Goal: Task Accomplishment & Management: Use online tool/utility

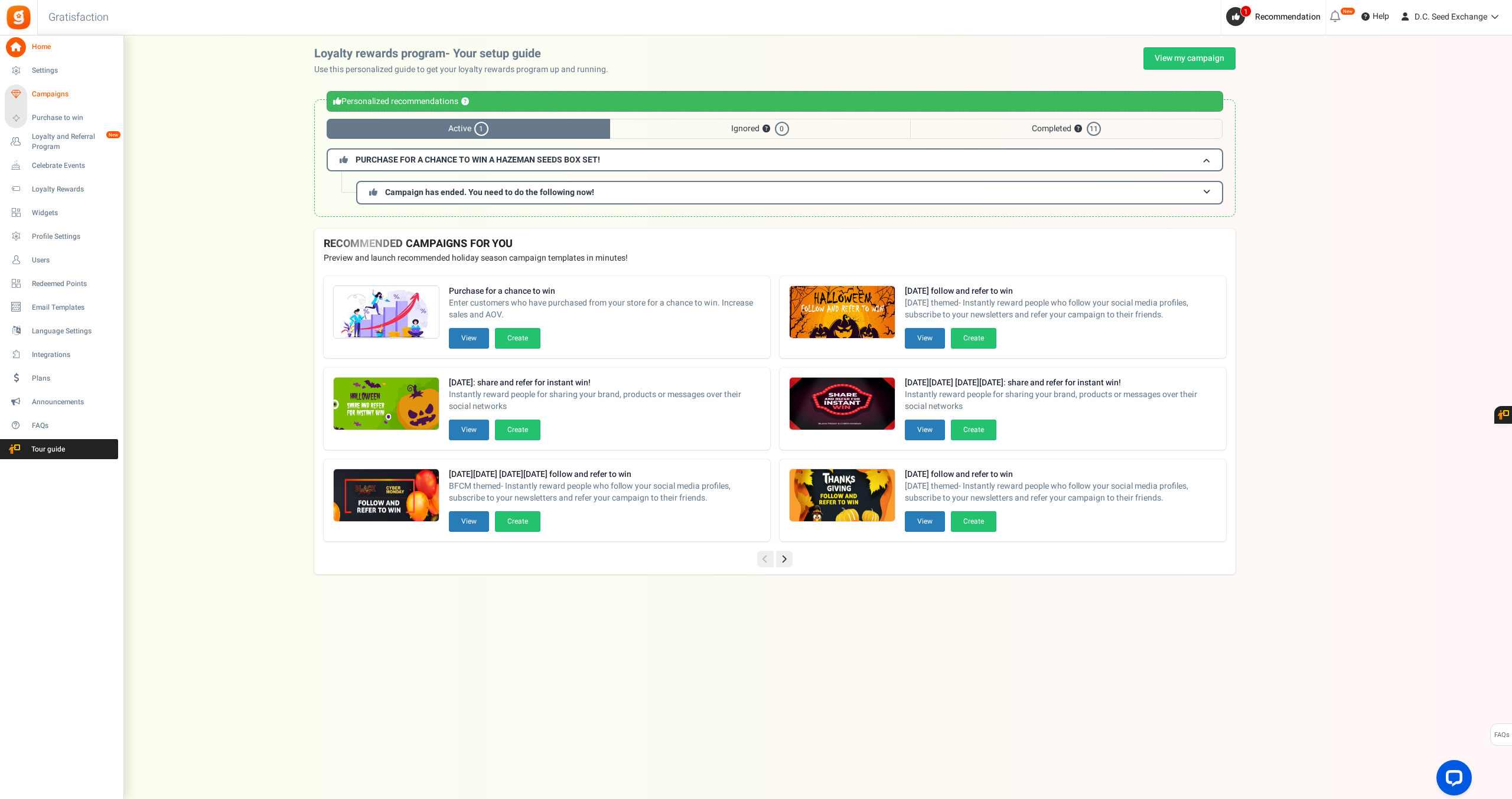
click at [56, 92] on span "Campaigns" at bounding box center [73, 94] width 83 height 10
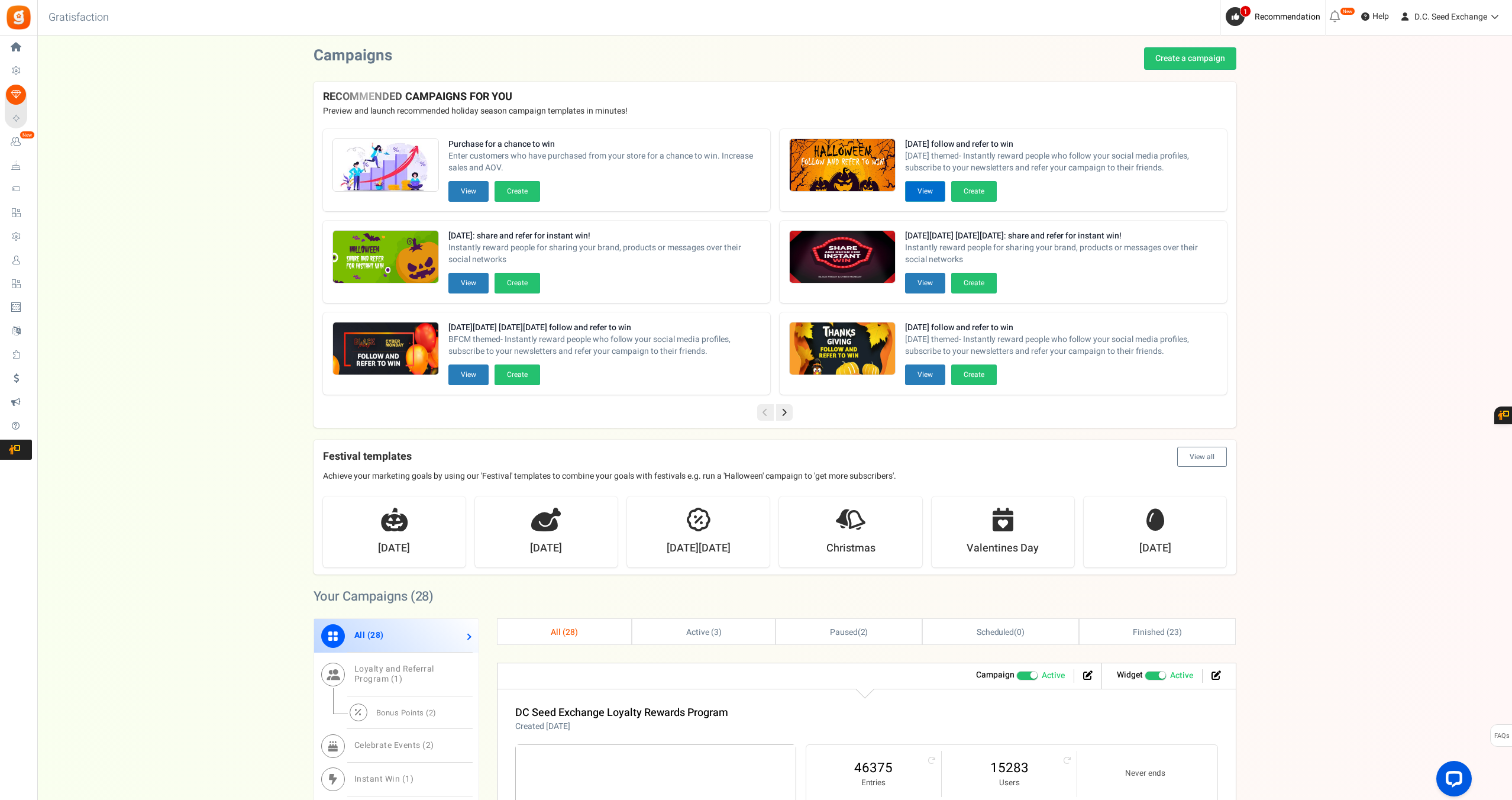
click at [931, 194] on button "View" at bounding box center [925, 191] width 40 height 21
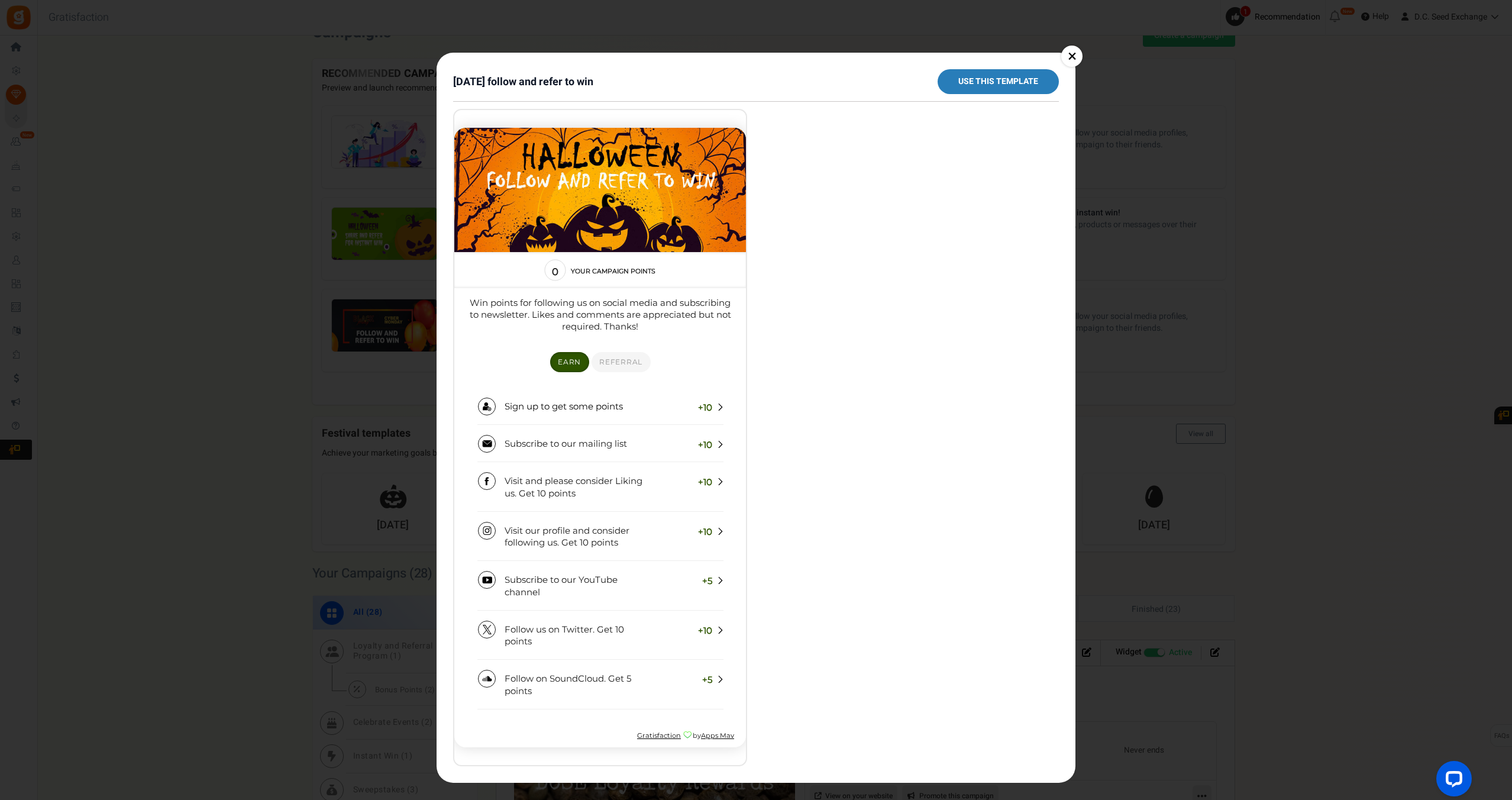
scroll to position [40, 0]
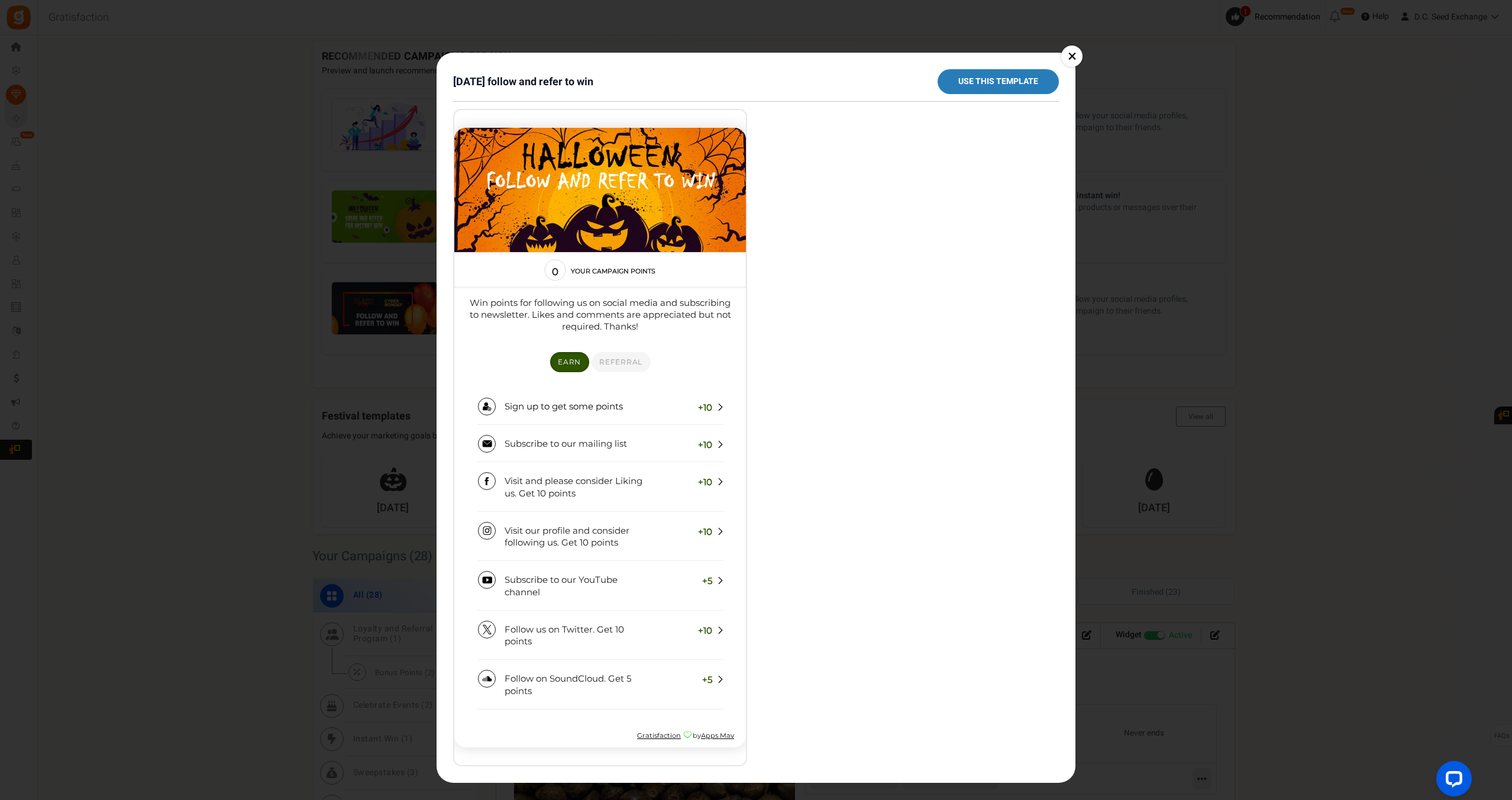
click at [989, 84] on link "Use this template" at bounding box center [999, 81] width 122 height 24
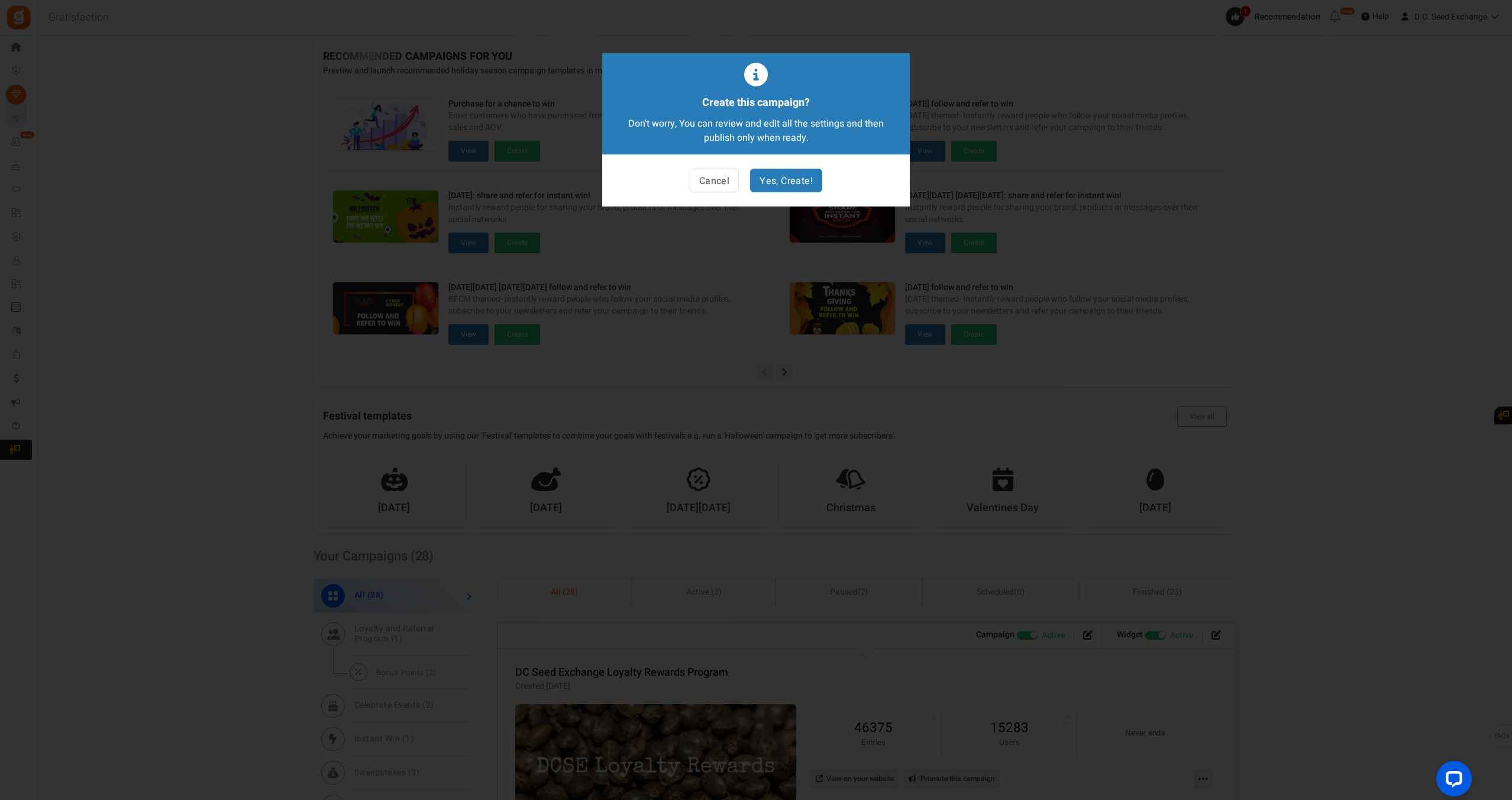
scroll to position [0, 0]
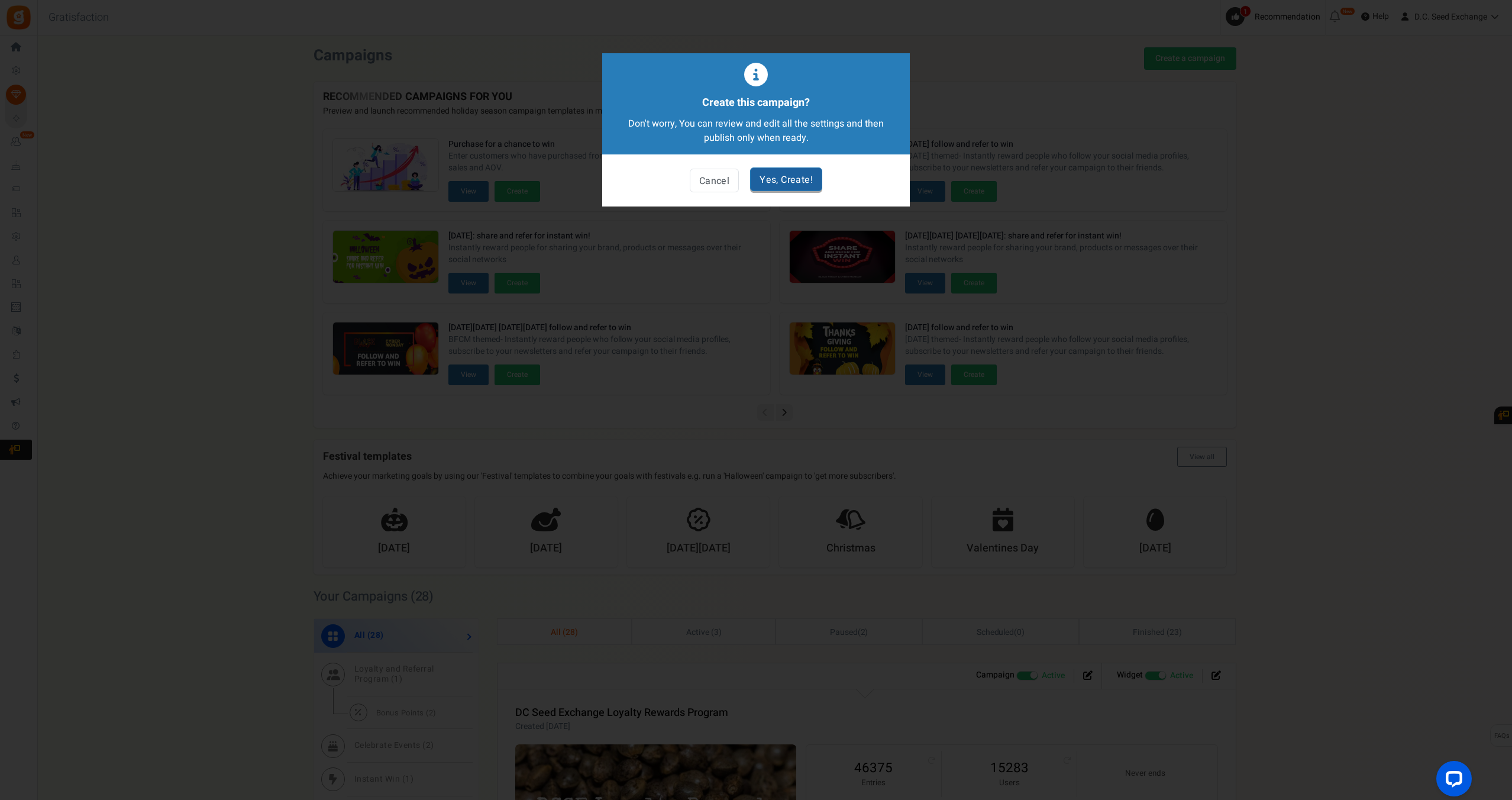
click at [781, 184] on link "Yes, Create!" at bounding box center [786, 179] width 72 height 24
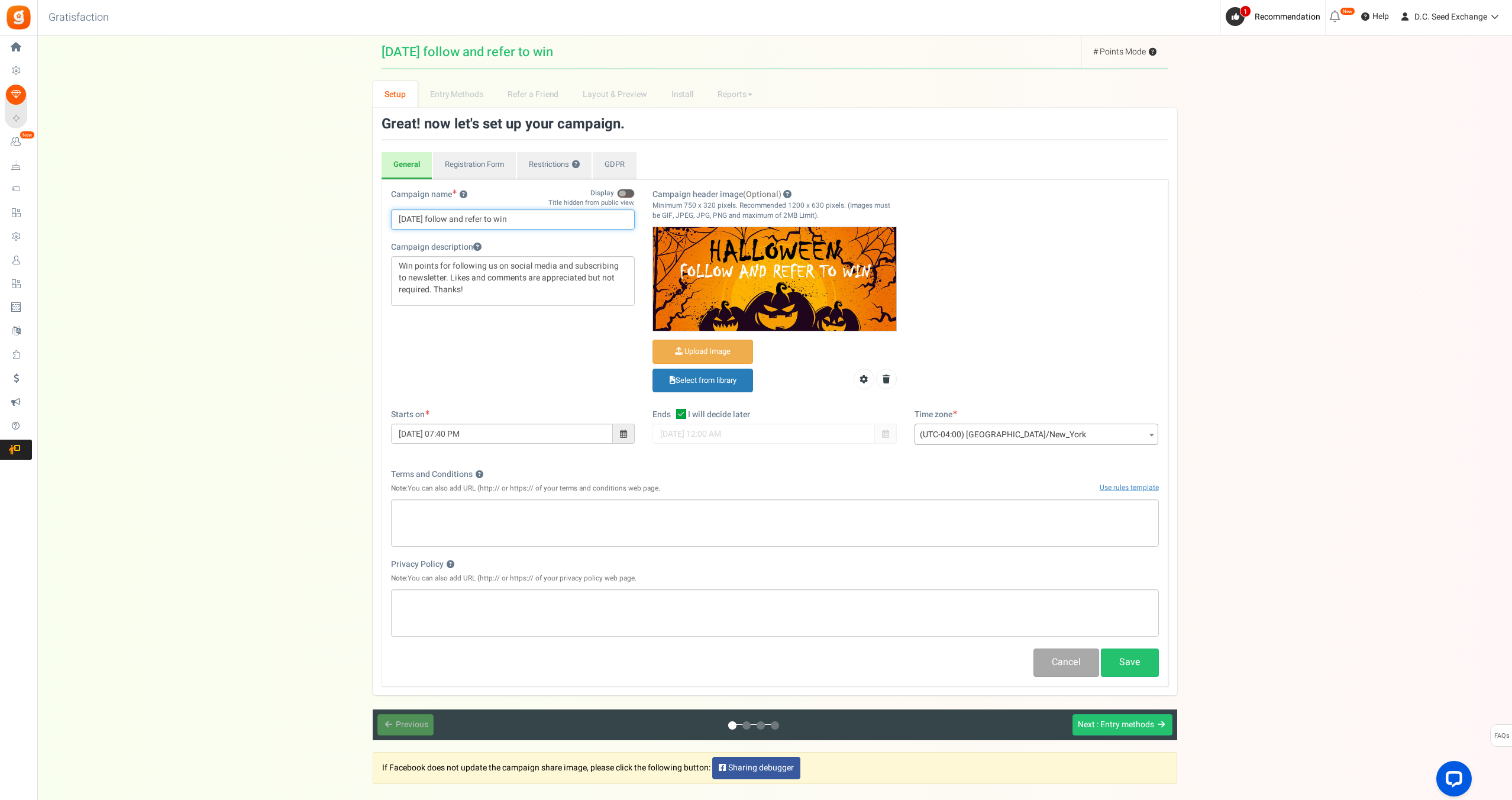
click at [583, 219] on input "[DATE] follow and refer to win" at bounding box center [513, 219] width 244 height 20
type input "[DATE] follow and refer to win!"
click at [685, 415] on icon at bounding box center [681, 414] width 10 height 10
click at [672, 415] on input "I will decide later" at bounding box center [668, 415] width 8 height 8
checkbox input "false"
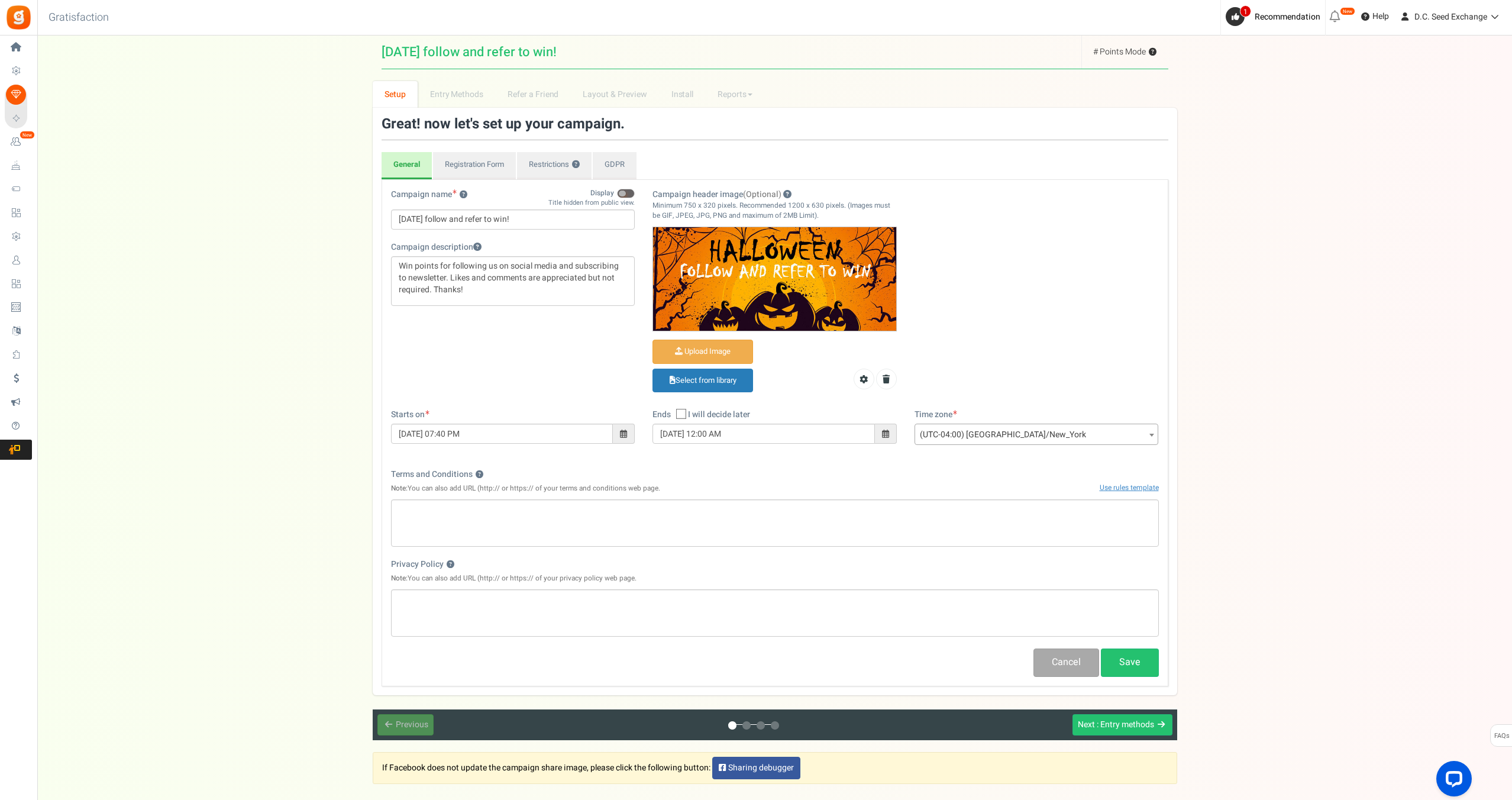
click at [886, 432] on span at bounding box center [886, 434] width 7 height 8
click at [666, 448] on th at bounding box center [665, 456] width 21 height 17
click at [781, 562] on td "31" at bounding box center [777, 562] width 21 height 17
click at [791, 562] on td "1" at bounding box center [797, 562] width 21 height 17
type input "[DATE] 12:00 AM"
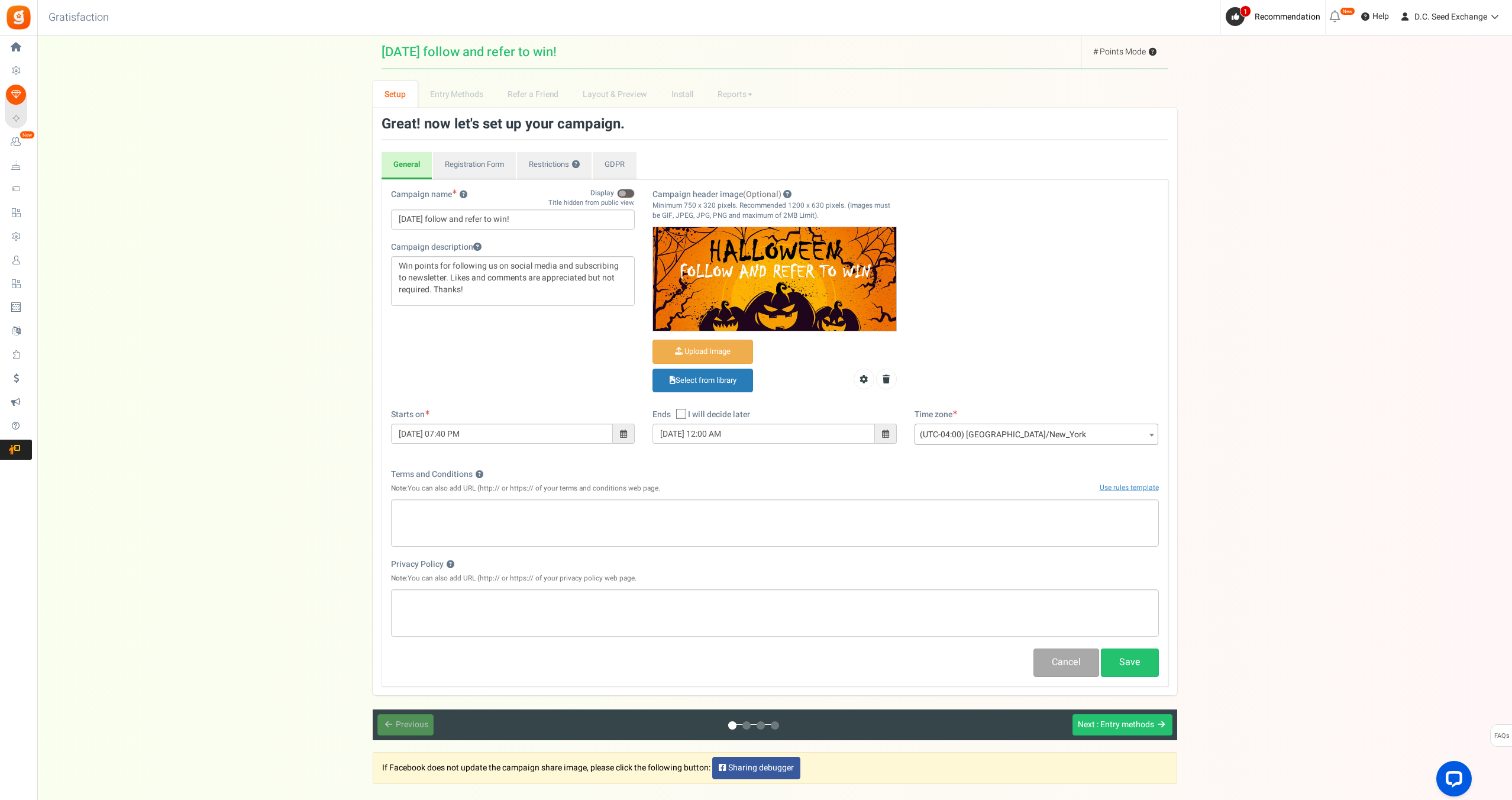
click at [878, 471] on div "Terms and Conditions ? Note: You can also add URL (http:// or https:// of your …" at bounding box center [775, 483] width 768 height 31
click at [1130, 484] on link "Use rules template" at bounding box center [1129, 486] width 59 height 10
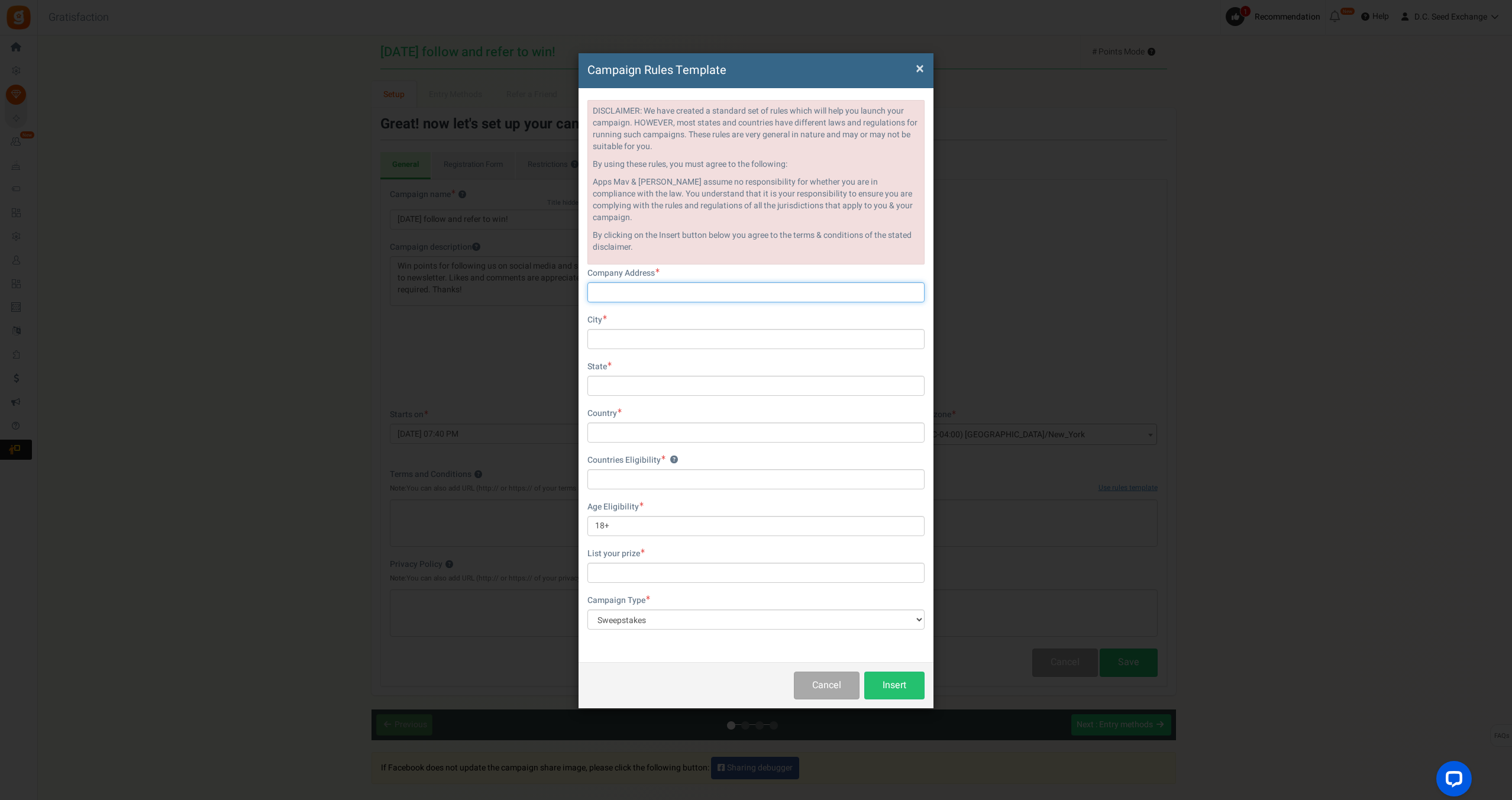
click at [651, 282] on input "text" at bounding box center [756, 291] width 337 height 20
paste input "PO Box 48174"
type input "PO Box 48174"
click at [620, 333] on input "text" at bounding box center [756, 338] width 337 height 20
type input "Washington"
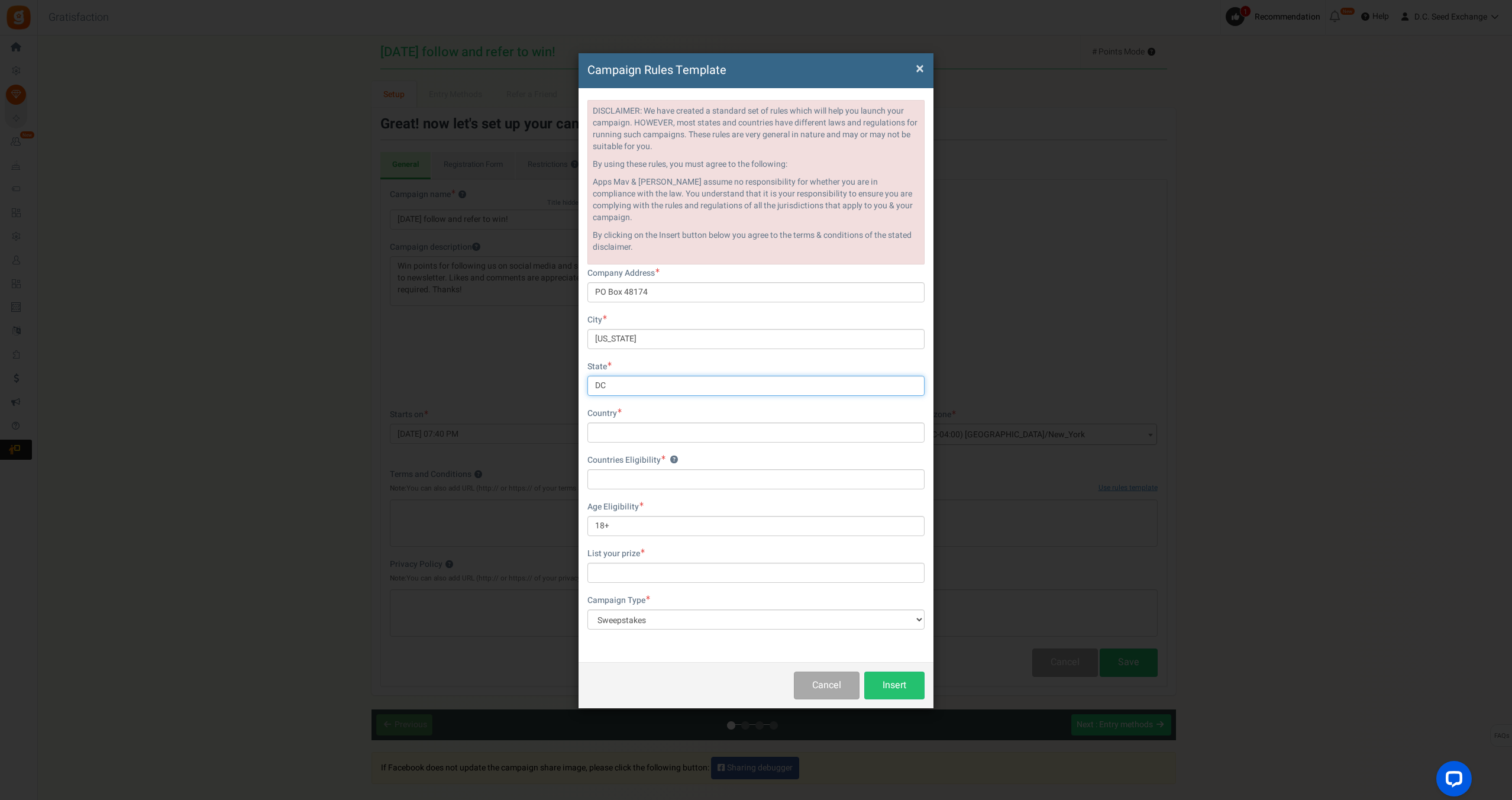
type input "DC"
type input "[GEOGRAPHIC_DATA]"
click at [701, 562] on input "text" at bounding box center [756, 572] width 337 height 20
type input "Reward Points"
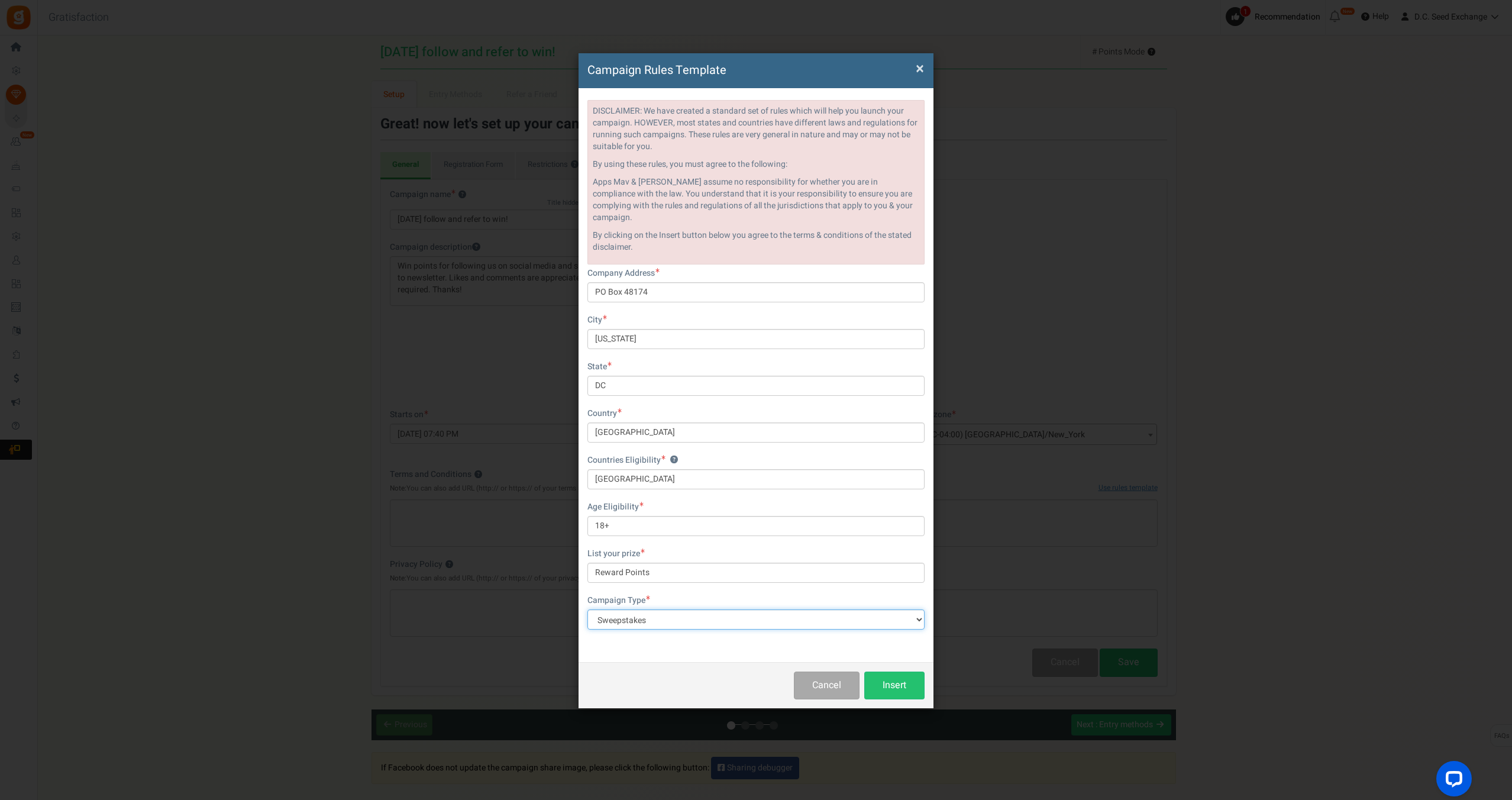
click at [680, 610] on select "Contest Giveaway Lottery Offer Raffle Sweepstakes Other" at bounding box center [756, 618] width 337 height 20
click at [901, 672] on button "Insert" at bounding box center [894, 685] width 60 height 28
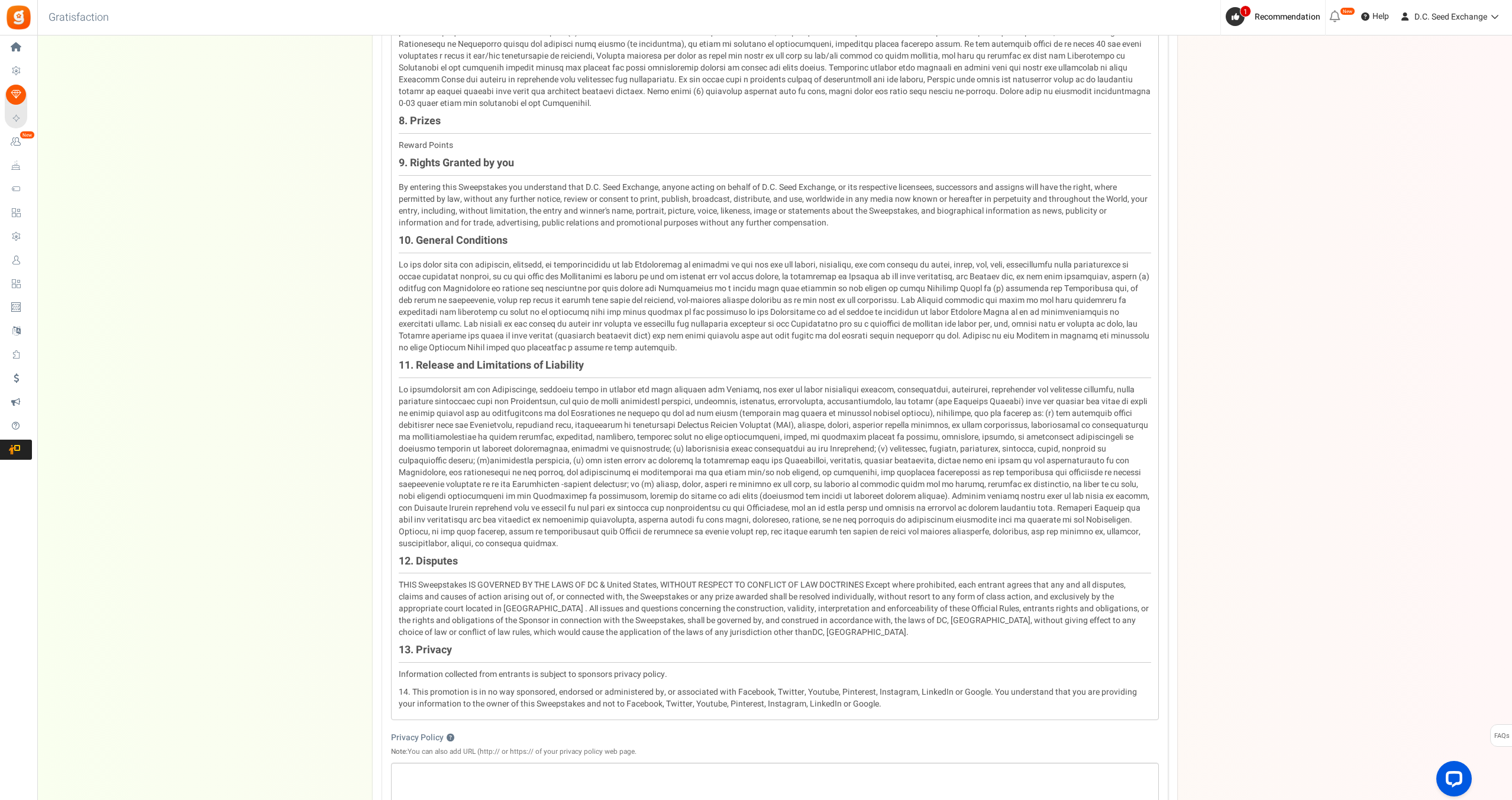
scroll to position [1170, 0]
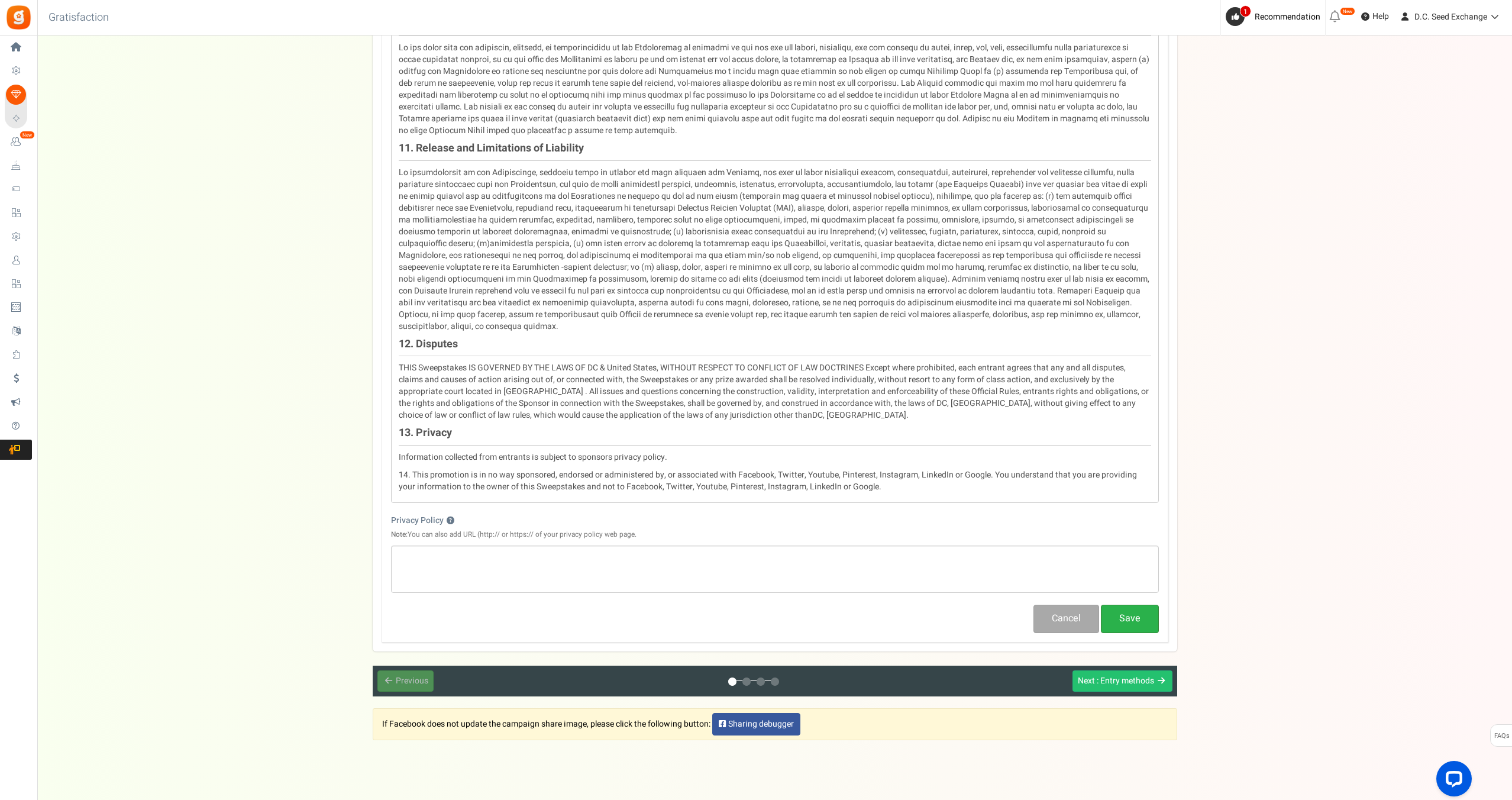
click at [1137, 604] on button "Save" at bounding box center [1130, 618] width 58 height 28
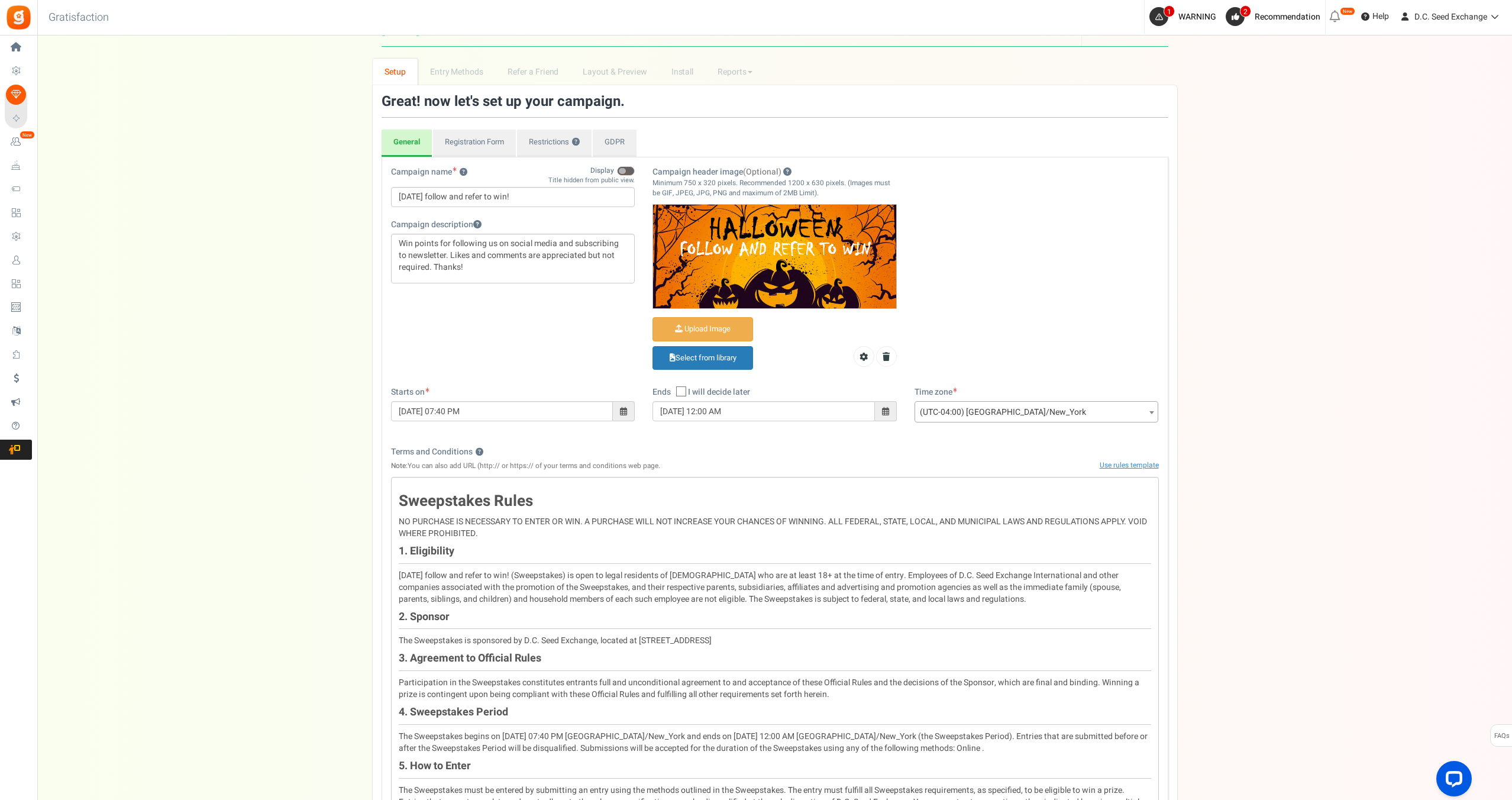
scroll to position [0, 0]
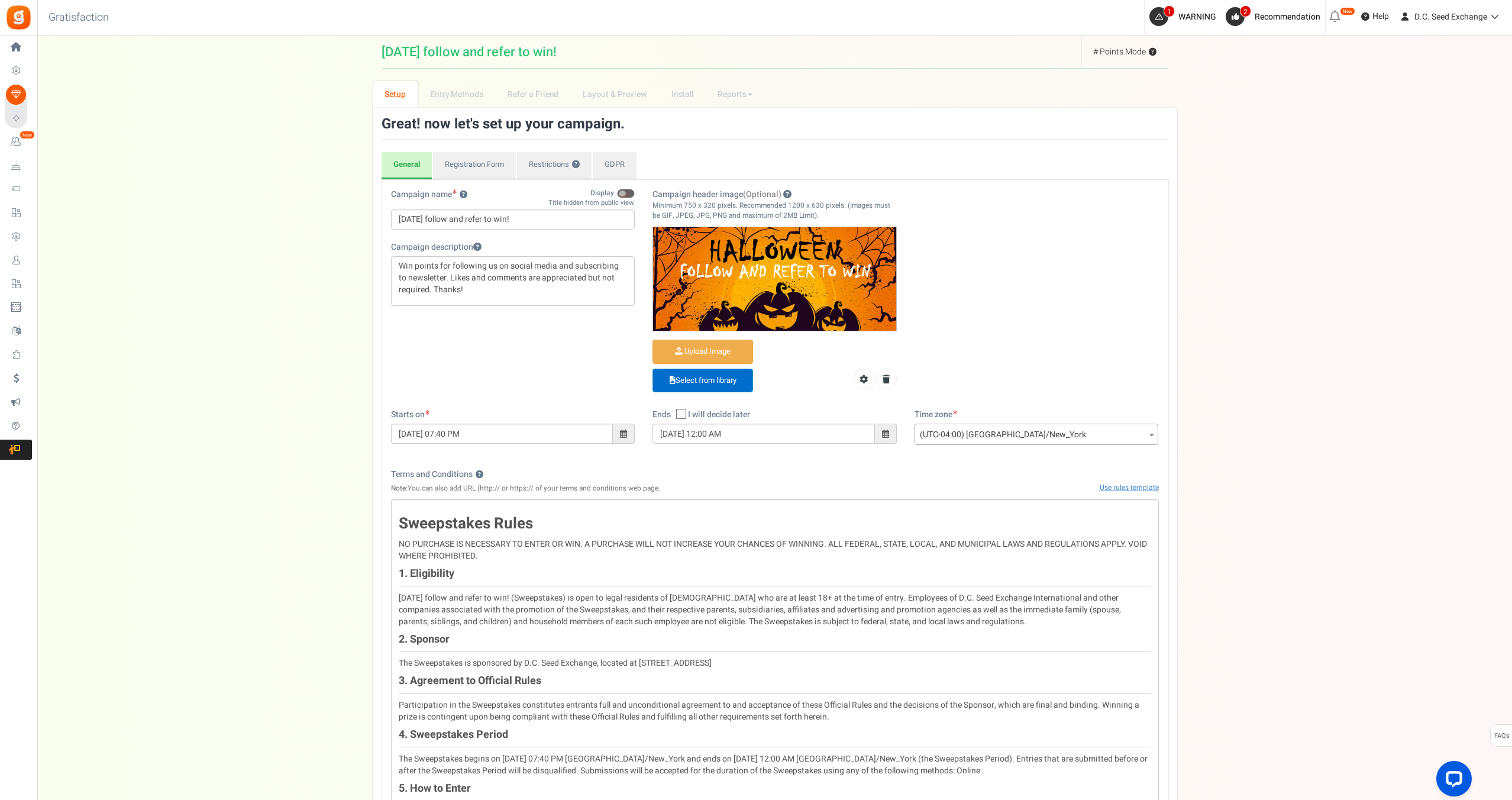
click at [720, 383] on link "Select from library" at bounding box center [702, 381] width 100 height 24
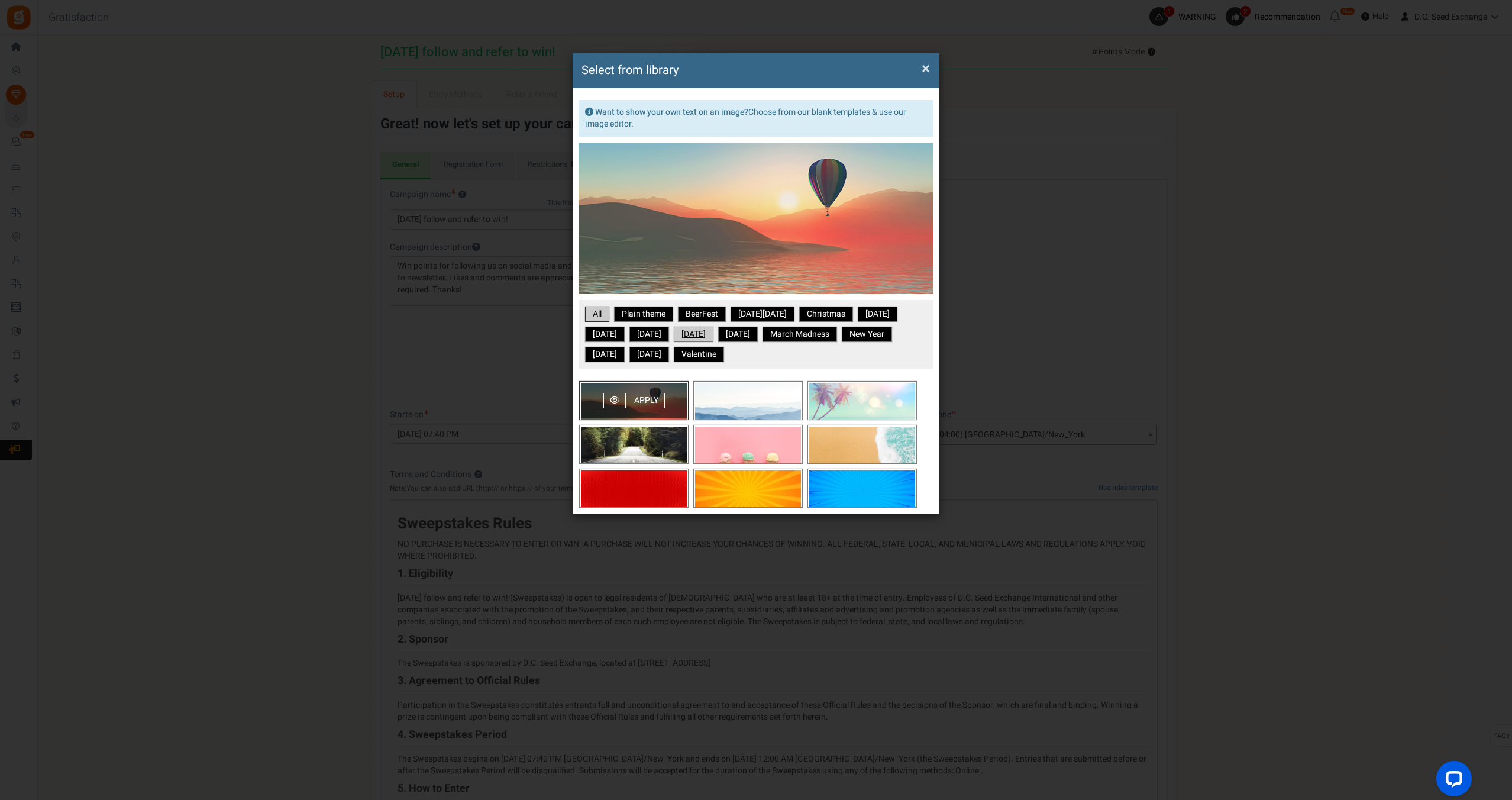
click at [712, 330] on link "[DATE]" at bounding box center [694, 334] width 36 height 12
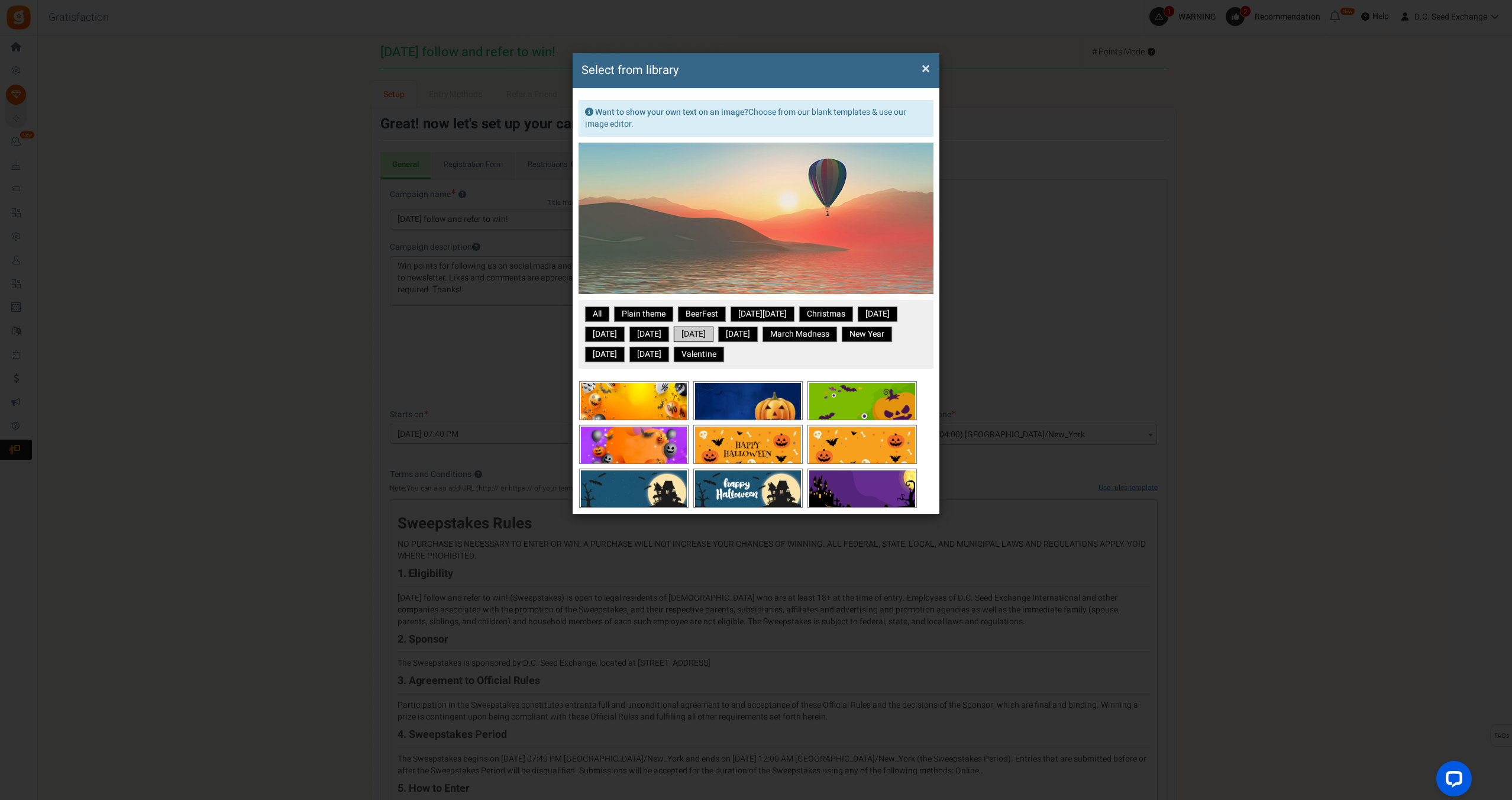
click at [924, 69] on span "×" at bounding box center [926, 69] width 8 height 22
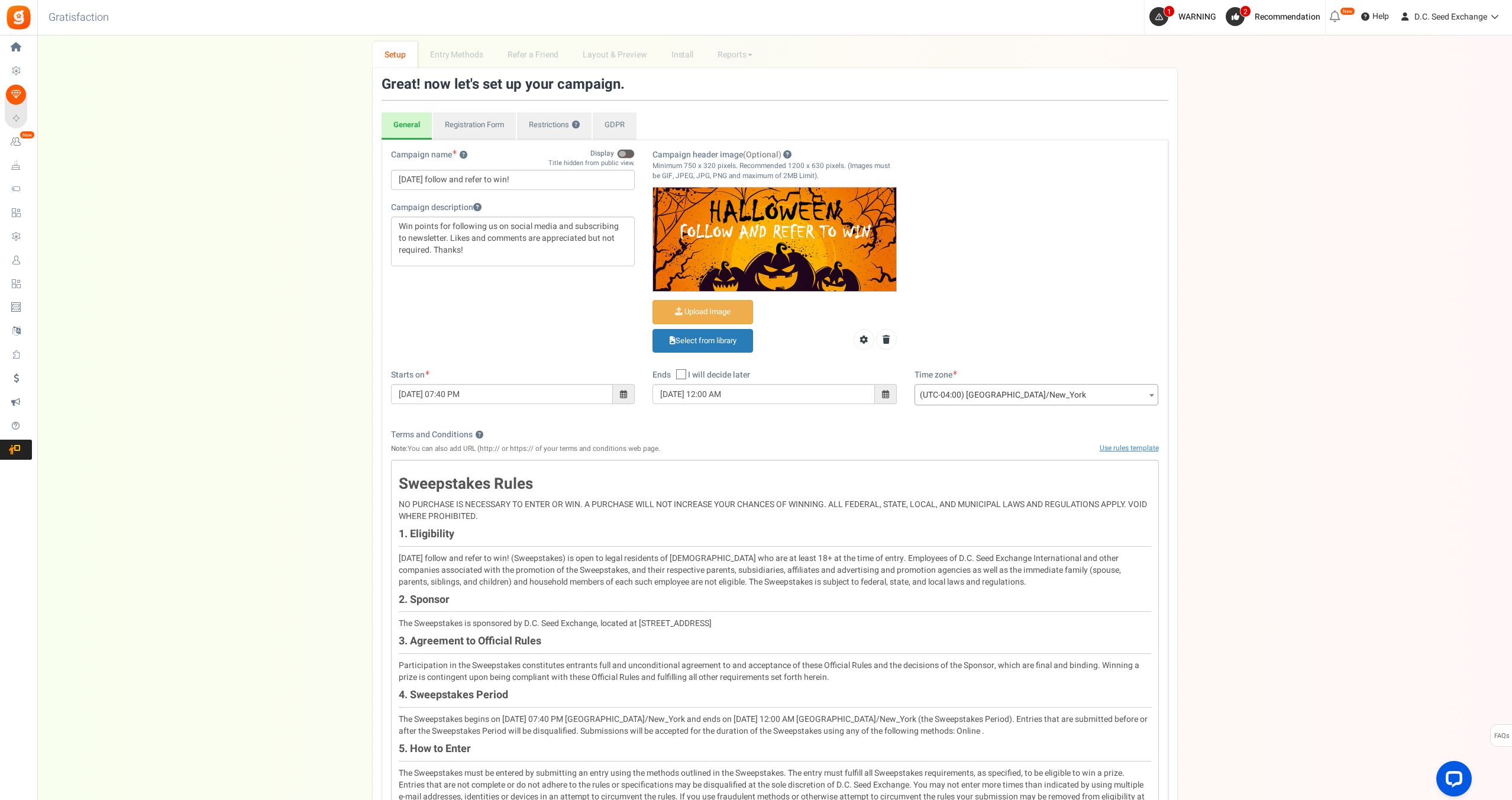
scroll to position [42, 0]
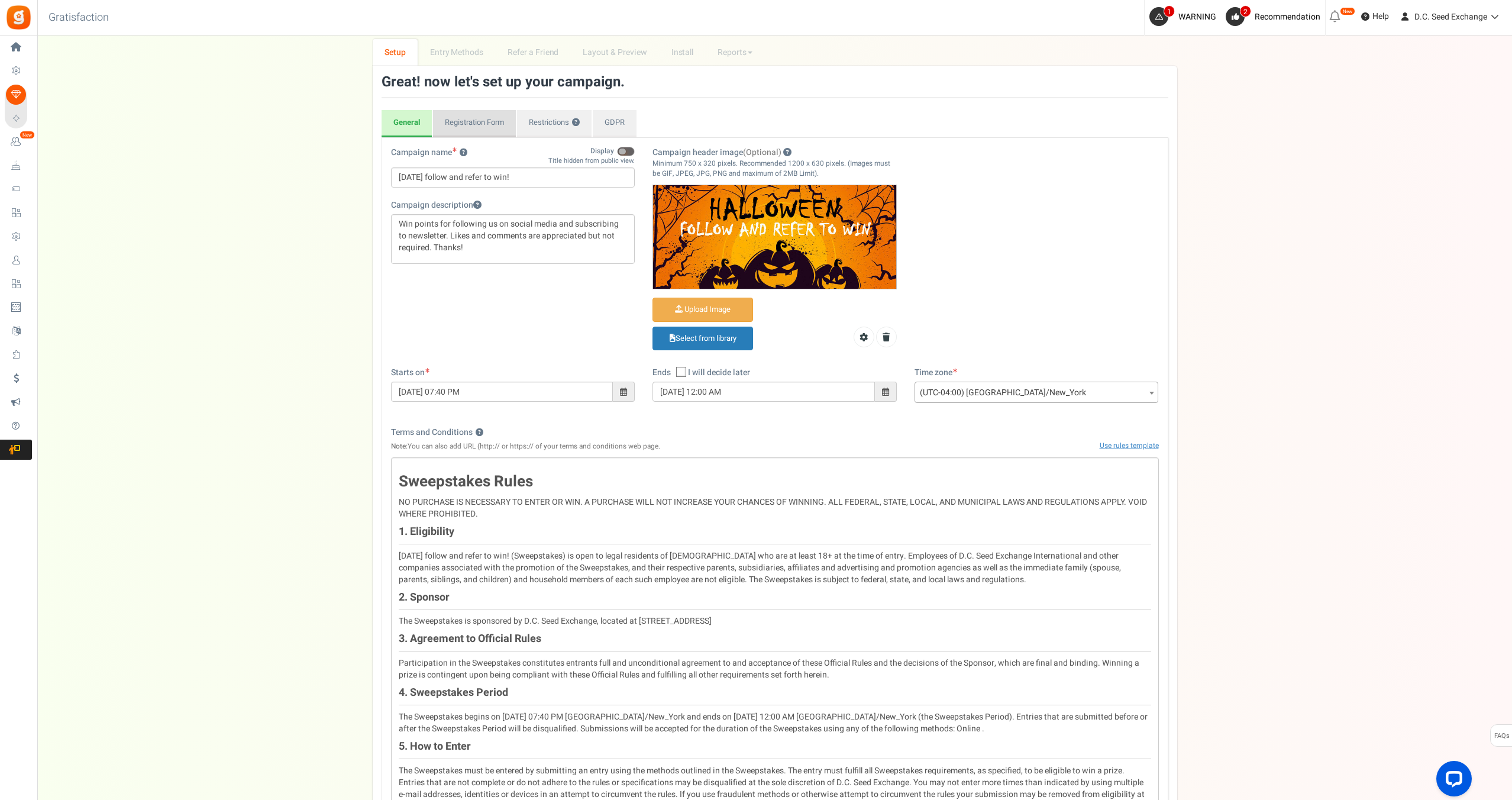
click at [481, 125] on link "Registration Form" at bounding box center [474, 123] width 83 height 27
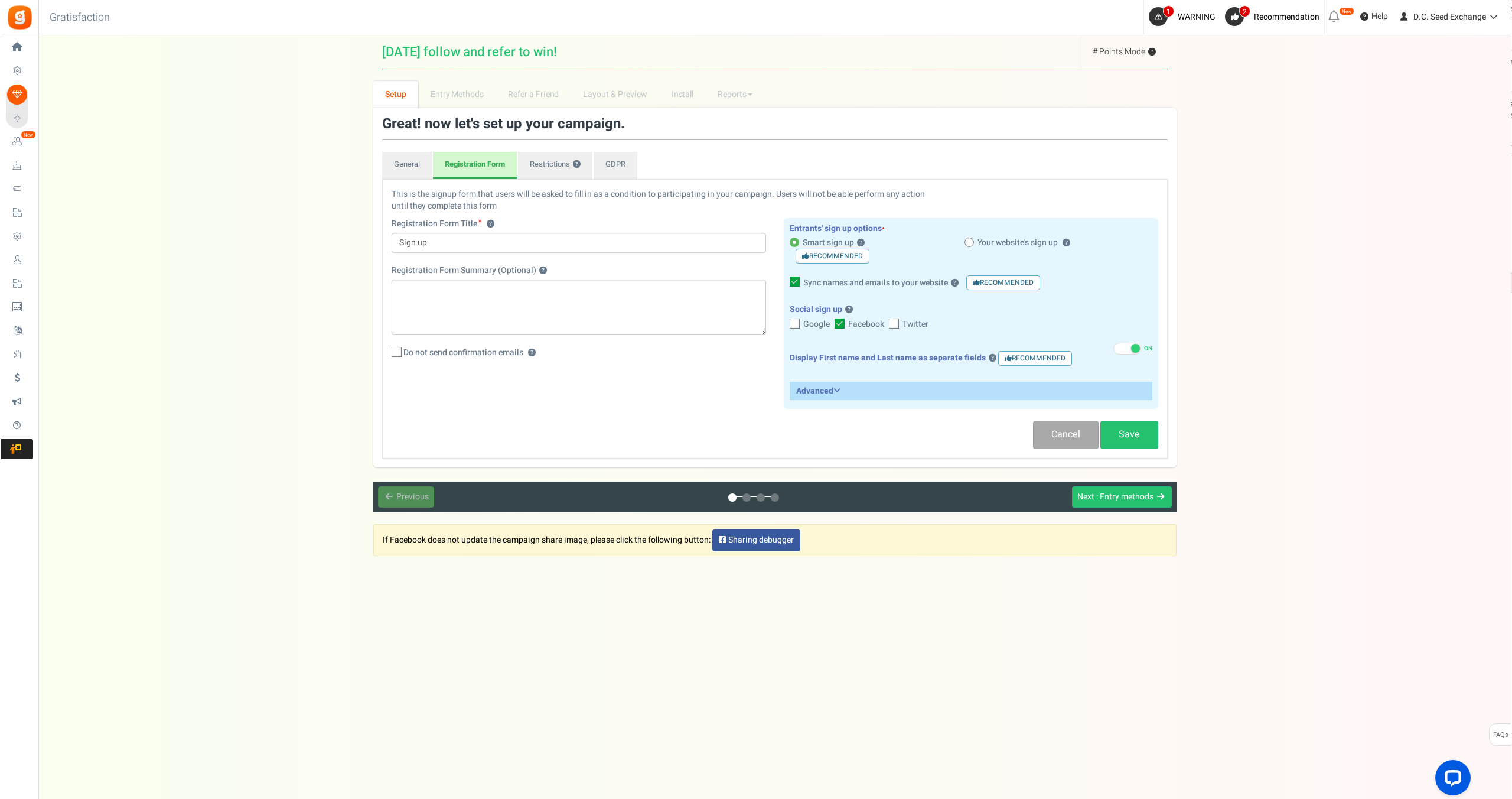
scroll to position [0, 0]
click at [896, 323] on icon at bounding box center [894, 324] width 8 height 8
click at [885, 323] on input "Twitter" at bounding box center [881, 325] width 8 height 8
checkbox input "true"
click at [793, 321] on icon at bounding box center [796, 324] width 8 height 8
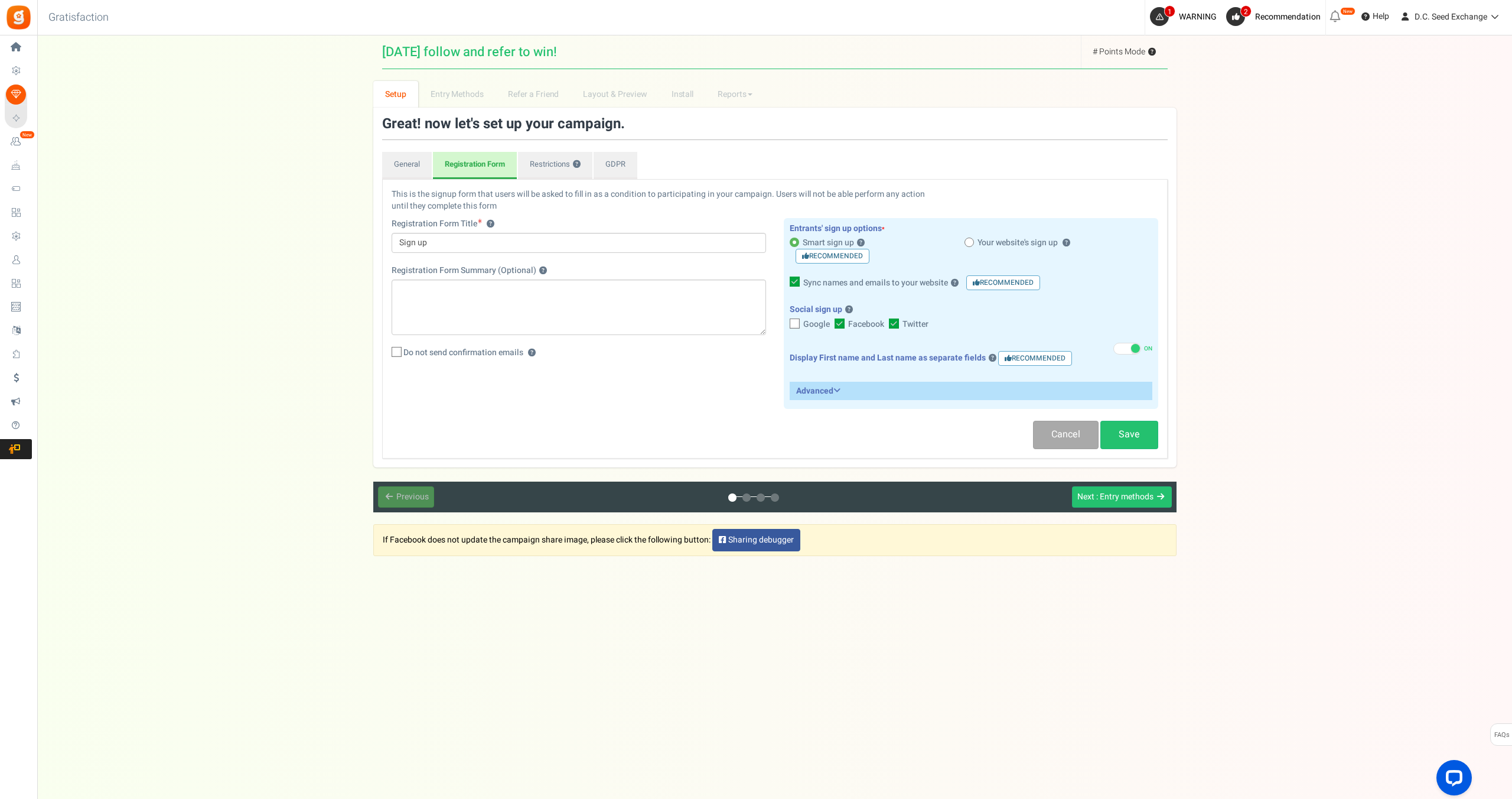
click at [786, 321] on input "Google" at bounding box center [782, 325] width 8 height 8
checkbox input "true"
click at [551, 159] on link "Restrictions ?" at bounding box center [555, 165] width 74 height 27
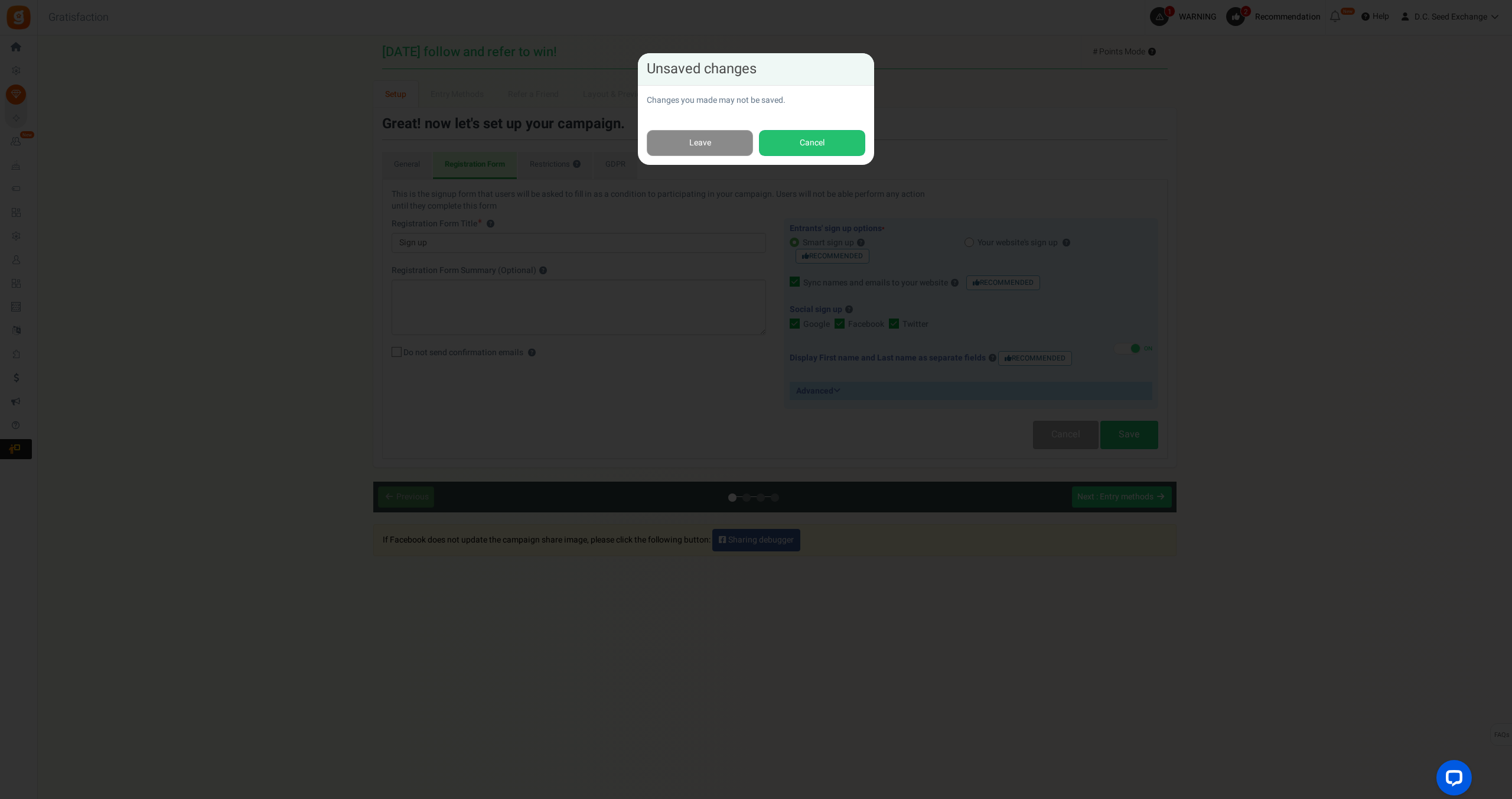
click at [715, 147] on link "Leave" at bounding box center [700, 144] width 106 height 27
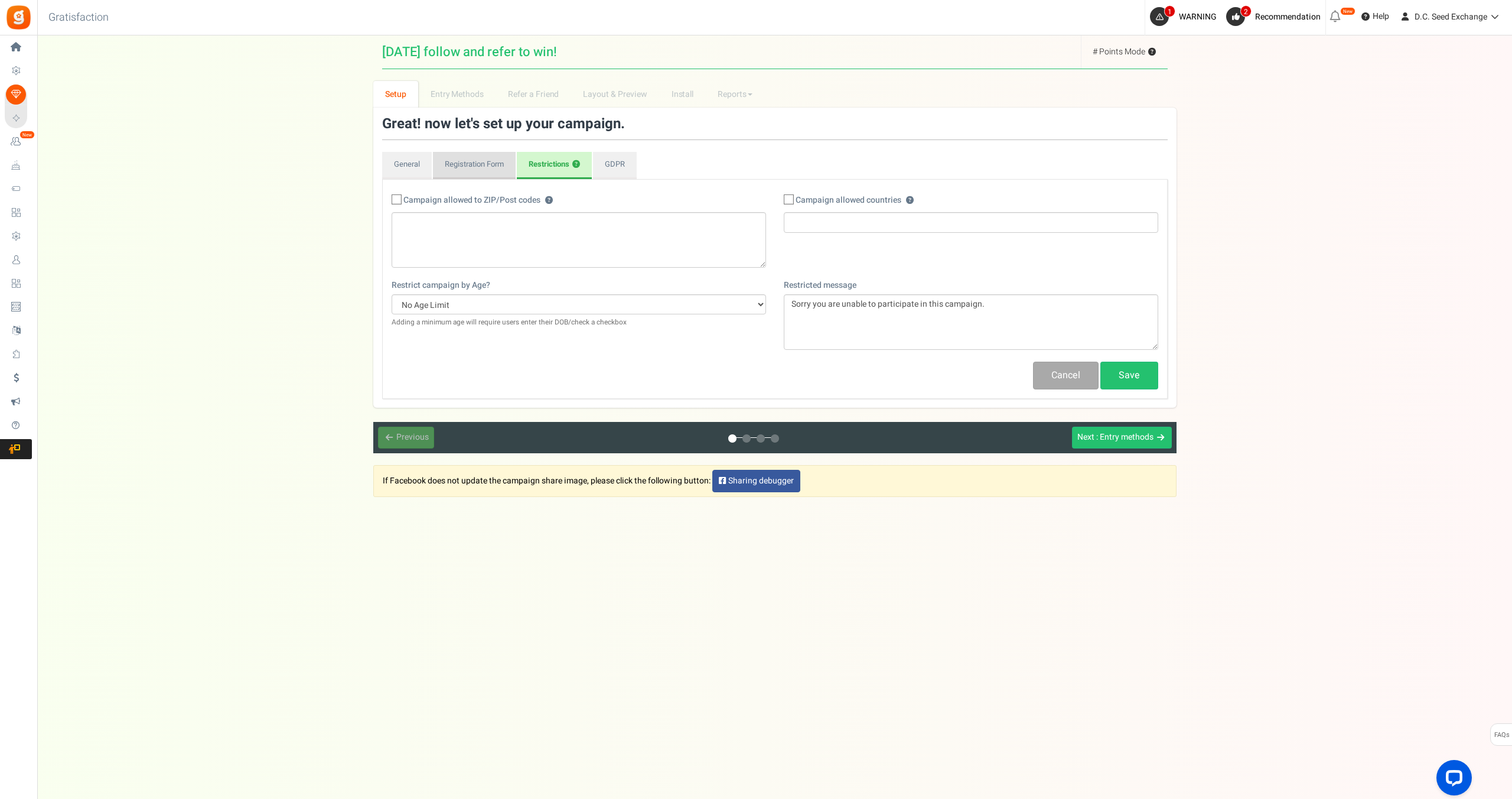
click at [457, 163] on link "Registration Form" at bounding box center [474, 165] width 83 height 27
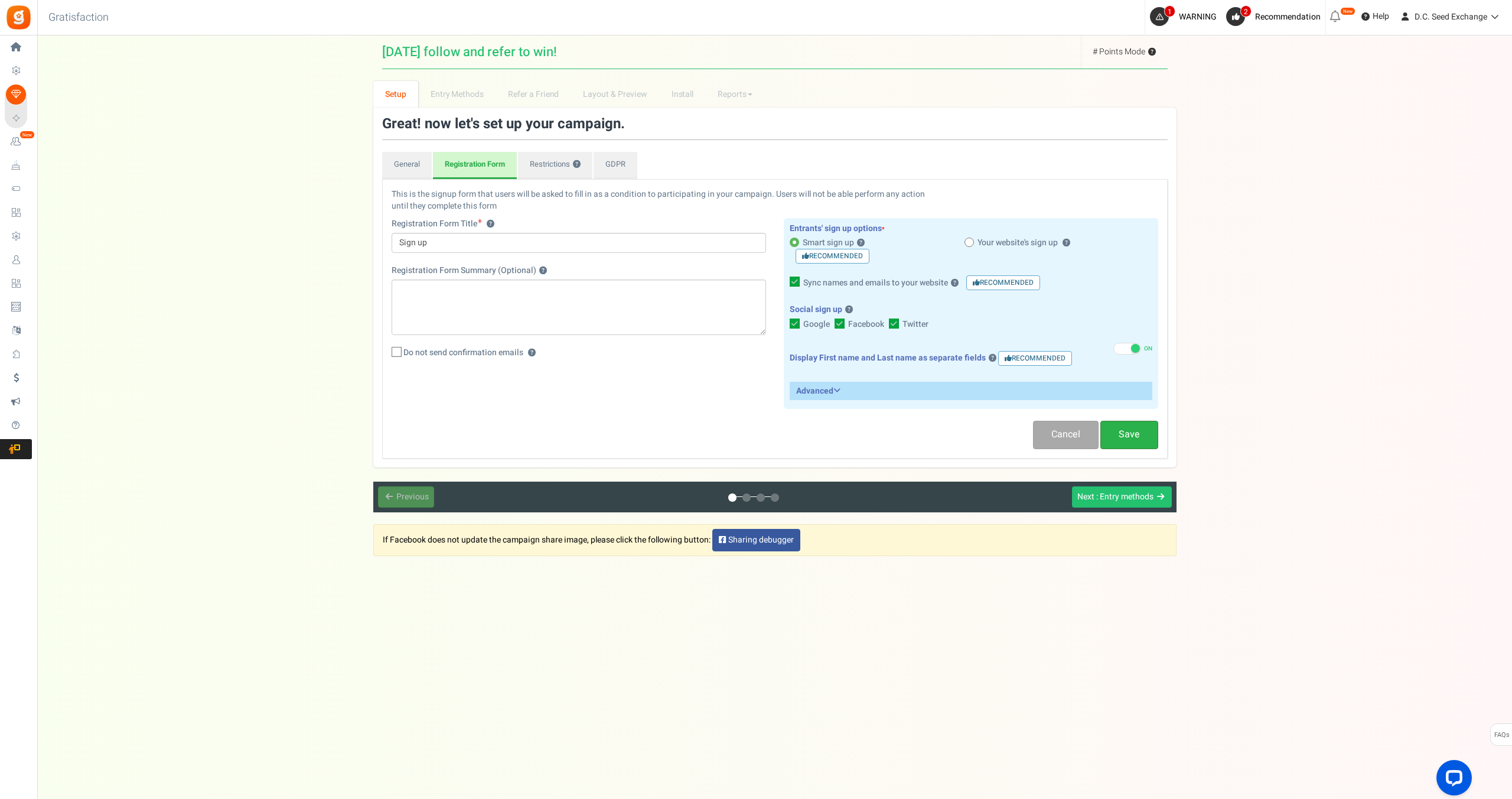
click at [1131, 436] on link "Save" at bounding box center [1129, 434] width 58 height 28
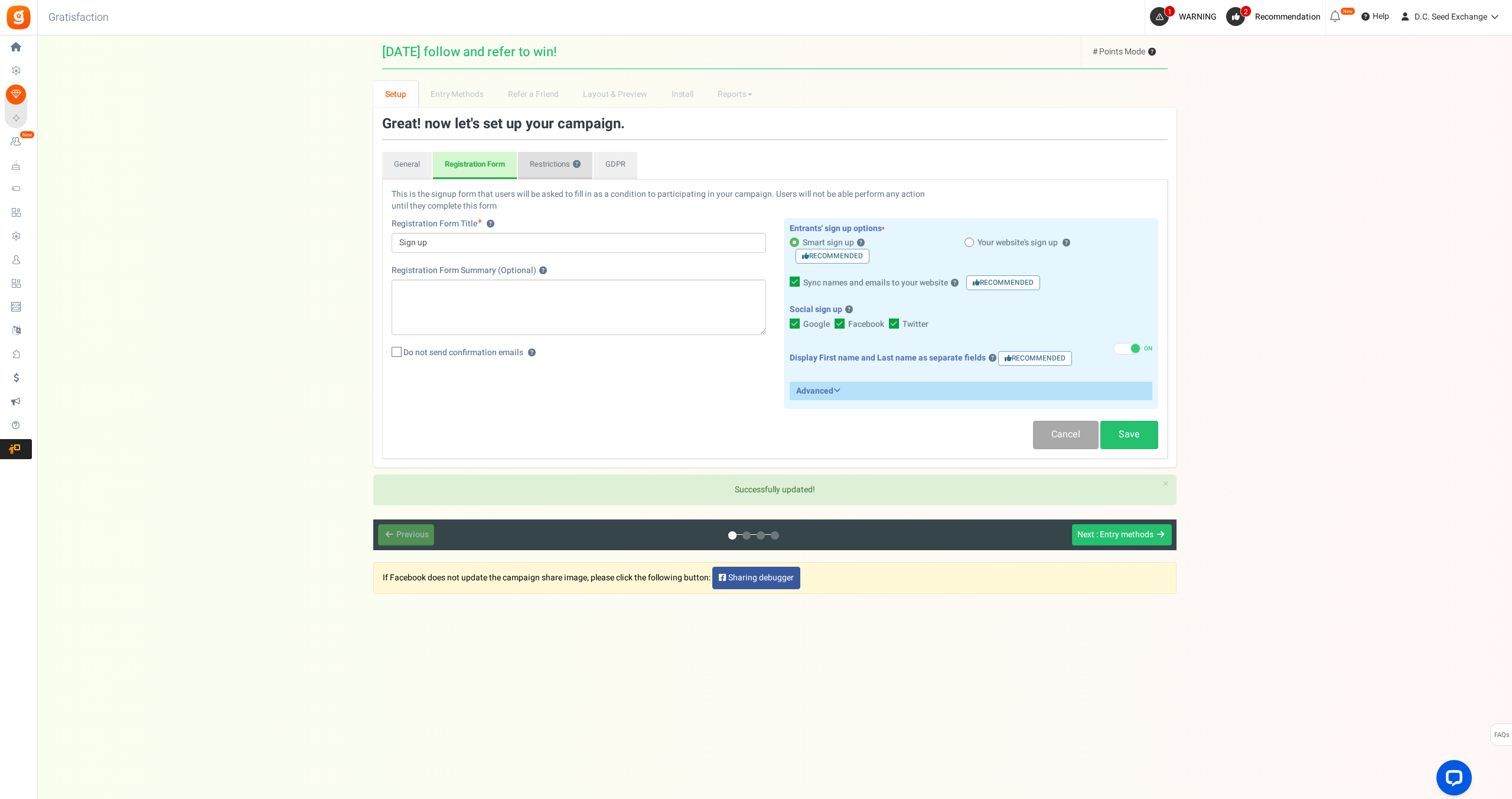
click at [554, 173] on link "Restrictions ?" at bounding box center [555, 165] width 74 height 27
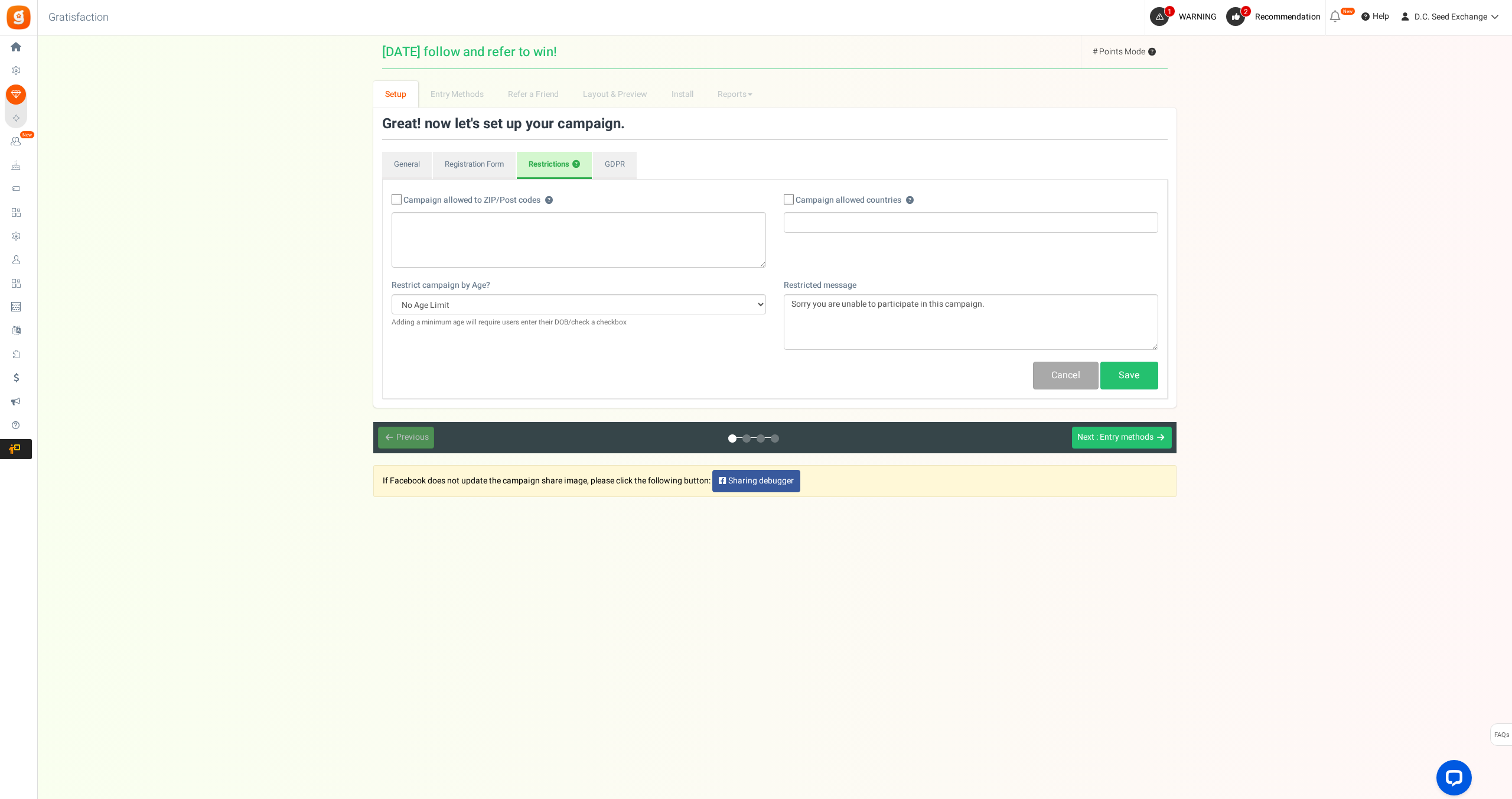
click at [789, 198] on icon at bounding box center [790, 200] width 8 height 8
click at [780, 198] on input "Campaign allowed countries ? ?" at bounding box center [776, 200] width 8 height 8
checkbox input "true"
click at [644, 307] on select "No Age Limit 13+ Date of birth 18+ Date of birth 21+ Date of birth 13+ Required…" at bounding box center [579, 304] width 375 height 20
select select "18DMY"
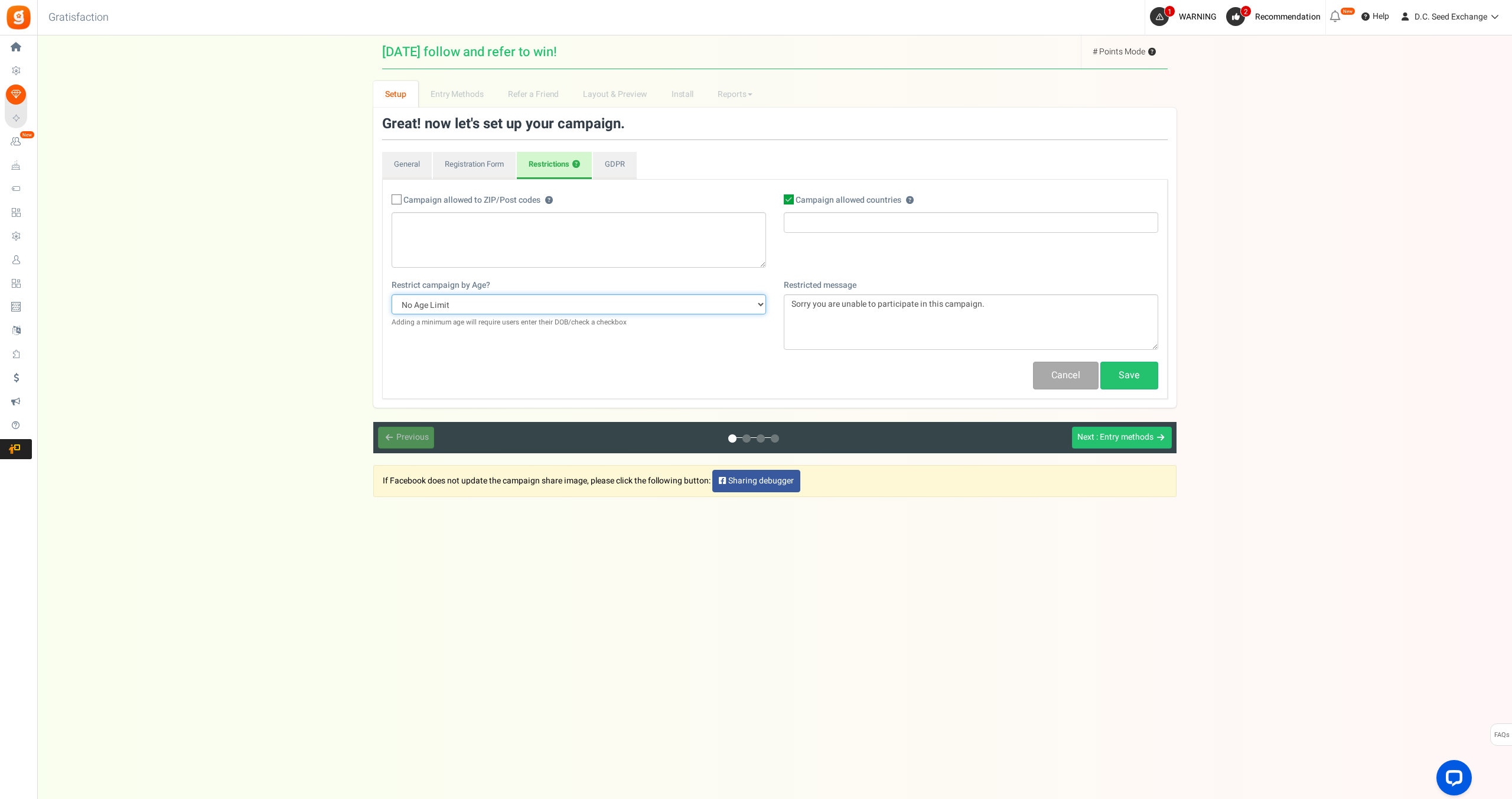
click at [392, 294] on select "No Age Limit 13+ Date of birth 18+ Date of birth 21+ Date of birth 13+ Required…" at bounding box center [579, 304] width 375 height 20
click at [857, 222] on input "search" at bounding box center [971, 222] width 368 height 13
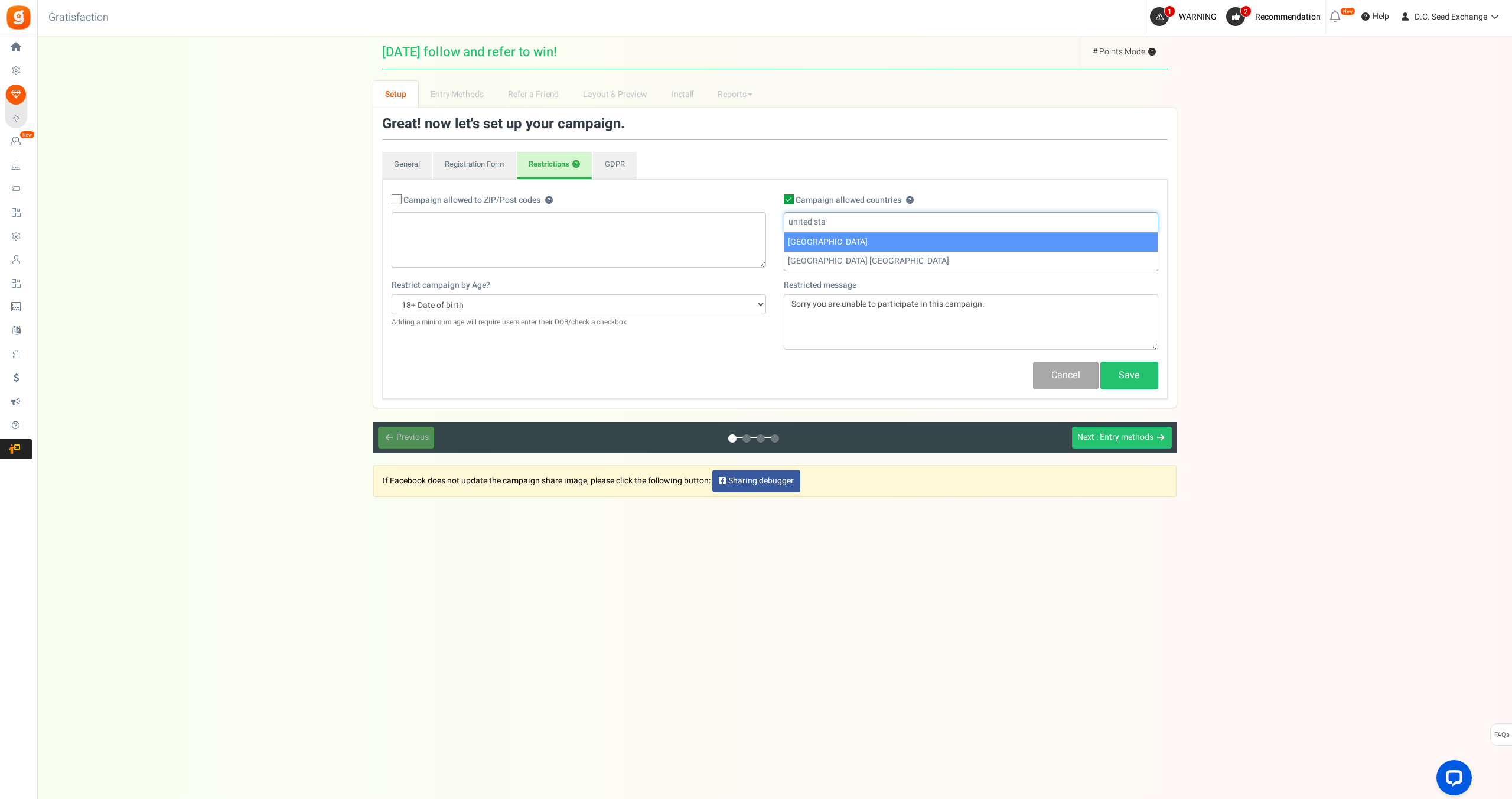
type input "united sta"
select select "US"
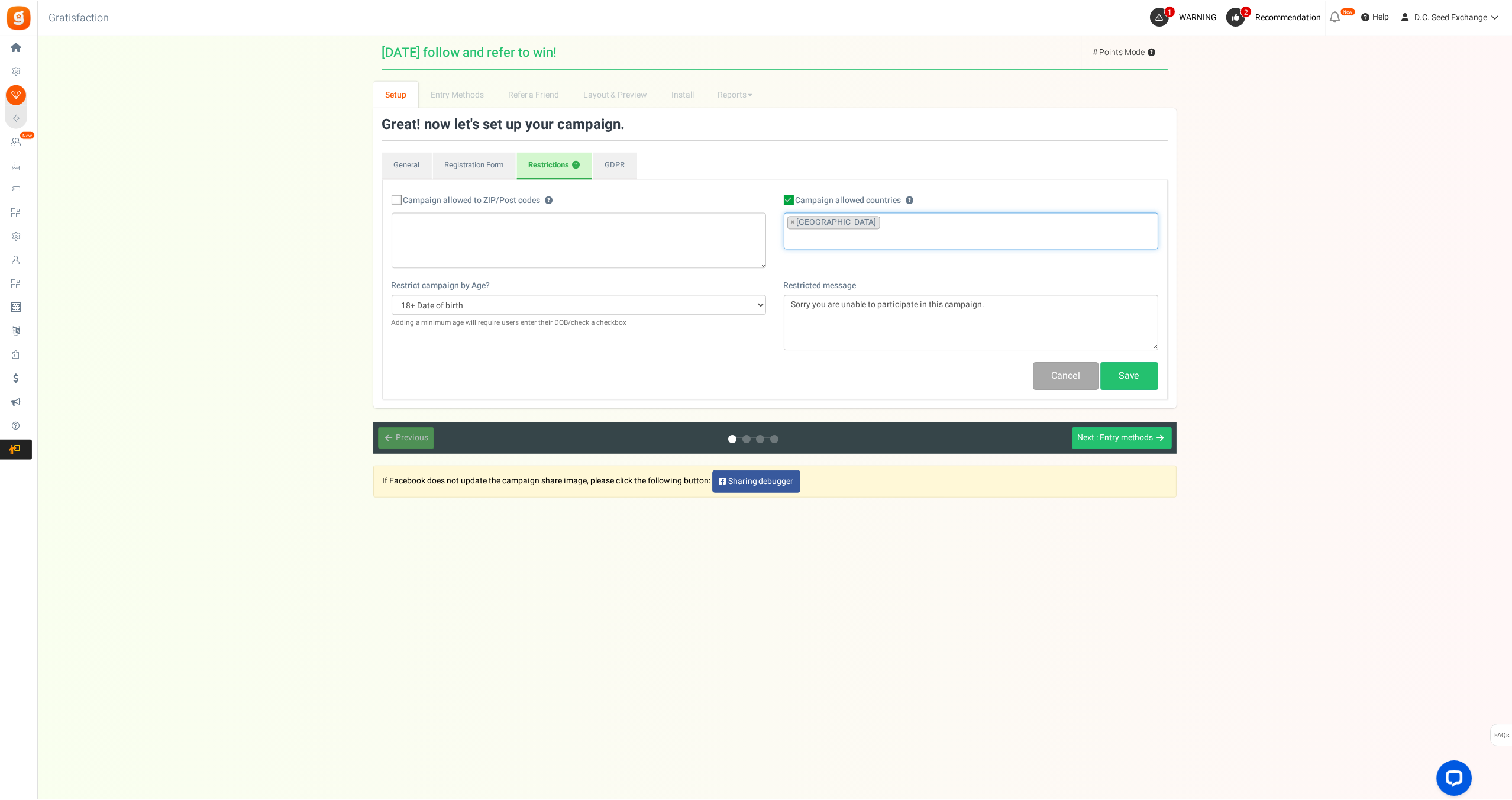
scroll to position [2823, 0]
click at [615, 167] on link "GDPR" at bounding box center [615, 165] width 43 height 27
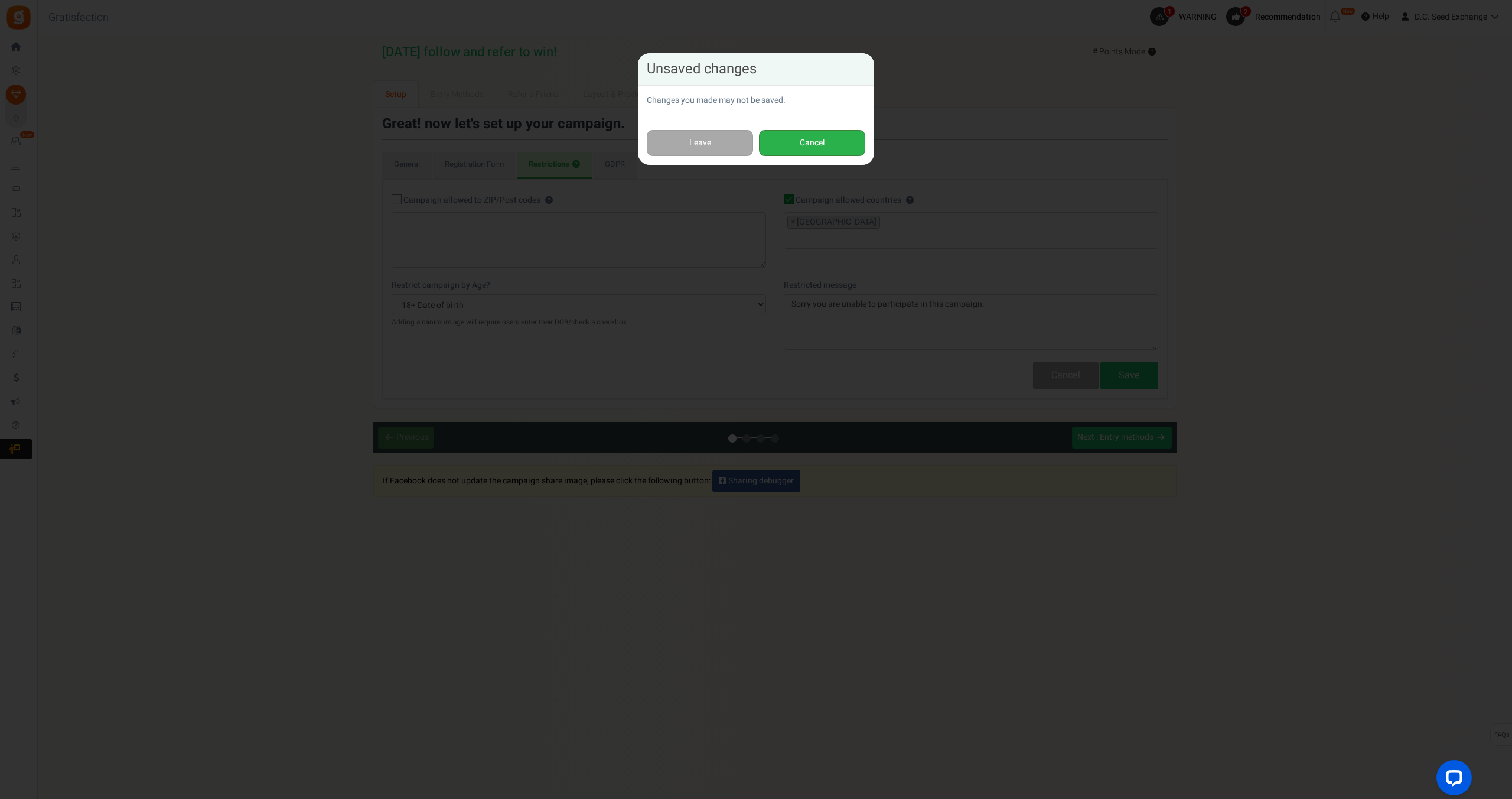
click at [799, 142] on button "Cancel" at bounding box center [812, 144] width 106 height 27
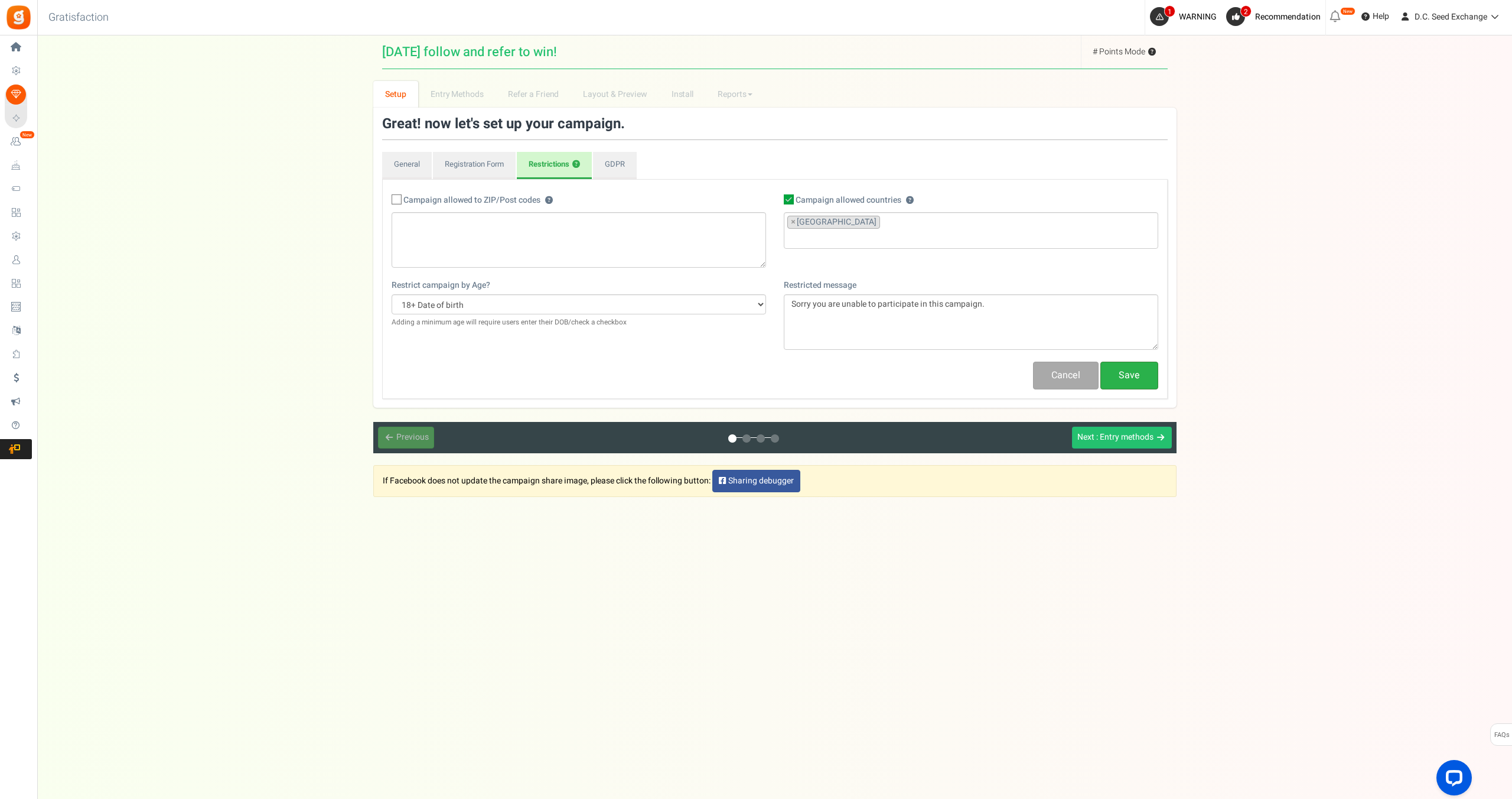
click at [1124, 371] on link "Save" at bounding box center [1129, 375] width 58 height 28
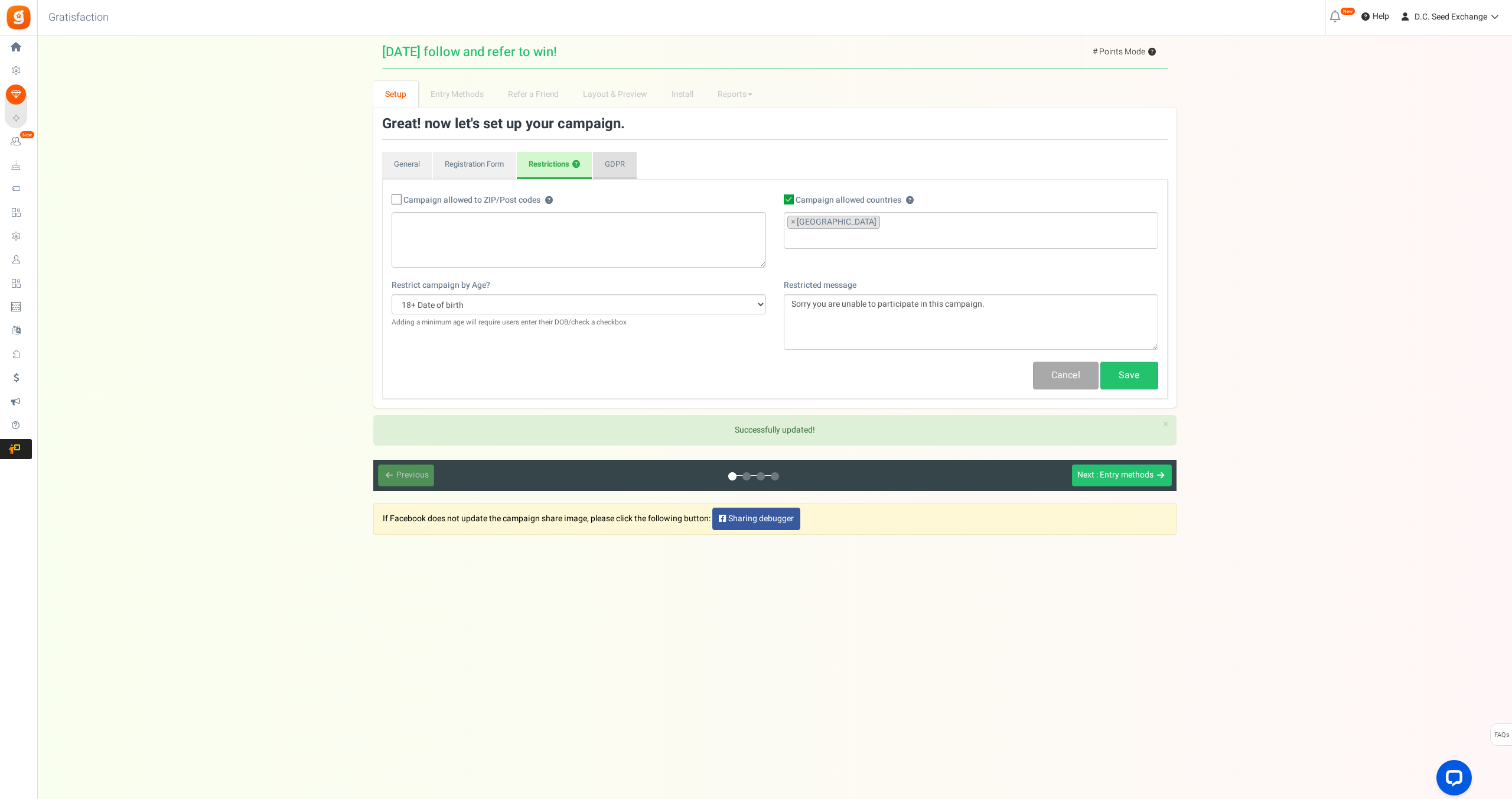
click at [627, 165] on link "GDPR" at bounding box center [614, 165] width 43 height 27
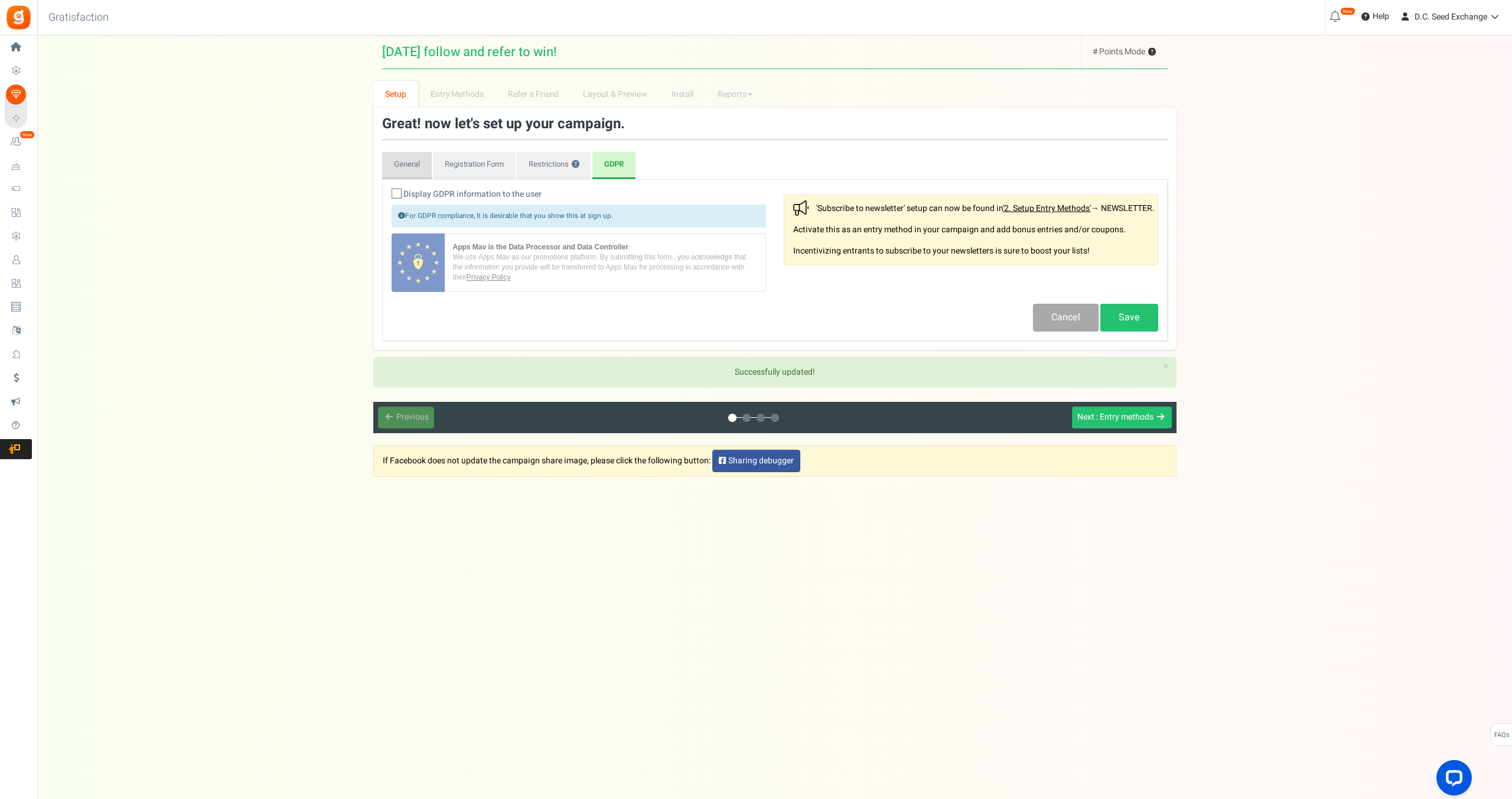
click at [393, 170] on link "General" at bounding box center [407, 165] width 50 height 27
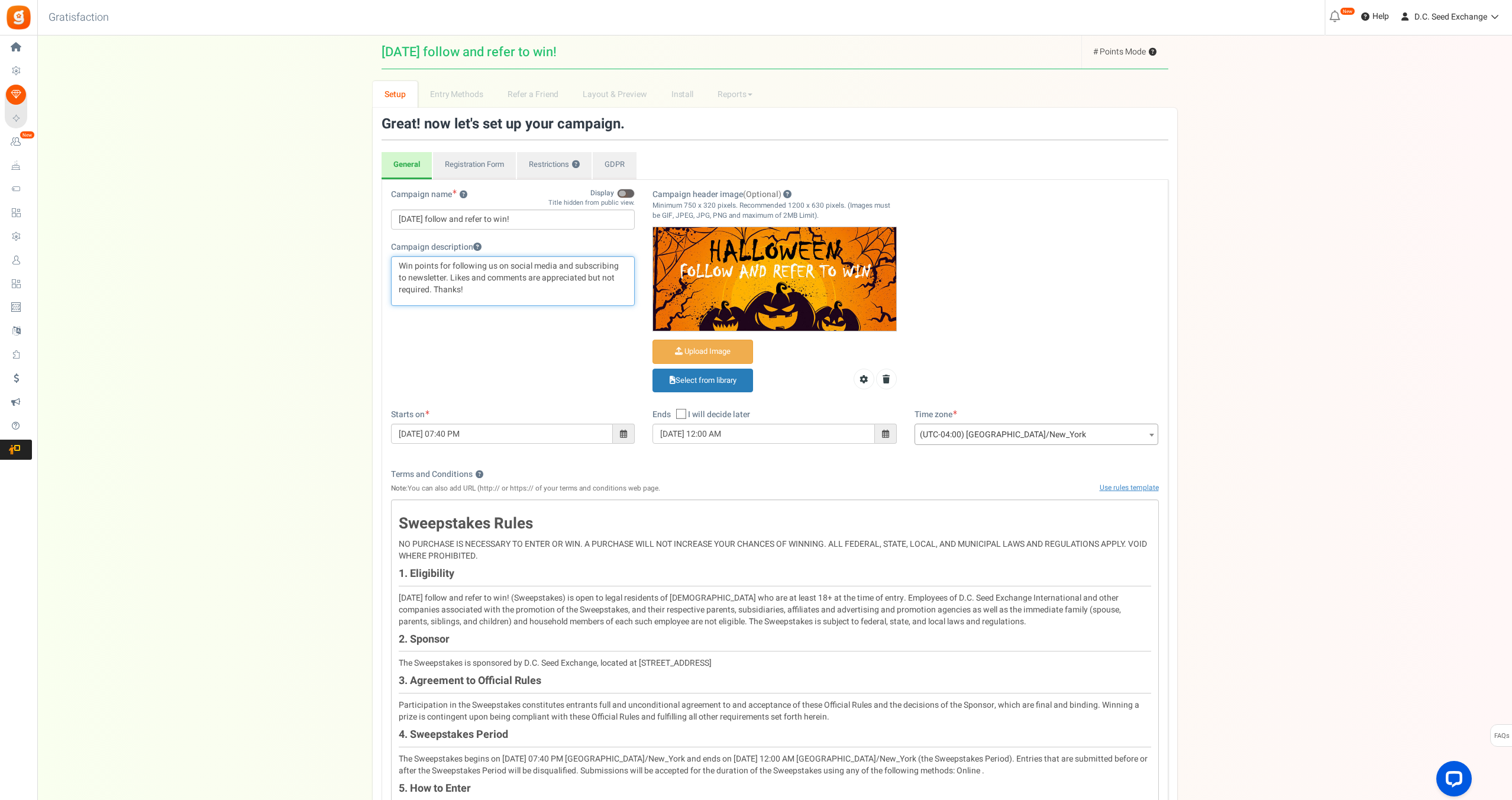
drag, startPoint x: 415, startPoint y: 267, endPoint x: 424, endPoint y: 284, distance: 19.2
click at [415, 266] on p "Win points for following us on social media and subscribing to newsletter. Like…" at bounding box center [513, 278] width 229 height 36
click at [464, 269] on p "Win reward points for following us on social media and subscribing to the newsl…" at bounding box center [513, 278] width 229 height 36
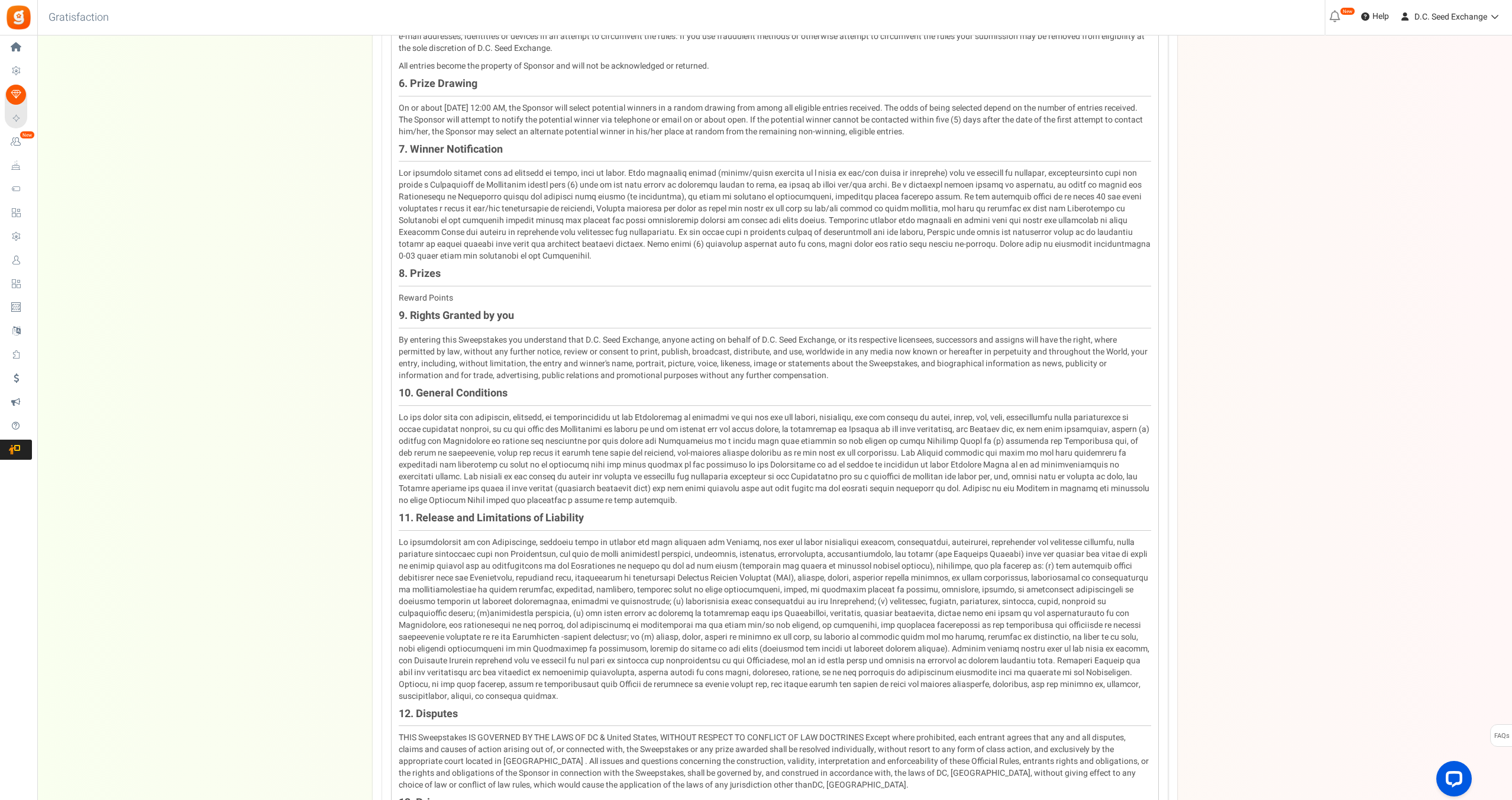
scroll to position [1170, 0]
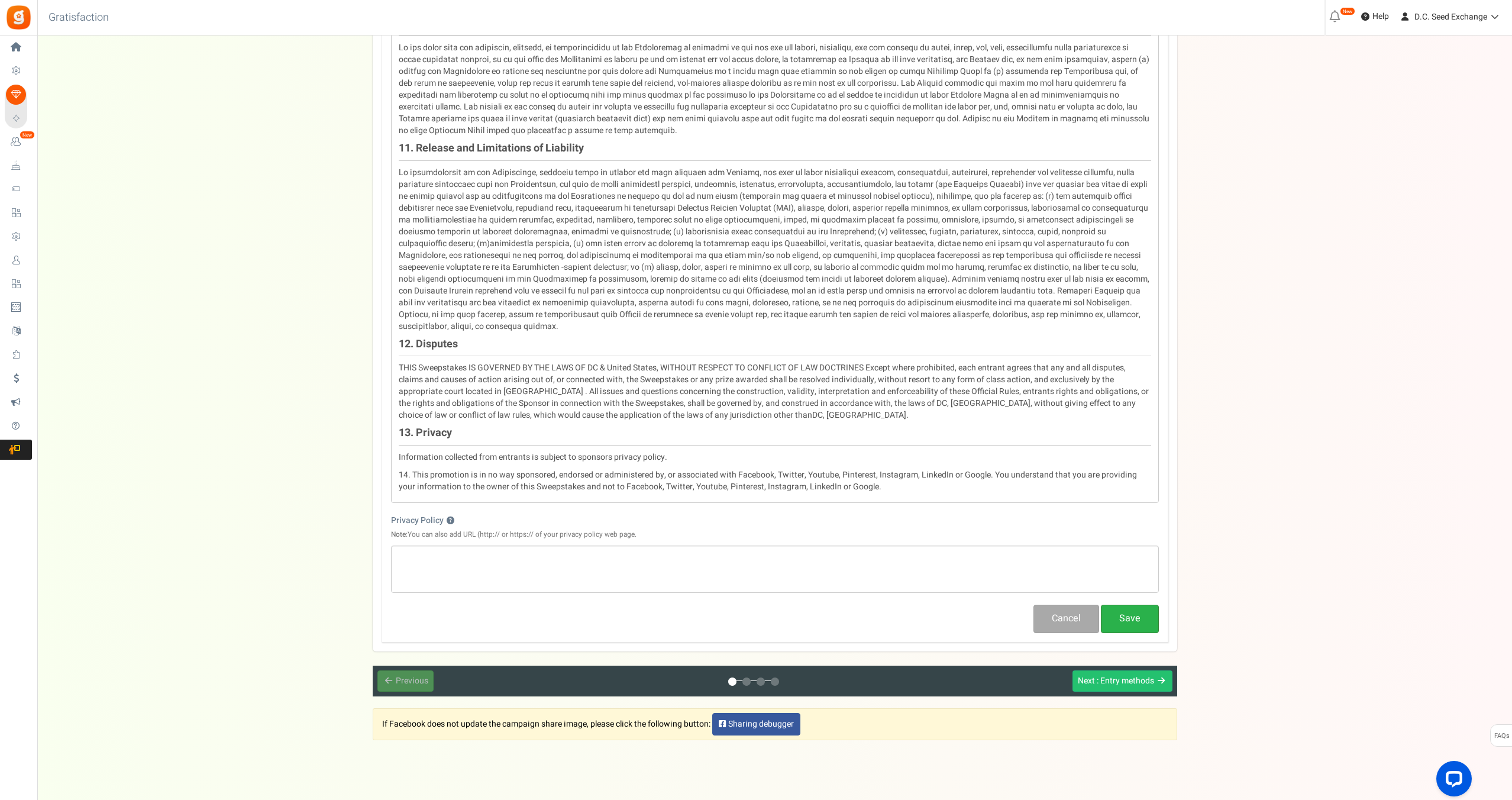
click at [1140, 604] on button "Save" at bounding box center [1130, 618] width 58 height 28
click at [1145, 674] on span ": Entry methods" at bounding box center [1125, 681] width 58 height 13
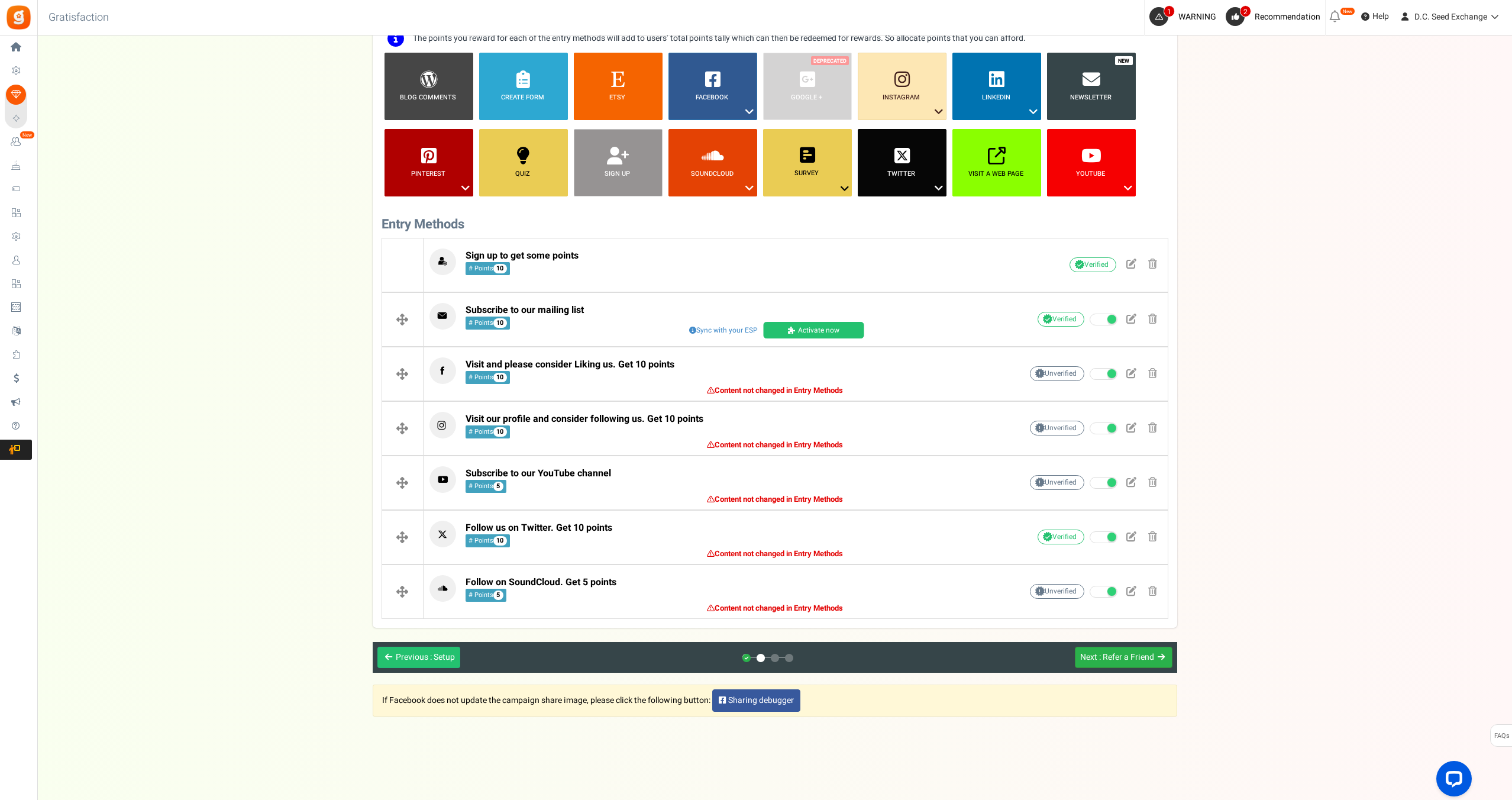
scroll to position [128, 0]
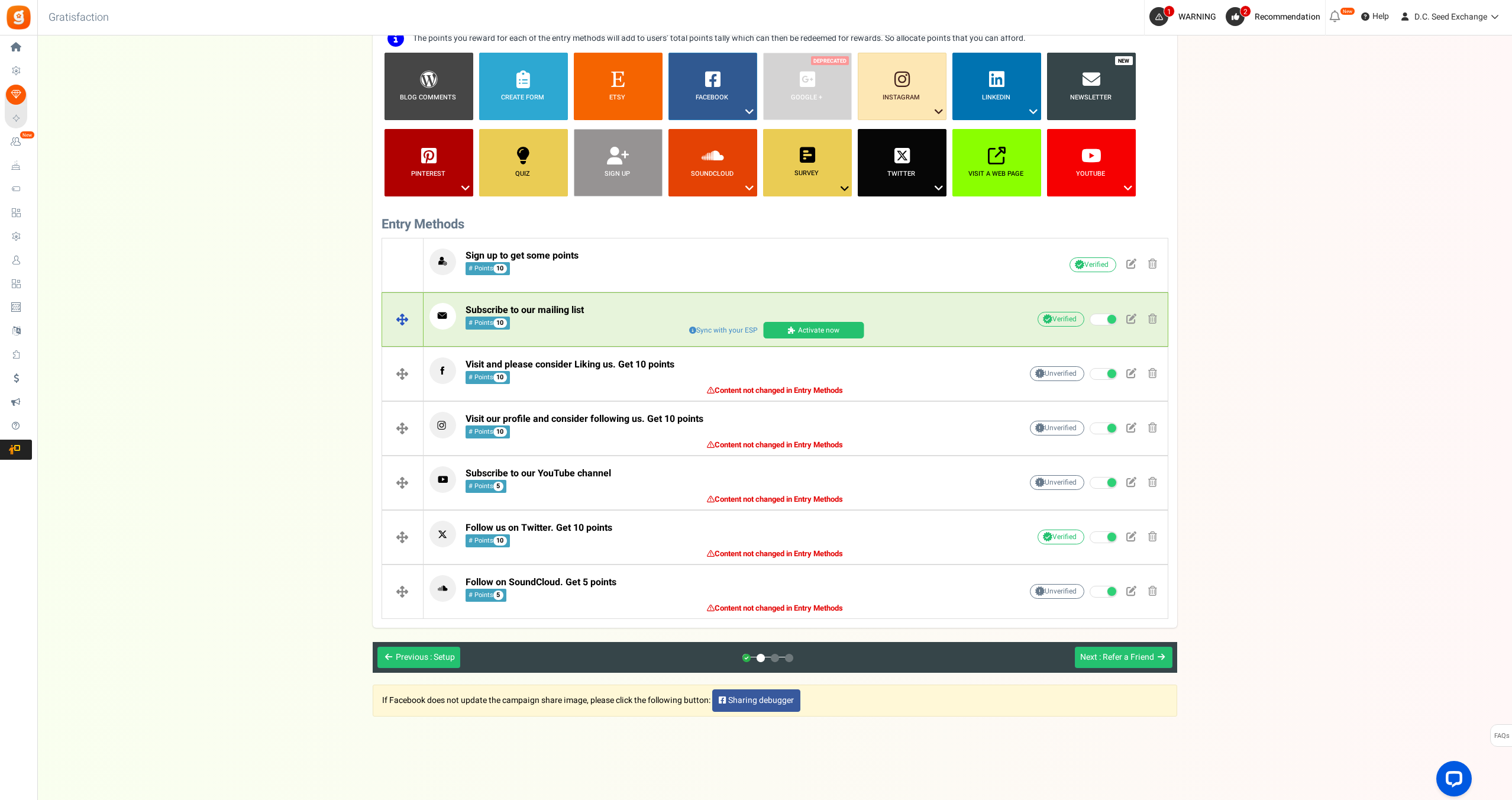
click at [826, 332] on link "Activate now" at bounding box center [813, 329] width 100 height 17
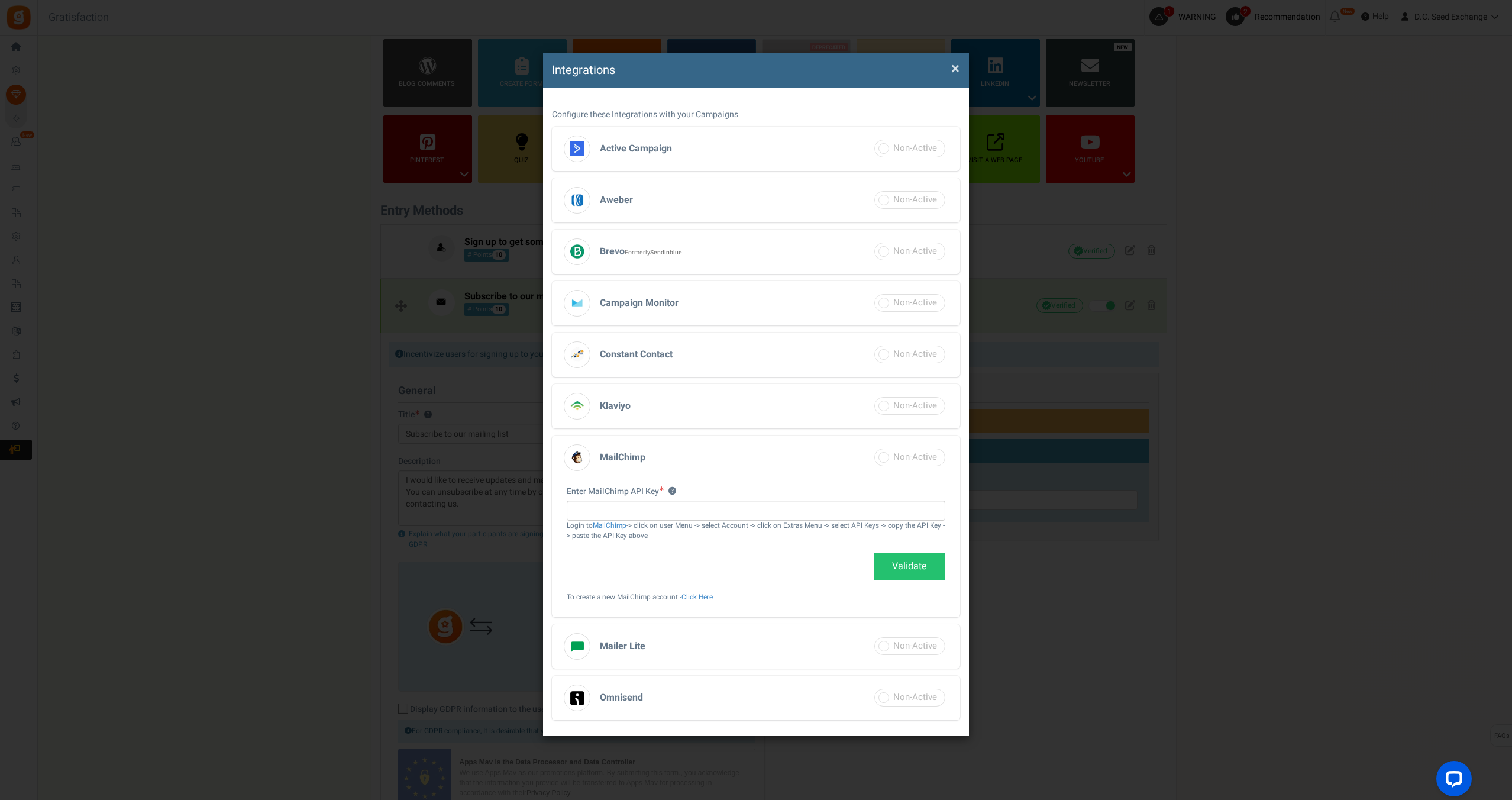
scroll to position [140, 0]
click at [956, 66] on span "×" at bounding box center [955, 69] width 8 height 22
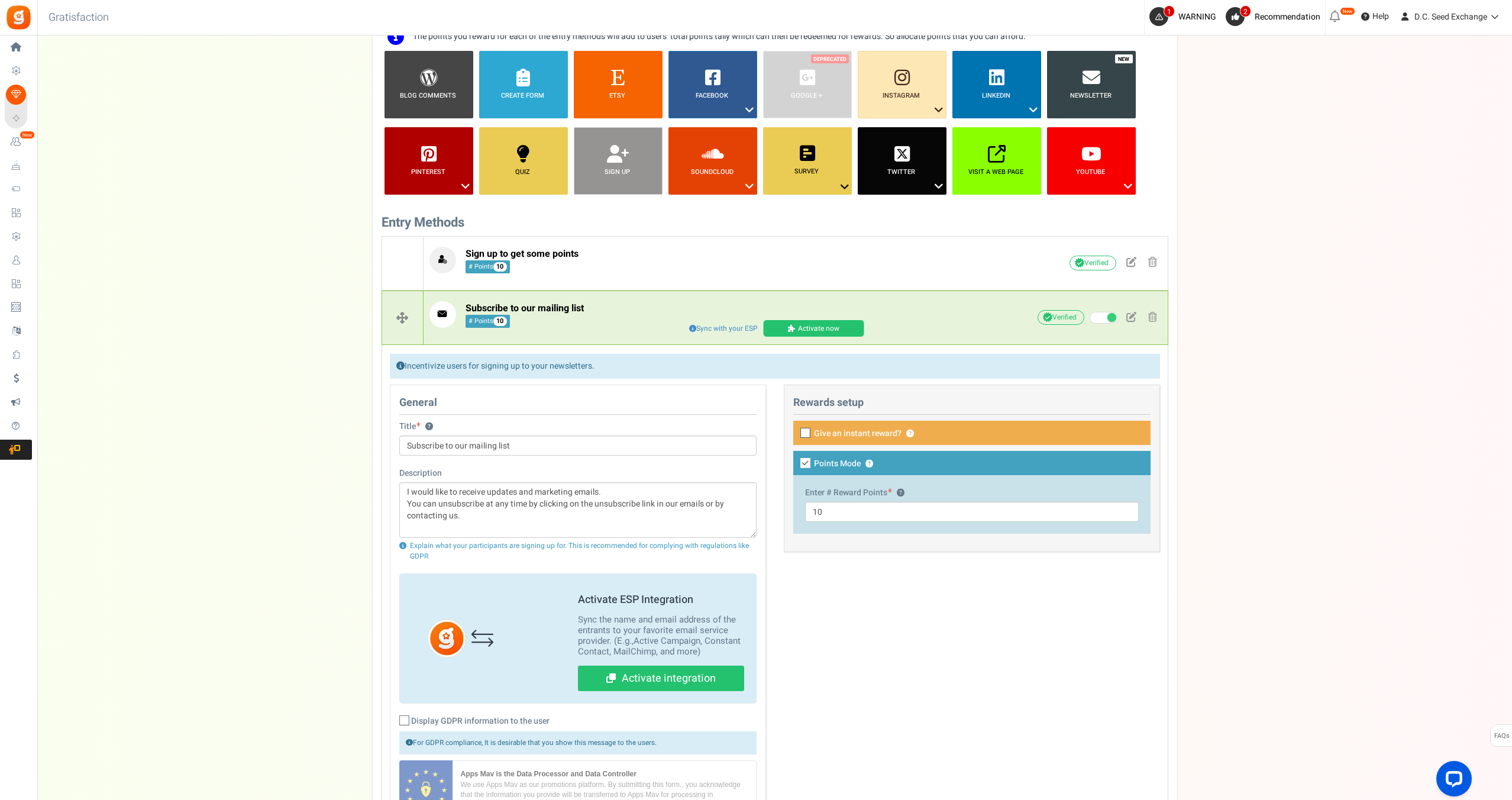
scroll to position [129, 0]
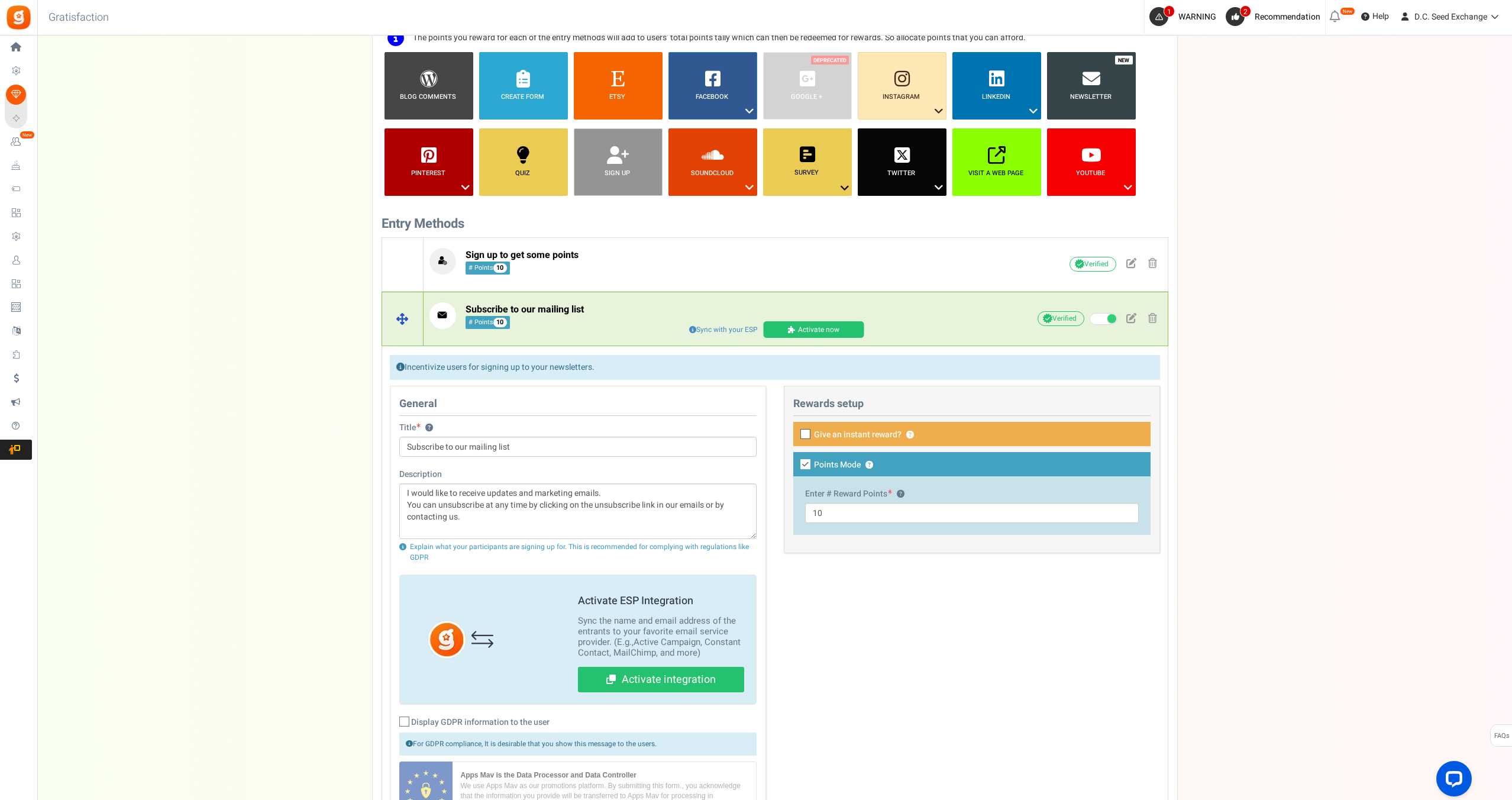
click at [967, 310] on p "Subscribe to our mailing list # Points 10" at bounding box center [707, 316] width 555 height 27
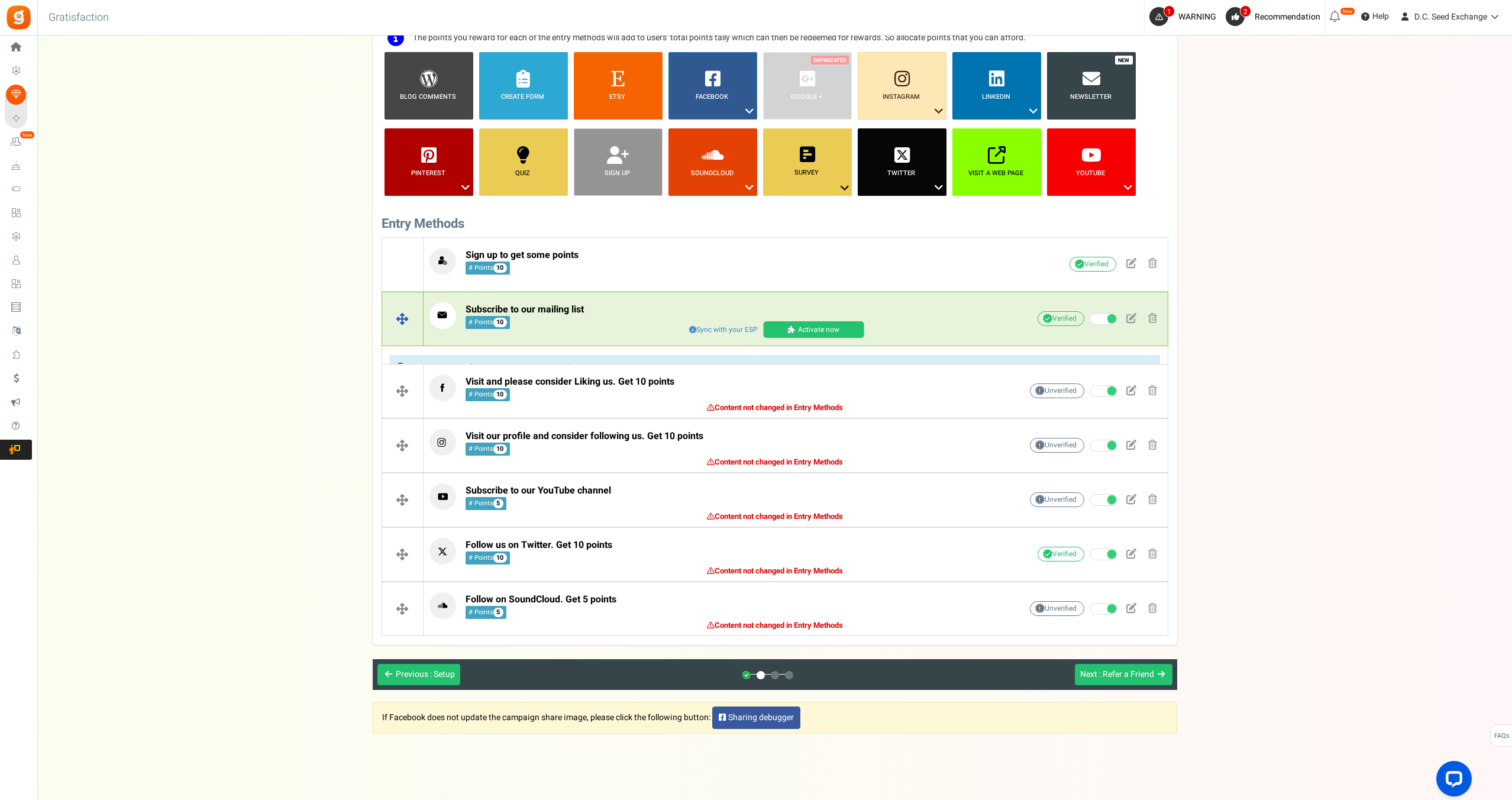
scroll to position [128, 0]
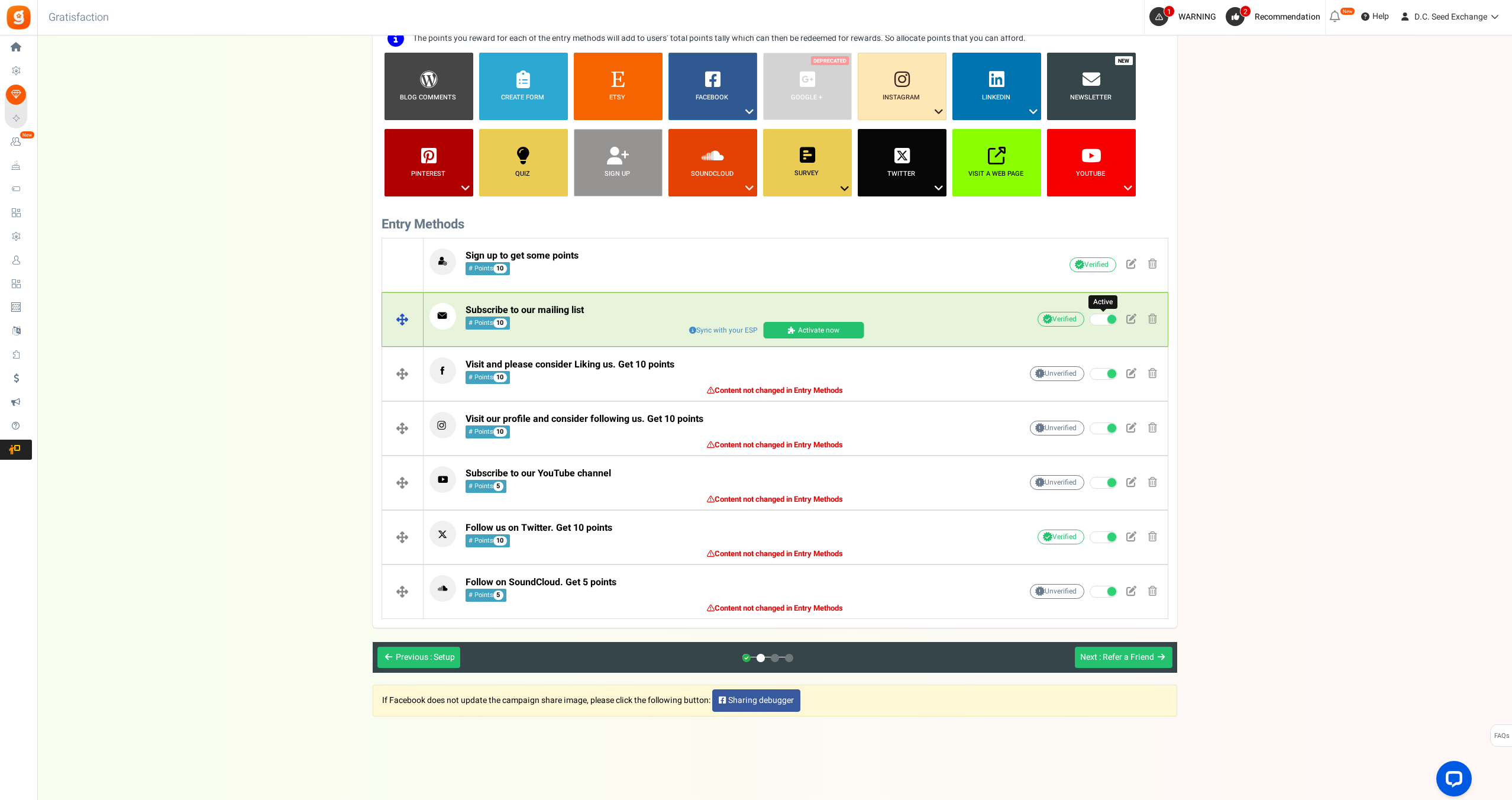
click at [1096, 318] on span at bounding box center [1104, 319] width 28 height 12
click at [1090, 318] on input "Active" at bounding box center [1090, 320] width 0 height 8
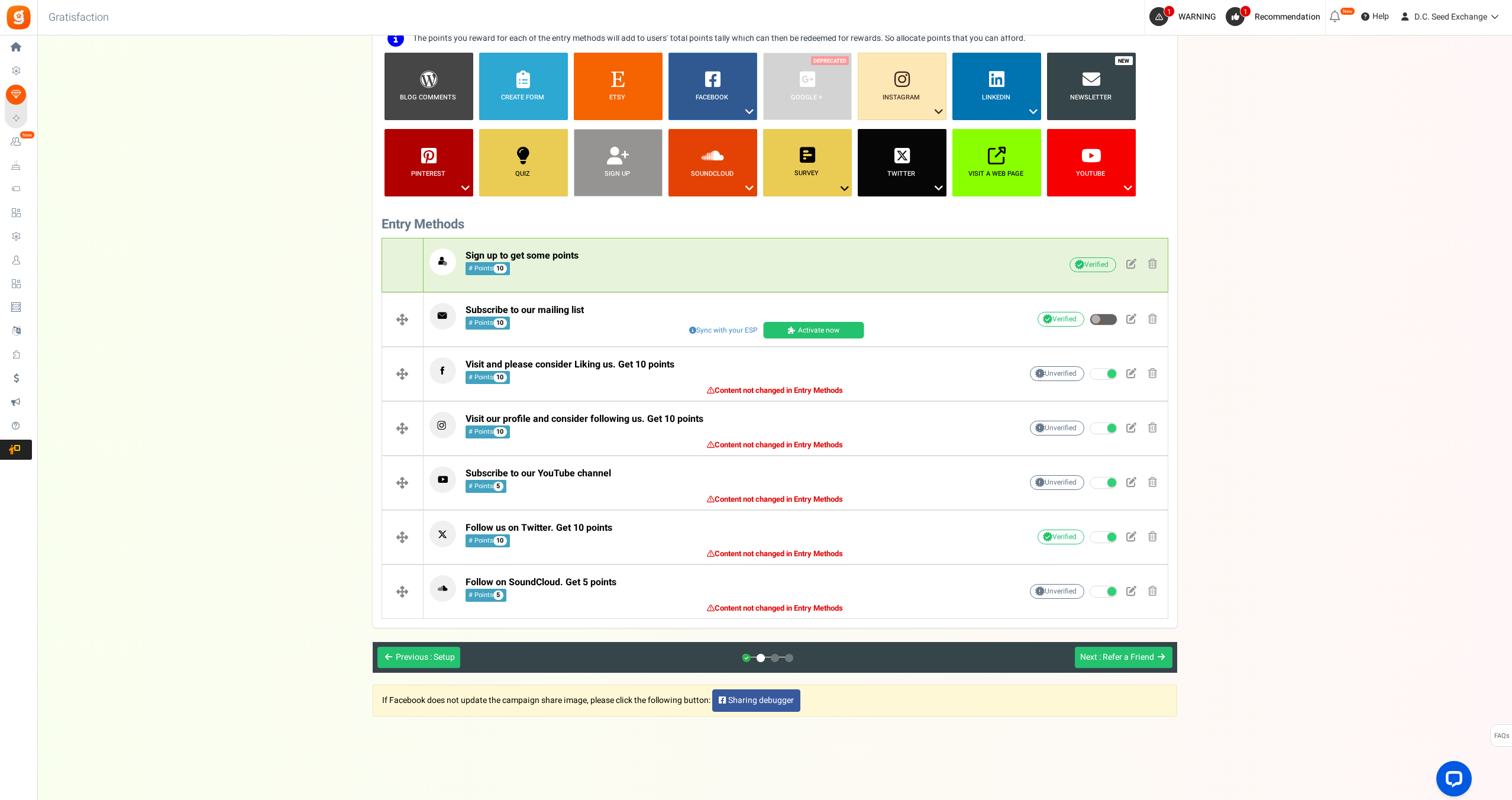
click at [503, 271] on span "10" at bounding box center [500, 269] width 13 height 9
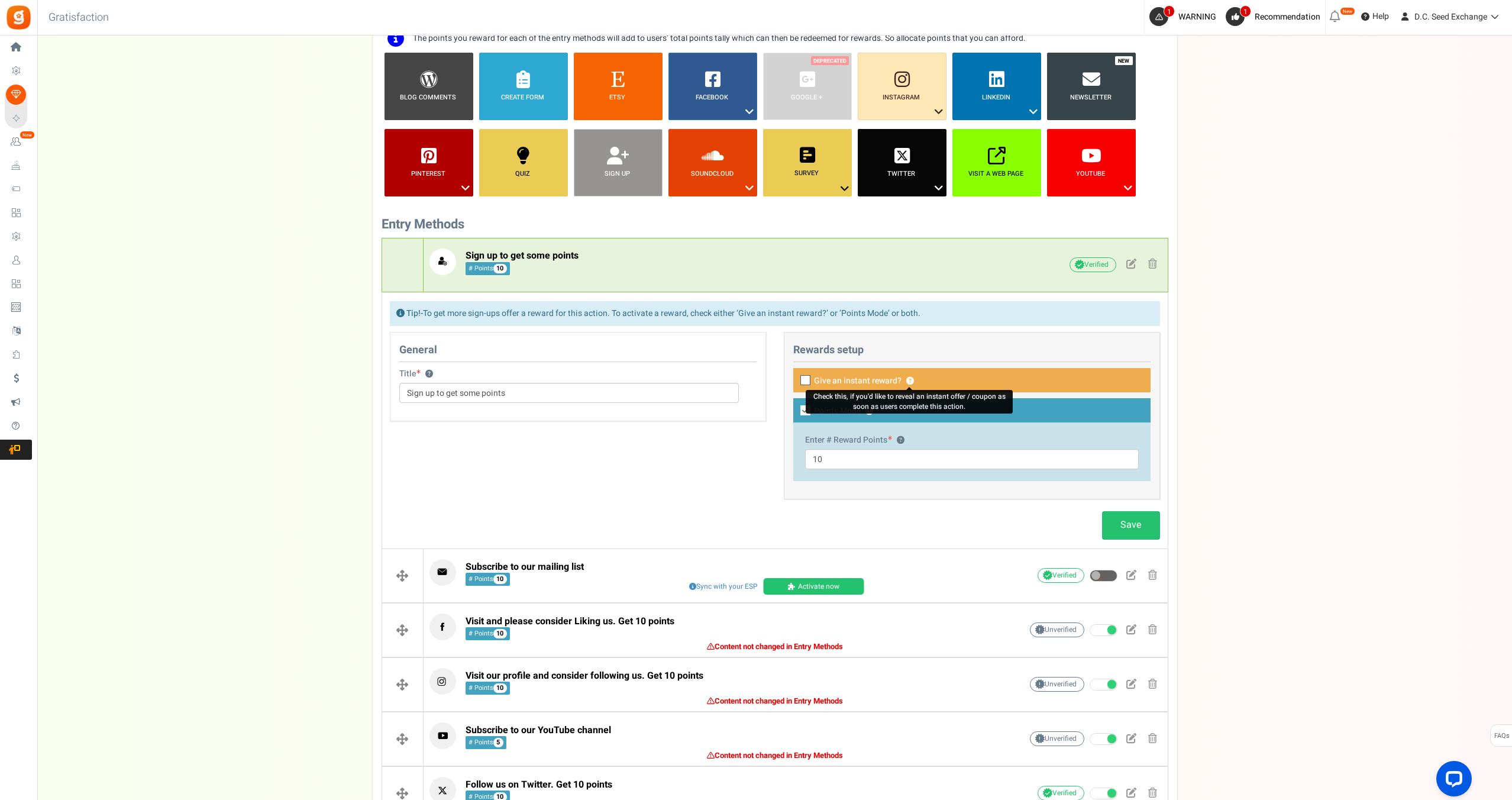
click at [908, 378] on button "?" at bounding box center [910, 381] width 8 height 8
click at [807, 378] on icon at bounding box center [807, 381] width 8 height 8
click at [796, 378] on input "Give an instant reward? ?" at bounding box center [792, 381] width 8 height 8
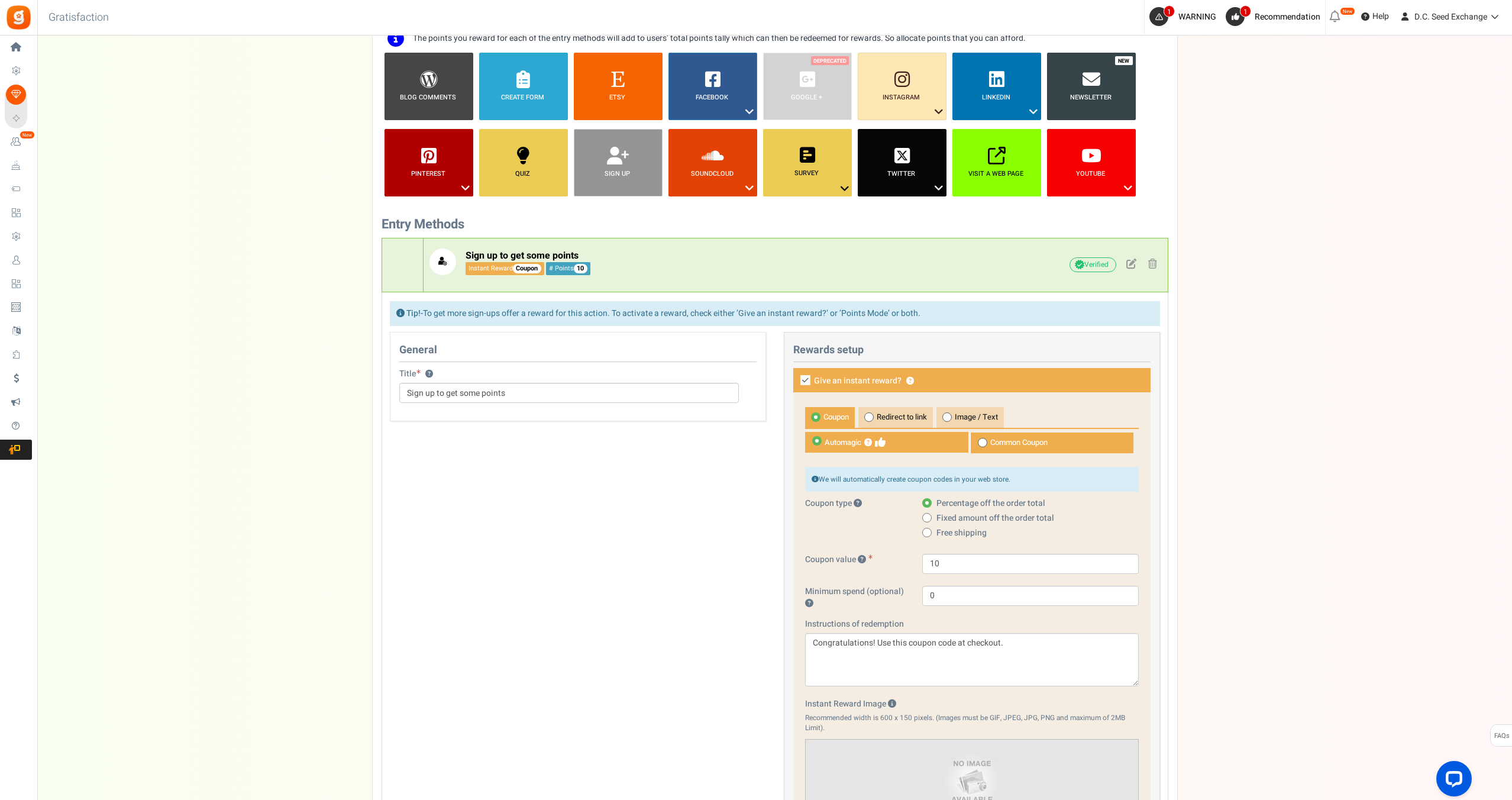
click at [807, 378] on icon at bounding box center [805, 380] width 10 height 10
click at [796, 378] on input "Give an instant reward? ?" at bounding box center [792, 381] width 8 height 8
checkbox input "false"
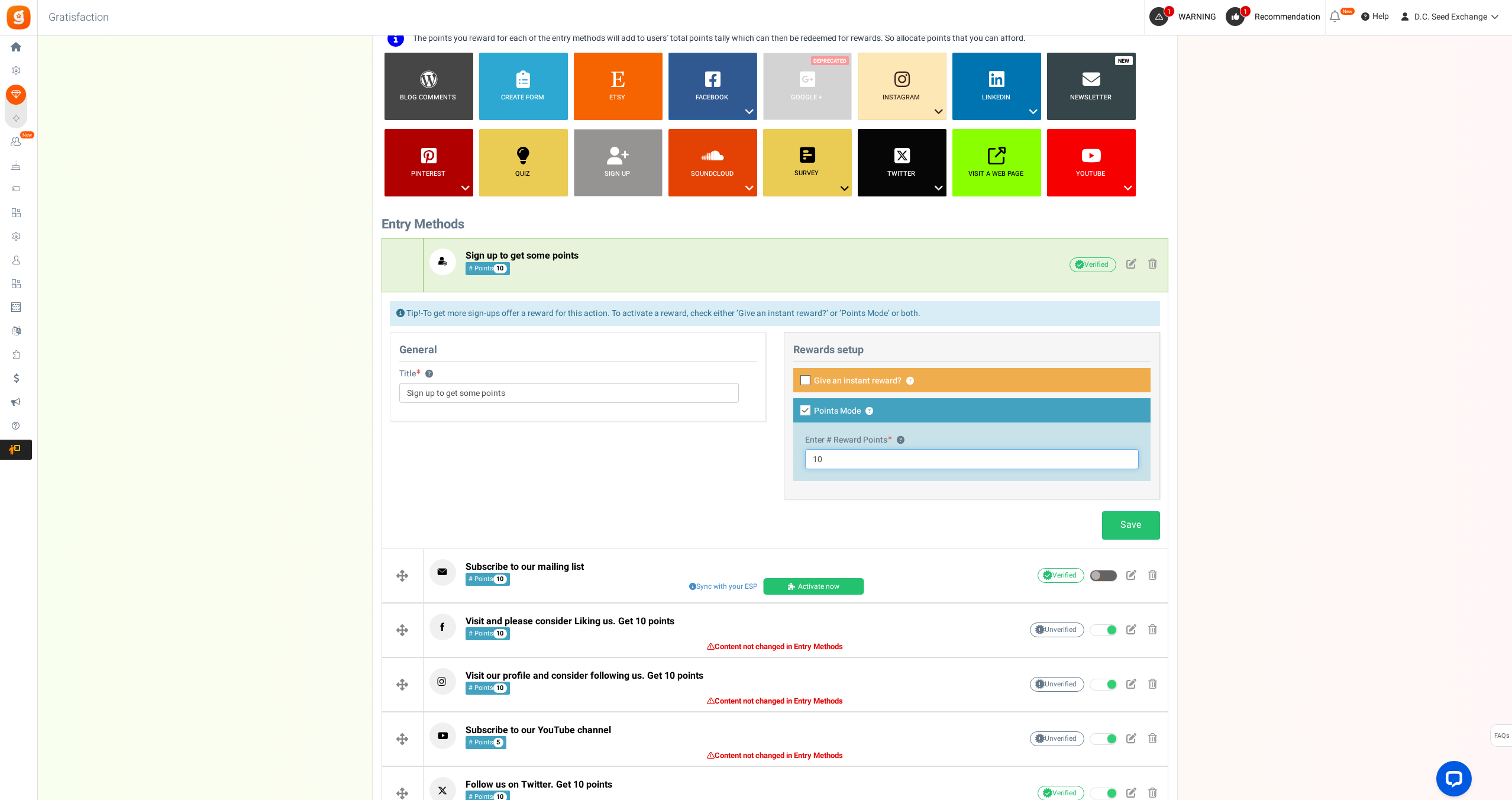
click at [835, 461] on input "10" at bounding box center [972, 458] width 333 height 20
type input "1"
click at [1142, 535] on link "Save" at bounding box center [1130, 524] width 58 height 28
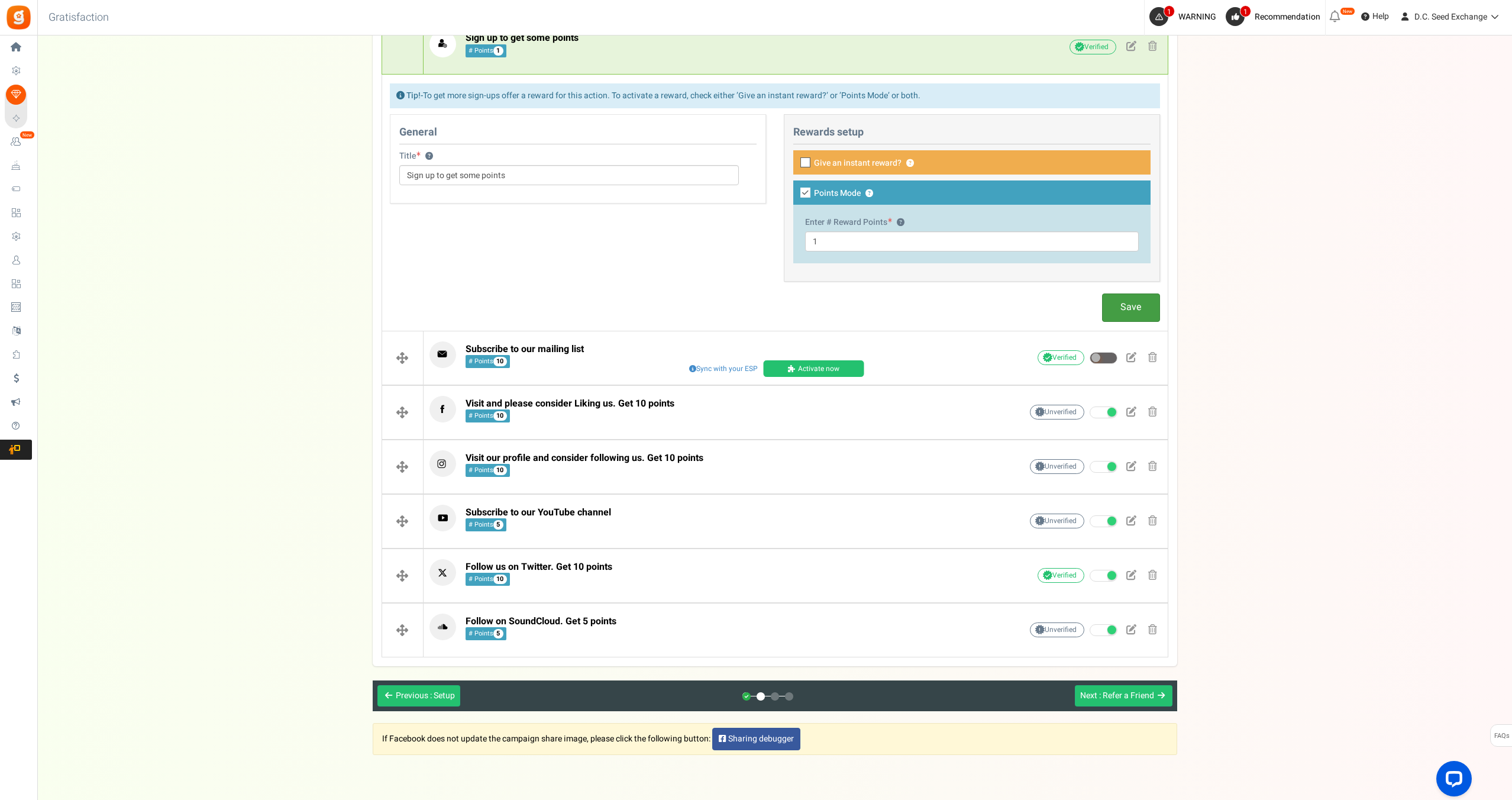
scroll to position [346, 0]
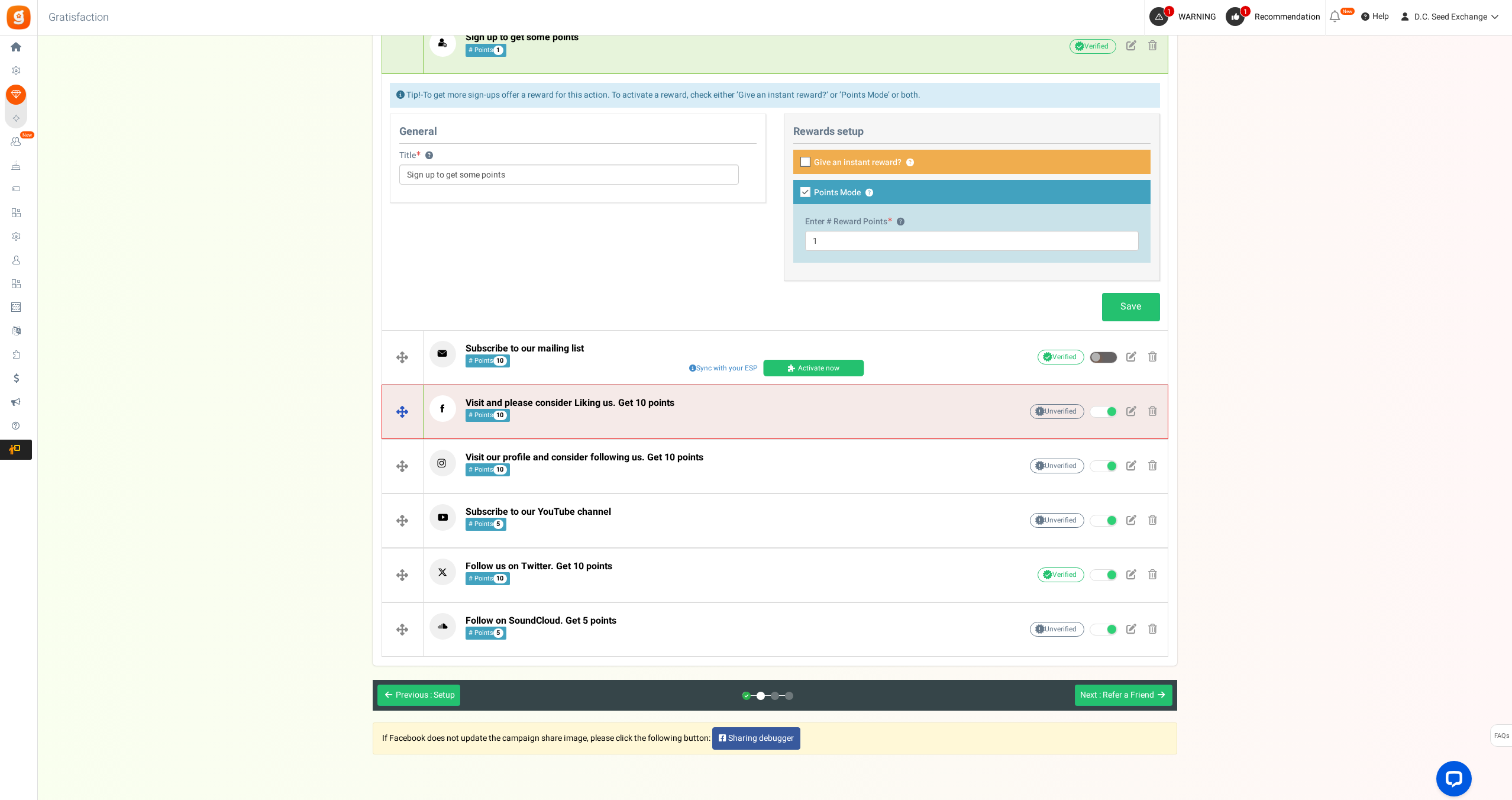
click at [653, 415] on span "Visit and please consider Liking us. Get 10 points # Points 10" at bounding box center [570, 410] width 209 height 25
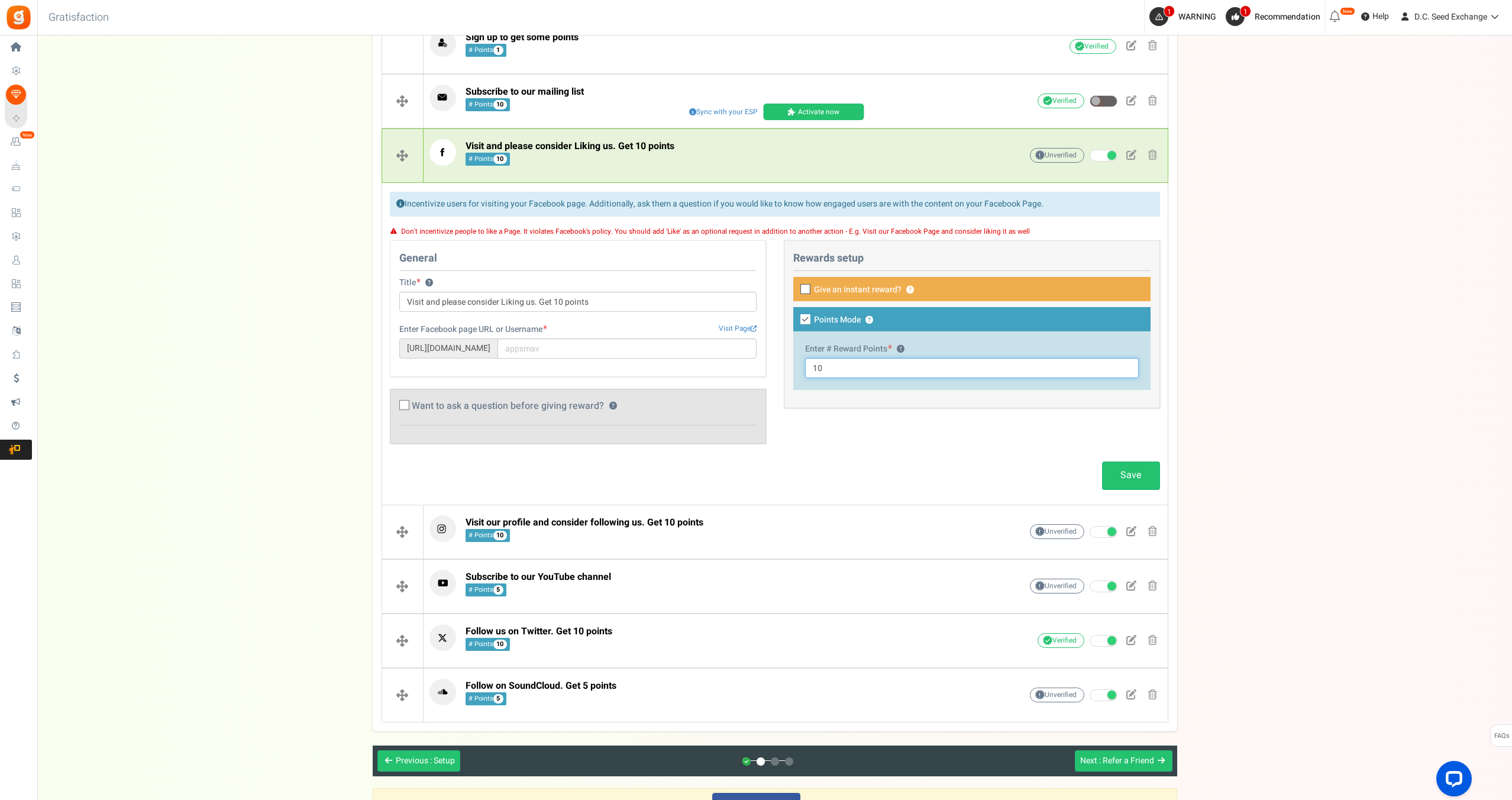
drag, startPoint x: 822, startPoint y: 370, endPoint x: 809, endPoint y: 371, distance: 13.0
click at [809, 371] on input "10" at bounding box center [972, 367] width 333 height 20
type input "5"
click at [555, 352] on input "text" at bounding box center [627, 347] width 259 height 20
paste input "https://www.facebook.com/profile.php?id=61582236032432"
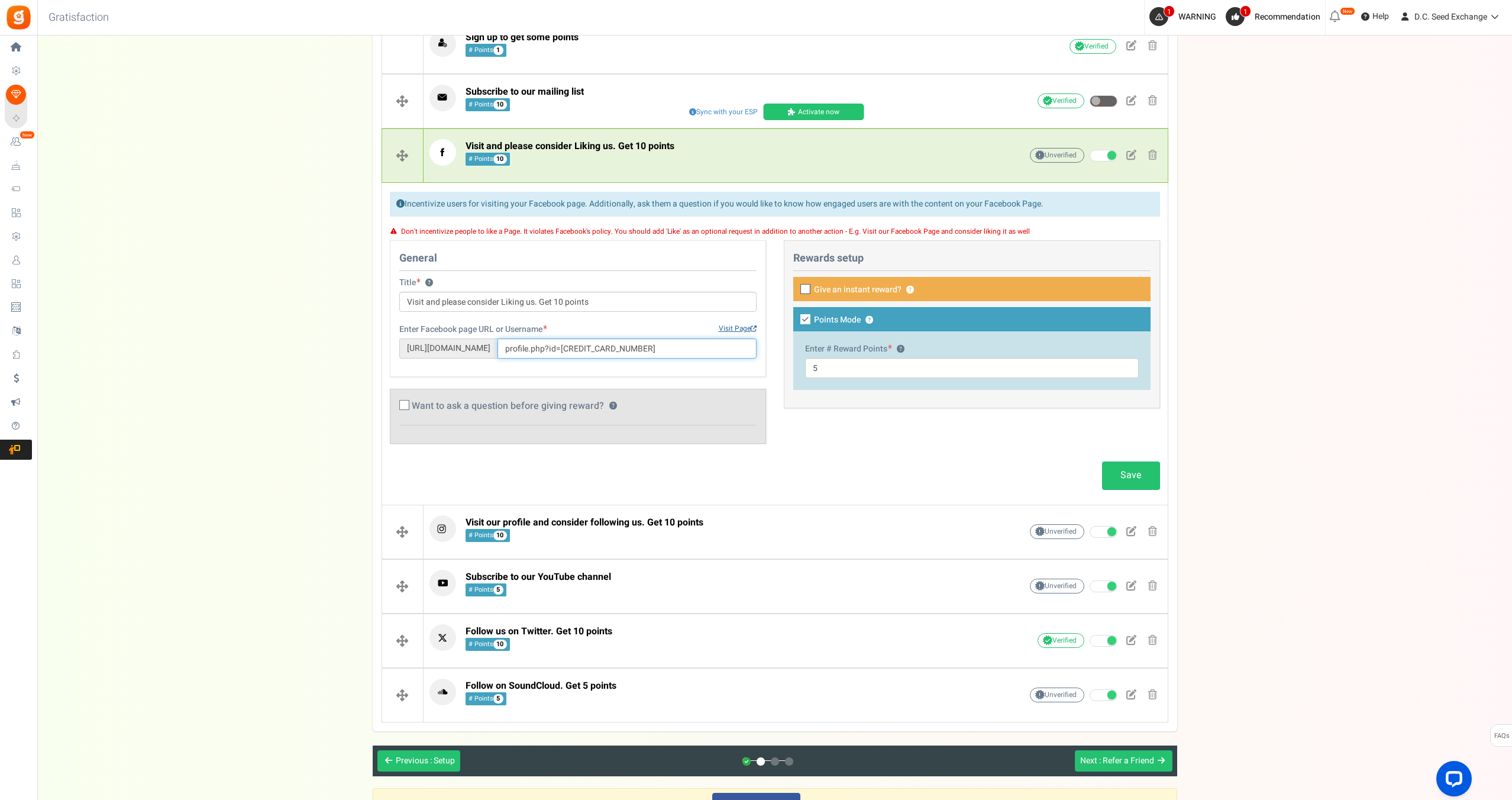
type input "profile.php?id=[CREDIT_CARD_NUMBER]"
click at [751, 329] on small at bounding box center [753, 328] width 6 height 6
drag, startPoint x: 593, startPoint y: 300, endPoint x: 540, endPoint y: 305, distance: 53.2
click at [540, 305] on input "Visit and please consider Liking us. Get 10 points" at bounding box center [578, 301] width 357 height 20
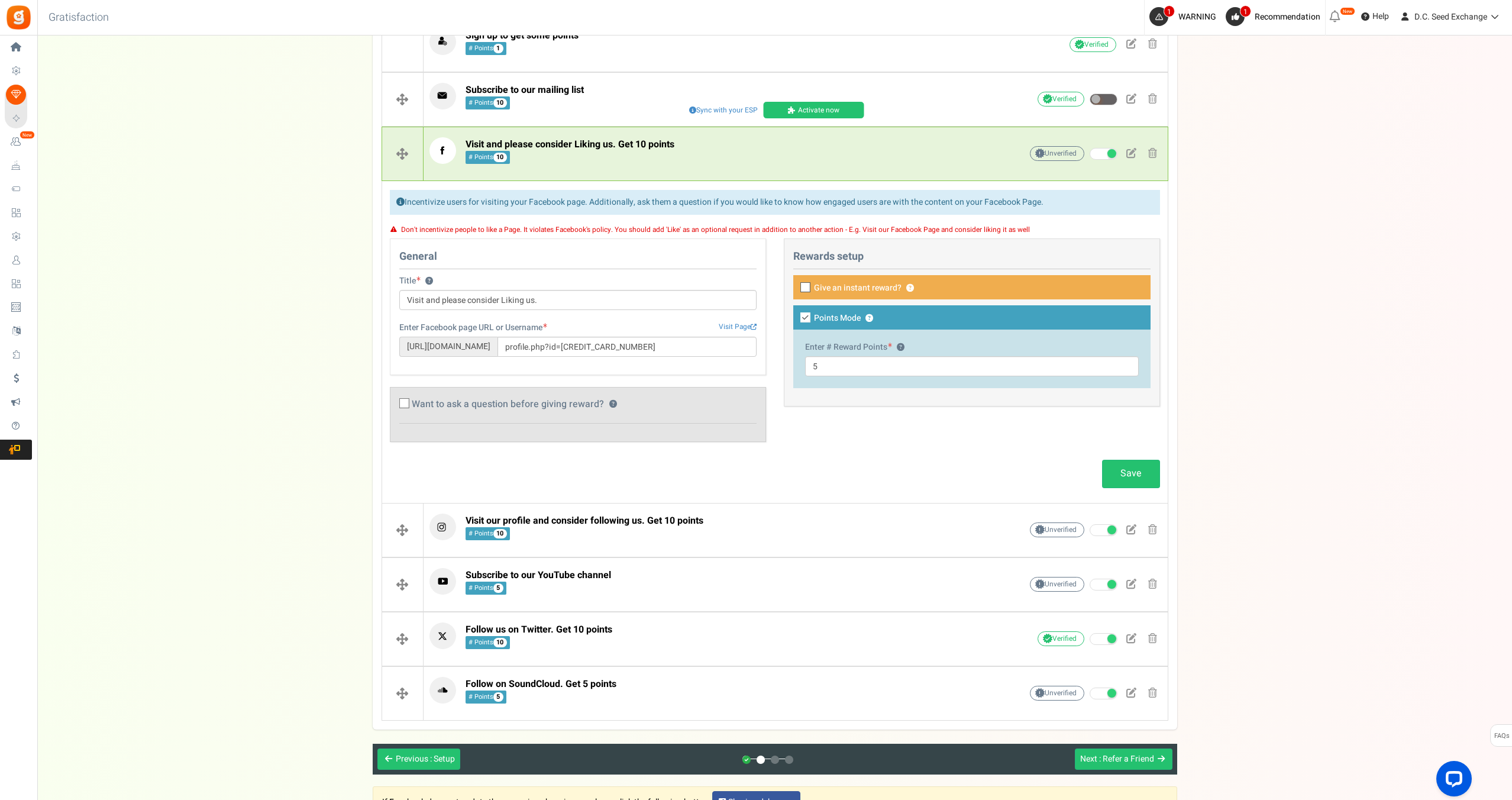
drag, startPoint x: 861, startPoint y: 231, endPoint x: 1043, endPoint y: 230, distance: 182.0
click at [1043, 230] on div "Don't incentivize people to like a Page. It violates Facebook's policy. You sho…" at bounding box center [775, 229] width 770 height 18
copy small "isit our Facebook Page and consider liking it as well"
click at [553, 302] on input "Visit and please consider Liking us." at bounding box center [578, 299] width 357 height 20
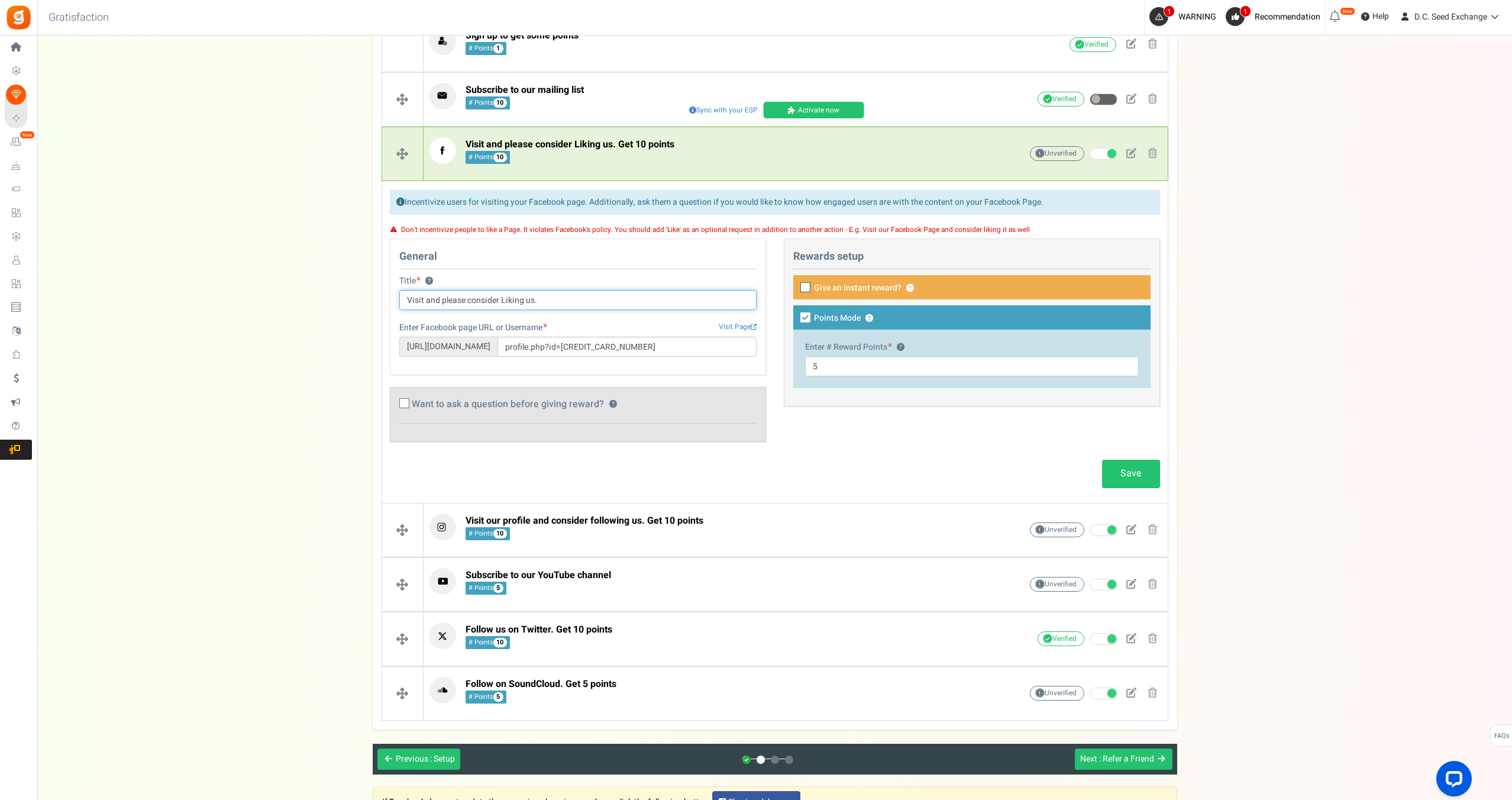
click at [553, 302] on input "Visit and please consider Liking us." at bounding box center [578, 299] width 357 height 20
paste input "isit our Facebook Page and consider liking it as well"
click at [407, 302] on input "isit our Facebook Page and consider liking it as well" at bounding box center [578, 299] width 357 height 20
click at [498, 305] on input "Visit our Facebook Page and consider liking it as well" at bounding box center [578, 299] width 357 height 20
type input "Visit our Facebook Page (and consider liking it as well)!"
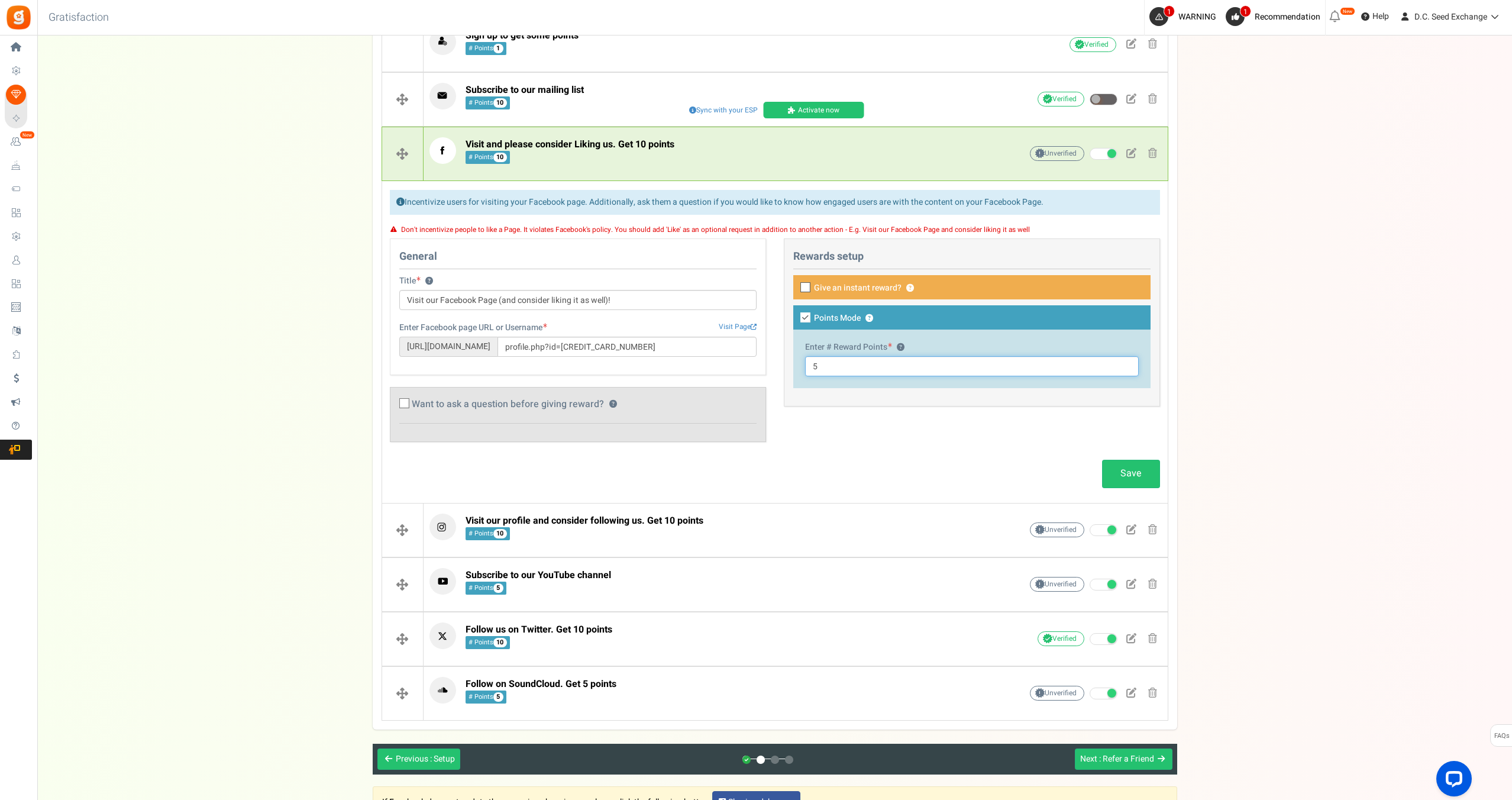
click at [840, 370] on input "5" at bounding box center [972, 366] width 333 height 20
type input "1"
click at [1132, 468] on link "Save" at bounding box center [1130, 473] width 58 height 28
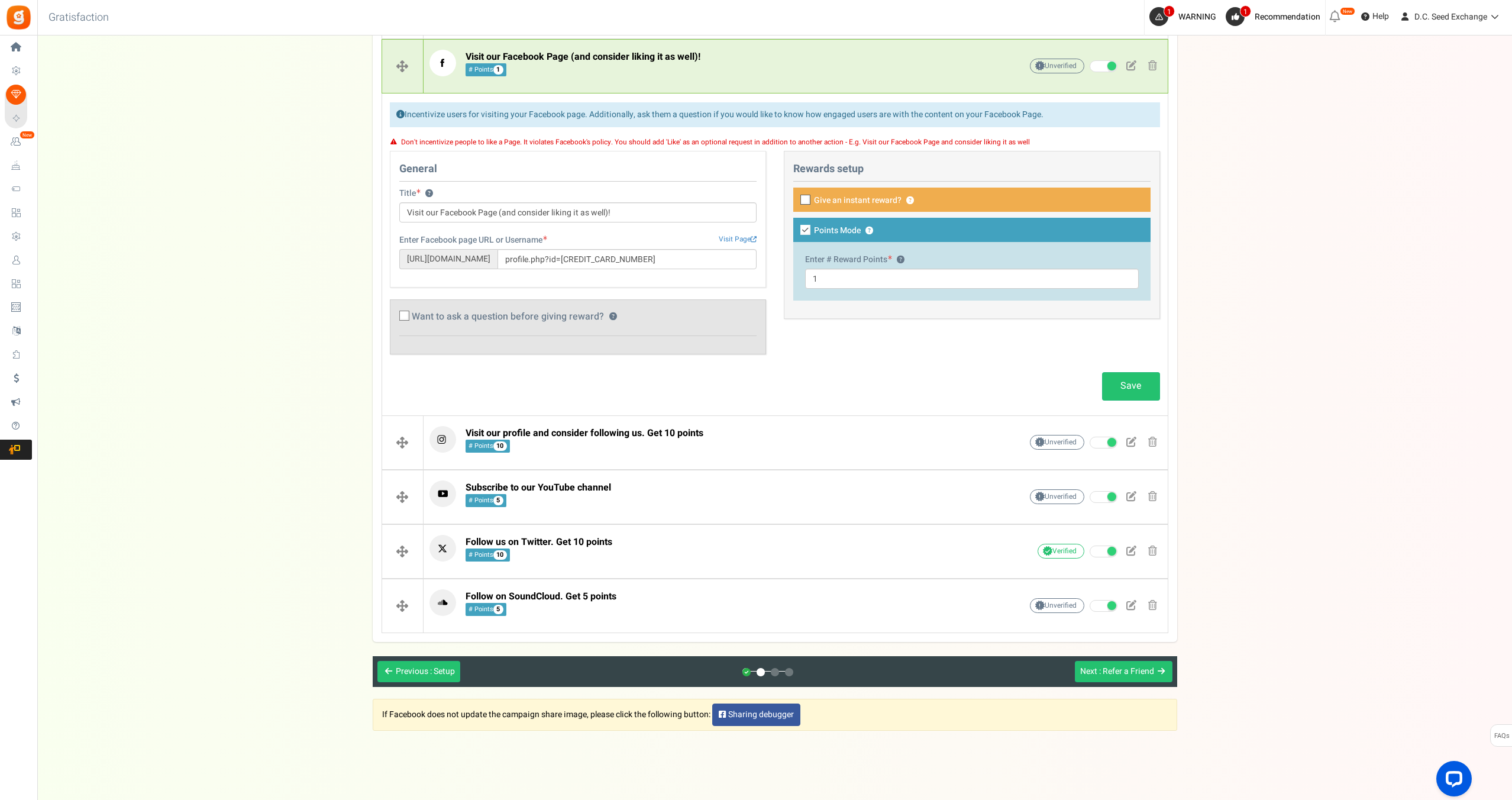
scroll to position [449, 0]
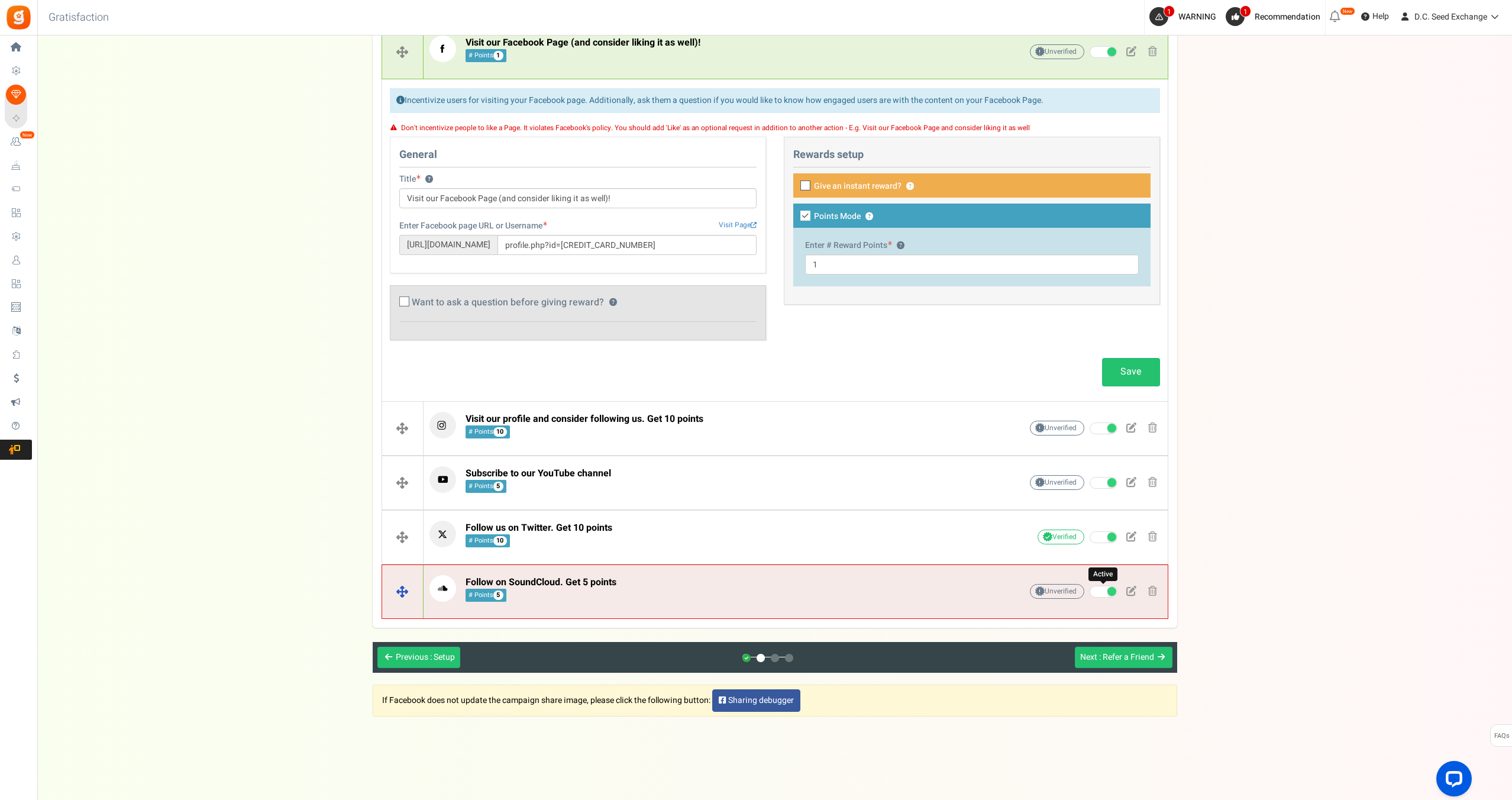
click at [1104, 592] on span at bounding box center [1104, 591] width 28 height 12
click at [1090, 592] on input "Active" at bounding box center [1090, 592] width 0 height 8
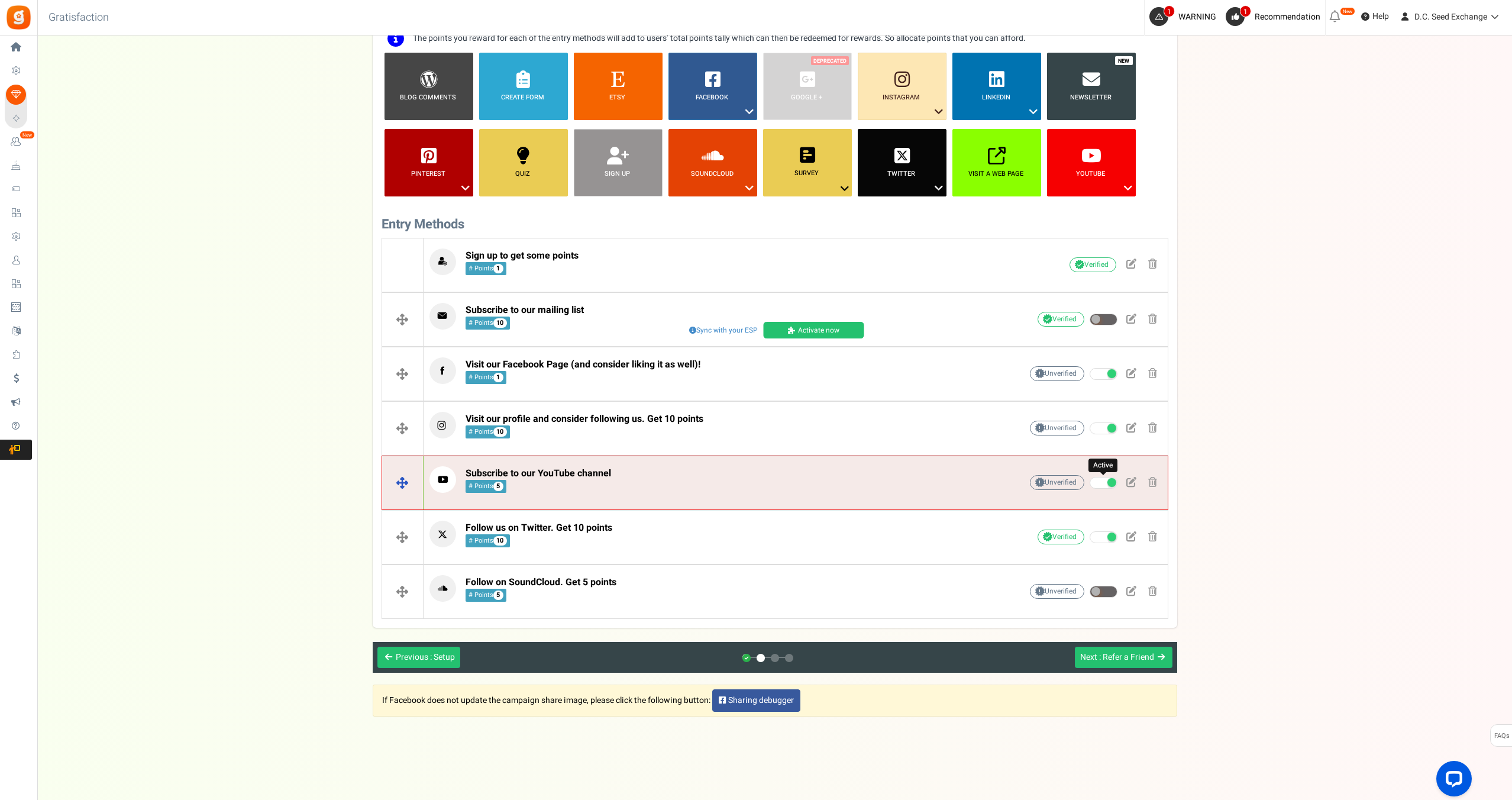
click at [1099, 481] on span at bounding box center [1104, 483] width 28 height 12
click at [1090, 481] on input "Active" at bounding box center [1090, 483] width 0 height 8
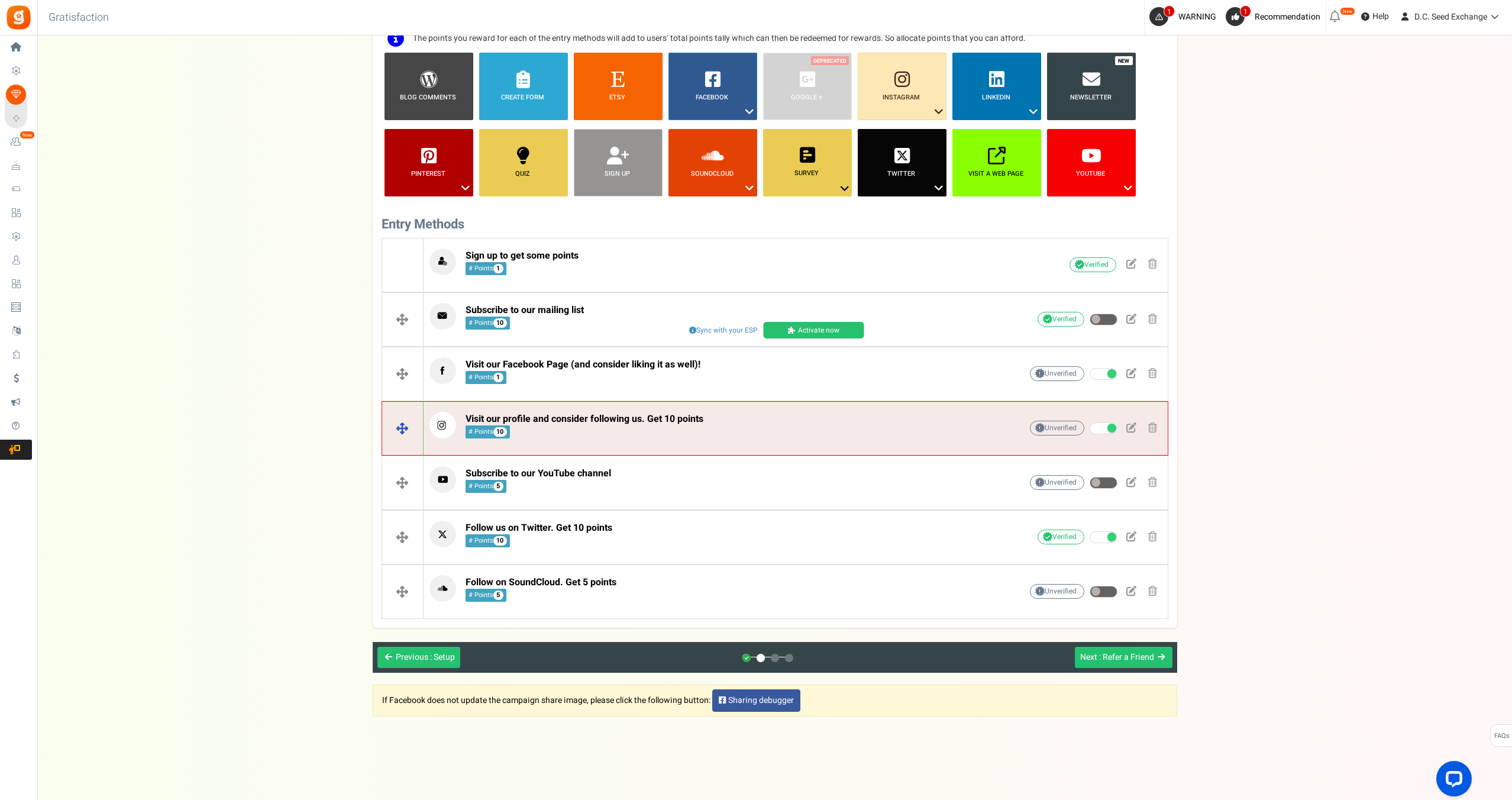
click at [747, 431] on p "Visit our profile and consider following us. Get 10 points # Points 10" at bounding box center [707, 425] width 555 height 27
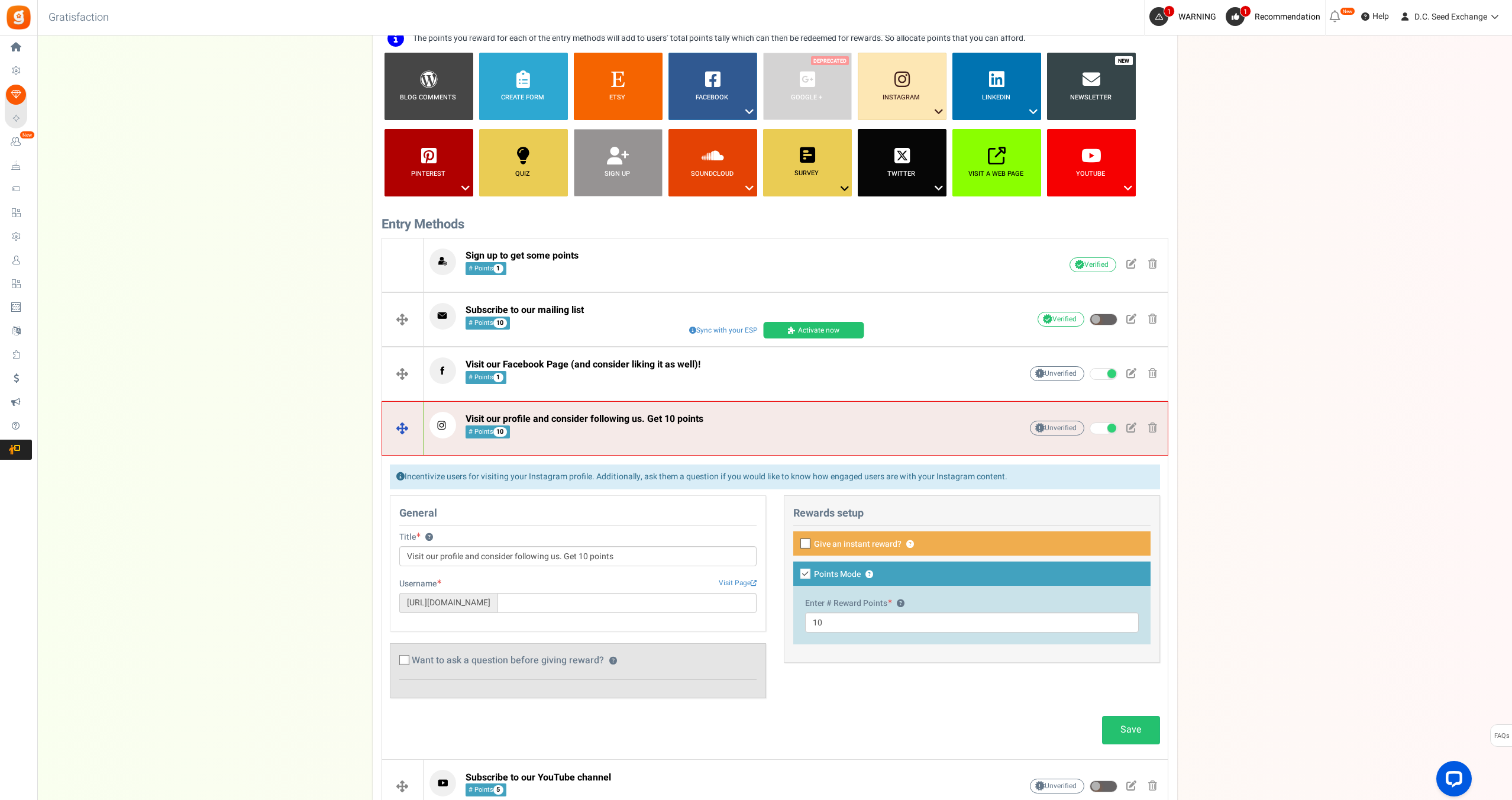
click at [747, 431] on p "Visit our profile and consider following us. Get 10 points # Points 10" at bounding box center [707, 425] width 555 height 27
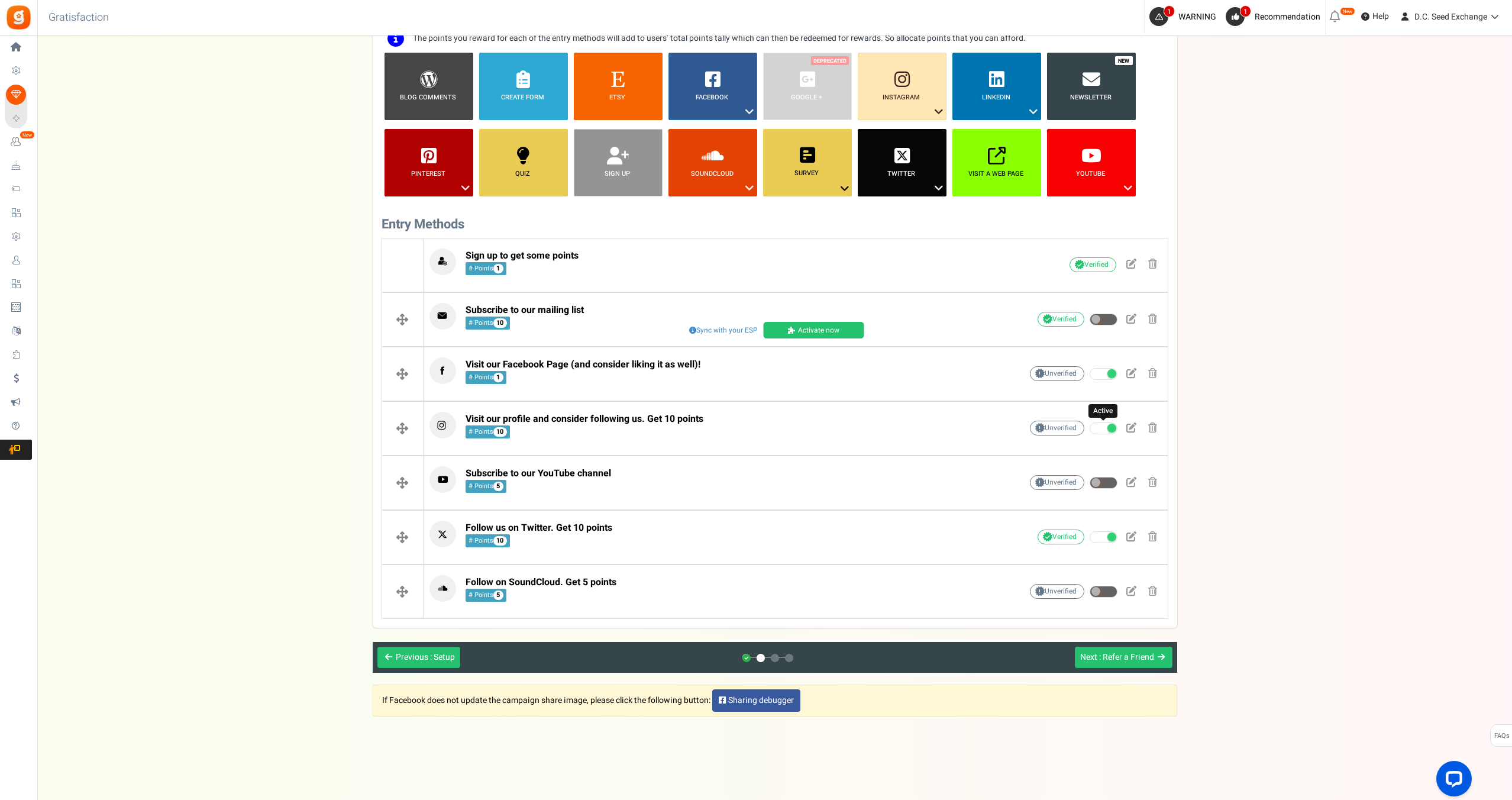
click at [1093, 425] on span at bounding box center [1104, 428] width 28 height 12
click at [1090, 425] on input "Active" at bounding box center [1090, 429] width 0 height 8
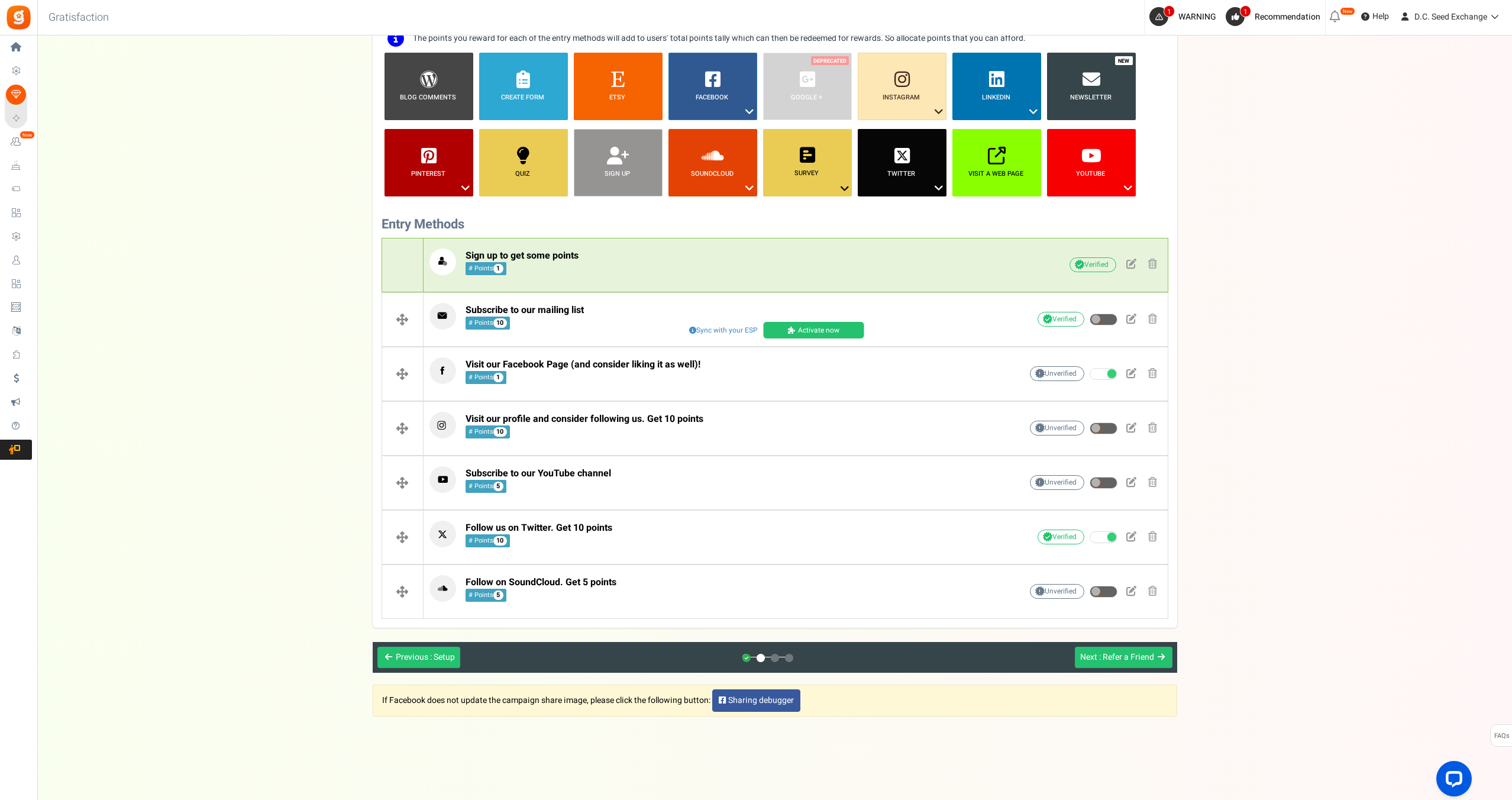
click at [635, 260] on p "Sign up to get some points # Points 1" at bounding box center [707, 262] width 555 height 27
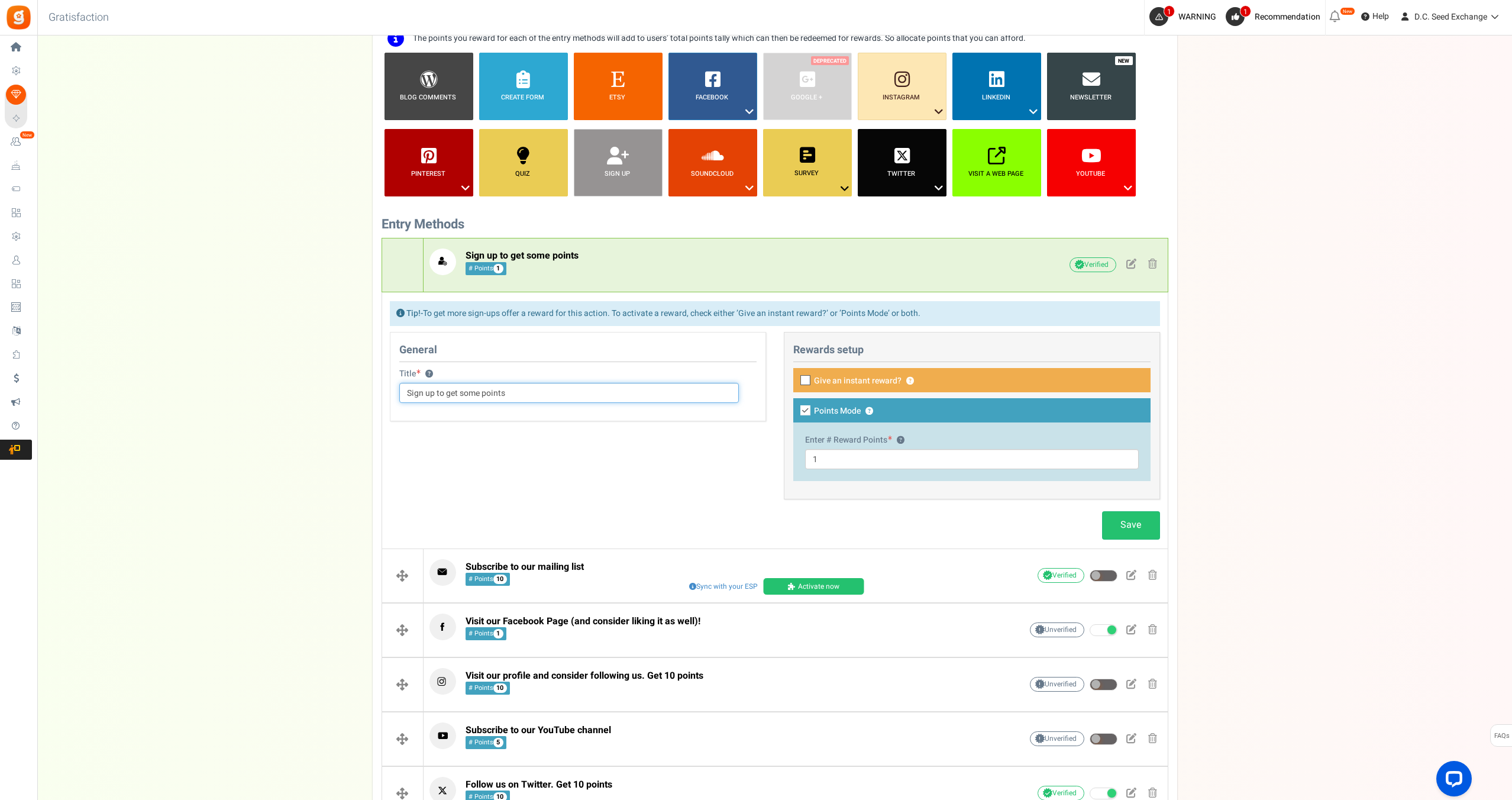
click at [521, 389] on input "Sign up to get some points" at bounding box center [570, 392] width 340 height 20
type input "Sign up to get some points!"
click at [1130, 530] on link "Save" at bounding box center [1130, 524] width 58 height 28
click at [964, 261] on p "Sign up to get some points! # Points 1" at bounding box center [707, 262] width 555 height 27
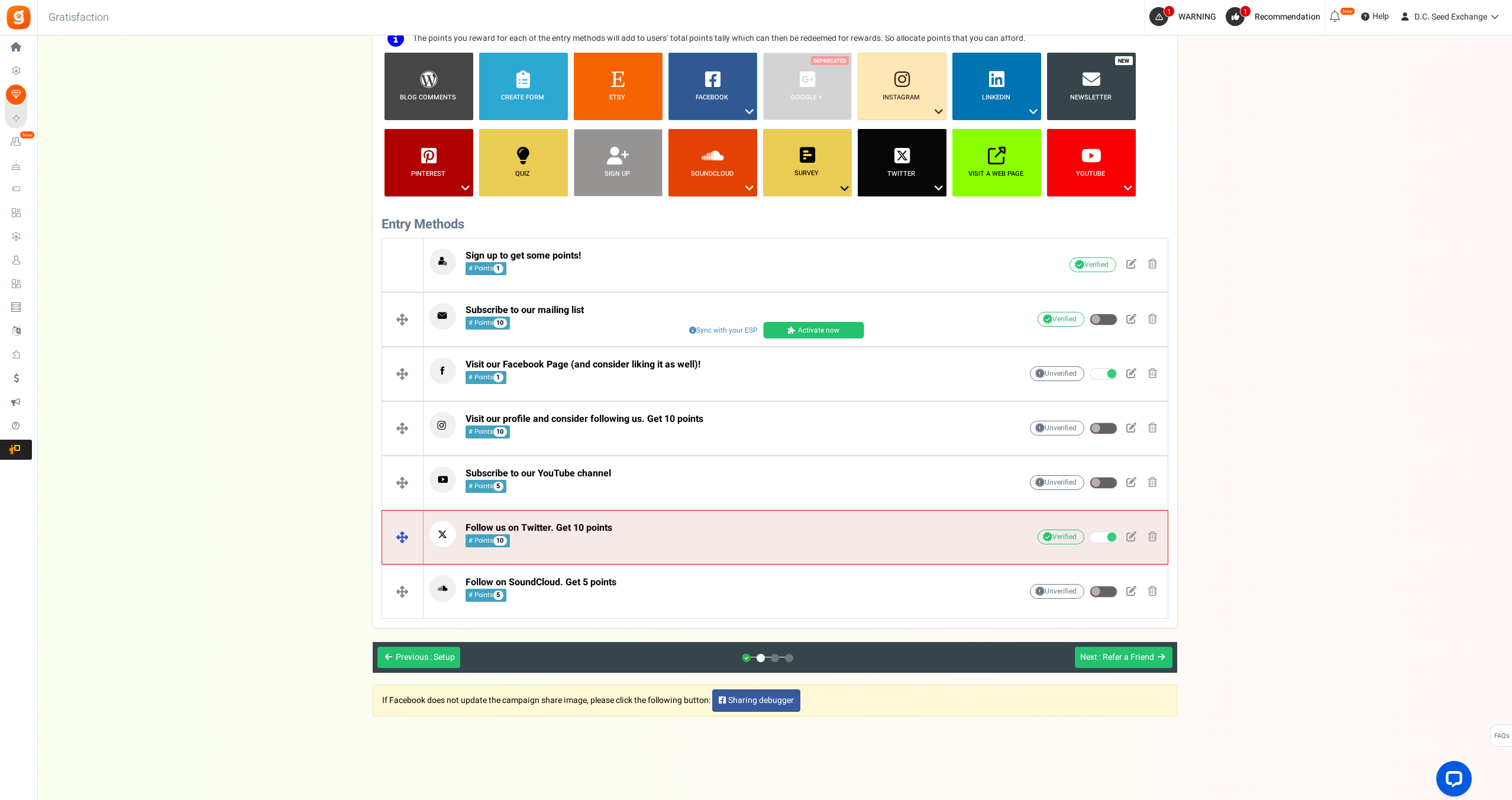
click at [630, 537] on p "Follow us on Twitter. Get 10 points # Points 10" at bounding box center [707, 534] width 555 height 27
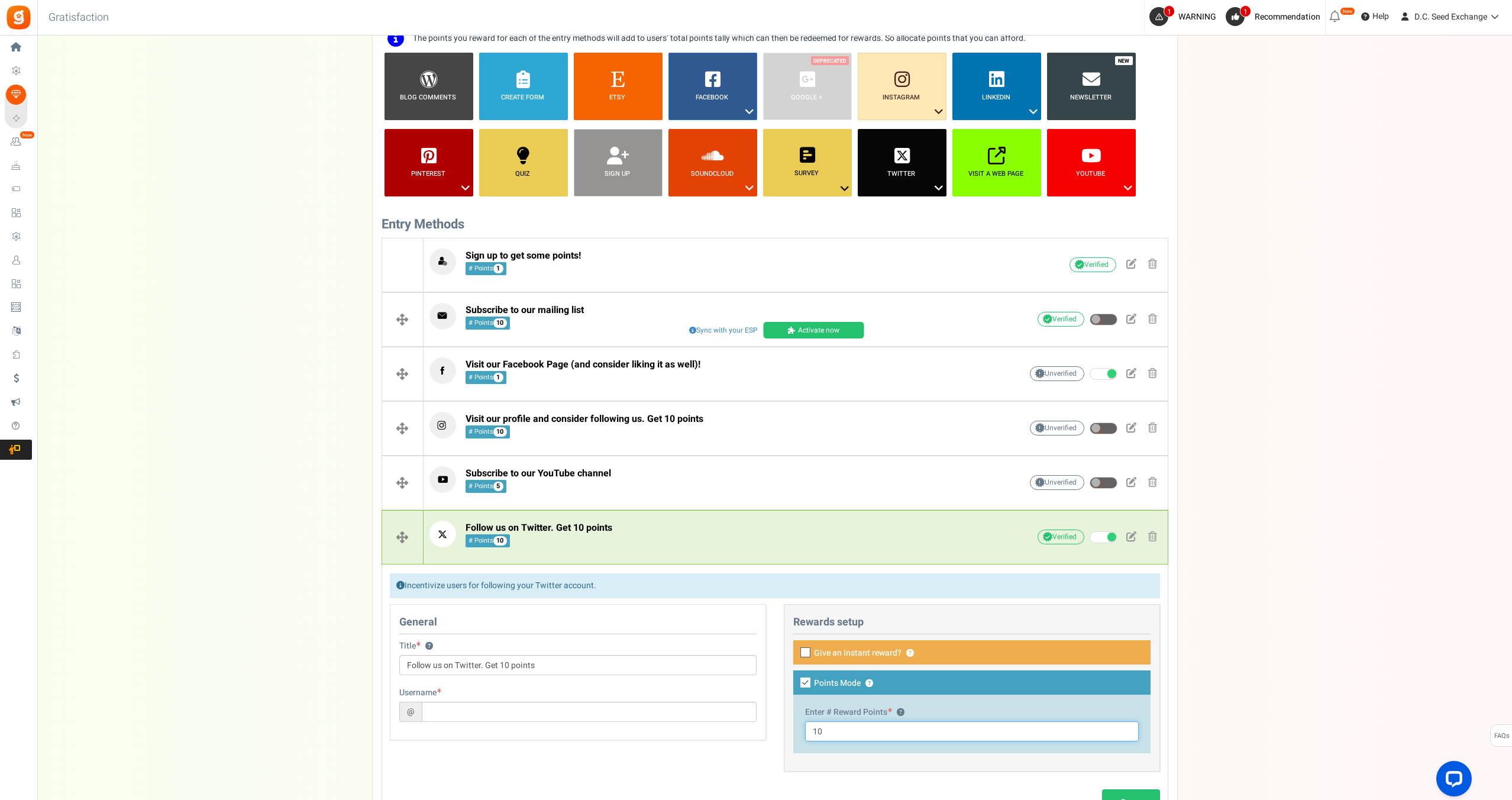
click at [821, 736] on input "10" at bounding box center [972, 731] width 333 height 20
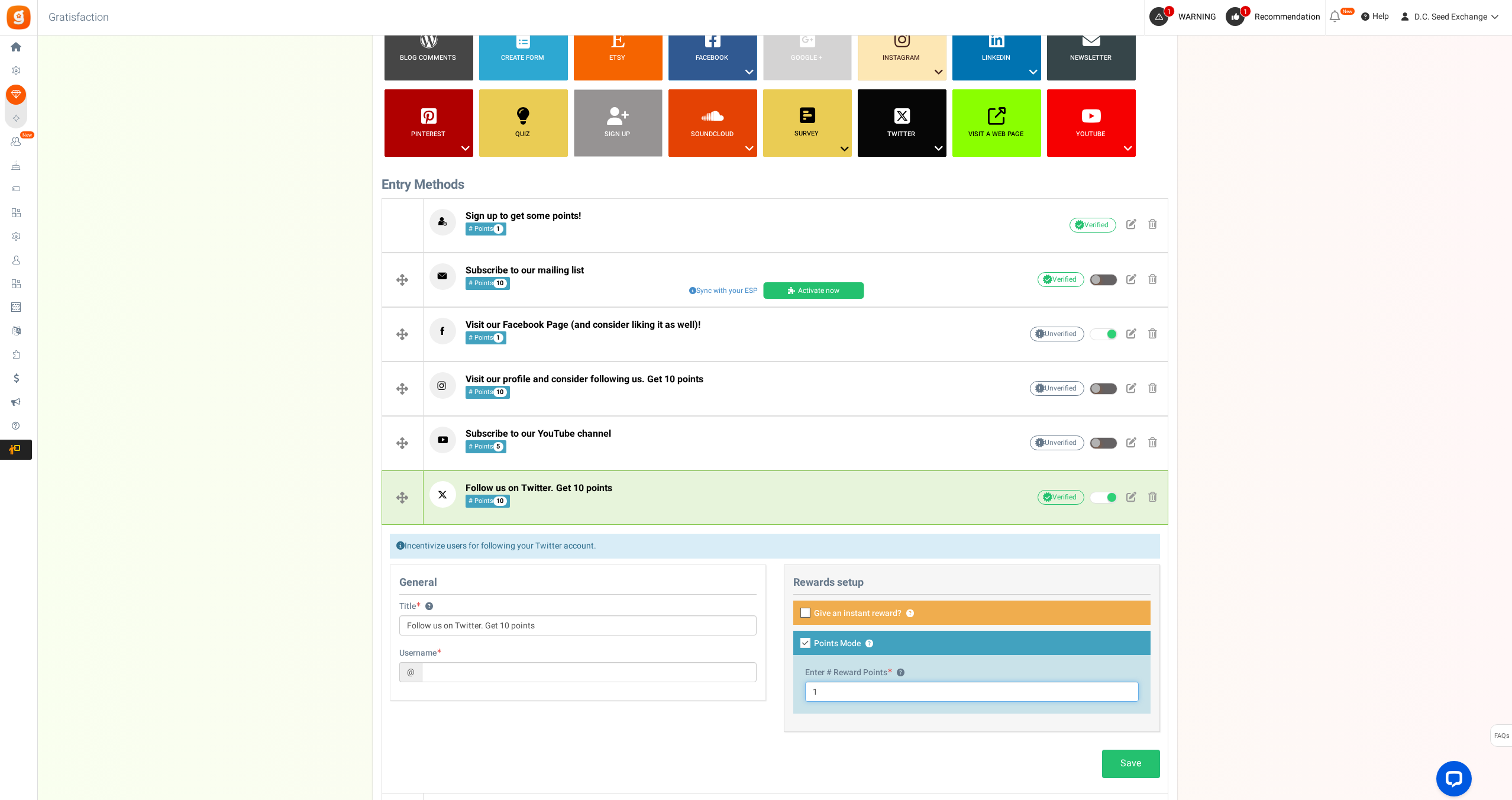
scroll to position [183, 0]
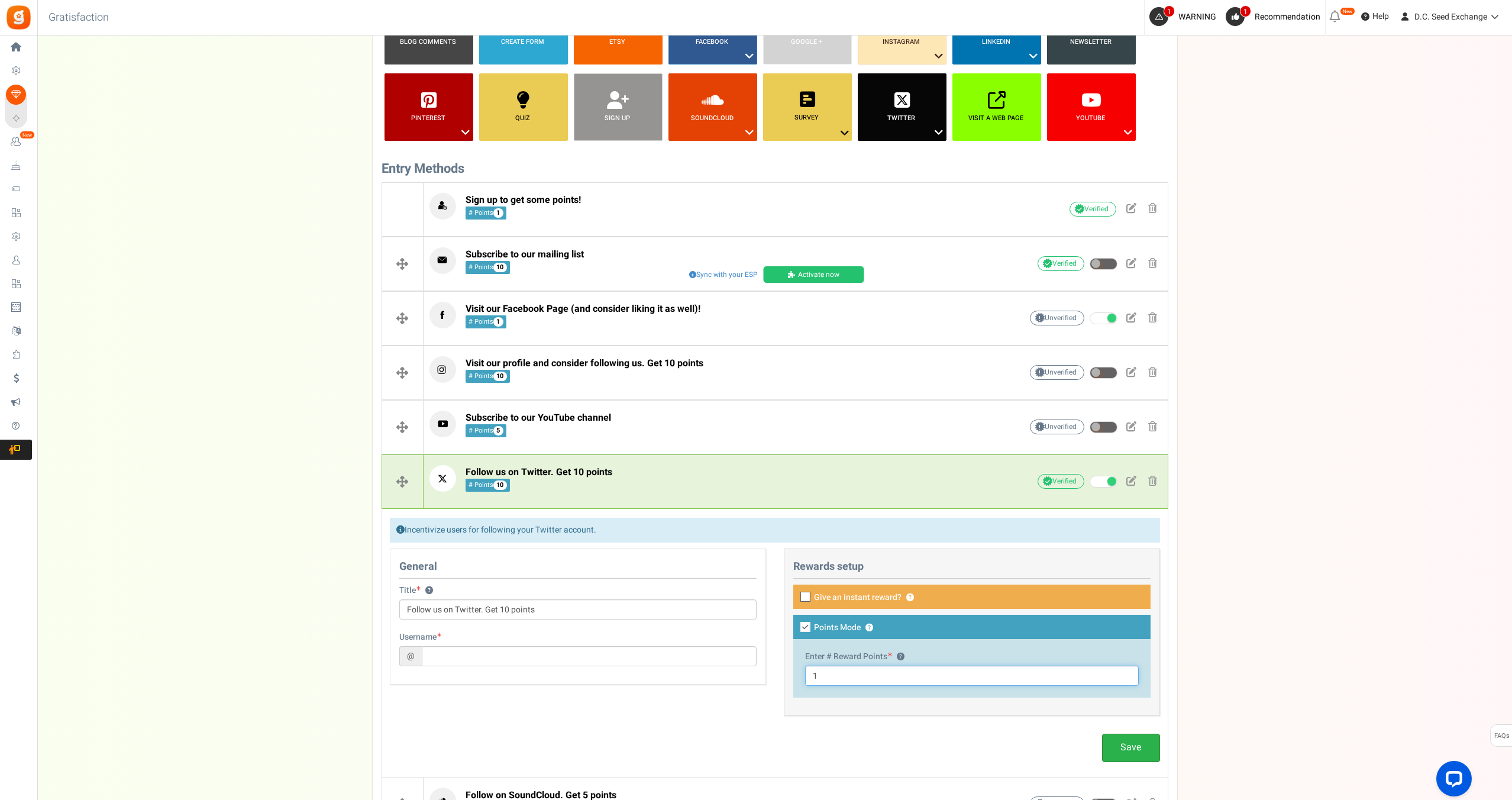
type input "1"
click at [1134, 750] on link "Save" at bounding box center [1130, 747] width 58 height 28
paste input "DCSeedExchange"
type input "DCSeedExchange"
click at [1137, 755] on link "Save" at bounding box center [1130, 747] width 58 height 28
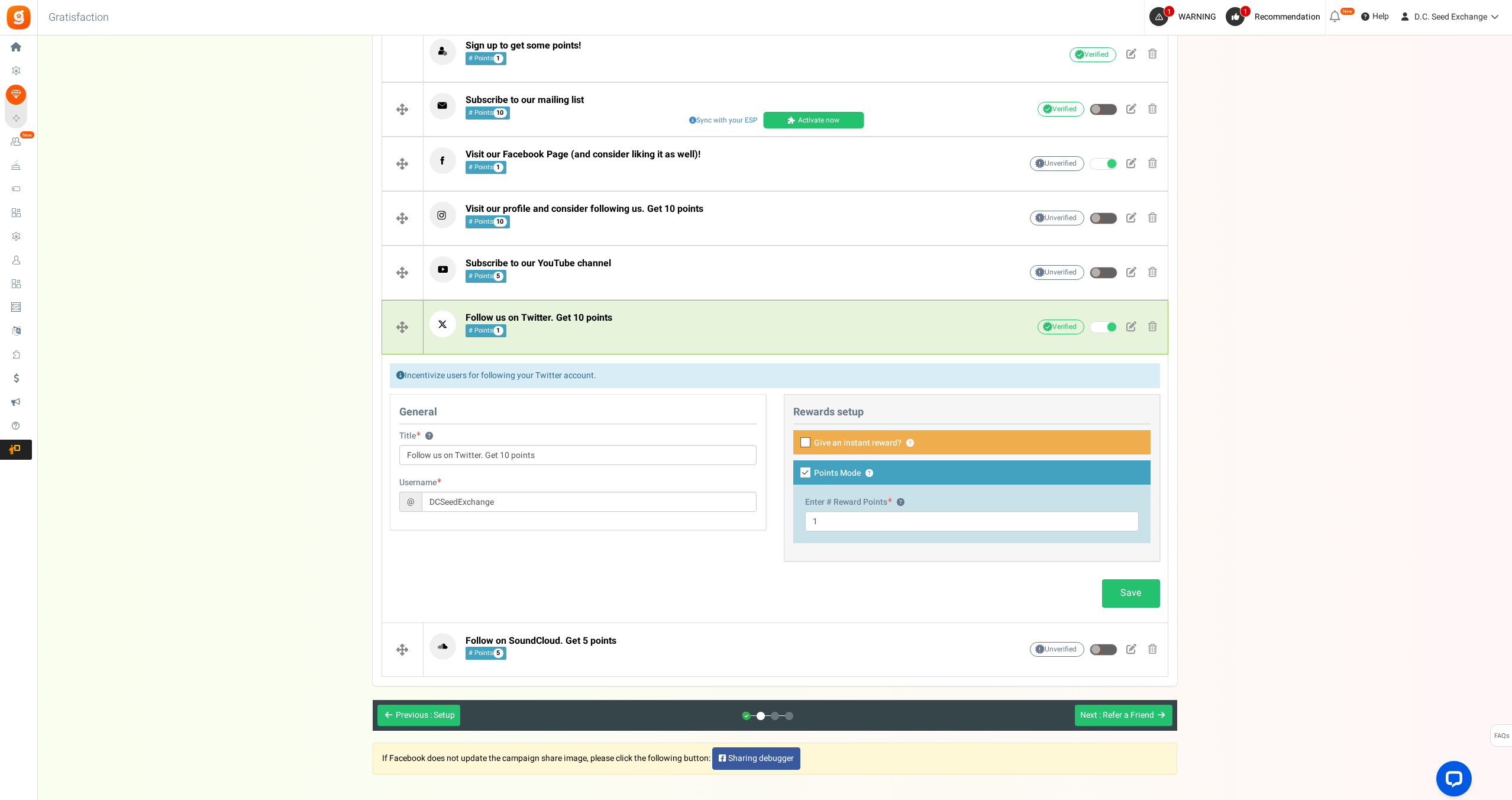
scroll to position [338, 0]
click at [1148, 594] on link "Save" at bounding box center [1130, 592] width 58 height 28
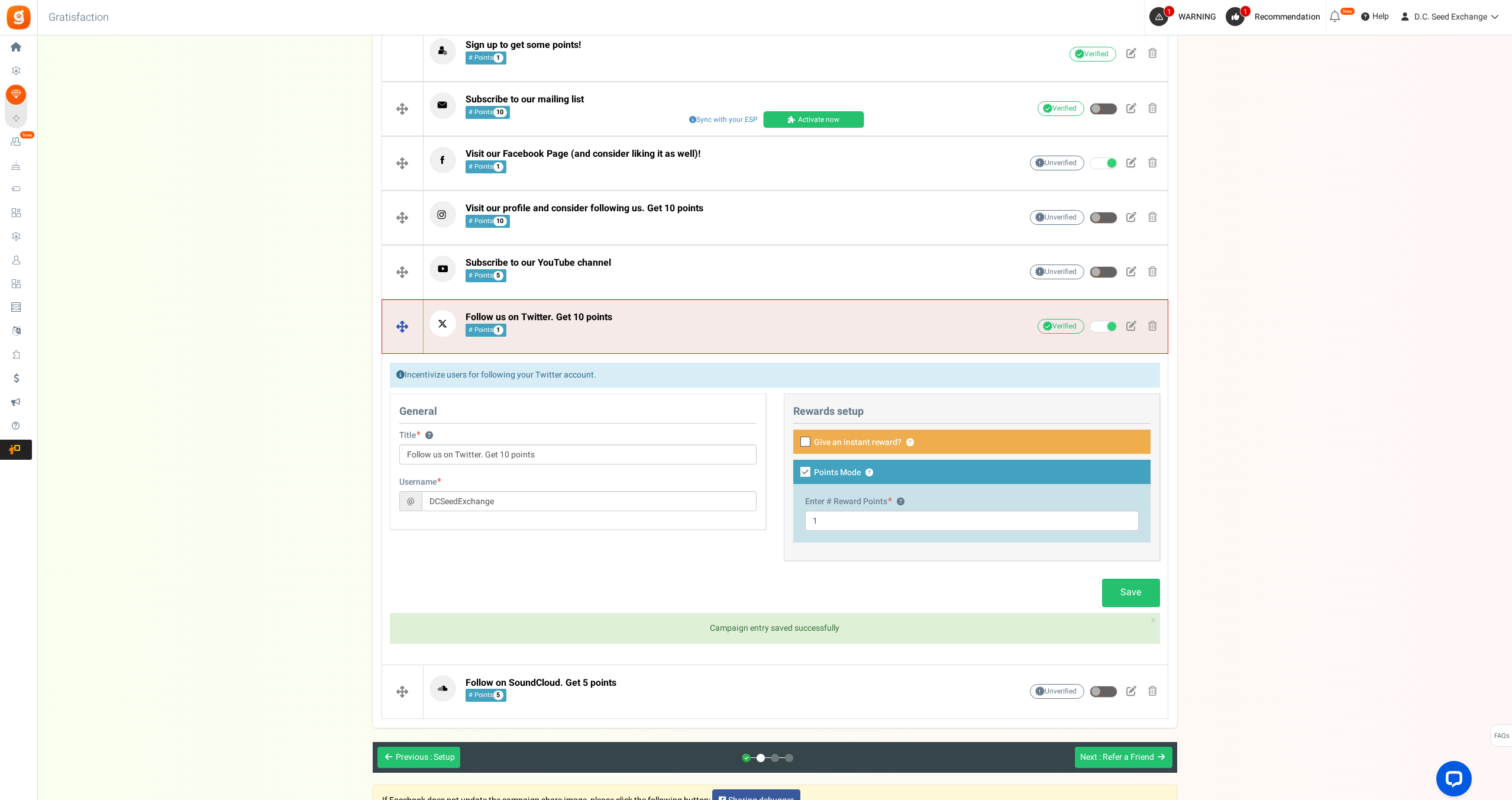
click at [955, 318] on p "Follow us on Twitter. Get 10 points # Points 1" at bounding box center [707, 323] width 555 height 27
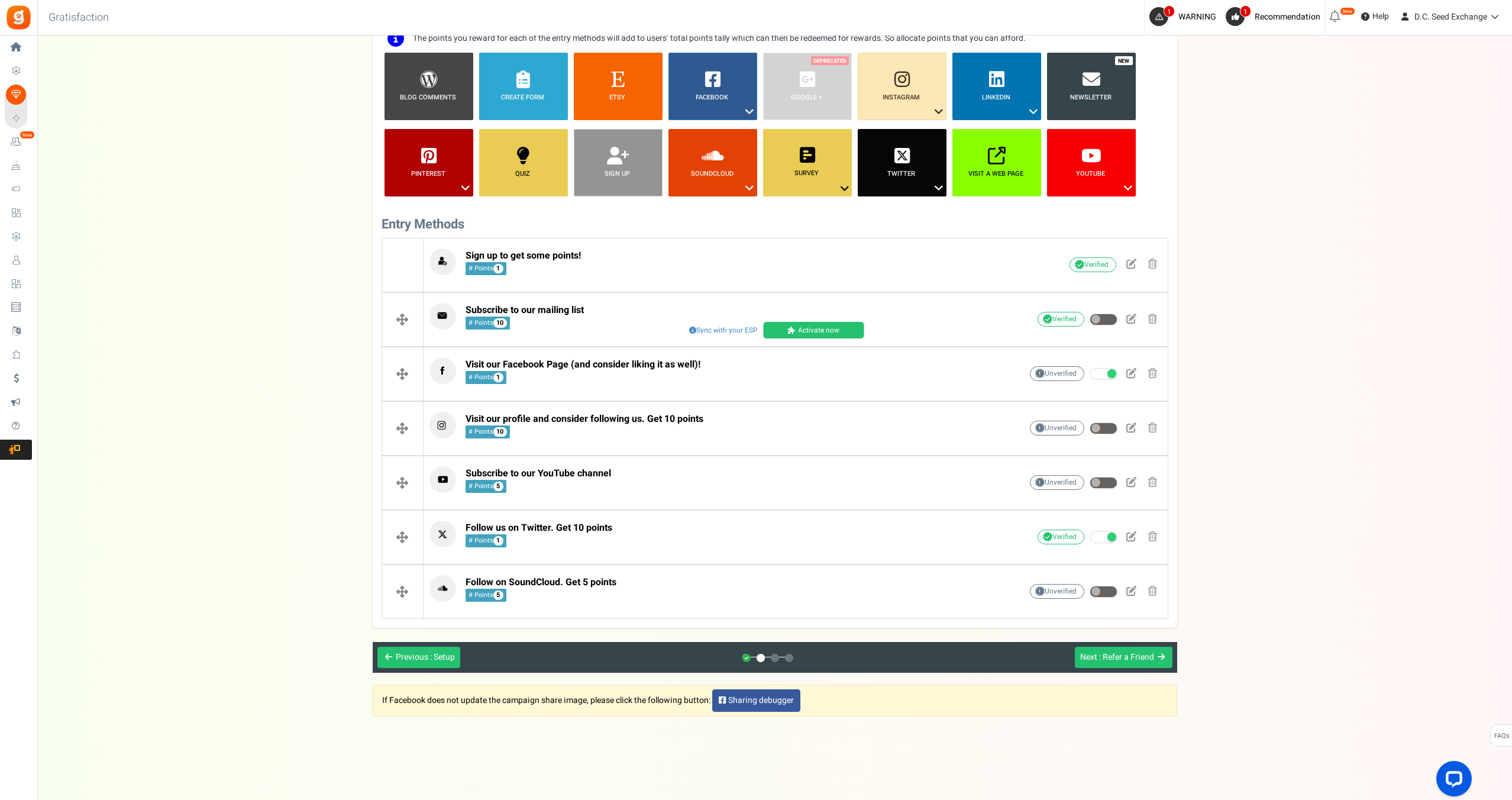
scroll to position [0, 0]
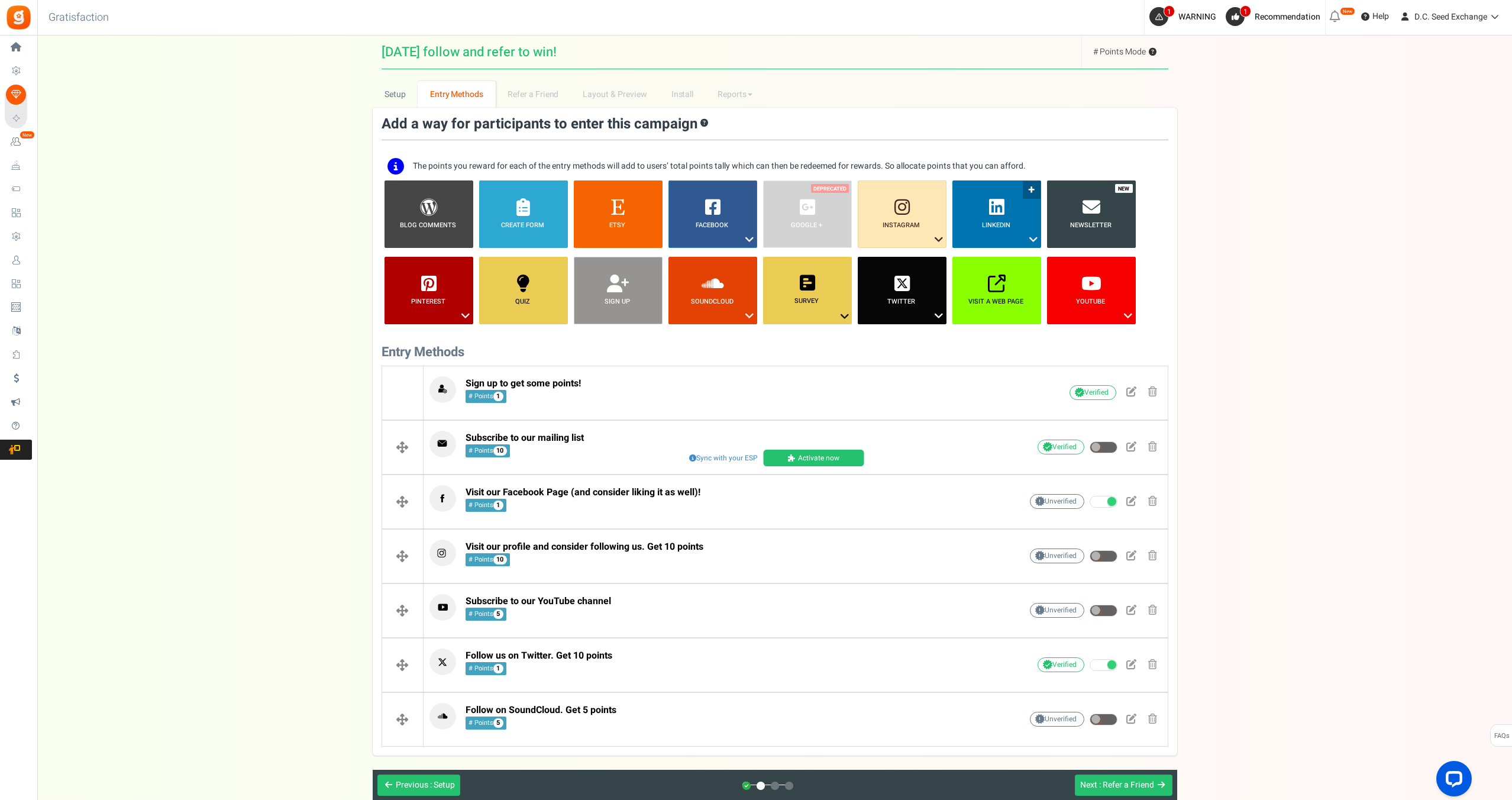
click at [1022, 238] on link "LinkedIn ?" at bounding box center [997, 213] width 88 height 67
click at [989, 261] on link "Share on LinkedIn" at bounding box center [987, 261] width 77 height 15
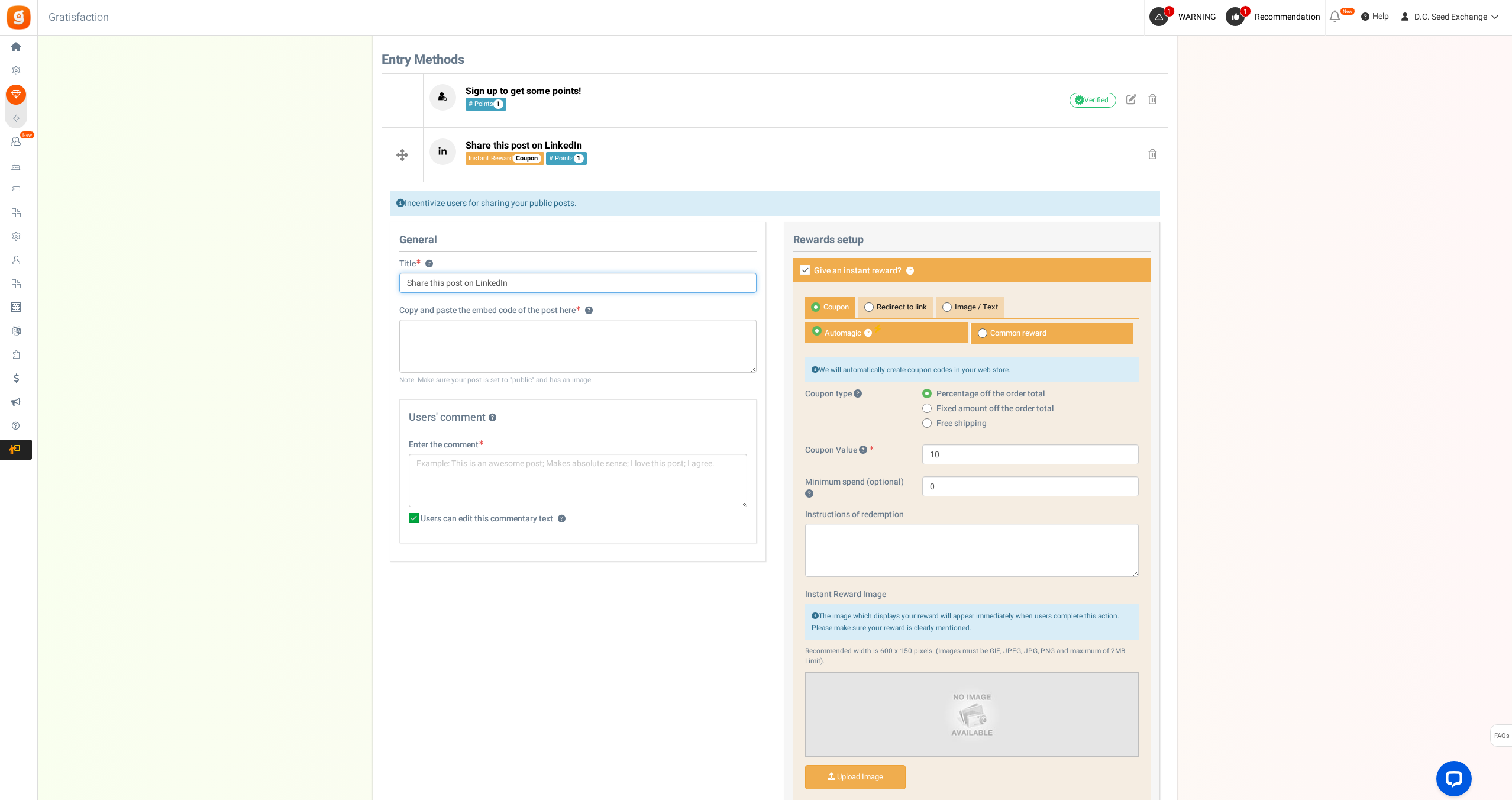
scroll to position [298, 0]
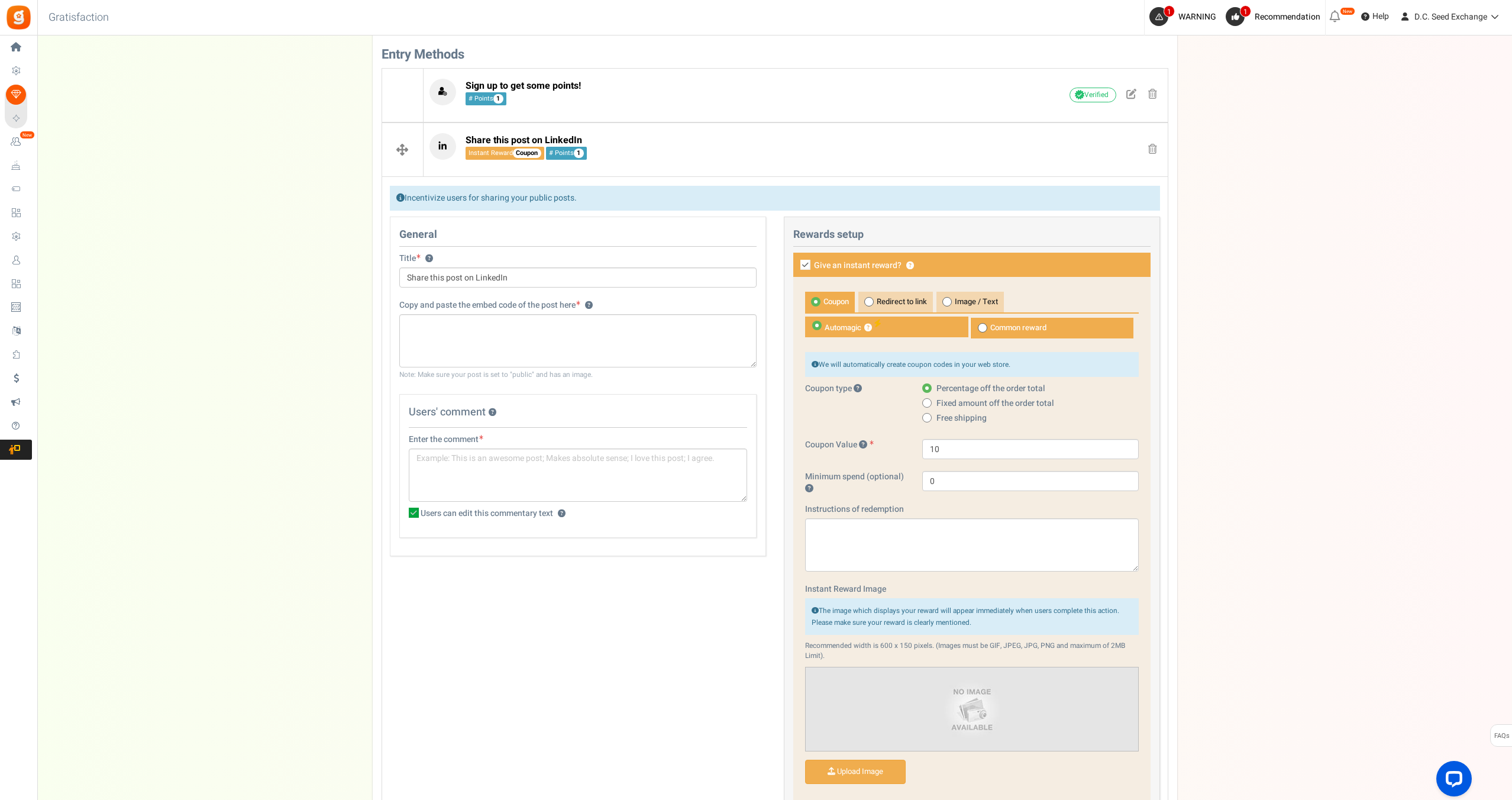
click at [806, 266] on icon at bounding box center [805, 265] width 10 height 10
click at [796, 266] on input "Give an instant reward? ?" at bounding box center [792, 266] width 8 height 8
checkbox input "false"
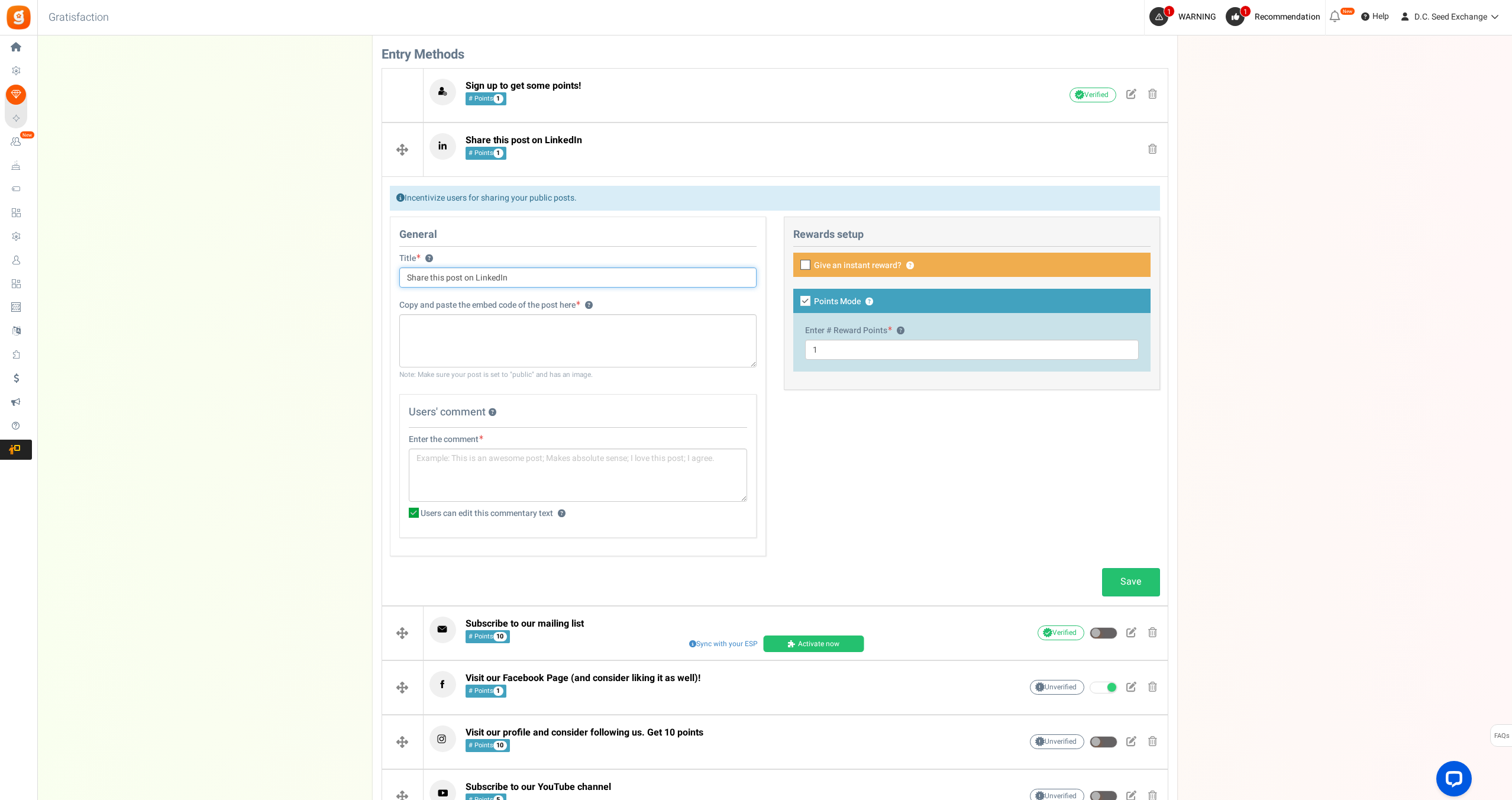
click at [574, 286] on input "Share this post on LinkedIn" at bounding box center [578, 277] width 357 height 20
type input "Share this post on LinkedIn!"
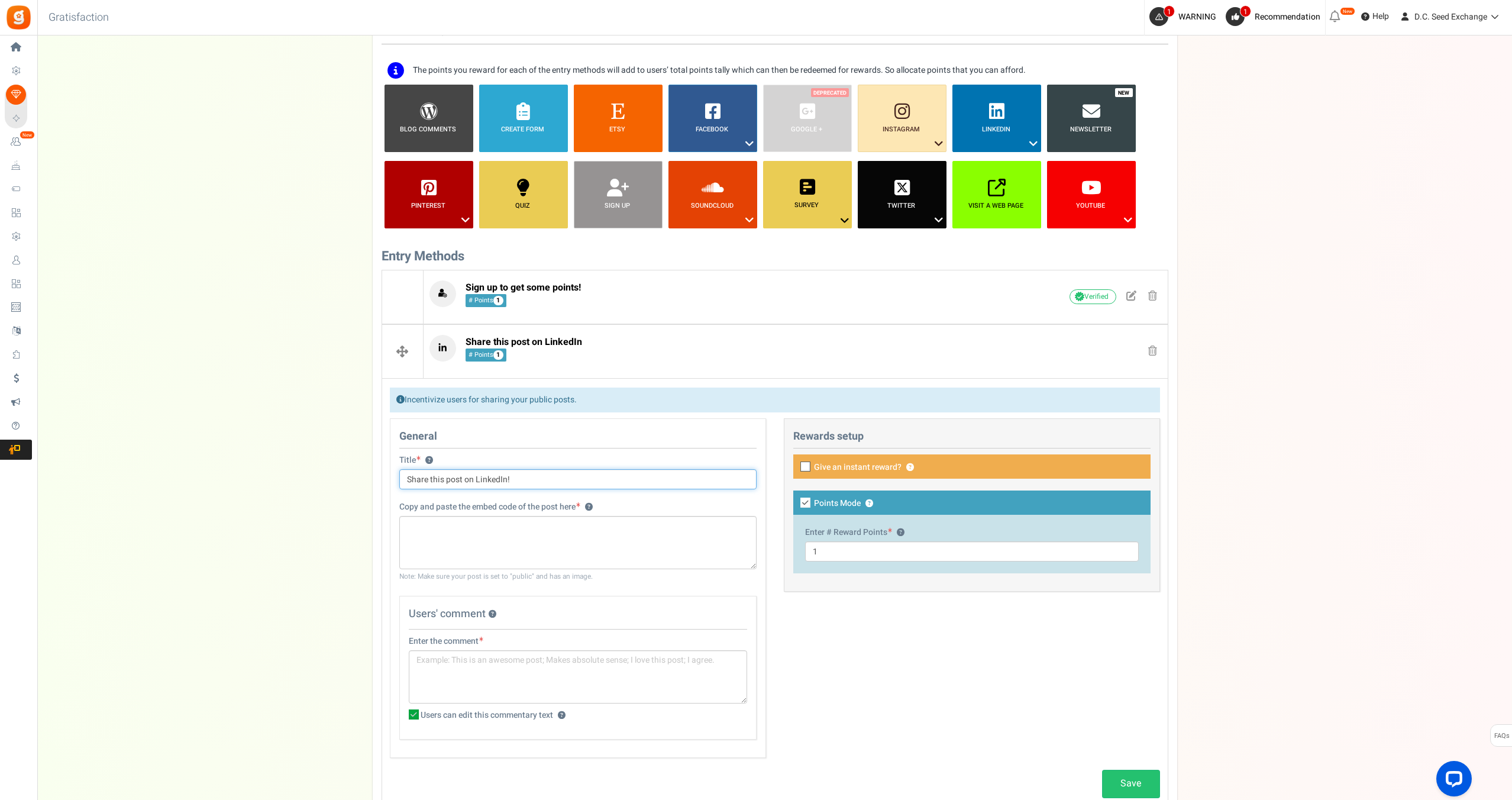
scroll to position [95, 0]
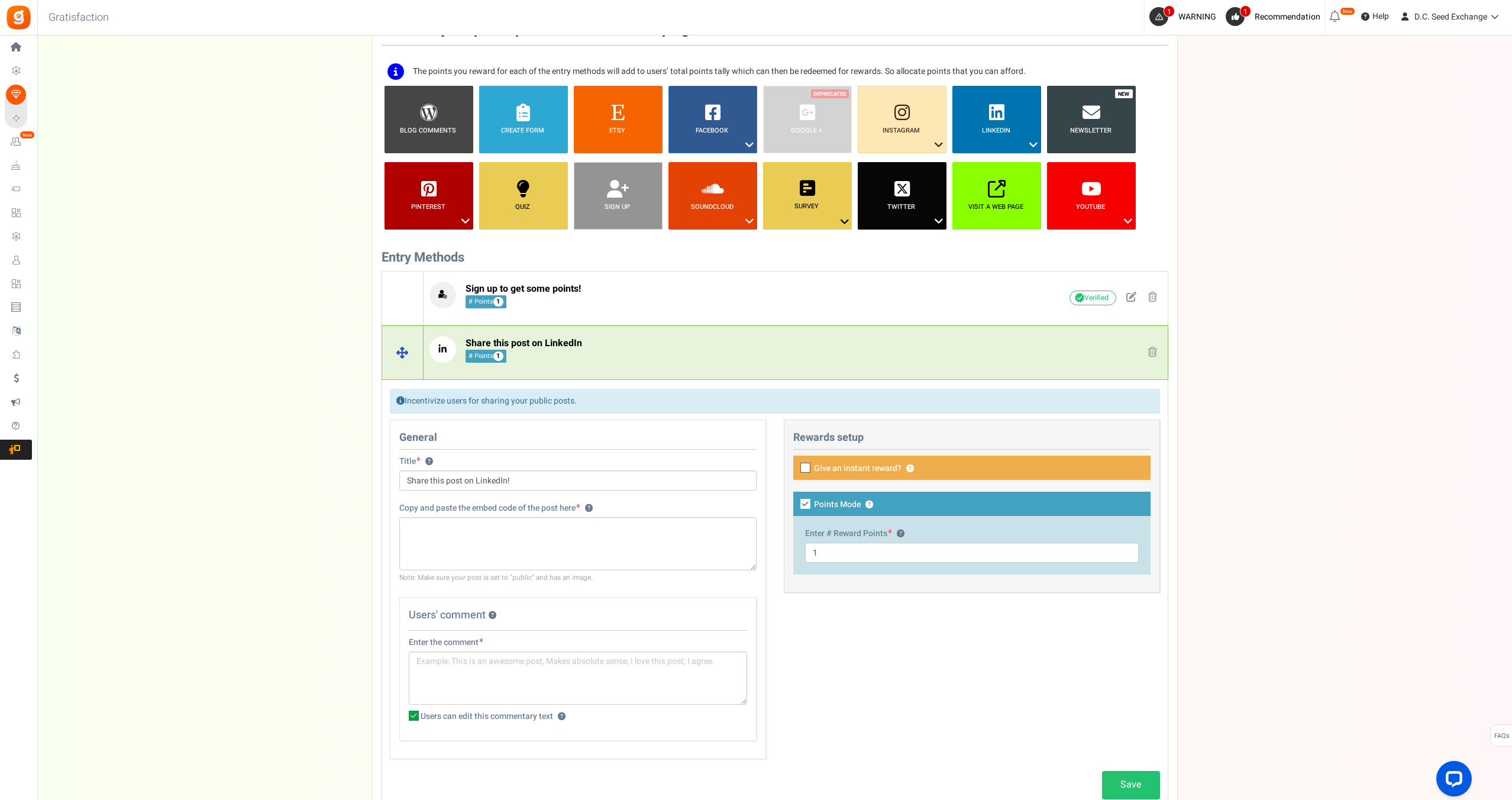
click at [779, 347] on p "Share this post on LinkedIn # Points 1" at bounding box center [707, 349] width 555 height 27
click at [857, 342] on p "Share this post on LinkedIn # Points 1" at bounding box center [707, 349] width 555 height 27
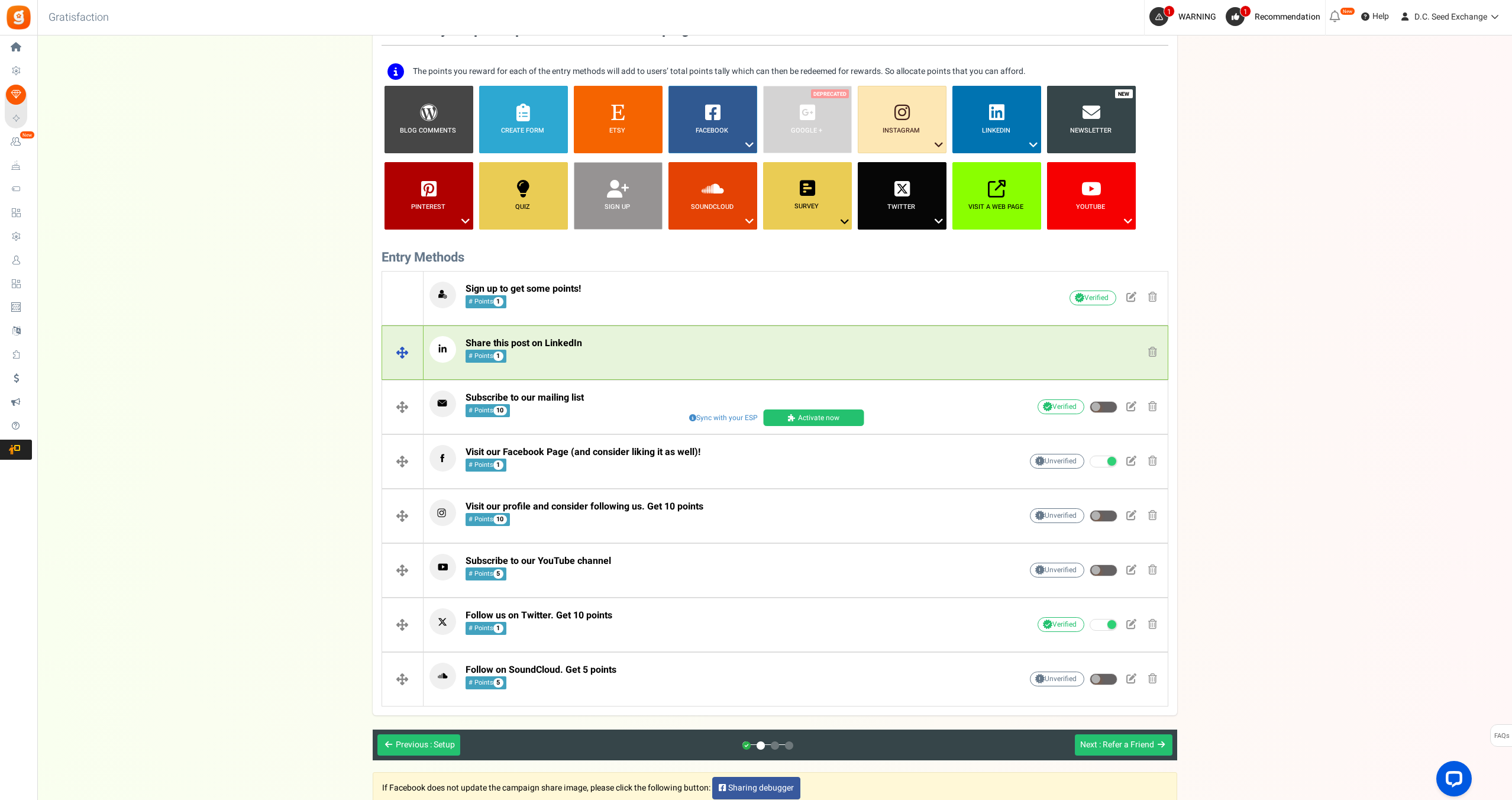
click at [1156, 352] on span at bounding box center [1153, 351] width 9 height 10
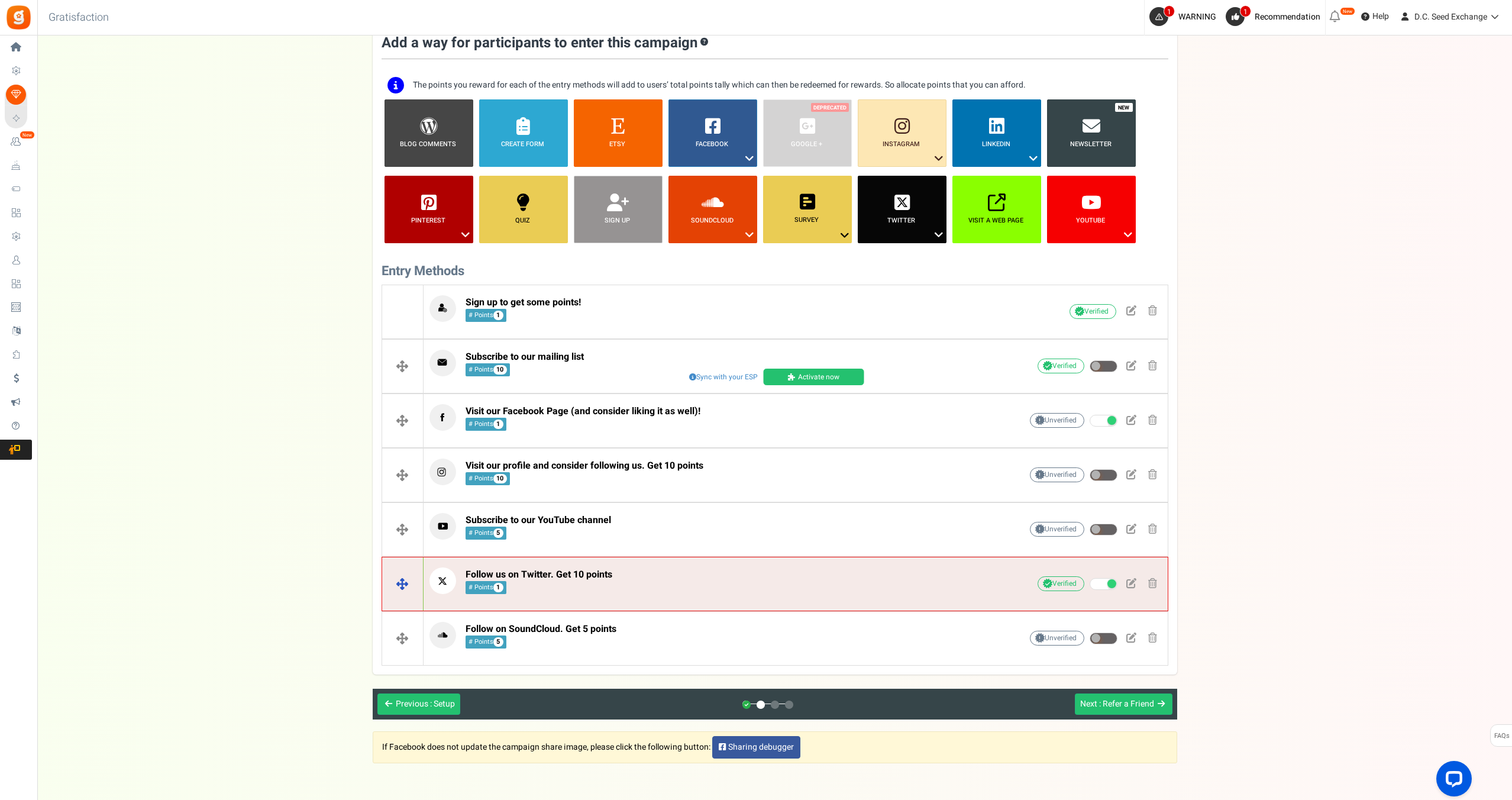
click at [878, 572] on p "Follow us on Twitter. Get 10 points # Points 1" at bounding box center [707, 580] width 555 height 27
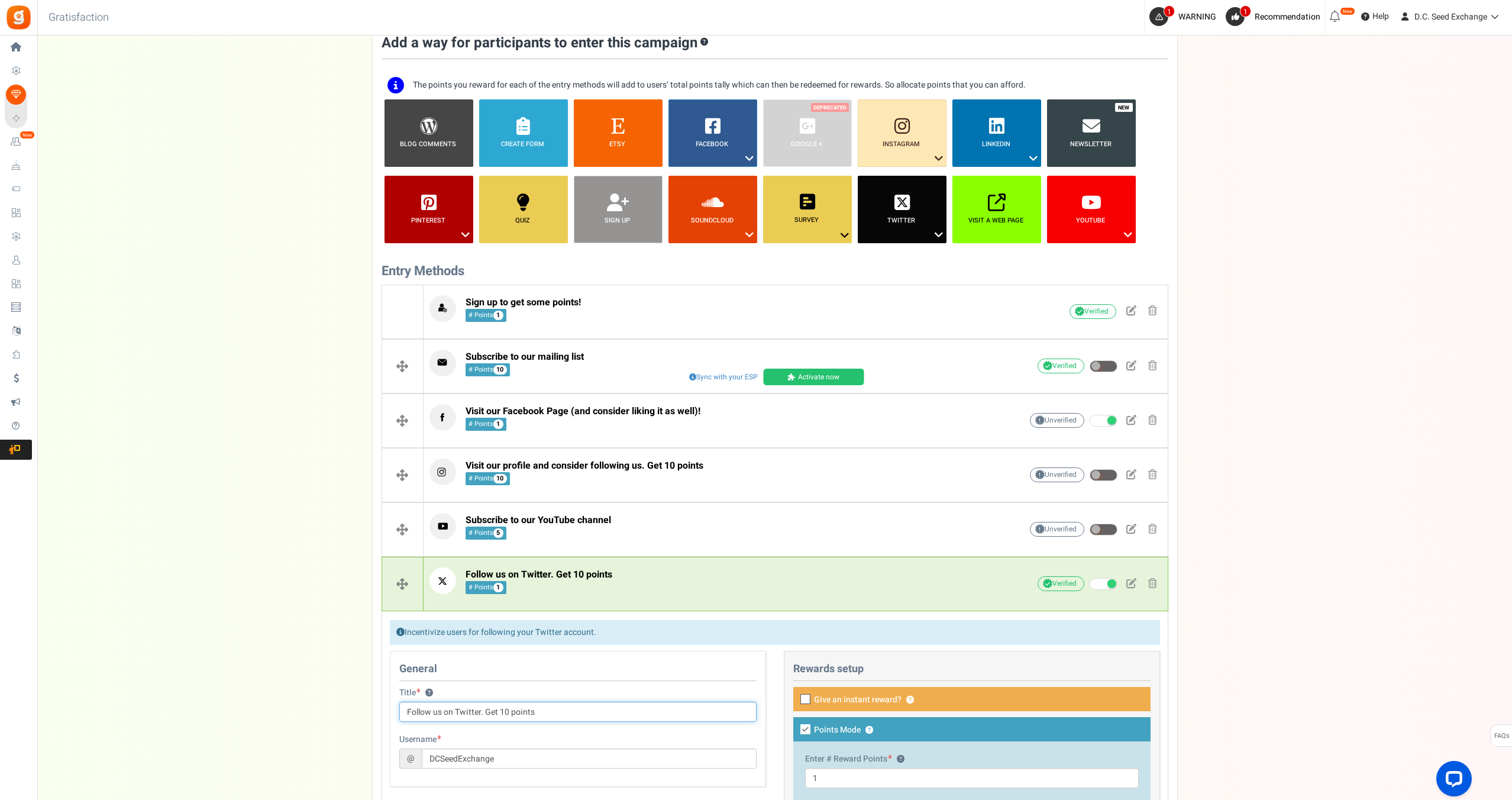
drag, startPoint x: 480, startPoint y: 713, endPoint x: 536, endPoint y: 710, distance: 56.1
click at [536, 710] on input "Follow us on Twitter. Get 10 points" at bounding box center [578, 711] width 357 height 20
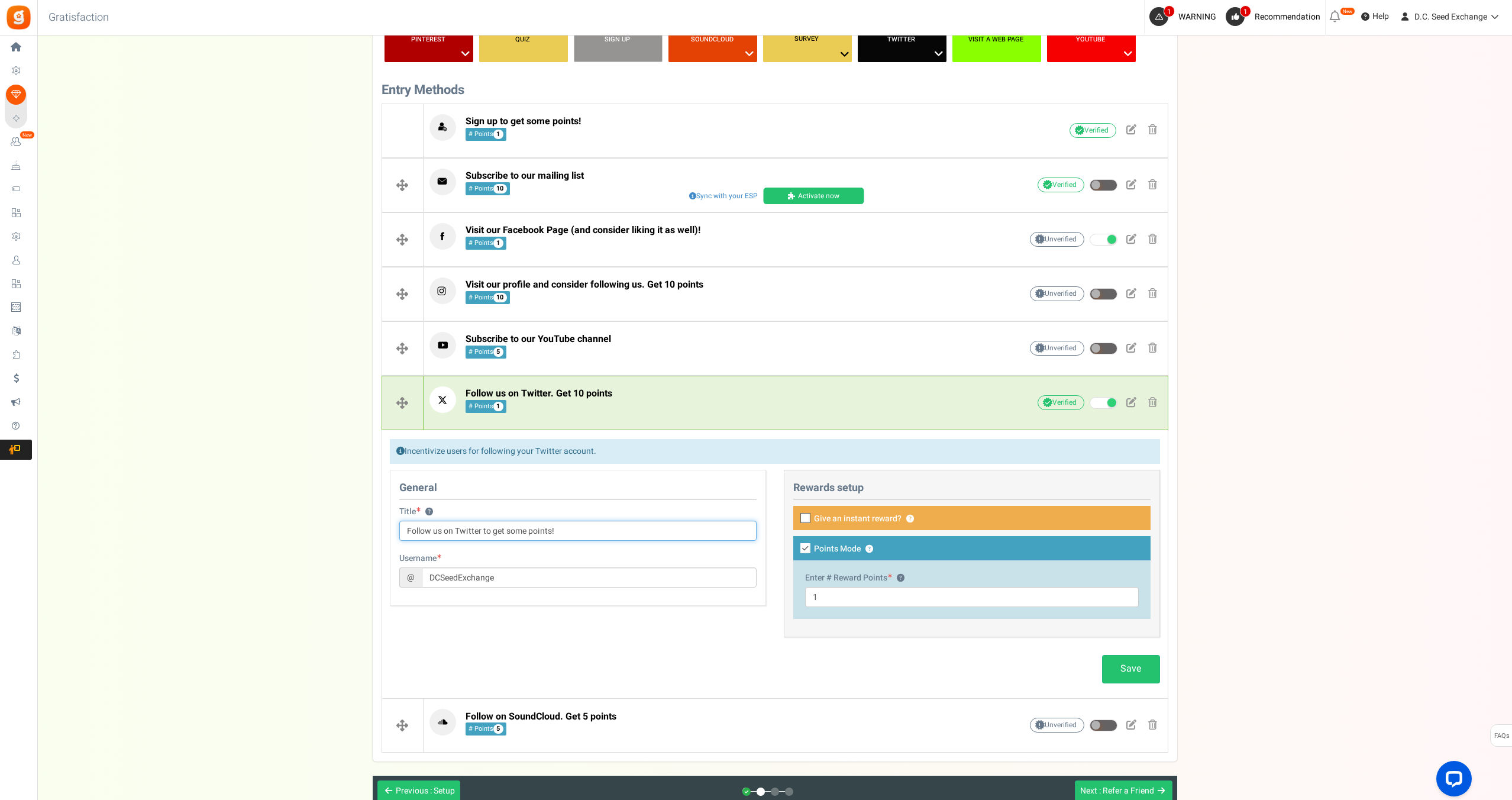
scroll to position [263, 0]
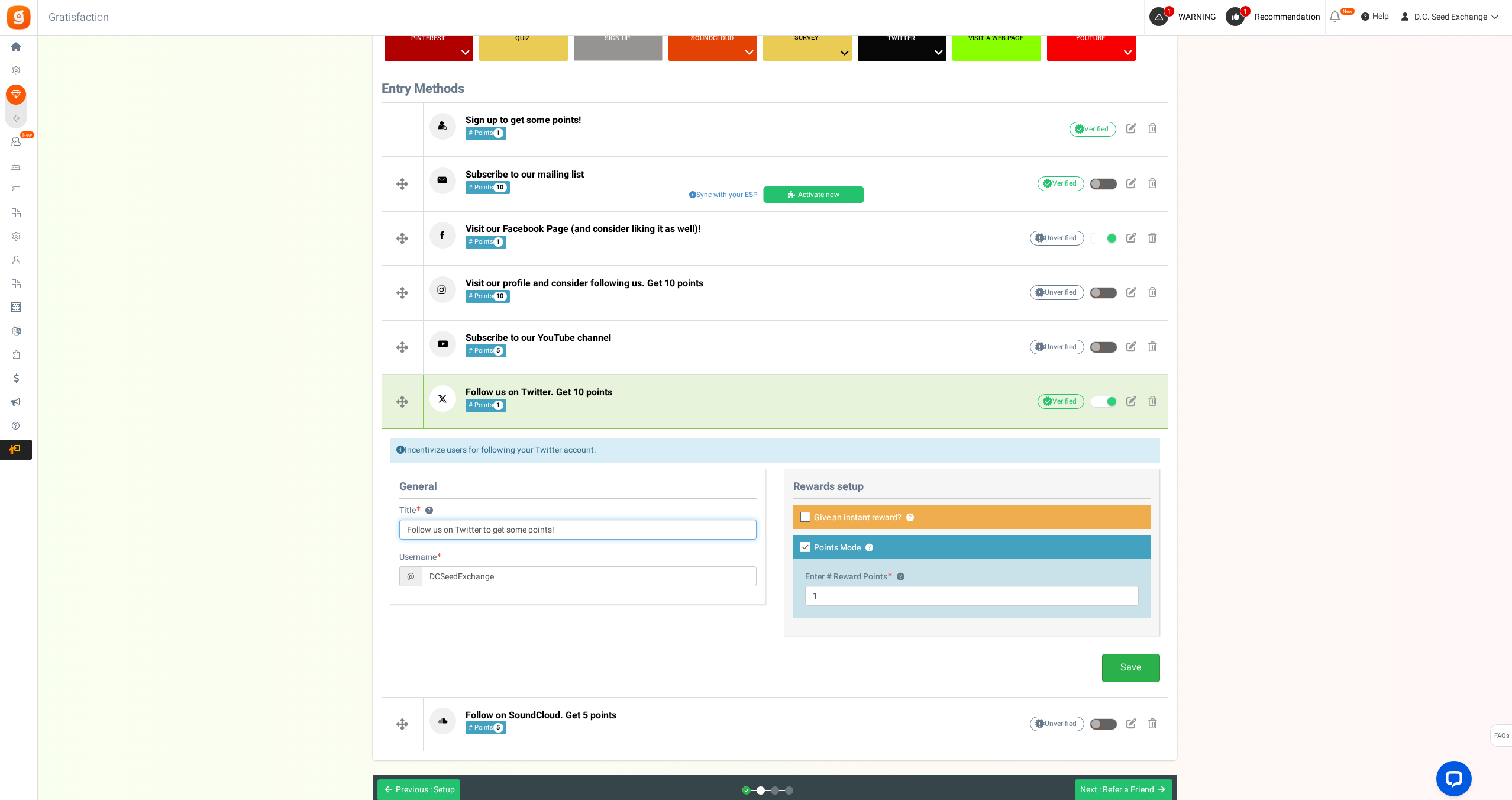
type input "Follow us on Twitter to get some points!"
click at [1130, 661] on link "Save" at bounding box center [1130, 667] width 58 height 28
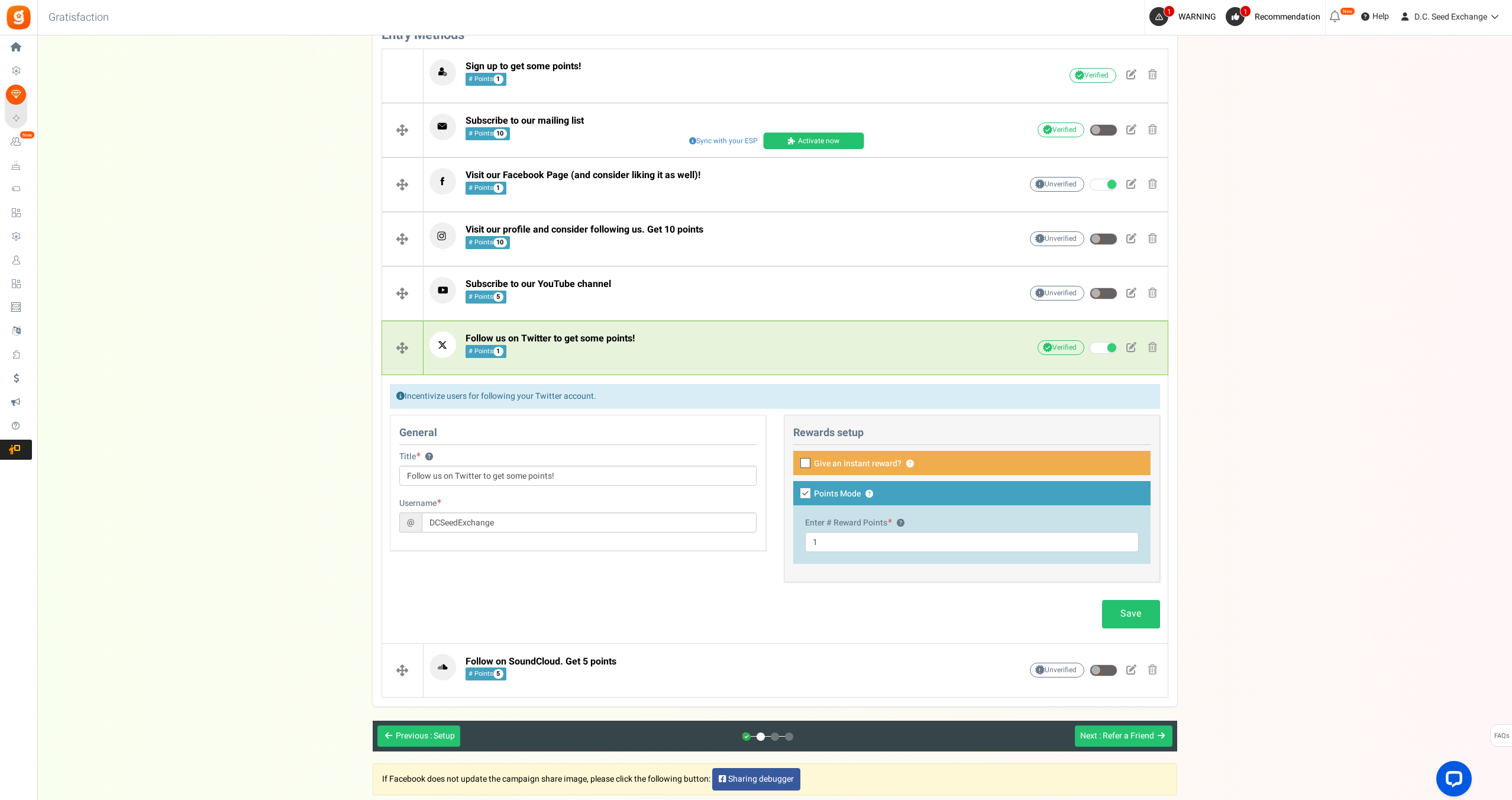
scroll to position [396, 0]
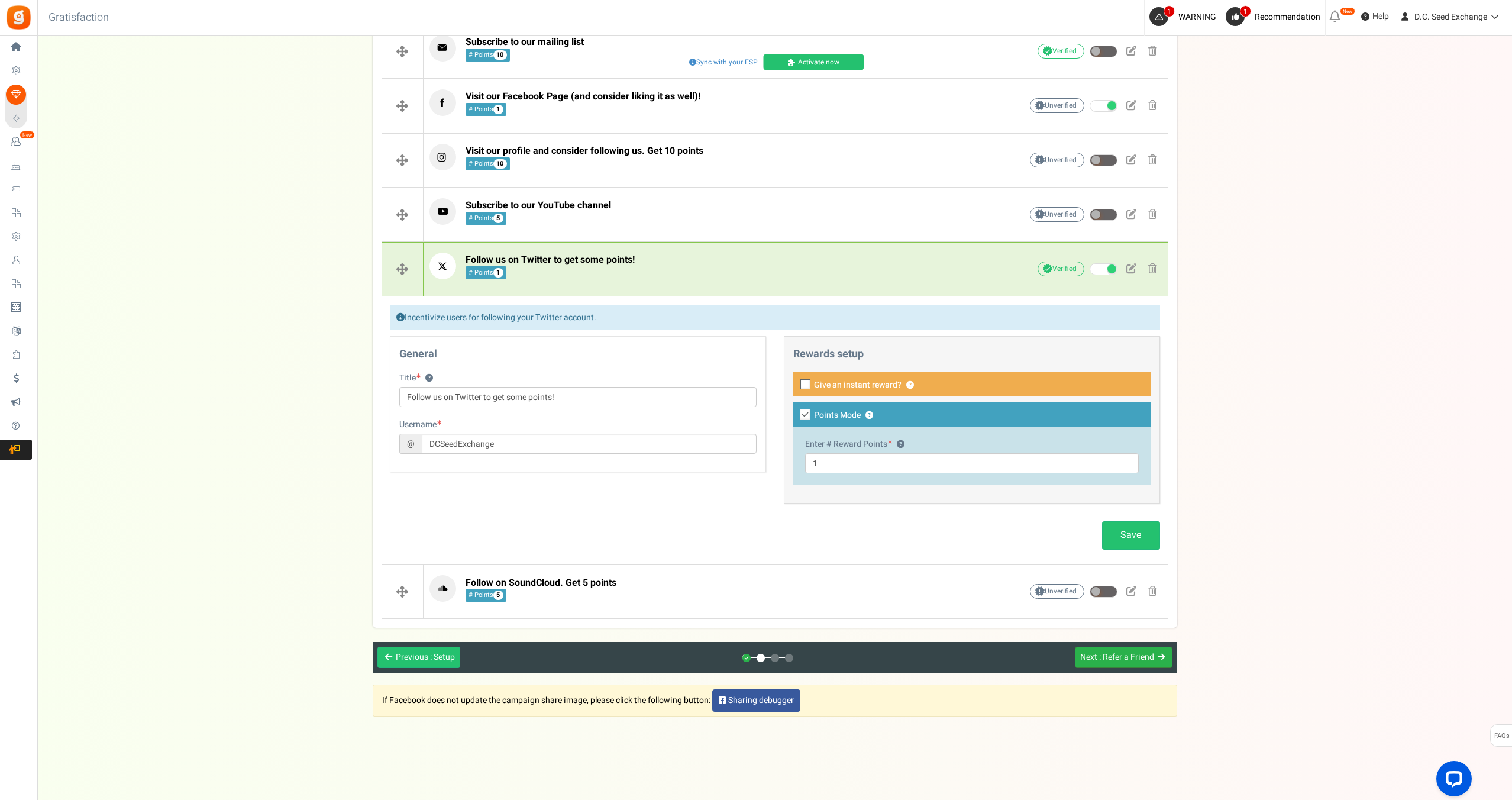
click at [1124, 655] on span ": Refer a Friend" at bounding box center [1126, 657] width 55 height 13
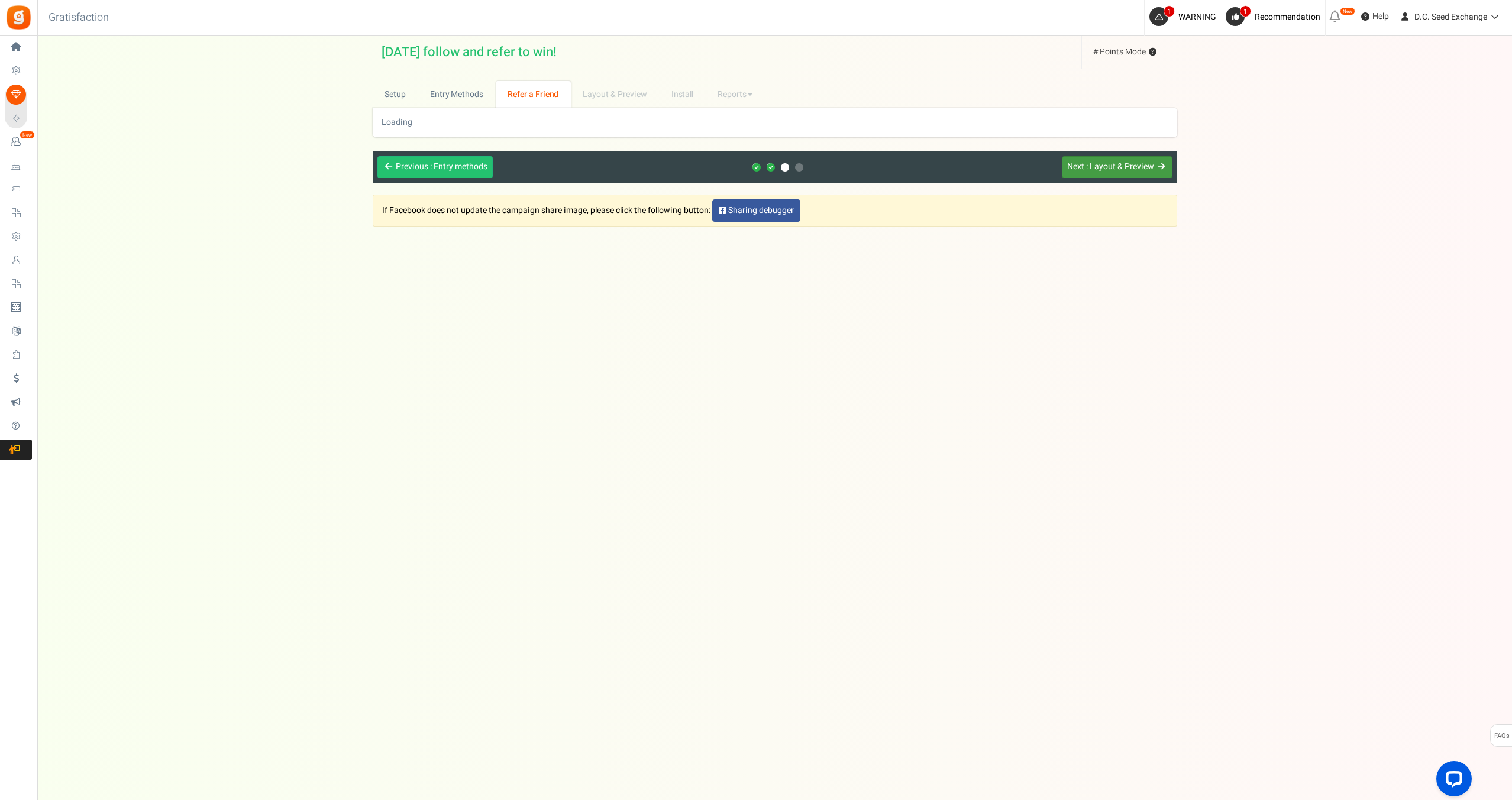
scroll to position [0, 0]
click at [749, 212] on link "Sharing debugger" at bounding box center [758, 210] width 88 height 22
click at [411, 122] on div "Loading" at bounding box center [777, 122] width 787 height 12
click at [705, 129] on div "Loading" at bounding box center [776, 122] width 805 height 29
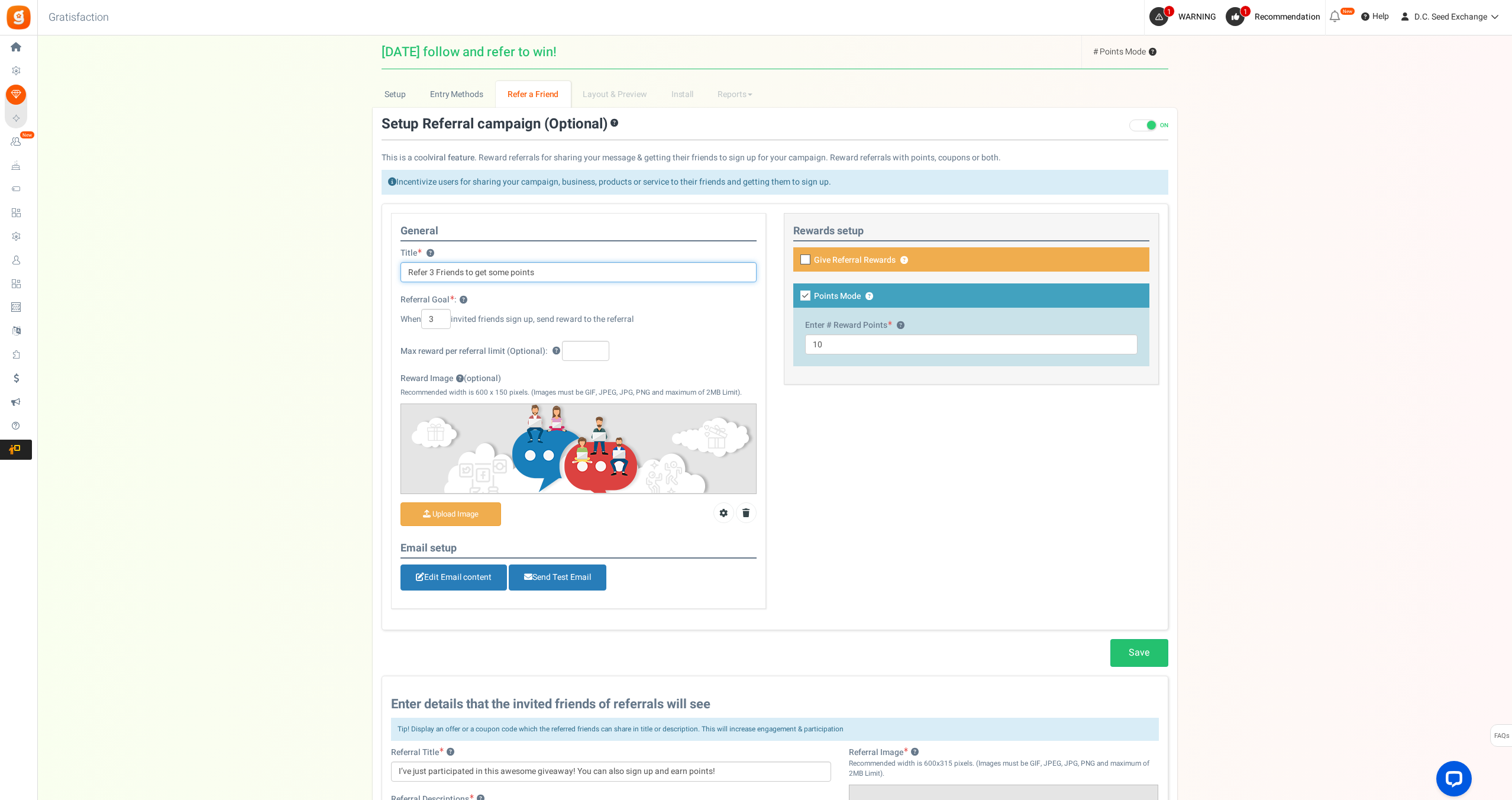
click at [432, 271] on input "Refer 3 Friends to get some points" at bounding box center [578, 272] width 356 height 20
click at [429, 272] on input "Refer 3 Friends to get some points" at bounding box center [578, 272] width 356 height 20
click at [462, 276] on input "Refer a Friends to get some points" at bounding box center [578, 272] width 356 height 20
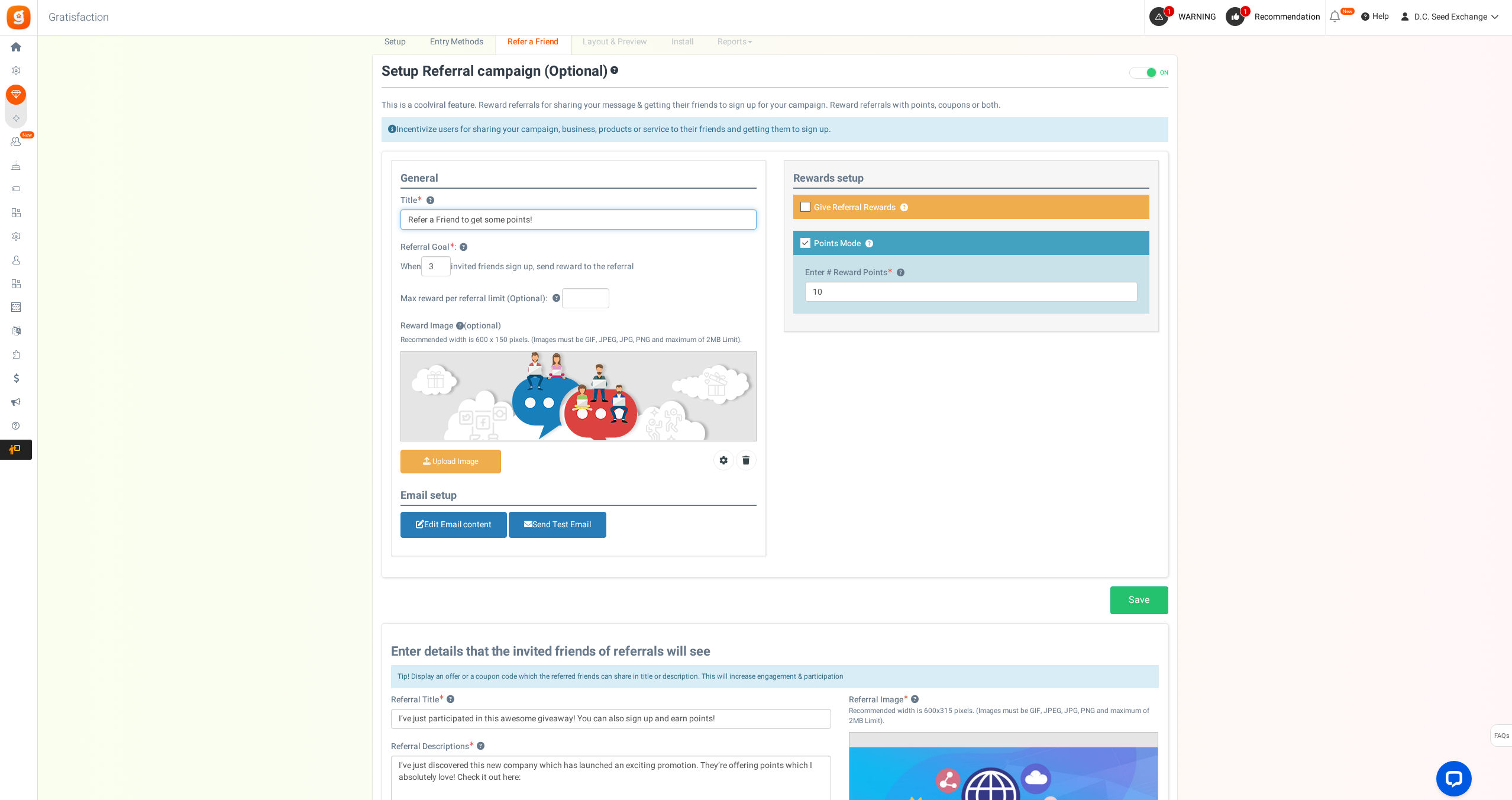
scroll to position [54, 0]
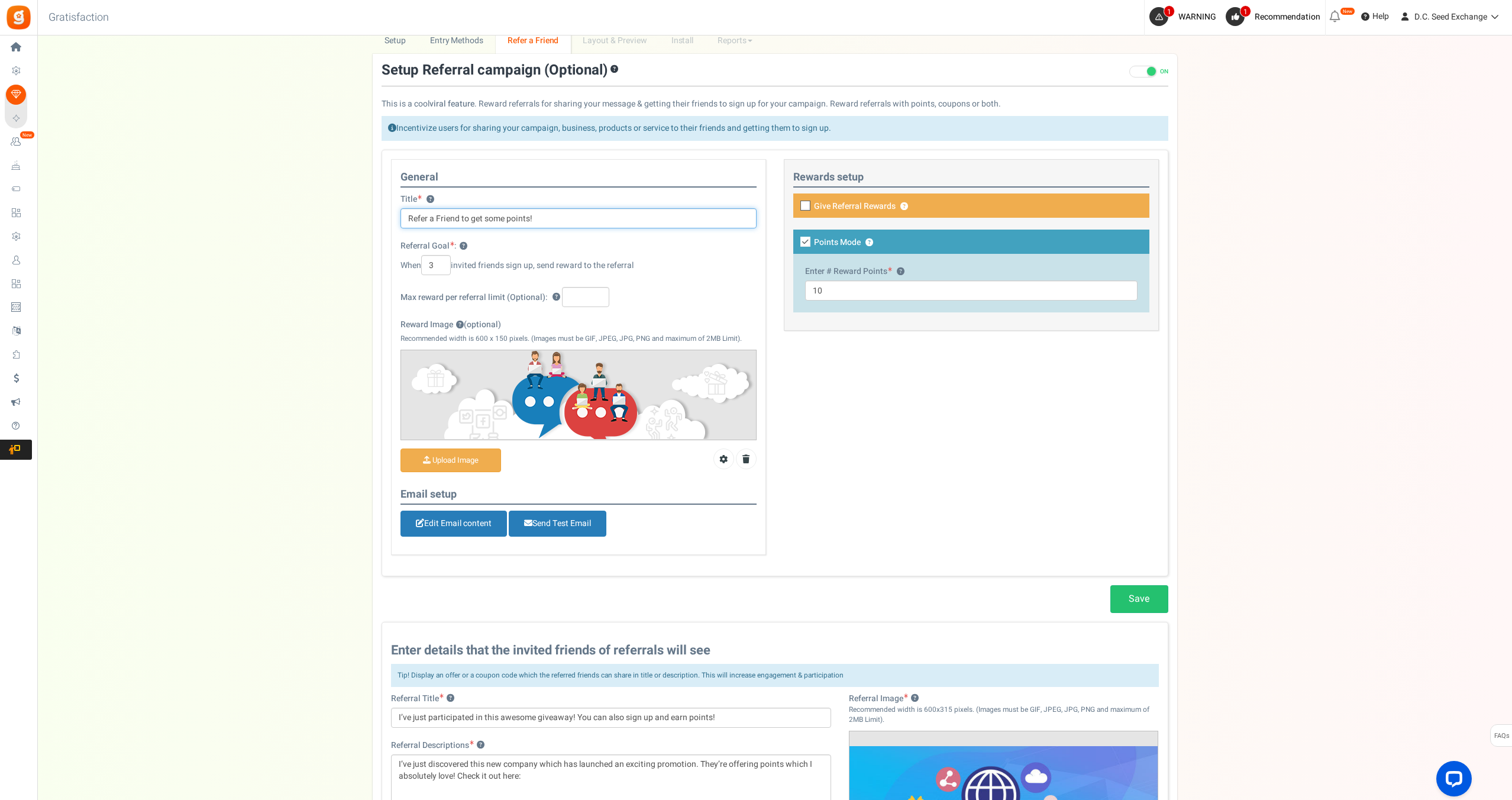
type input "Refer a Friend to get some points!"
click at [431, 268] on input "3" at bounding box center [435, 265] width 29 height 20
type input "1"
click at [588, 296] on input "text" at bounding box center [585, 296] width 47 height 20
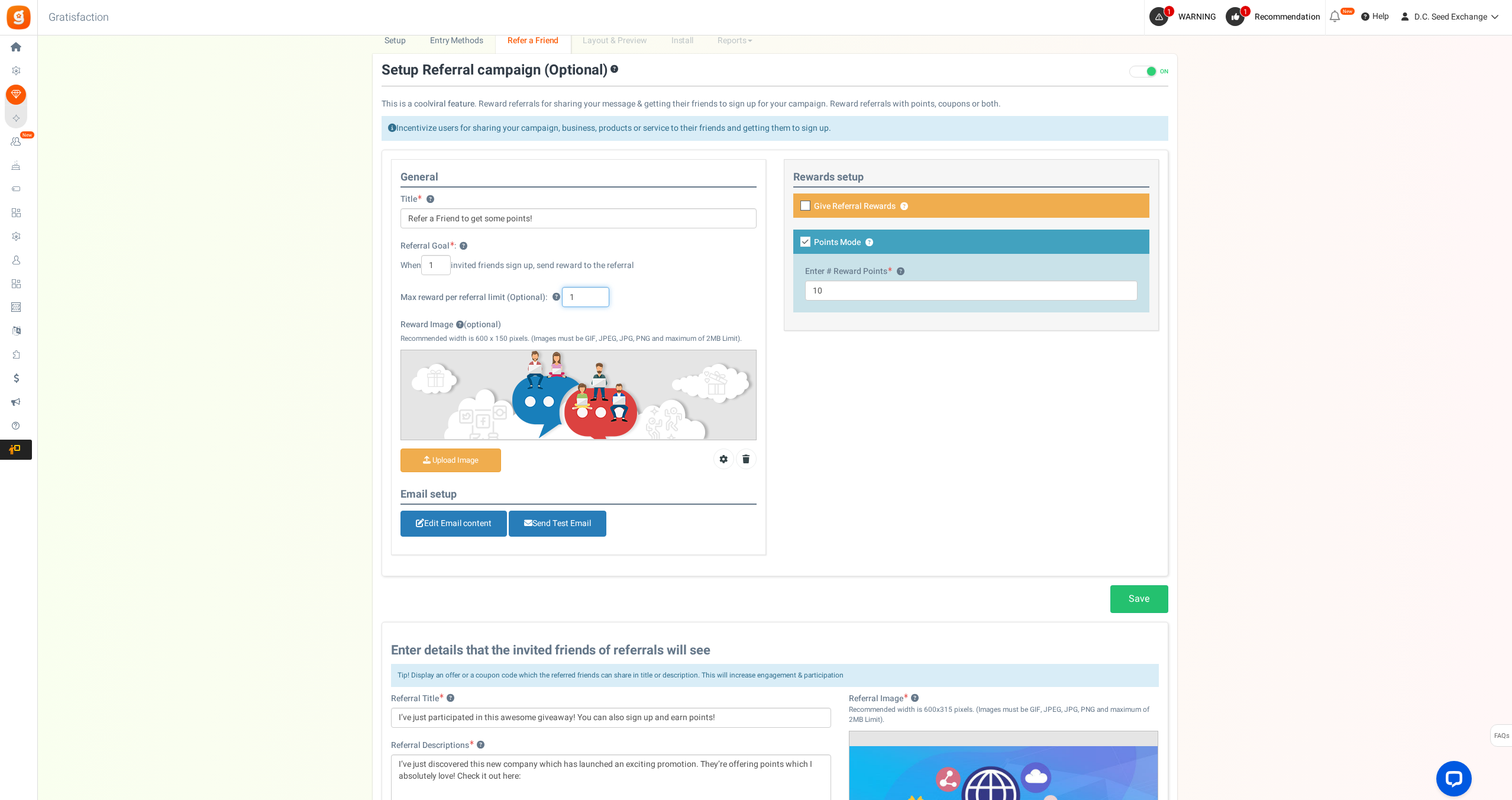
type input "1"
click at [793, 290] on div "Enter # Reward Points ? 10" at bounding box center [971, 283] width 356 height 58
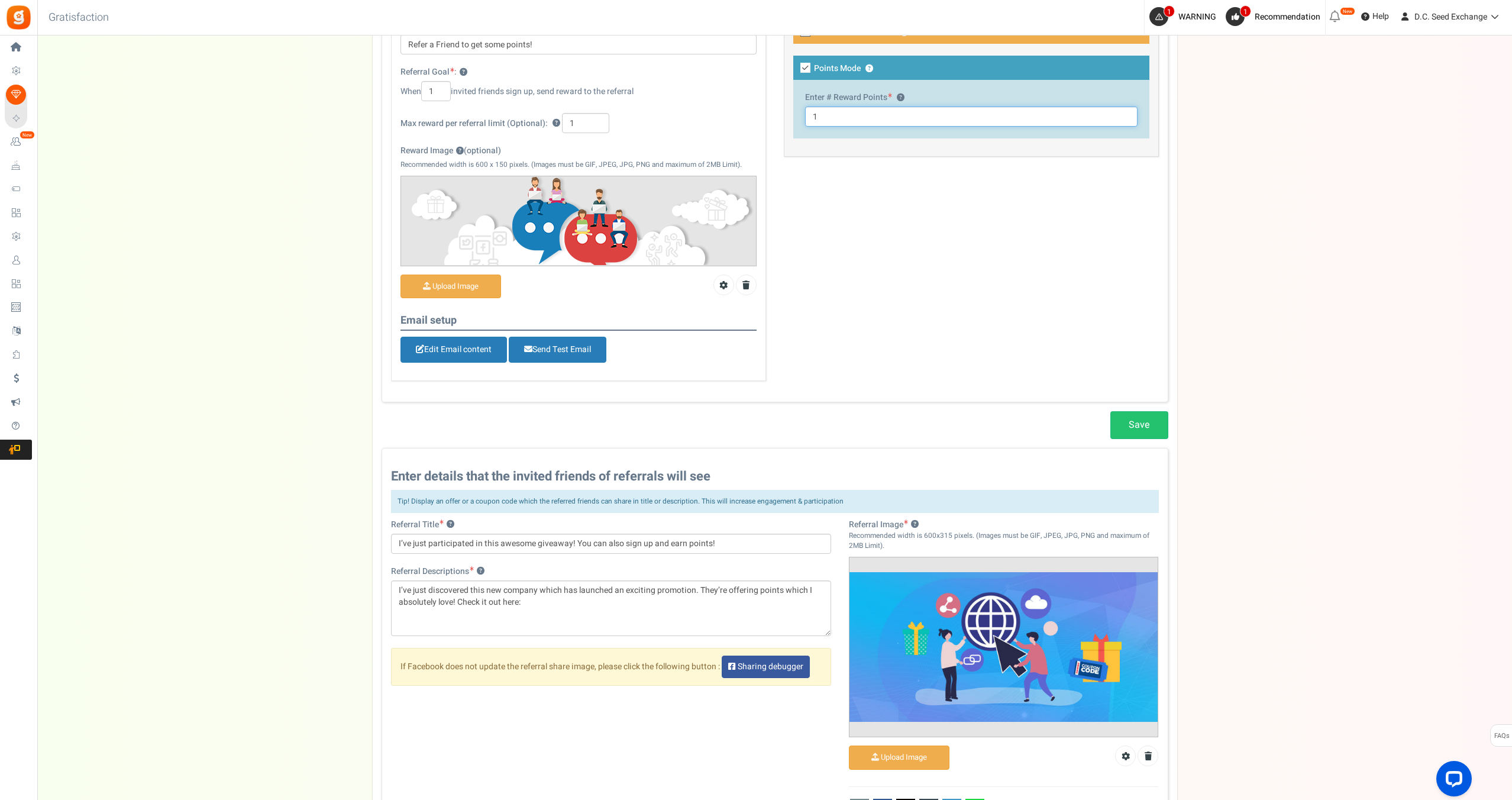
scroll to position [232, 0]
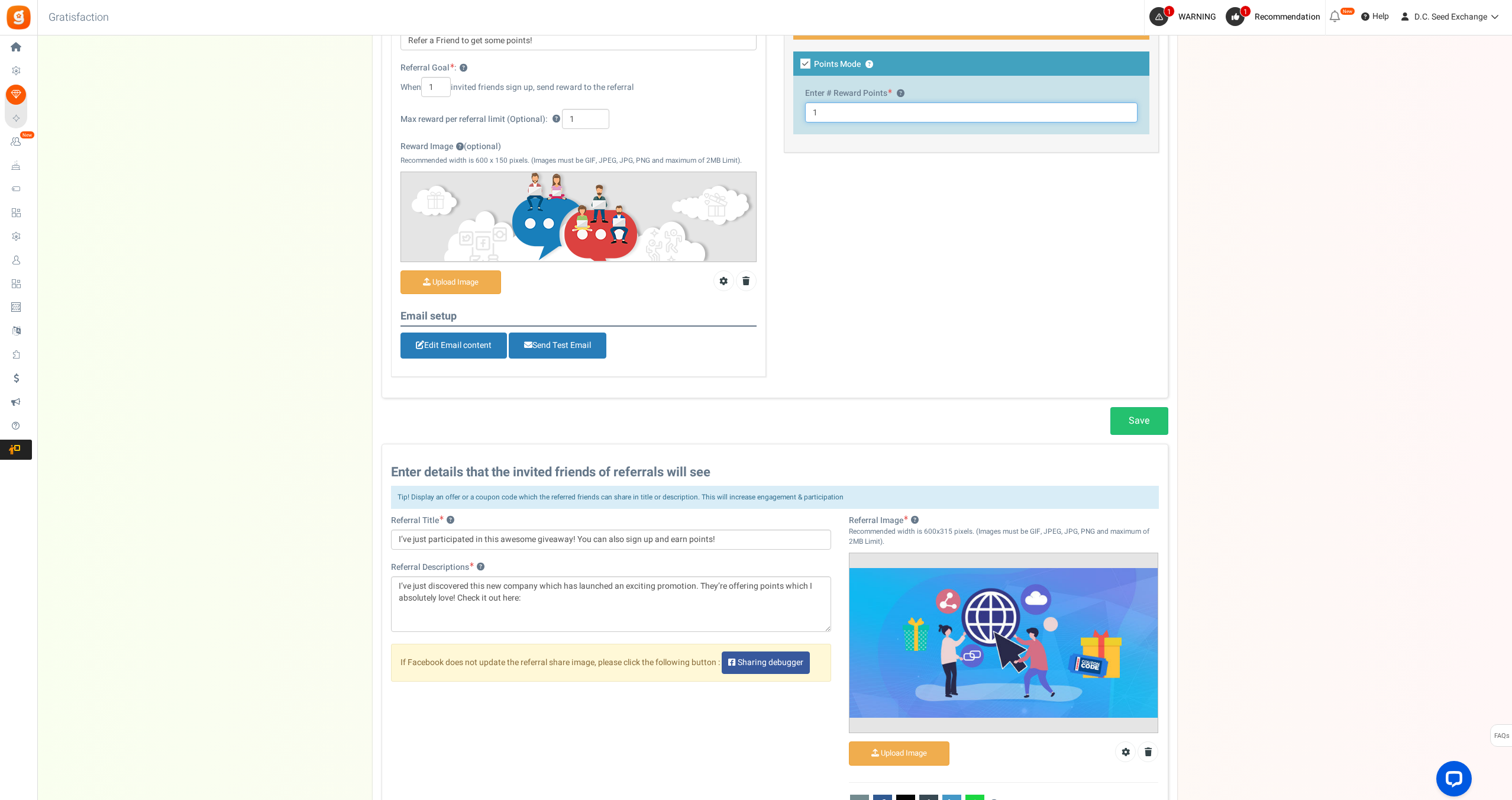
type input "1"
click at [536, 542] on input "I’ve just participated in this awesome giveaway! You can also sign up and earn …" at bounding box center [611, 539] width 441 height 20
drag, startPoint x: 531, startPoint y: 599, endPoint x: 390, endPoint y: 583, distance: 141.9
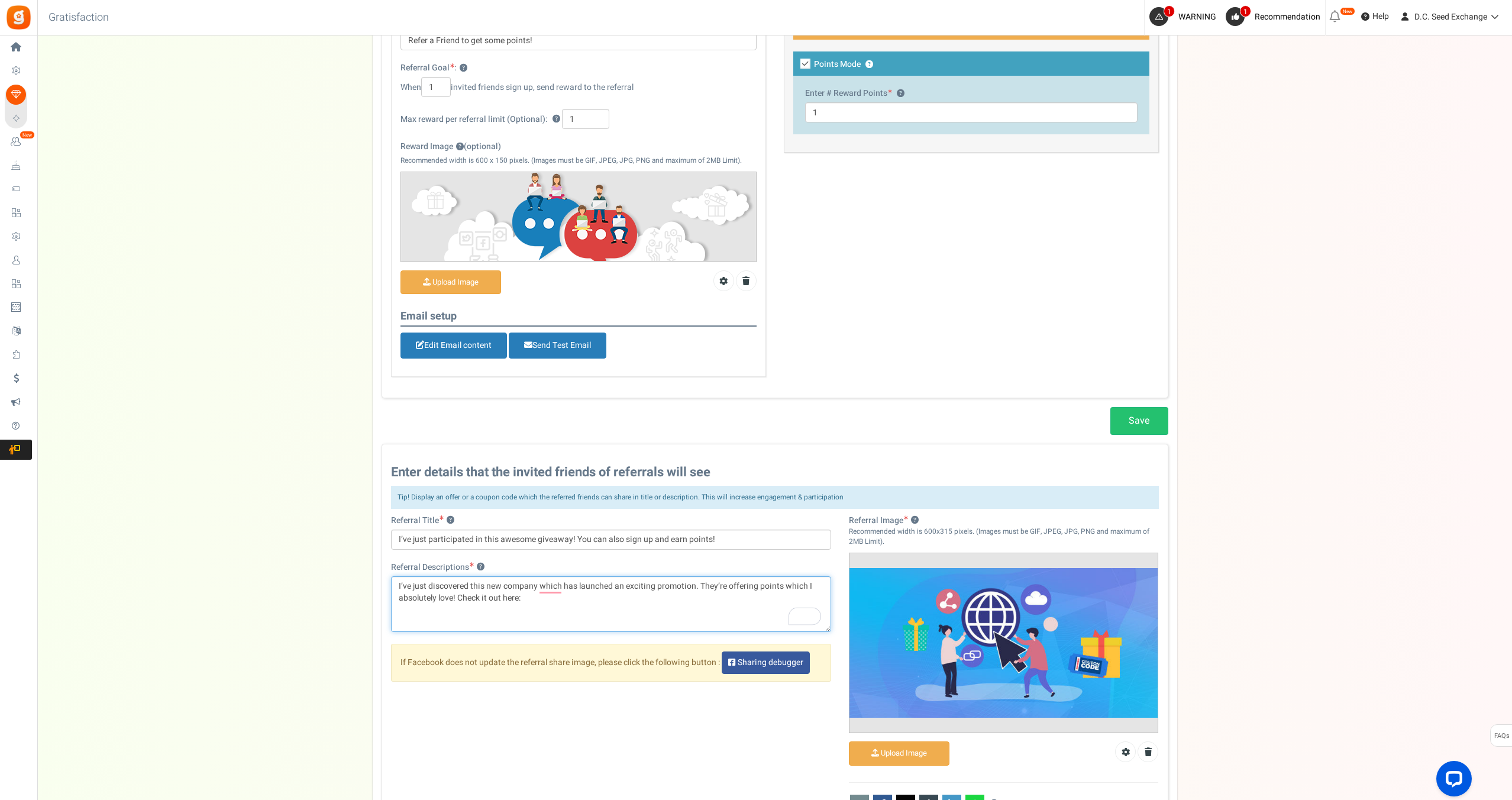
click at [391, 583] on textarea "I’ve just discovered this new company which has launched an exciting promotion.…" at bounding box center [611, 603] width 441 height 55
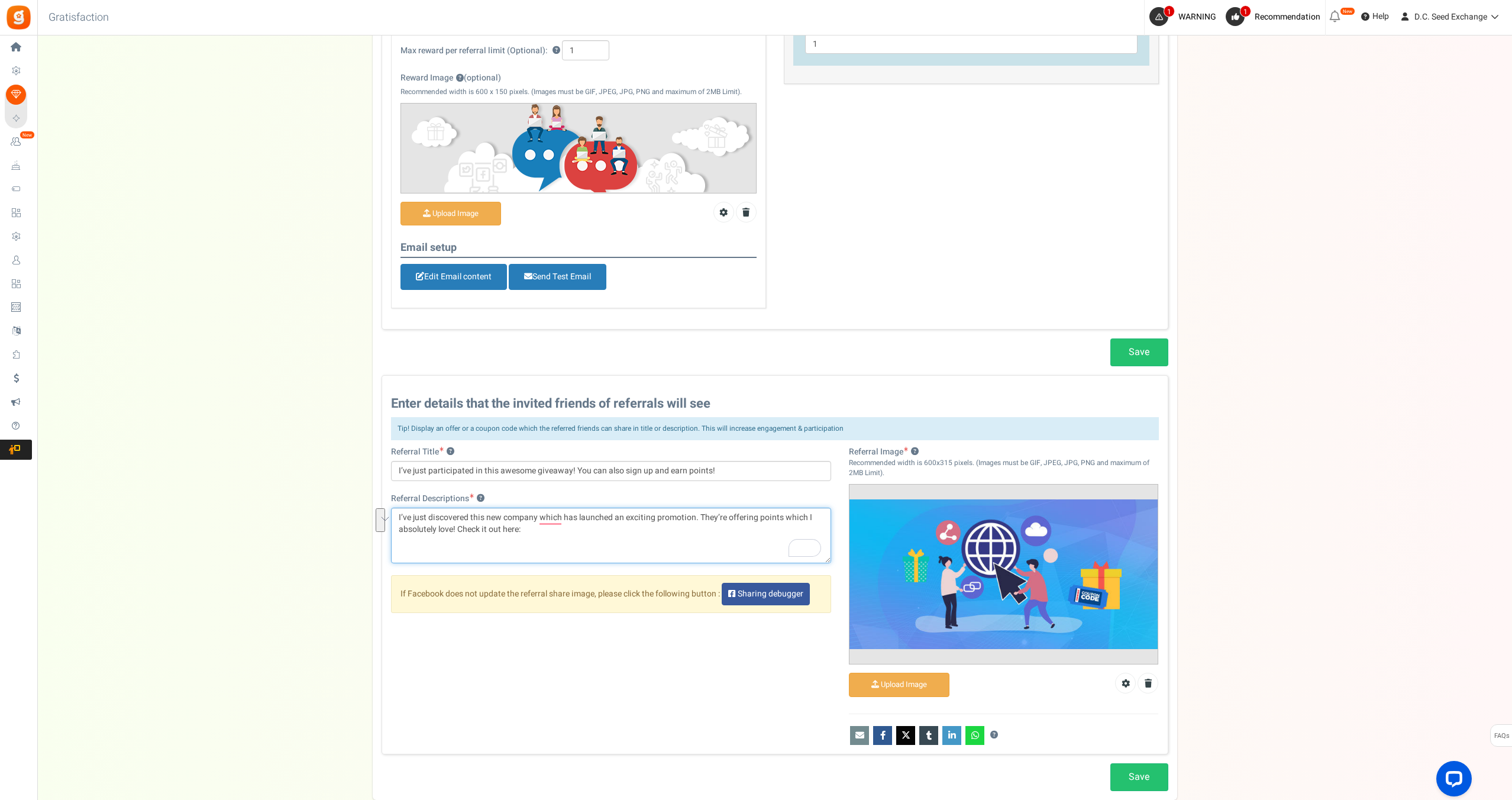
click at [562, 534] on textarea "I’ve just discovered this new company which has launched an exciting promotion.…" at bounding box center [611, 535] width 441 height 55
drag, startPoint x: 472, startPoint y: 516, endPoint x: 536, endPoint y: 513, distance: 64.1
click at [536, 513] on textarea "I’ve just discovered this new company which has launched an exciting promotion.…" at bounding box center [611, 535] width 441 height 55
click at [792, 521] on textarea "I’ve just discovered this new company which has launched an exciting promotion.…" at bounding box center [611, 535] width 441 height 55
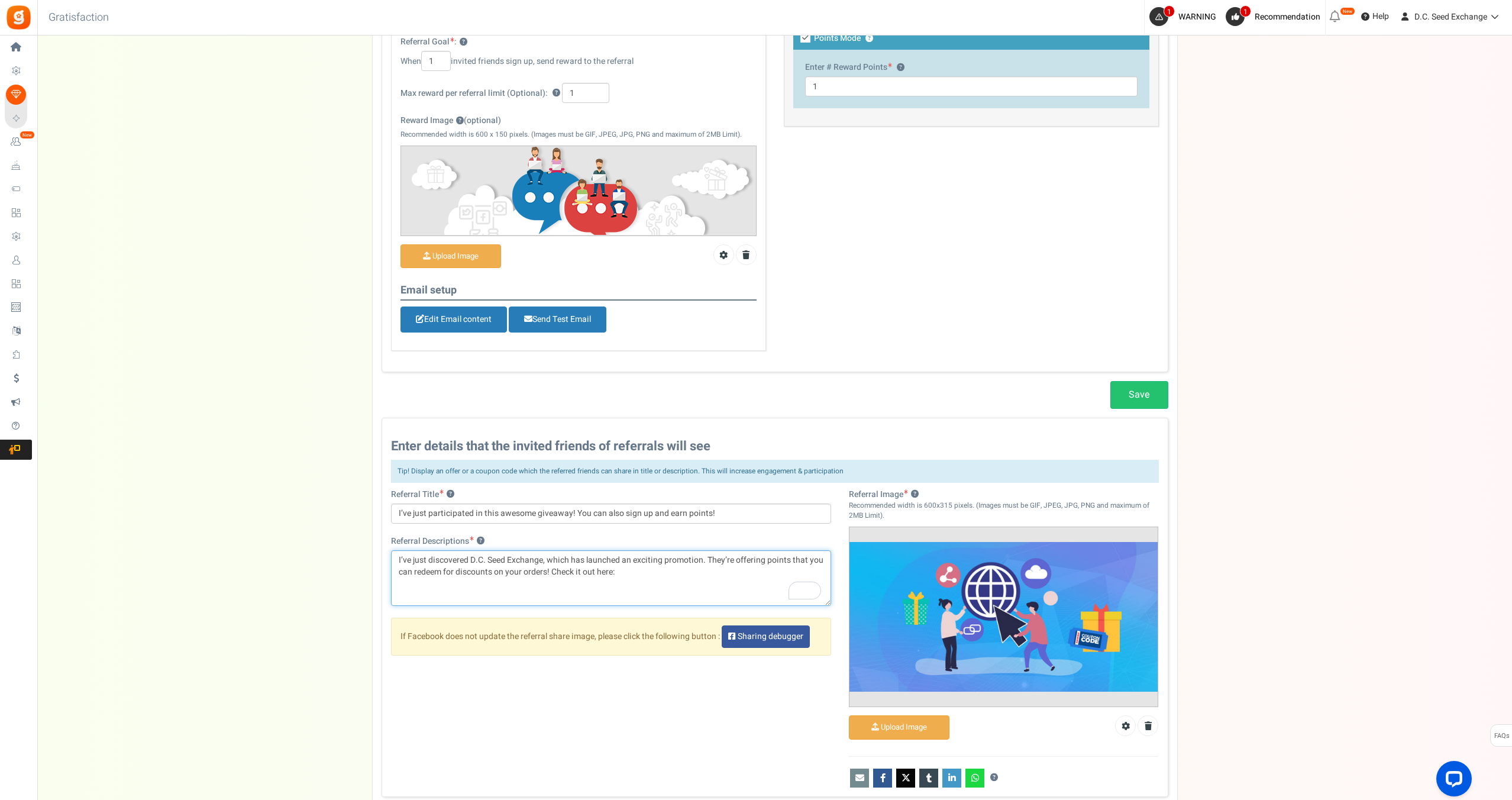
scroll to position [261, 0]
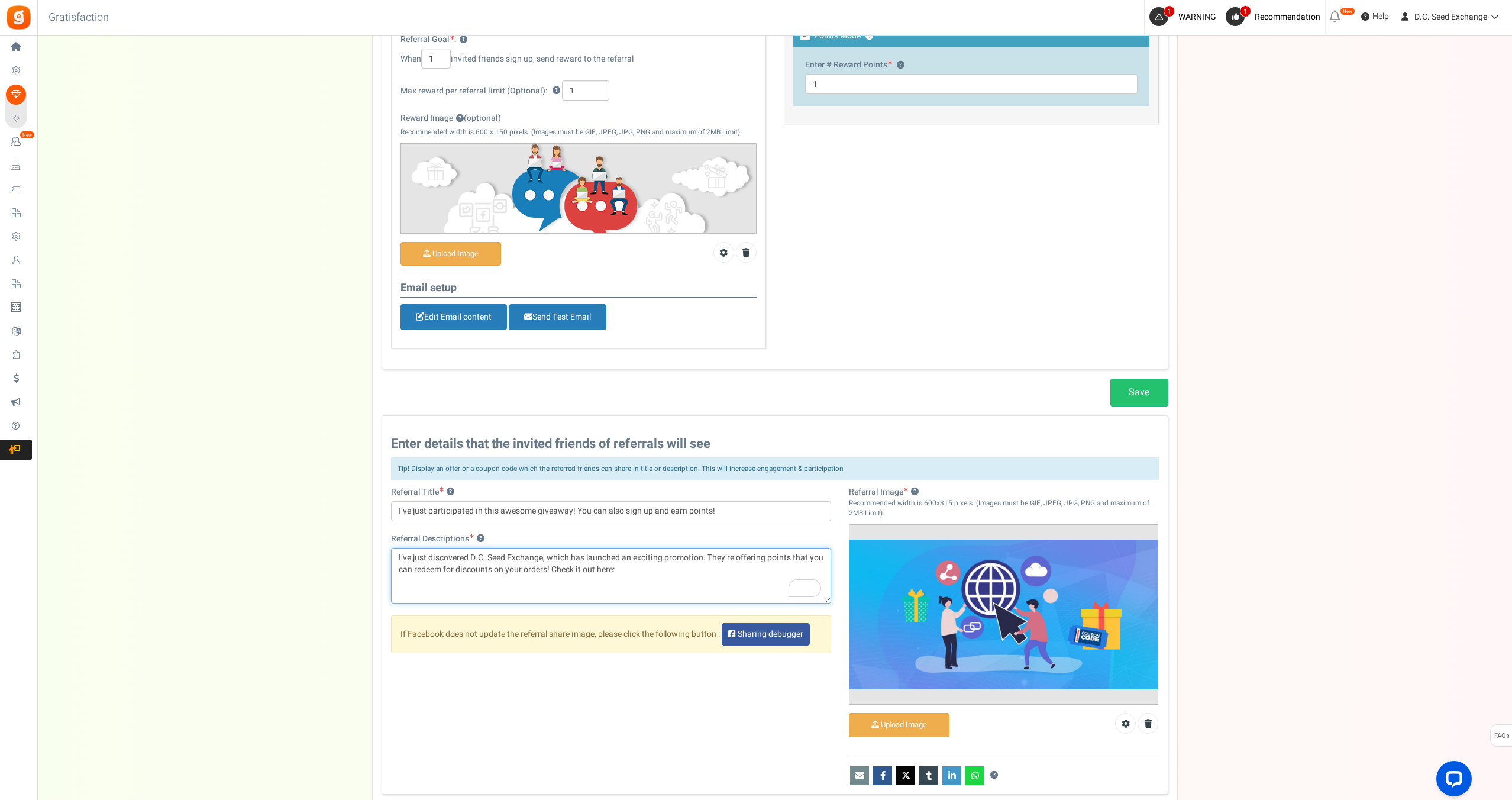
click at [684, 573] on textarea "I’ve just discovered this new company which has launched an exciting promotion.…" at bounding box center [611, 575] width 441 height 55
paste textarea "https://dcseedexchange.com/"
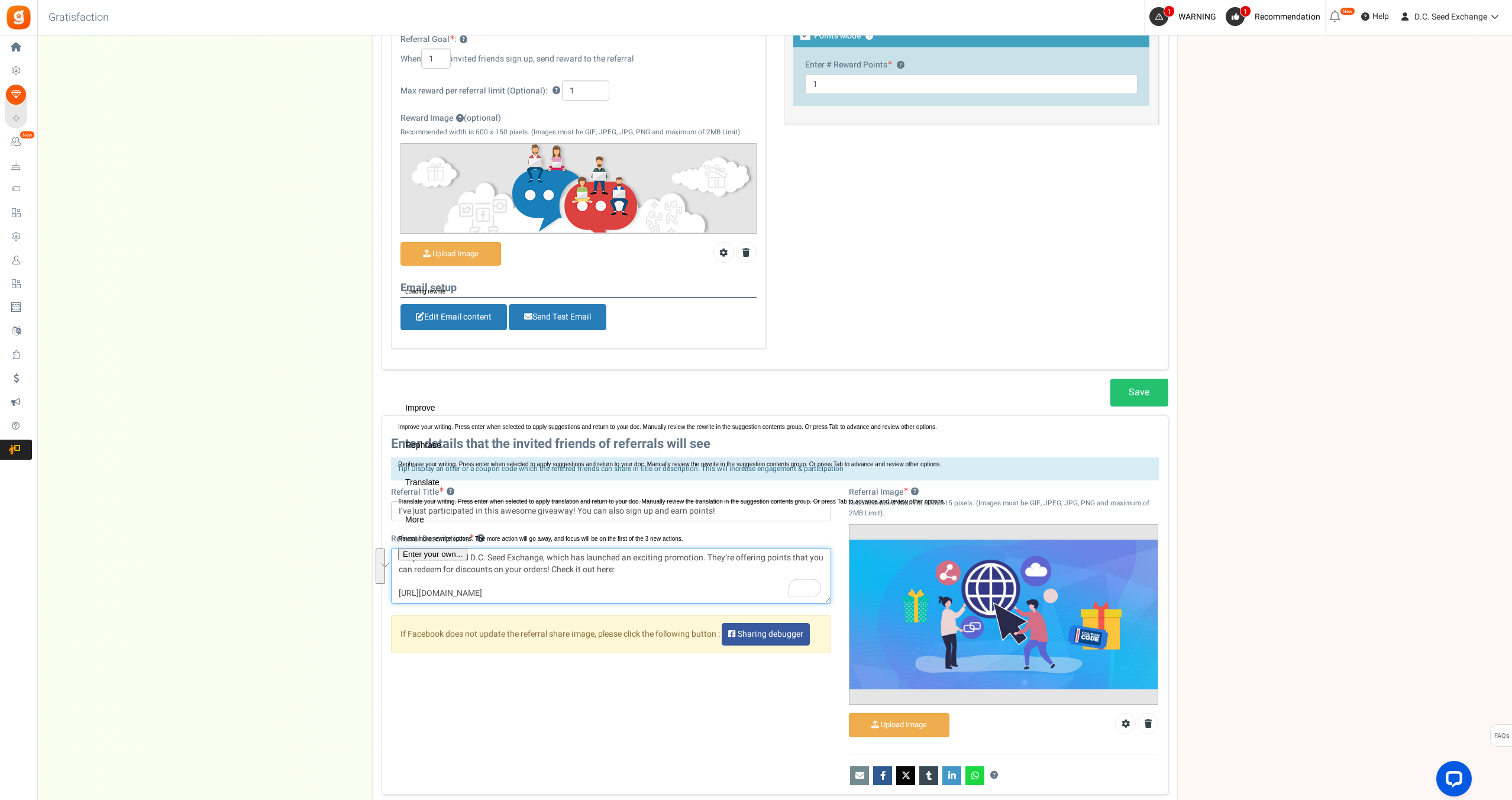
drag, startPoint x: 534, startPoint y: 595, endPoint x: 389, endPoint y: 558, distance: 149.6
click at [389, 558] on div "Referral Title ? I’ve just participated in this awesome giveaway! You can also …" at bounding box center [611, 576] width 458 height 178
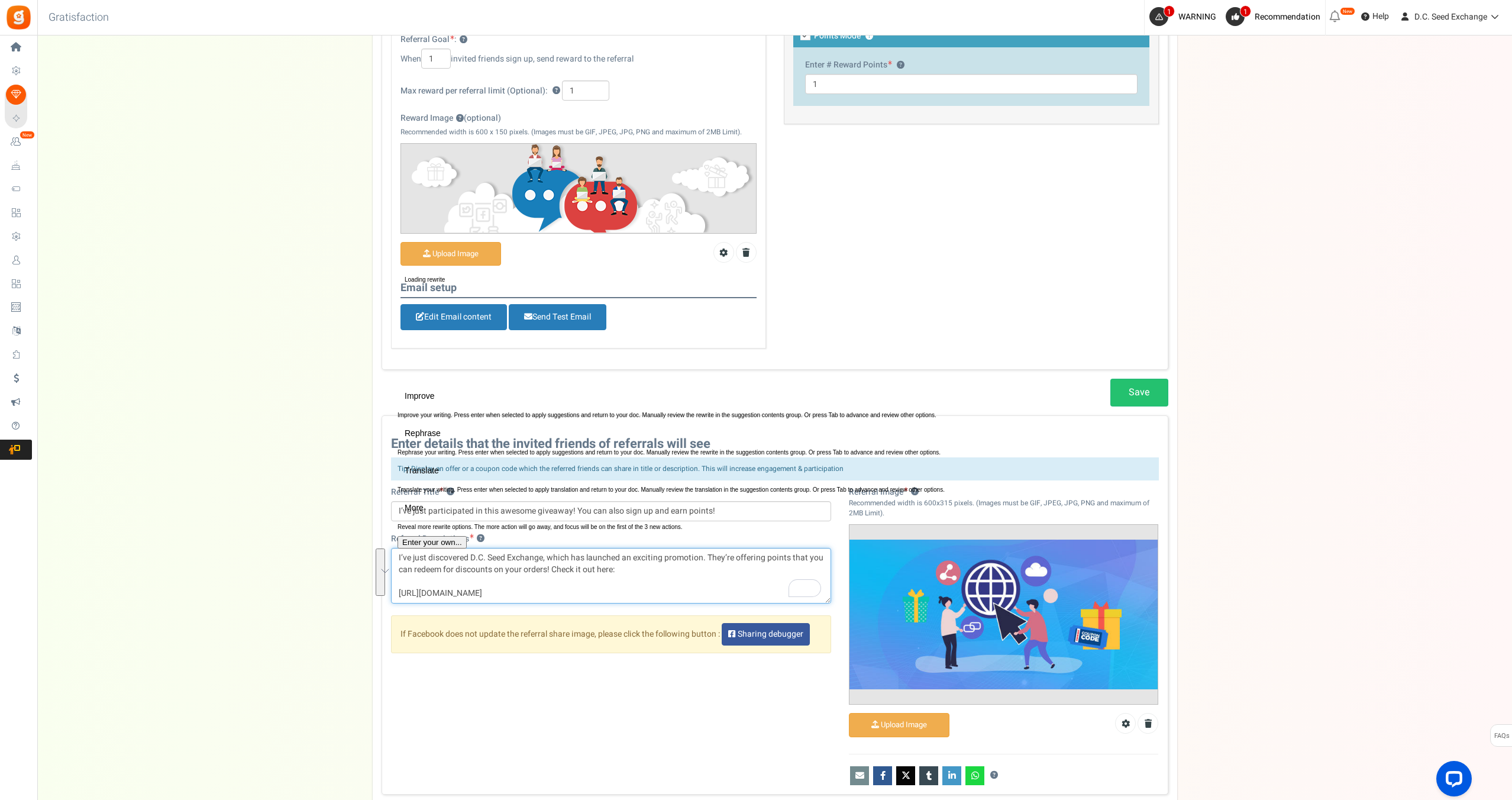
type textarea "I’ve just discovered D.C. Seed Exchange, which has launched an exciting promoti…"
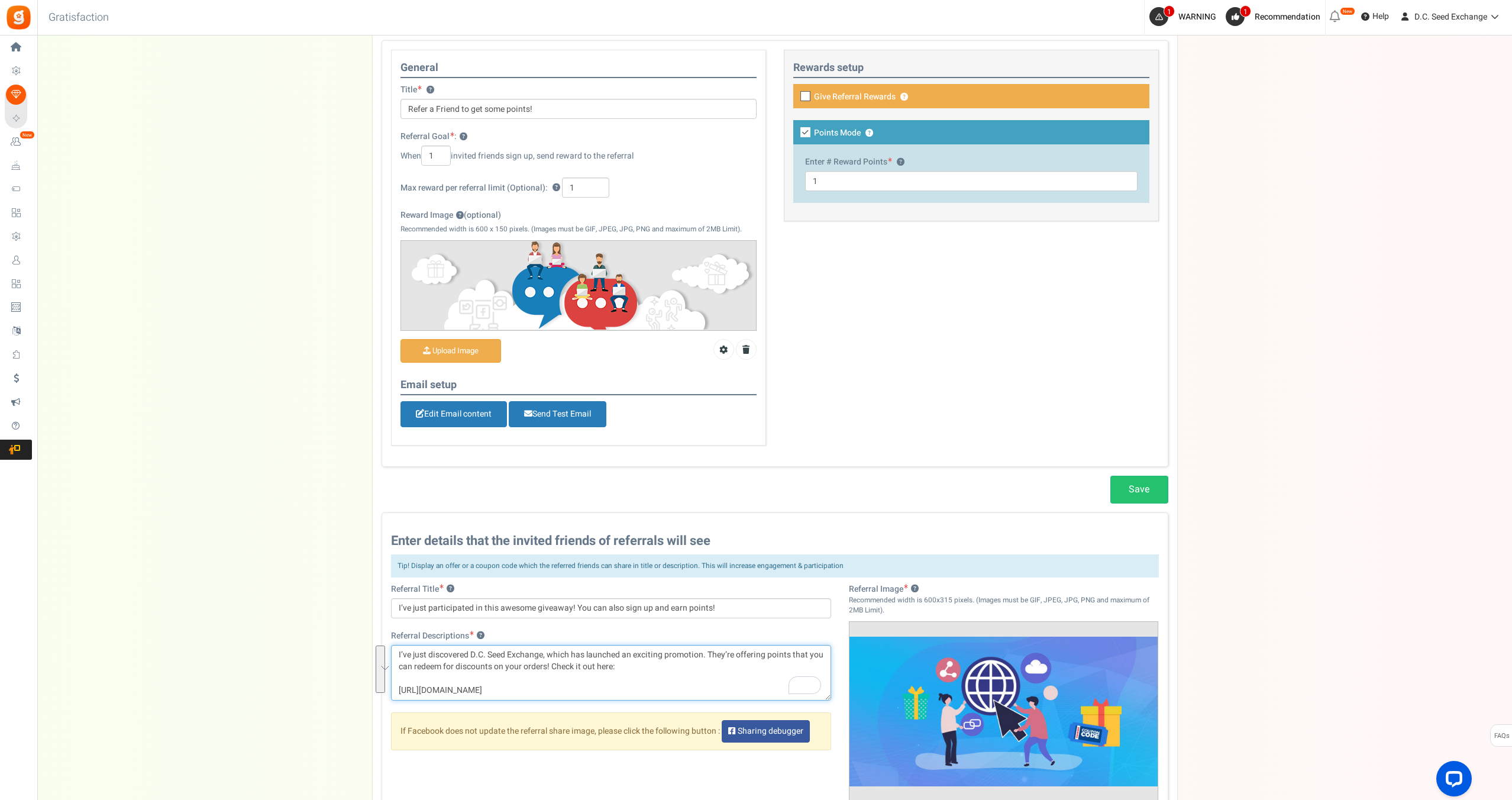
scroll to position [163, 0]
click at [261, 214] on div "Setup Prize Entry Methods Reward Setup Refer a Friend Layout & Preview Layout &…" at bounding box center [774, 451] width 1475 height 1065
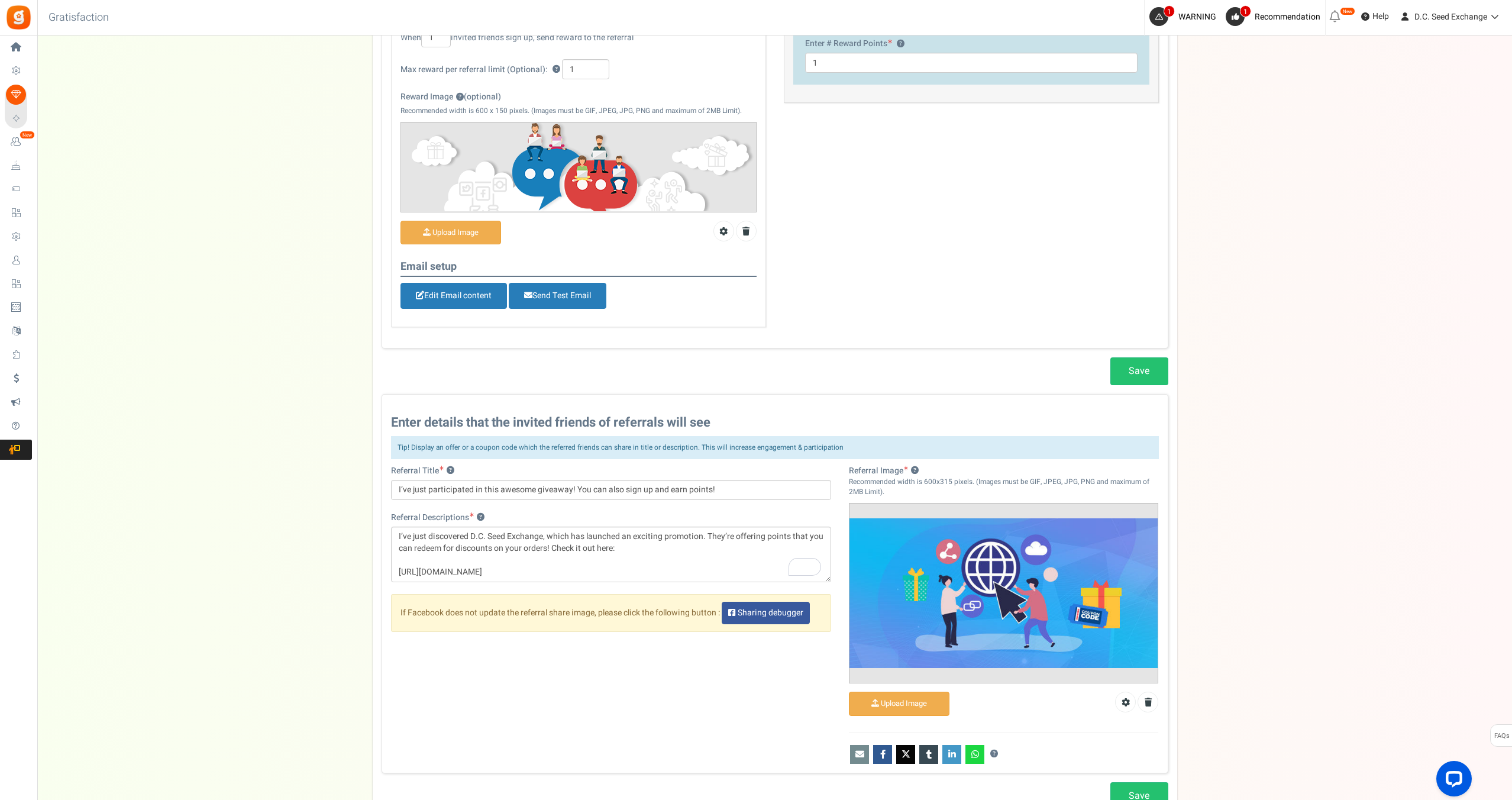
scroll to position [284, 0]
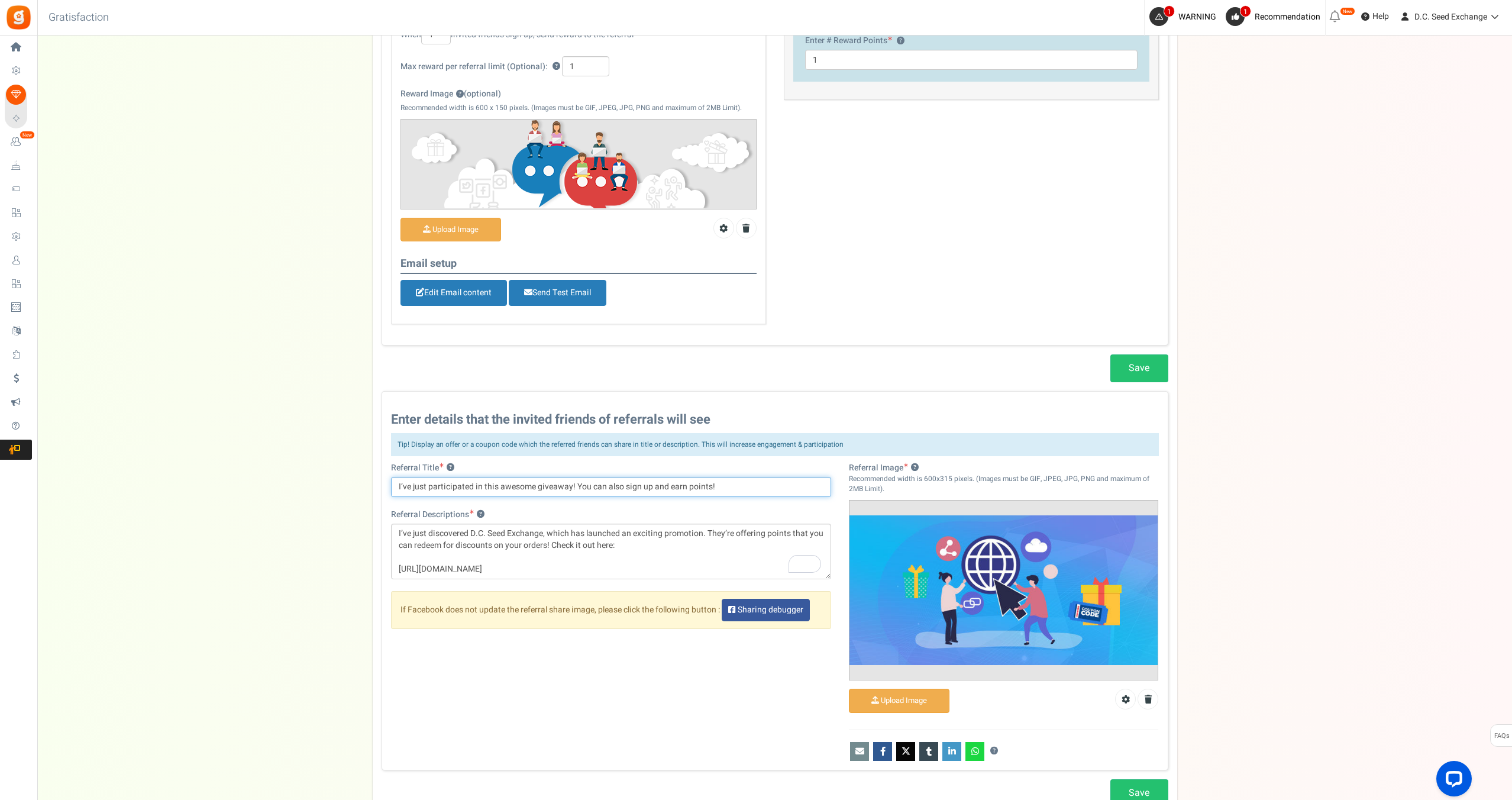
click at [456, 480] on input "I’ve just participated in this awesome giveaway! You can also sign up and earn …" at bounding box center [611, 486] width 441 height 20
paste input "Want discounts on genetics?"
type input "Want discounts on genetics?"
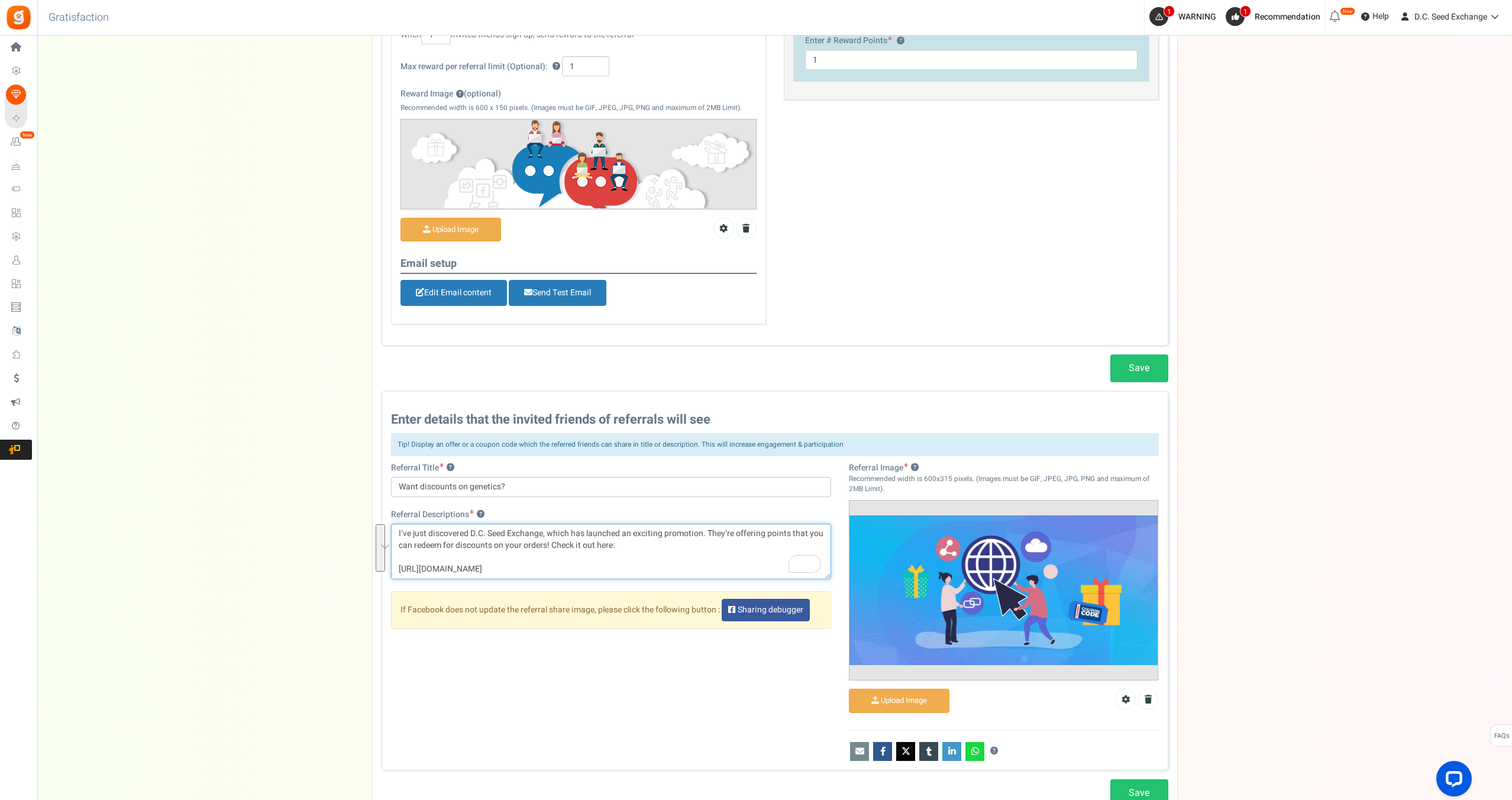
drag, startPoint x: 585, startPoint y: 566, endPoint x: 396, endPoint y: 524, distance: 193.6
click at [396, 525] on textarea "I’ve just discovered this new company which has launched an exciting promotion.…" at bounding box center [611, 551] width 441 height 55
paste textarea "D.C. Seed Exchange is running an exciting promotion where you can earn points w…"
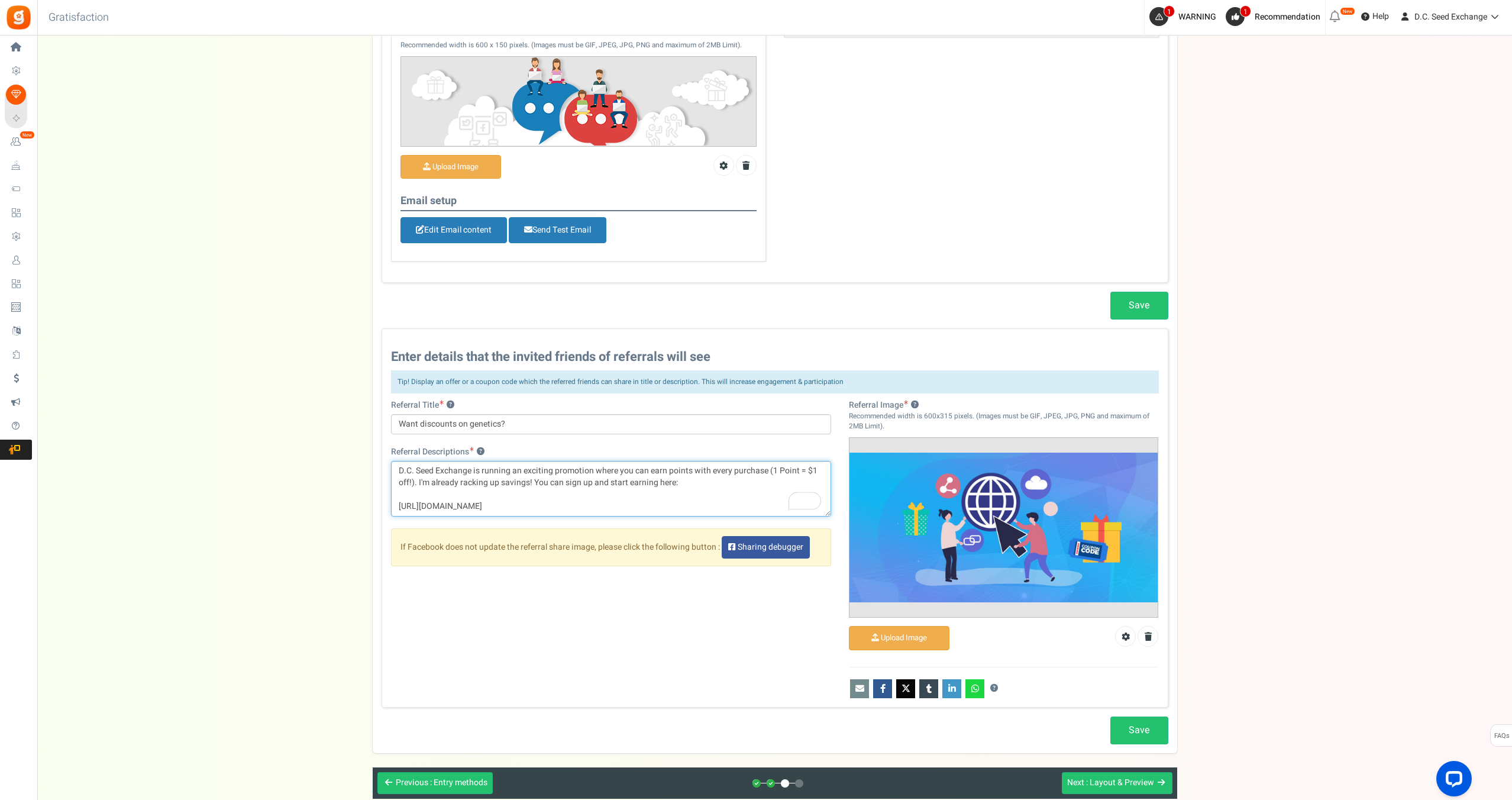
scroll to position [347, 0]
type textarea "D.C. Seed Exchange is running an exciting promotion where you can earn points w…"
click at [1142, 726] on link "Save" at bounding box center [1139, 729] width 58 height 28
click at [1153, 312] on link "Save" at bounding box center [1139, 304] width 58 height 28
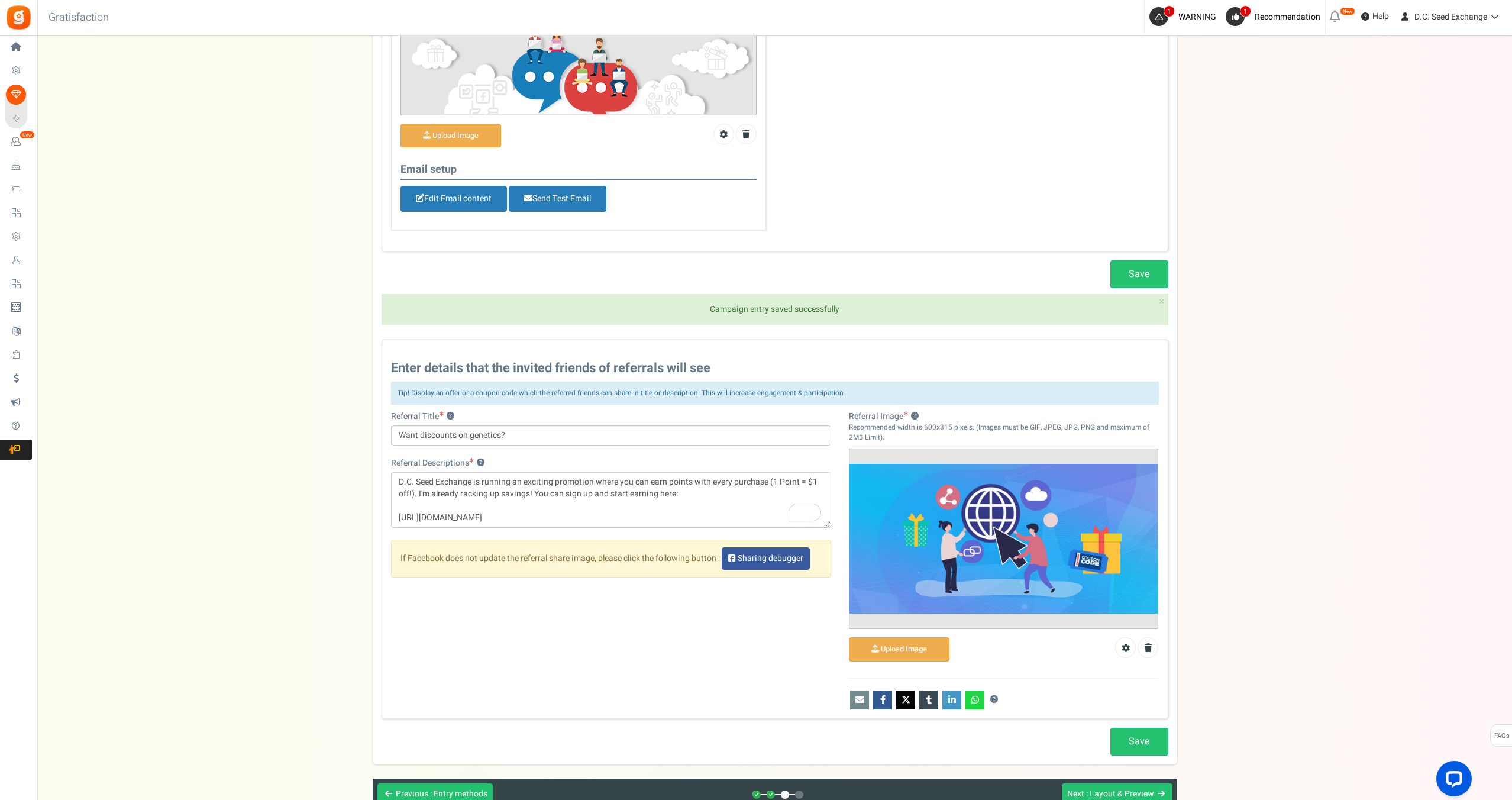
scroll to position [516, 0]
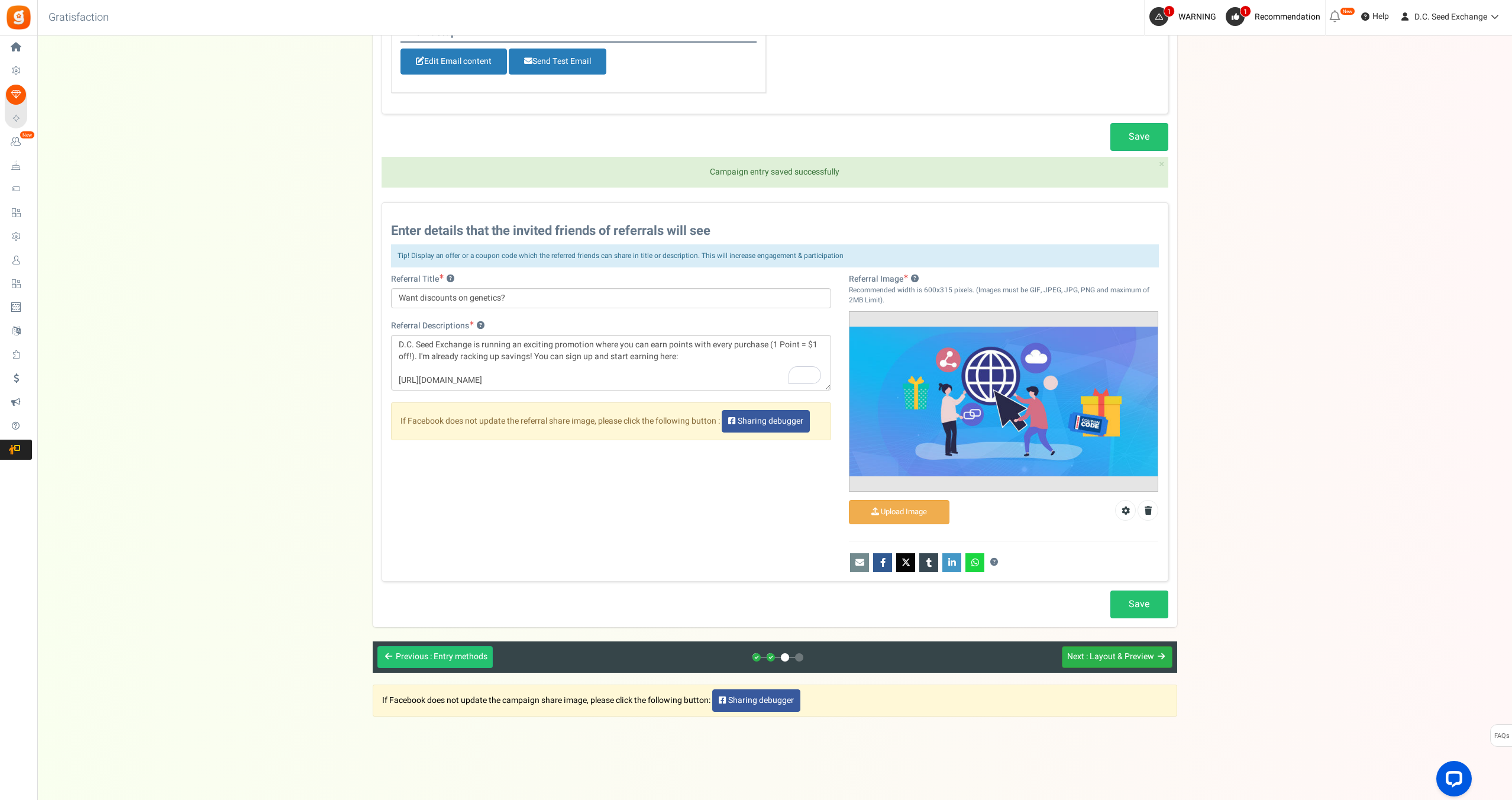
click at [1089, 663] on span ": Layout & Preview" at bounding box center [1120, 656] width 68 height 13
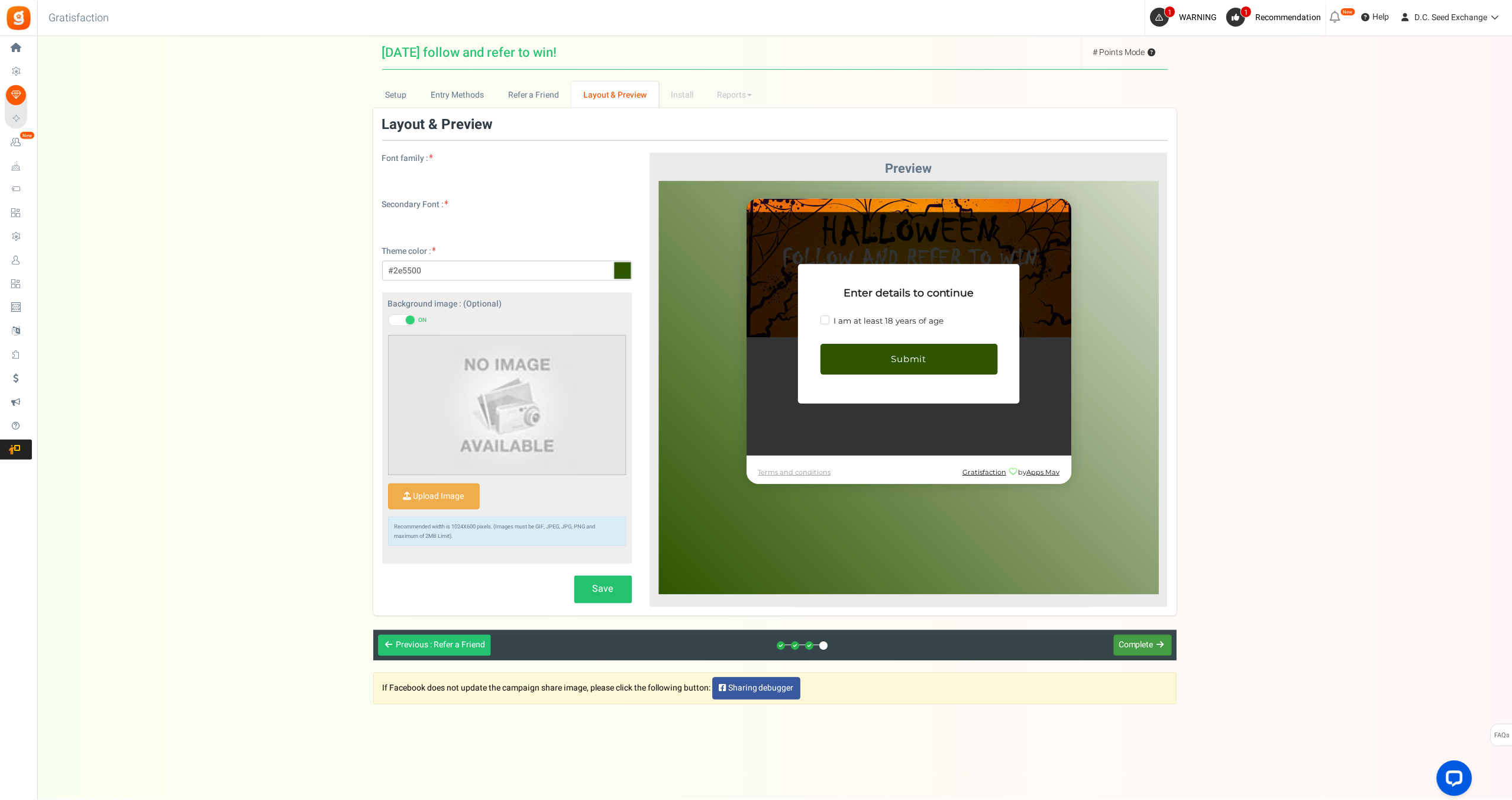
scroll to position [0, 0]
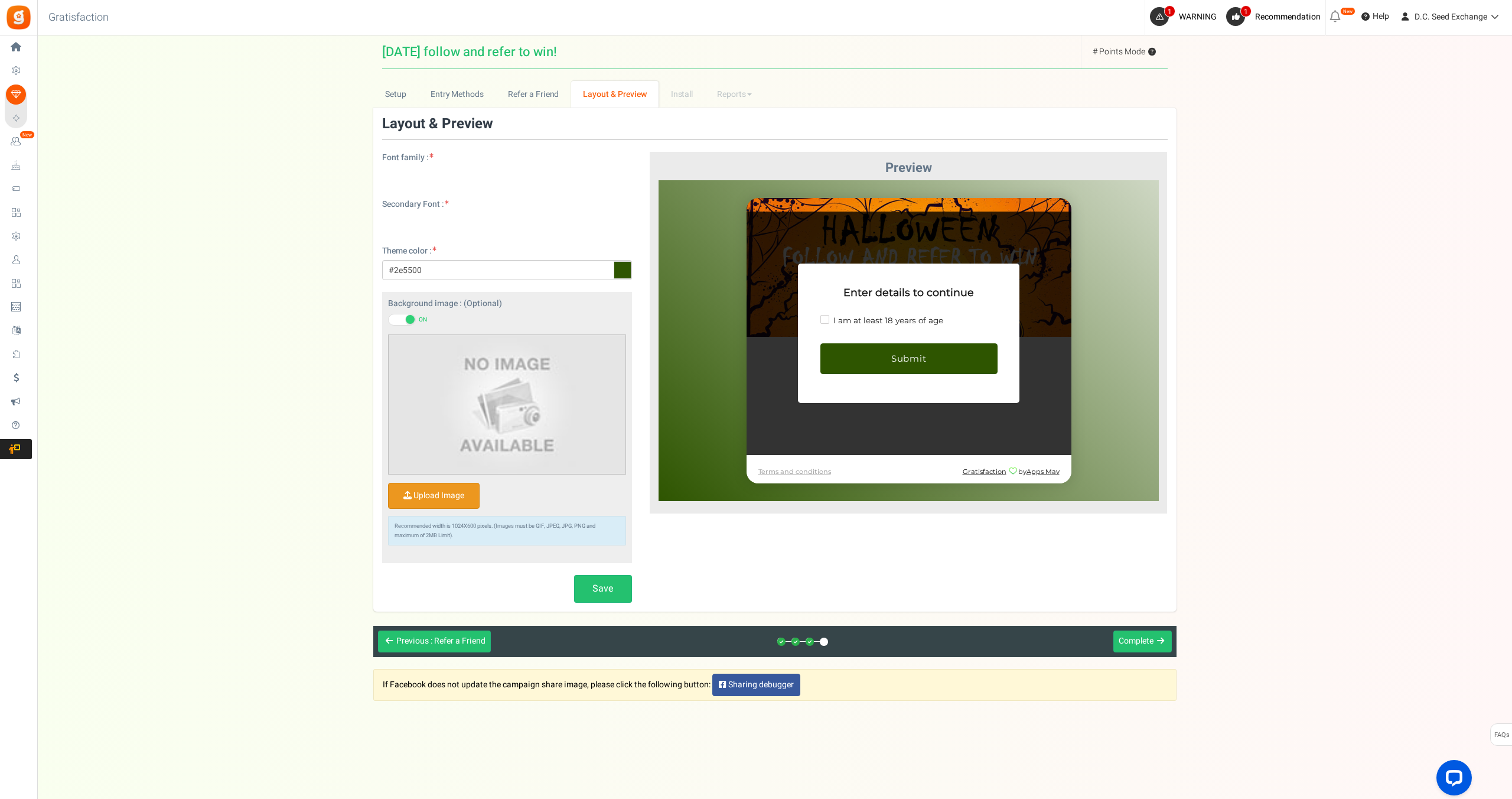
click at [429, 499] on input "Upload Image" at bounding box center [434, 495] width 91 height 24
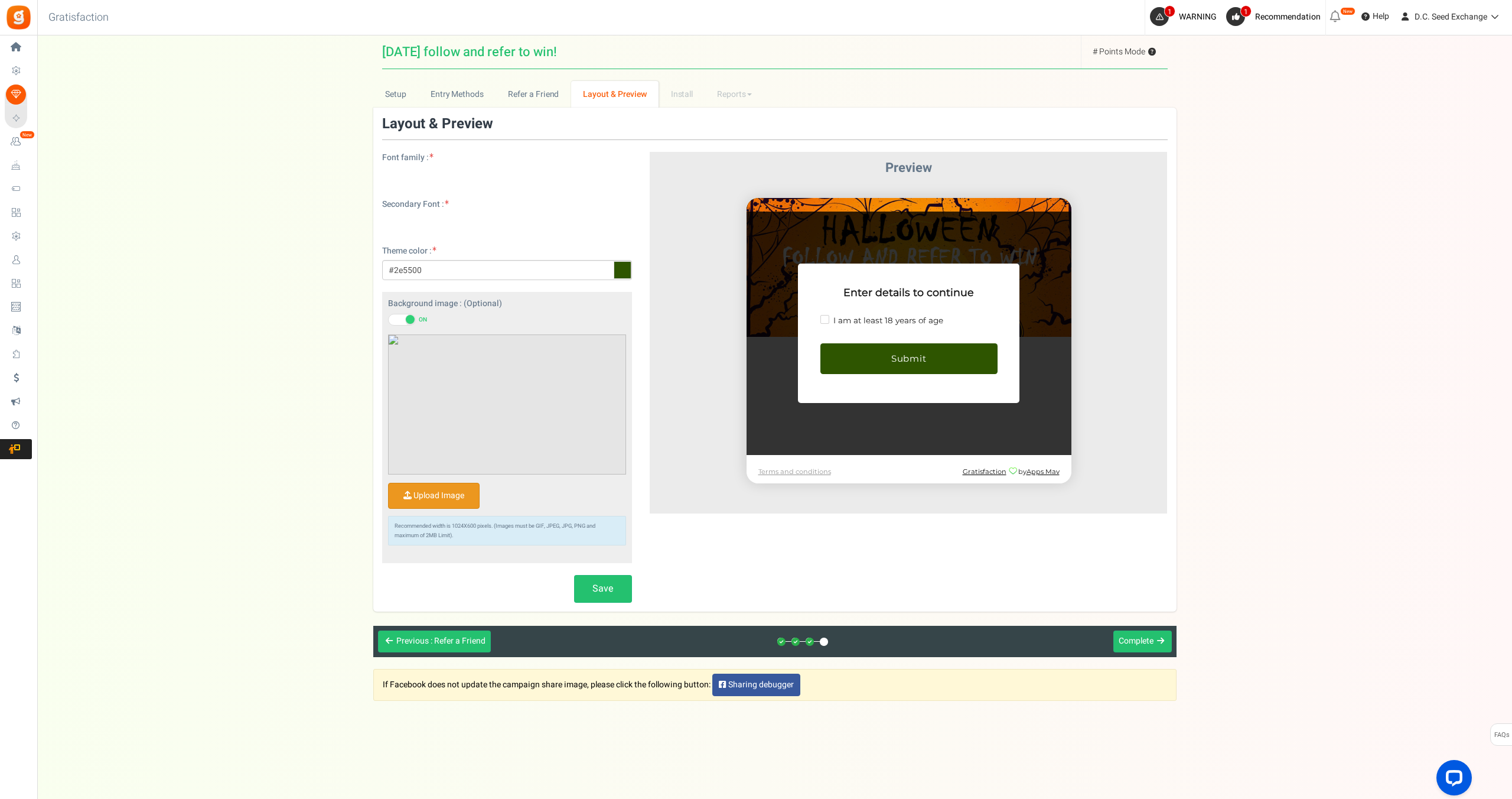
click at [483, 405] on img at bounding box center [507, 405] width 237 height 140
click at [436, 506] on input "Upload Image" at bounding box center [434, 495] width 91 height 24
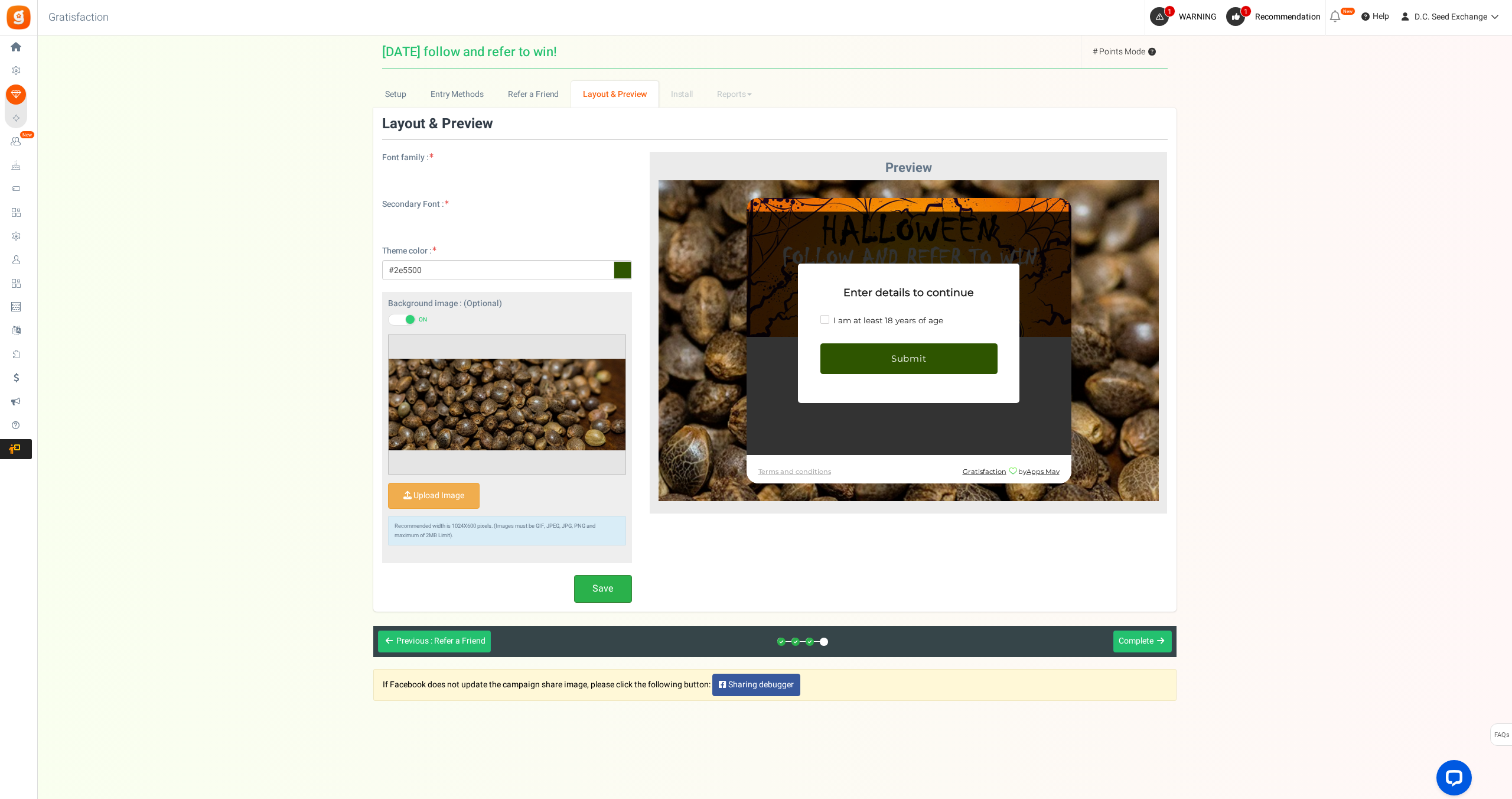
click at [599, 584] on button "Save" at bounding box center [603, 588] width 58 height 28
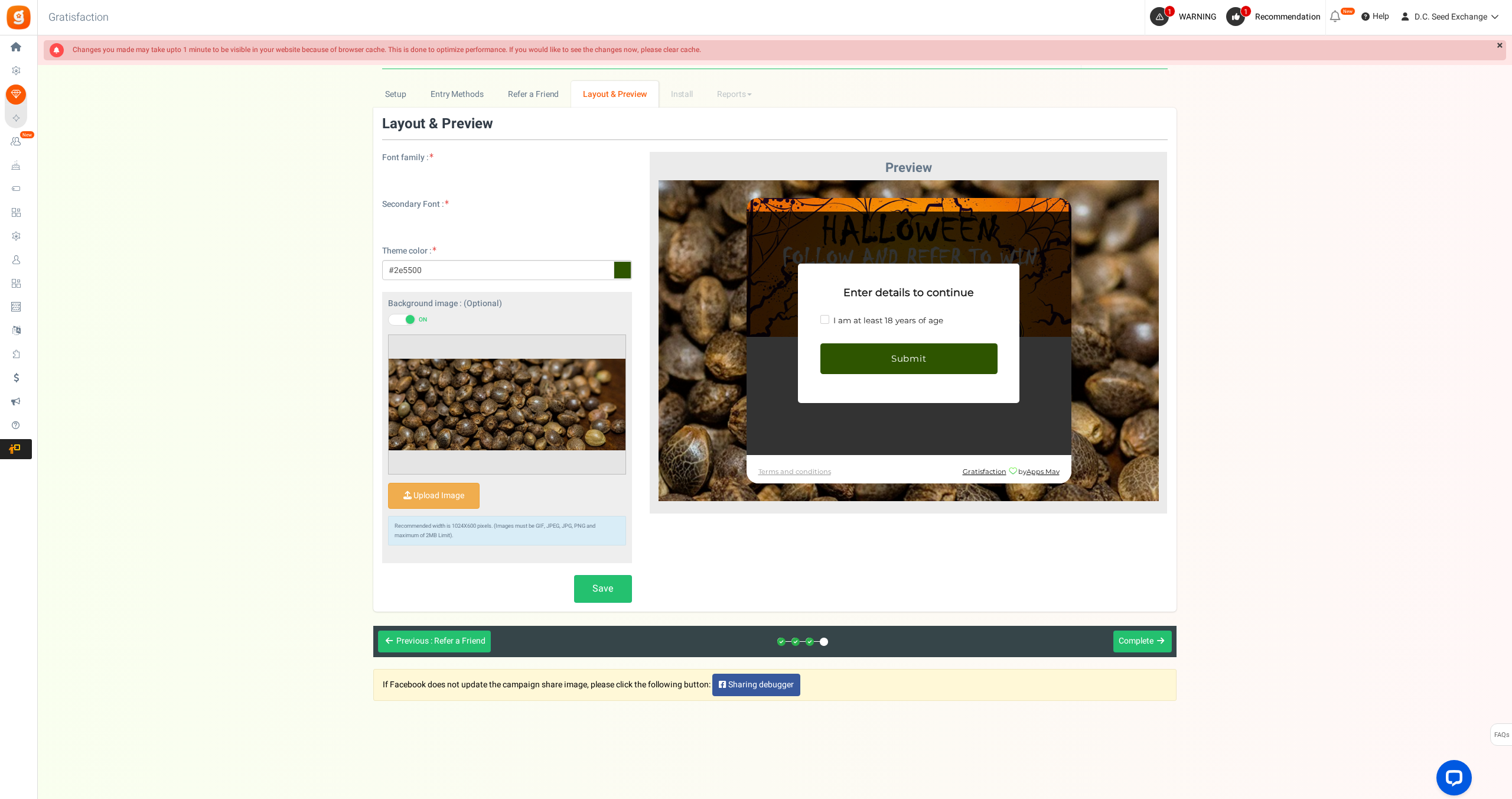
click at [822, 314] on span at bounding box center [823, 318] width 9 height 9
click at [833, 314] on input "I am at least 18 years of age" at bounding box center [837, 318] width 8 height 8
checkbox input "true"
click at [890, 358] on span "Submit" at bounding box center [908, 357] width 35 height 11
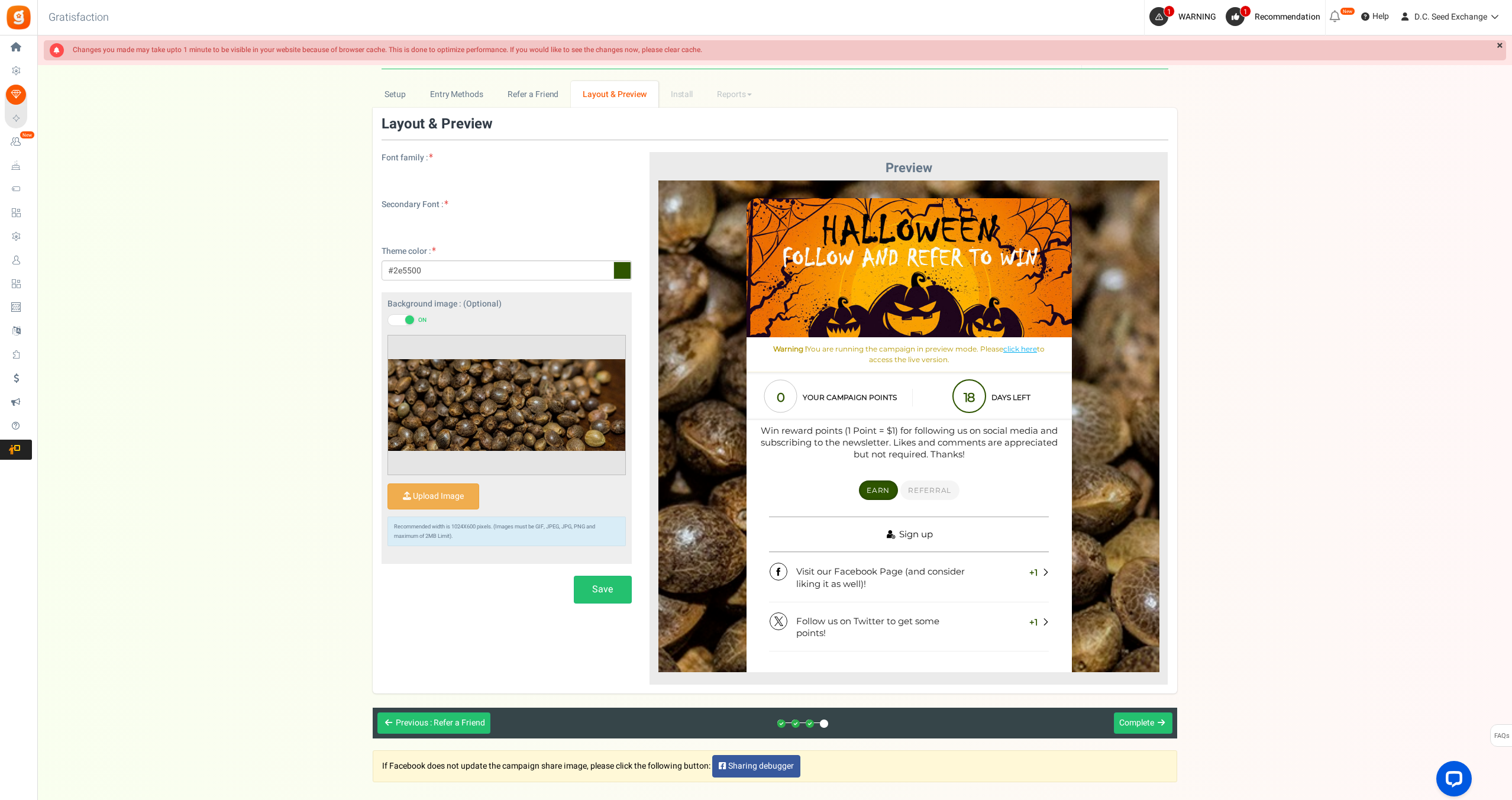
click at [863, 535] on link "Sign up" at bounding box center [908, 533] width 280 height 36
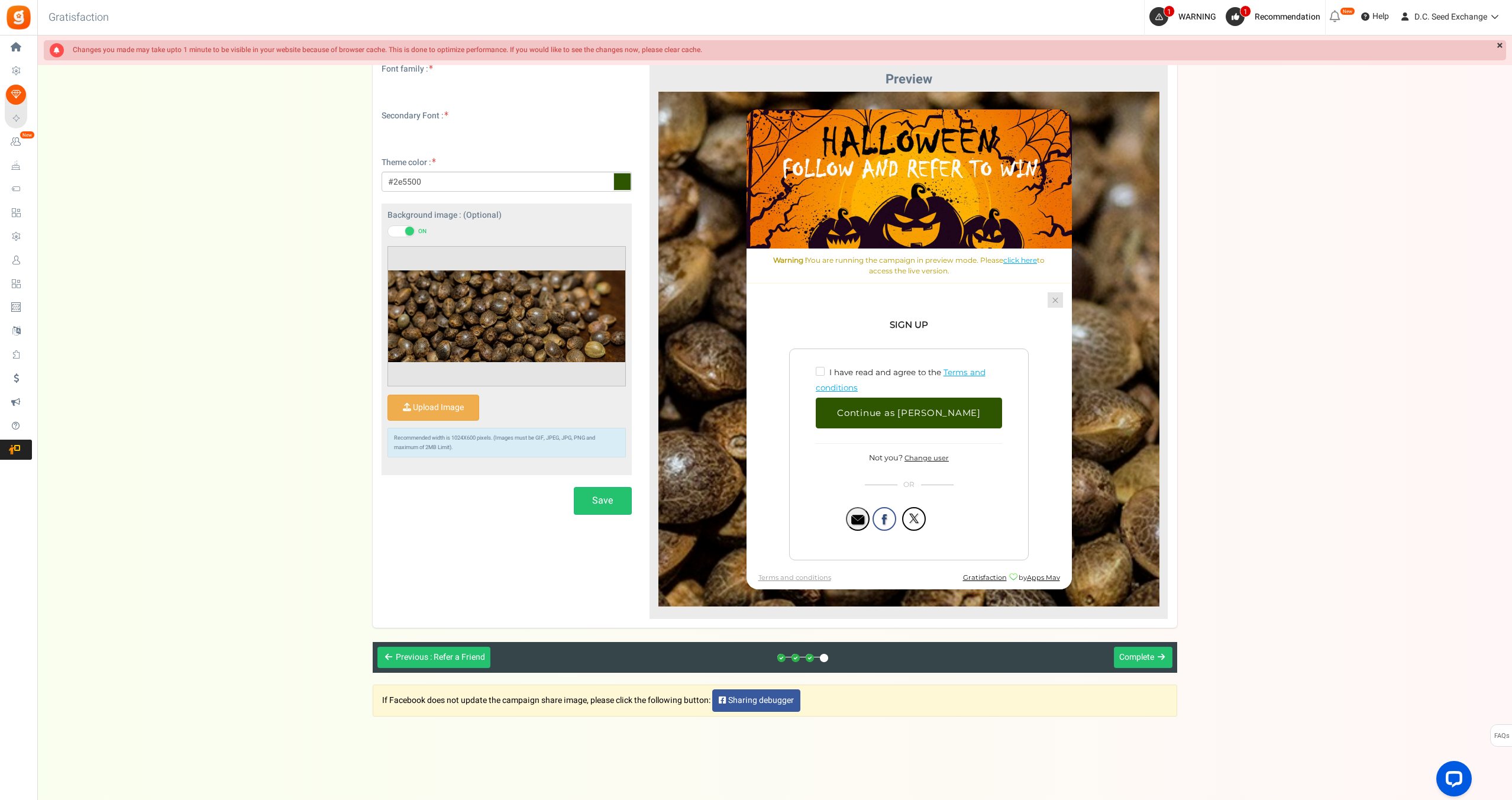
scroll to position [88, 0]
click at [1055, 299] on div "Oops! Sorry, something went wrong. Please try again. Continue Halloween follow …" at bounding box center [908, 348] width 325 height 479
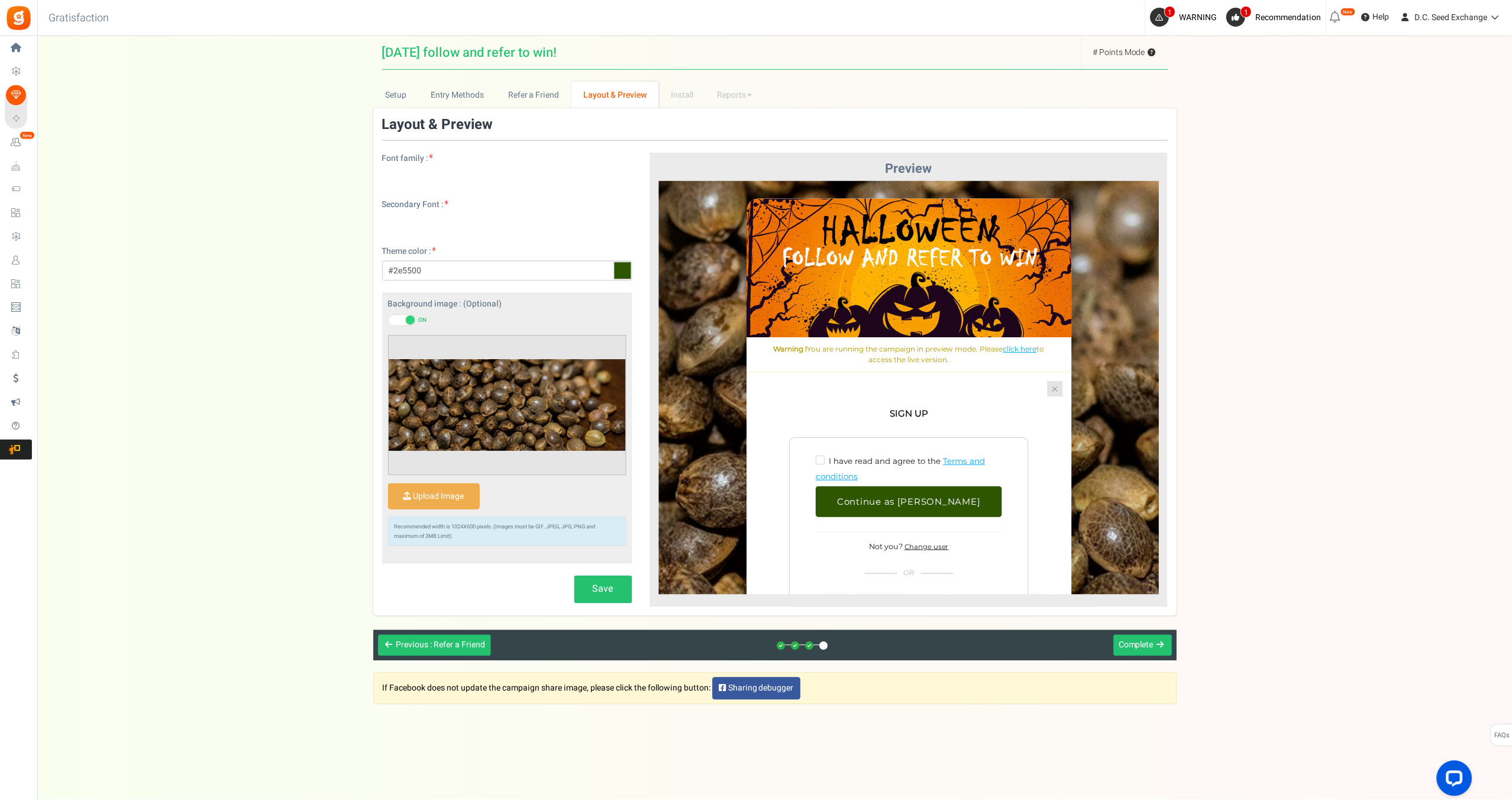
scroll to position [0, 0]
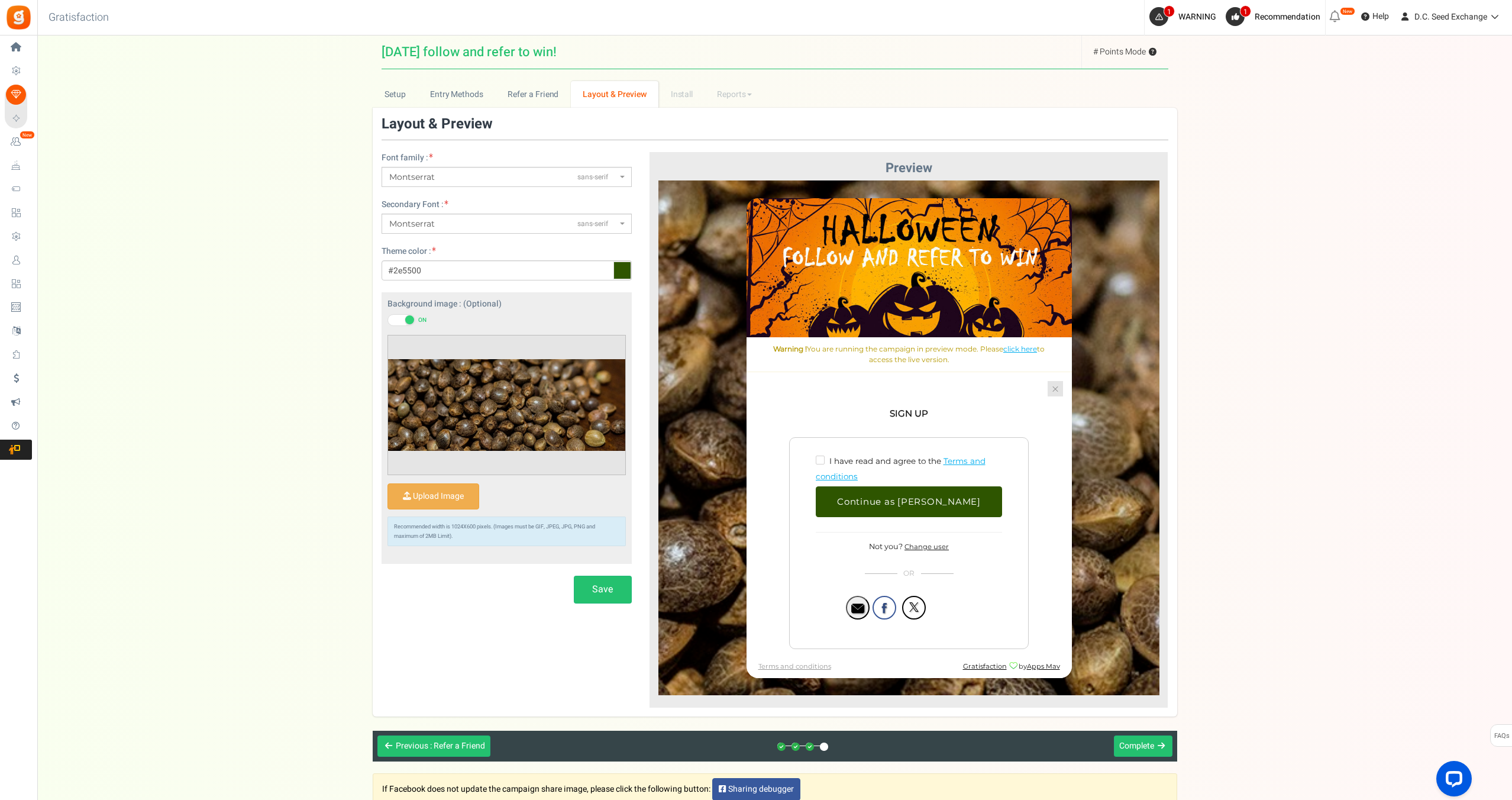
click at [1055, 390] on link at bounding box center [1055, 388] width 15 height 15
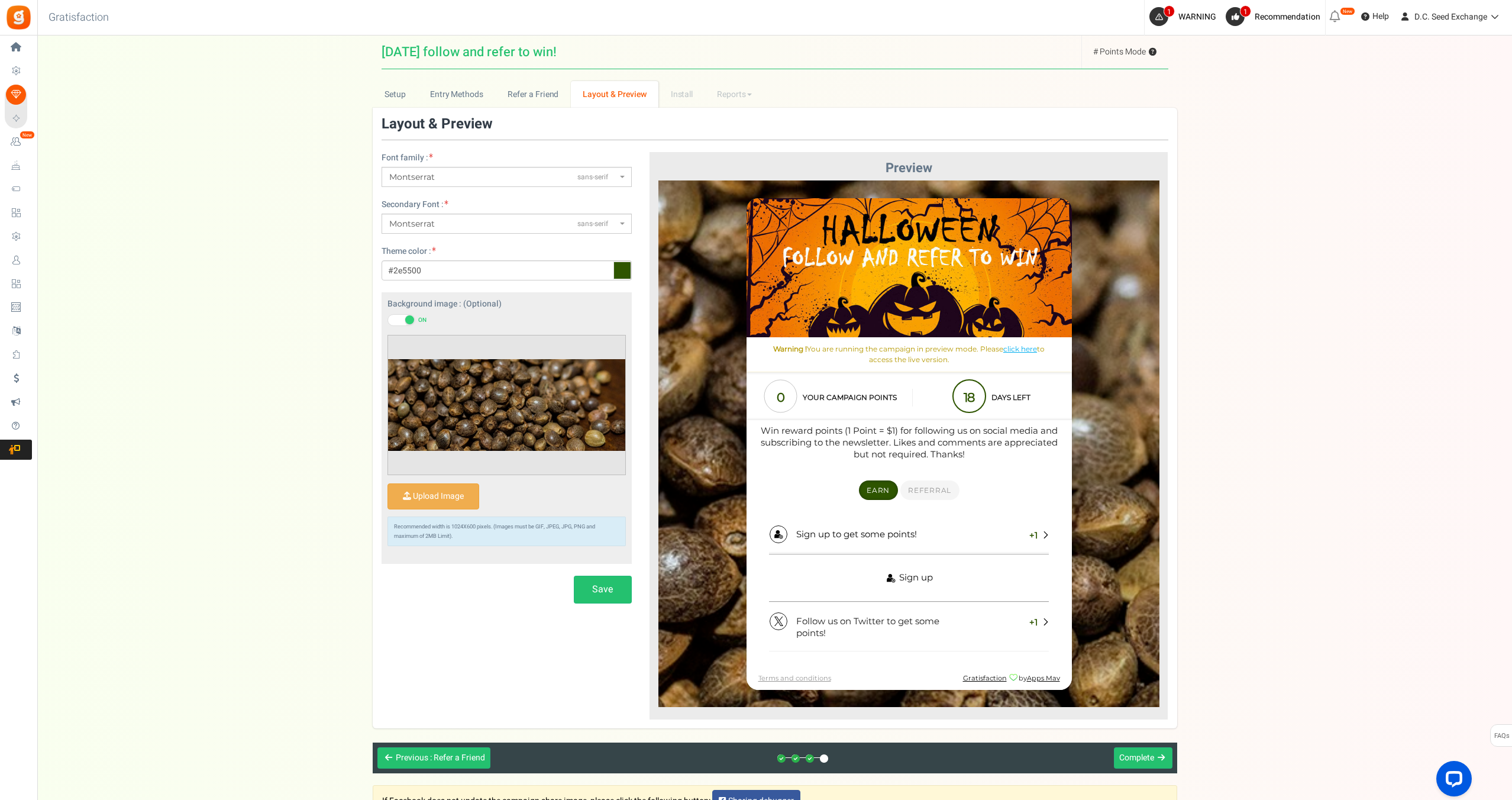
click at [906, 578] on span "Sign up" at bounding box center [916, 577] width 34 height 12
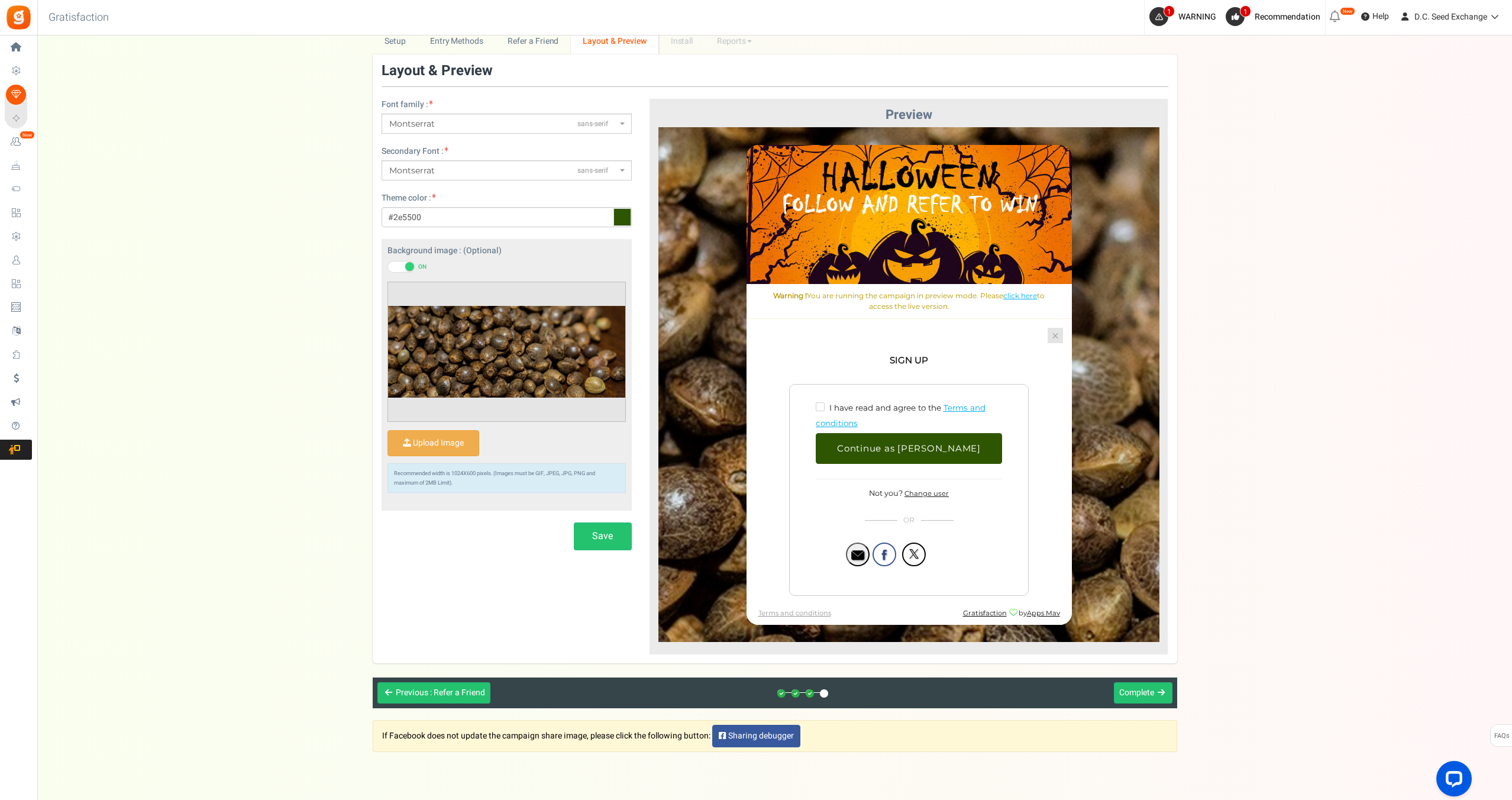
scroll to position [78, 0]
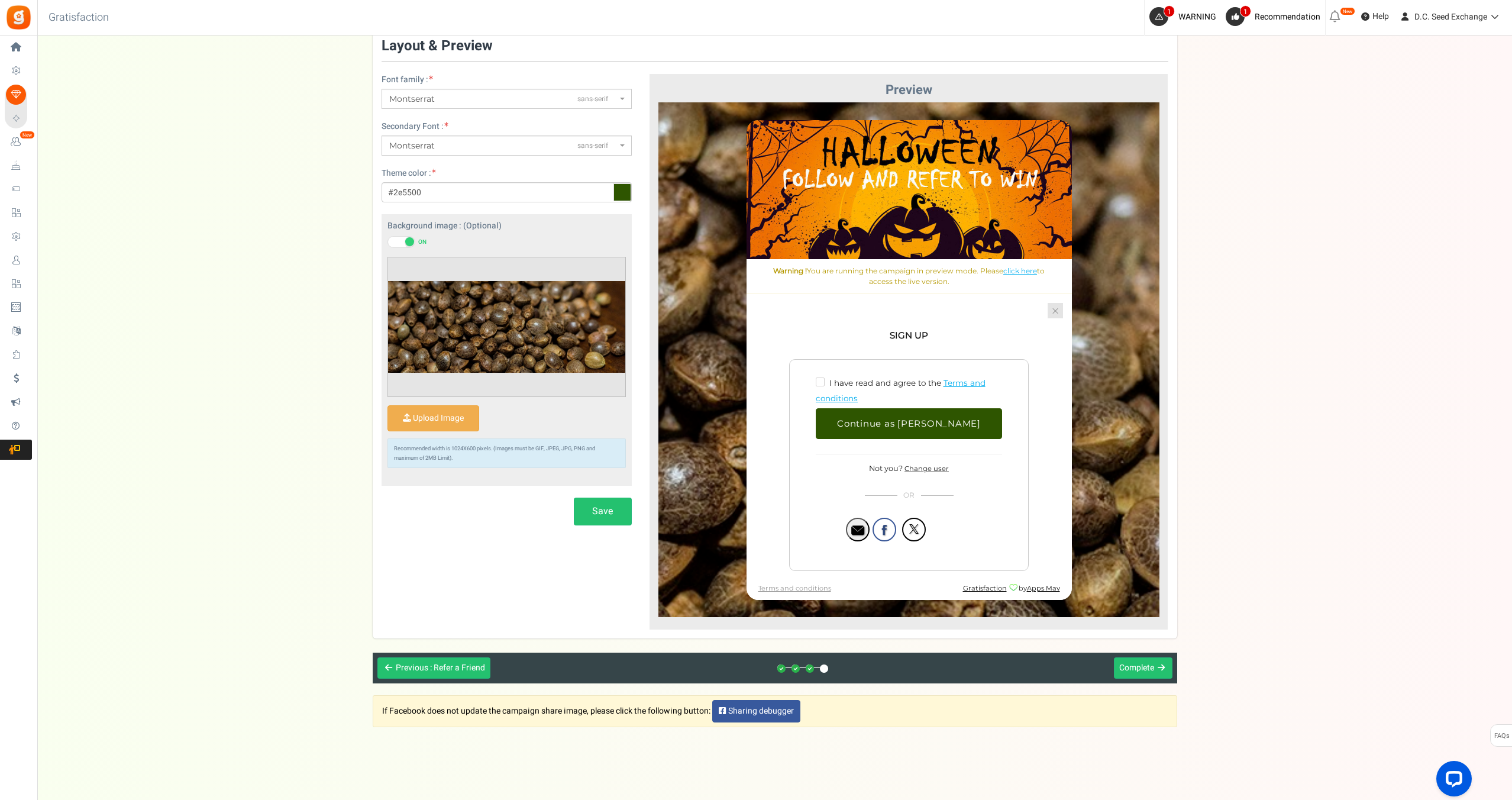
click at [821, 379] on span at bounding box center [819, 381] width 9 height 9
click at [829, 379] on input "I have read and agree to the" at bounding box center [833, 381] width 8 height 8
checkbox input "true"
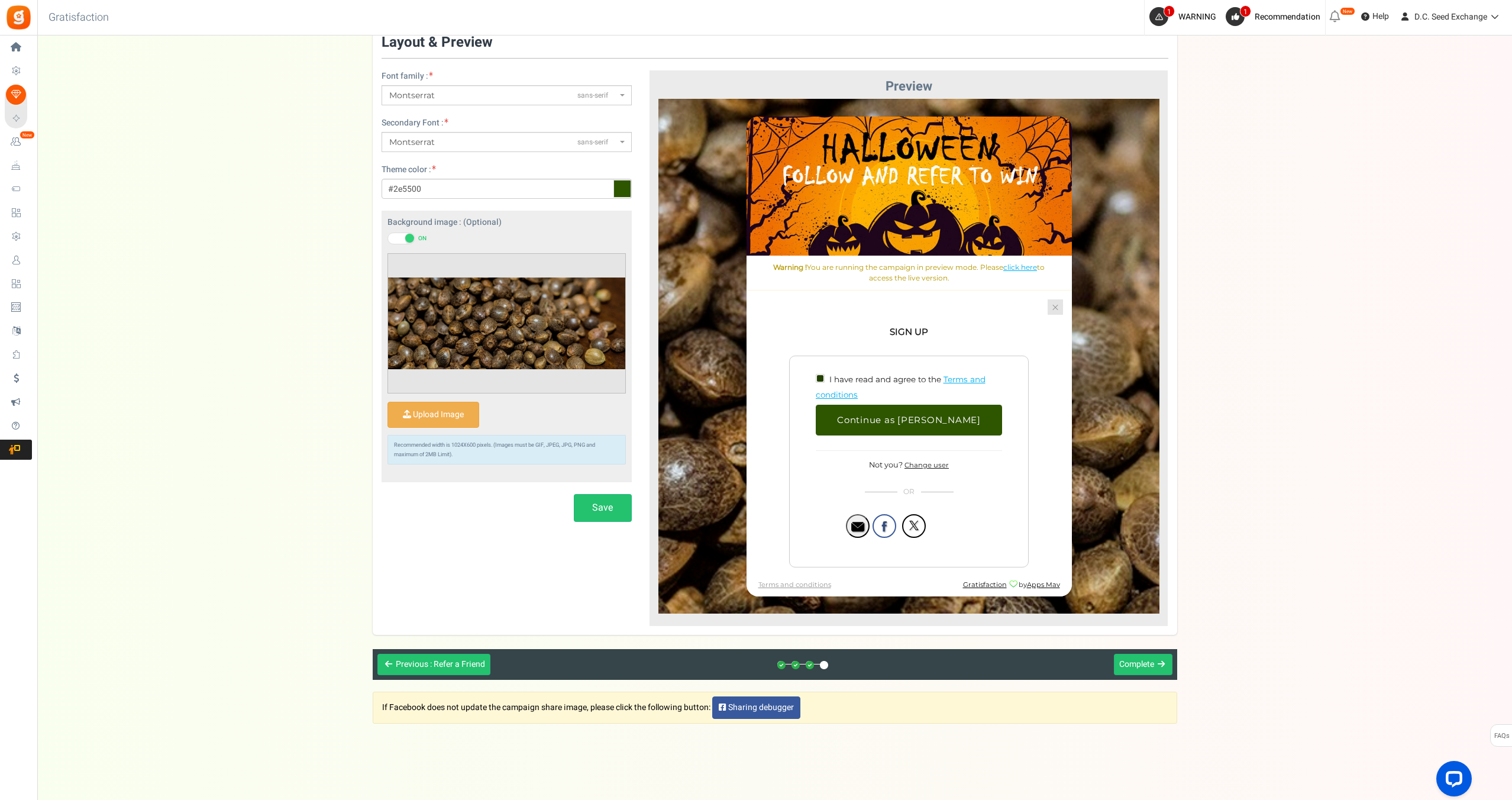
click at [1052, 309] on link at bounding box center [1055, 306] width 15 height 15
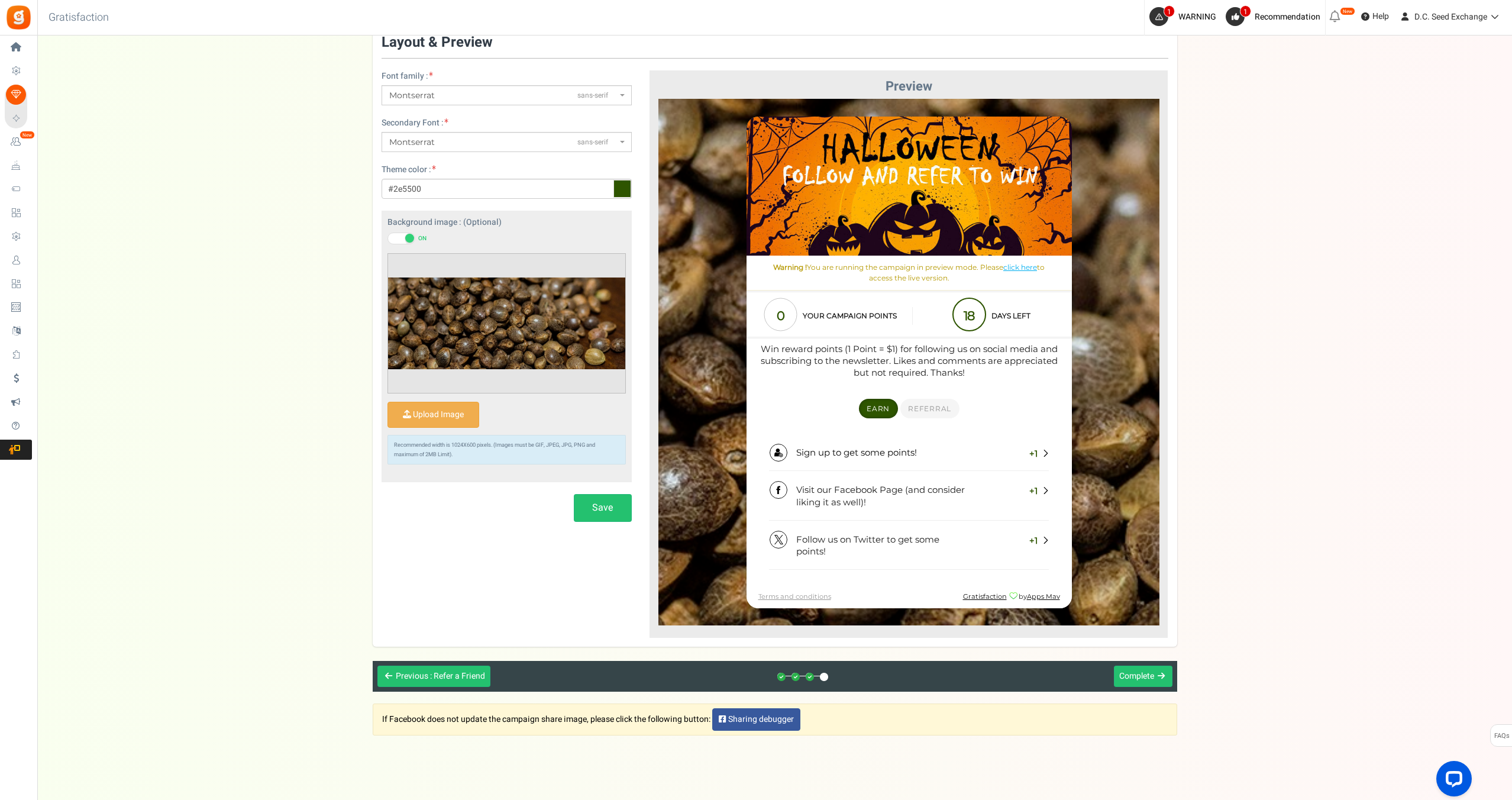
click at [867, 331] on div "0 Your campaign points" at bounding box center [830, 315] width 156 height 36
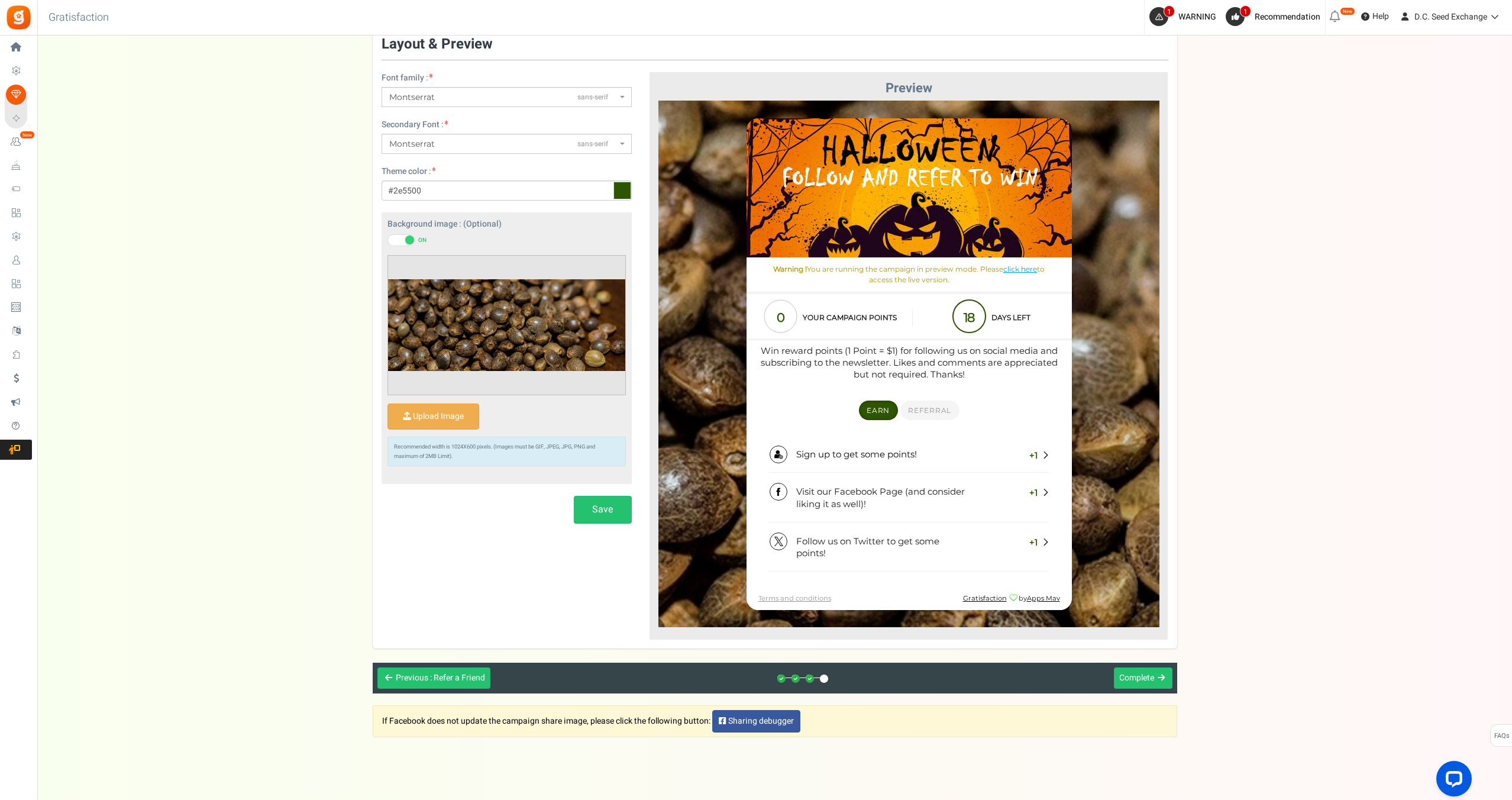
drag, startPoint x: 878, startPoint y: 540, endPoint x: 878, endPoint y: 561, distance: 21.0
click at [878, 540] on link "Sign up" at bounding box center [908, 546] width 280 height 48
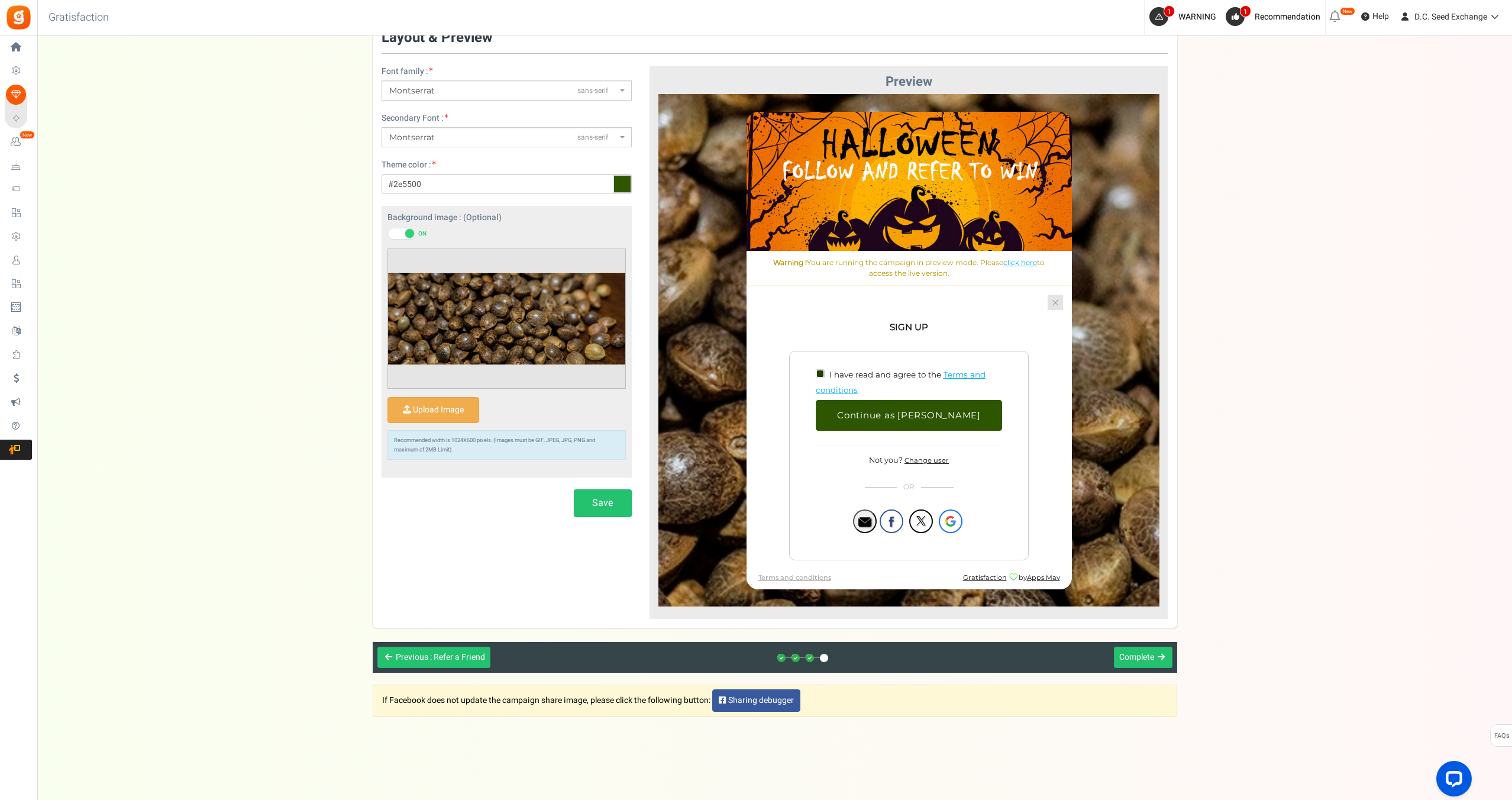
scroll to position [88, 0]
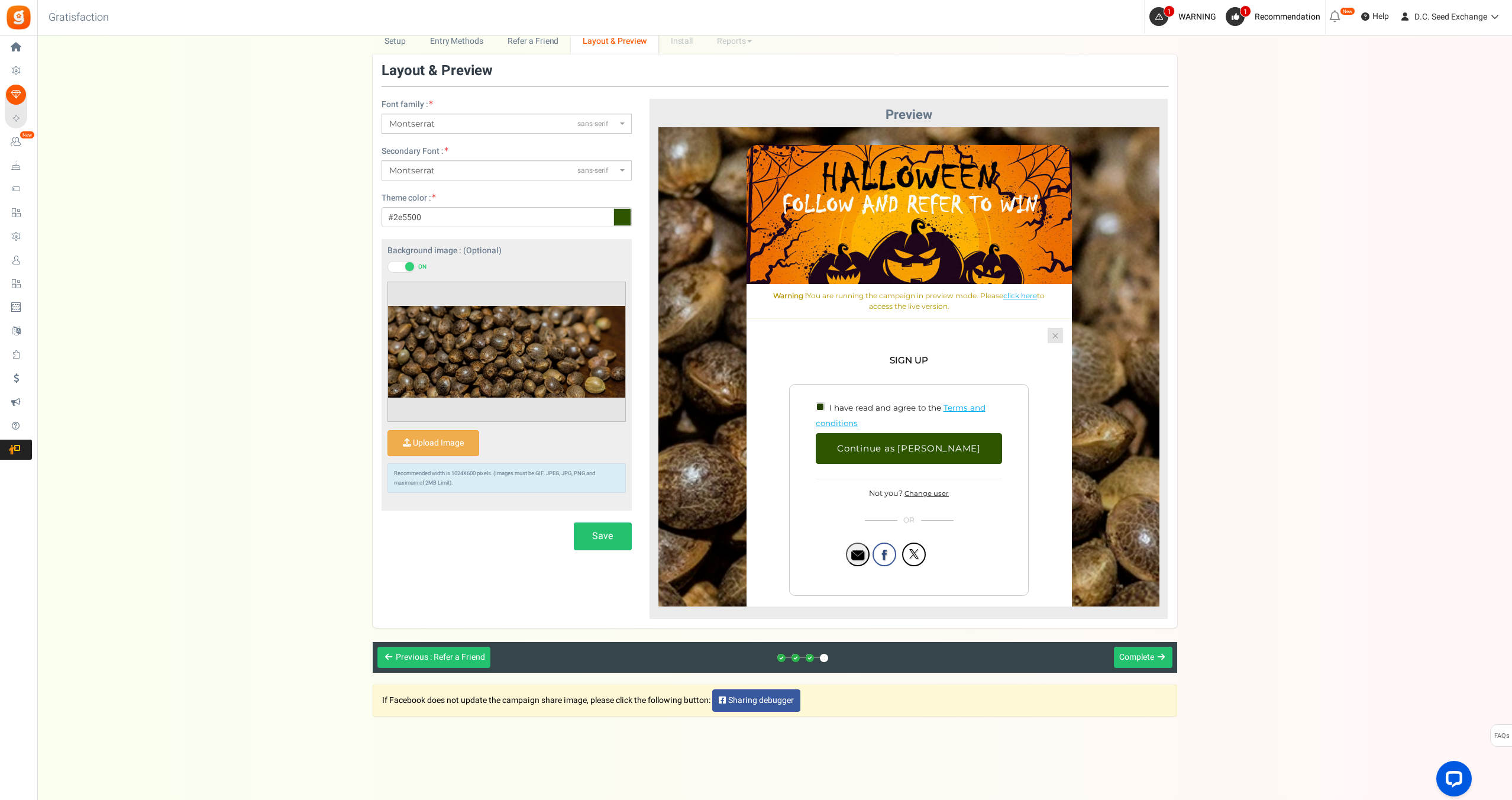
click at [1051, 302] on div "Oops! Sorry, something went wrong. Please try again. Continue Halloween follow …" at bounding box center [908, 384] width 325 height 479
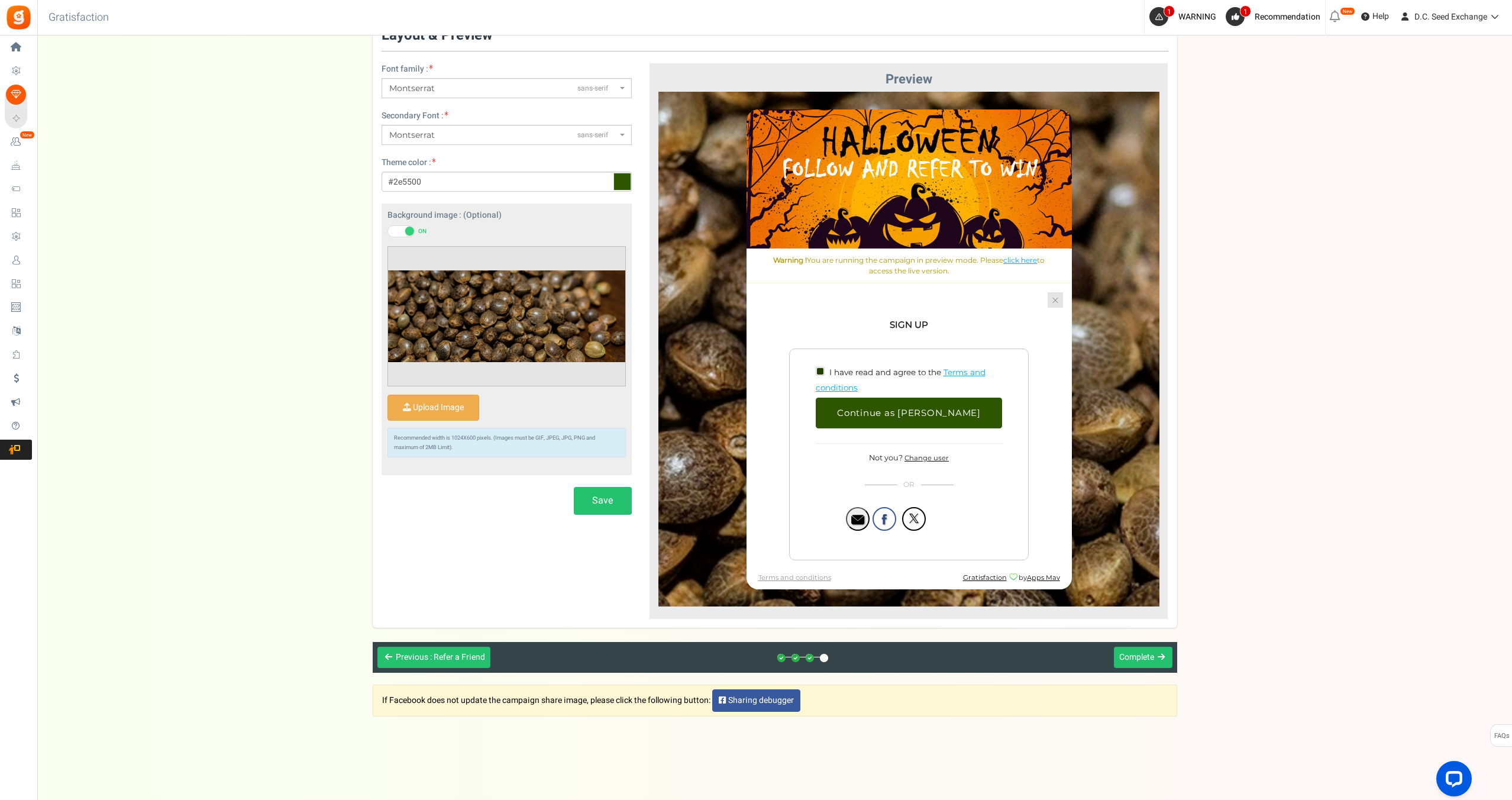
click at [1054, 302] on link at bounding box center [1055, 299] width 15 height 15
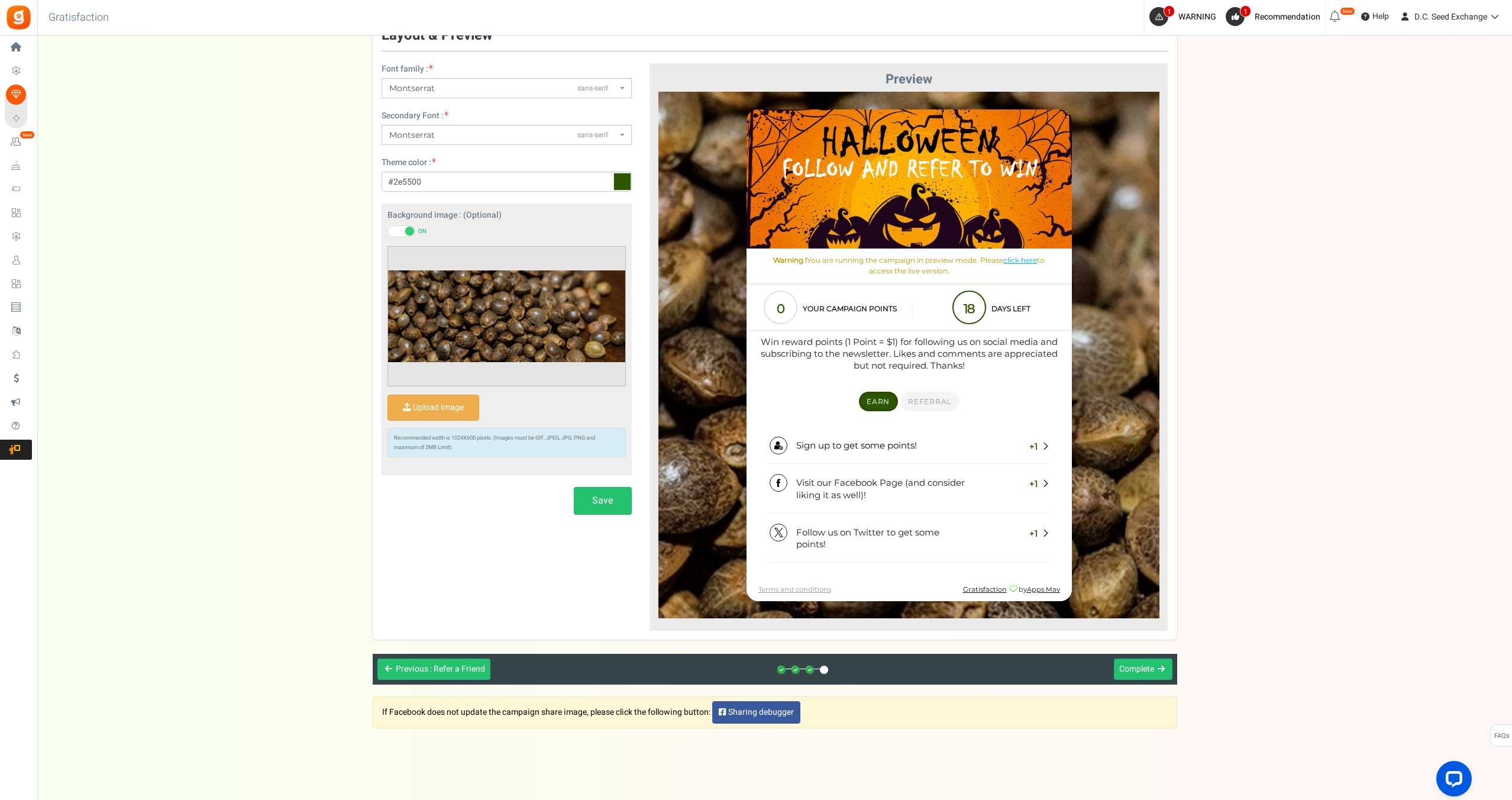
click at [1207, 311] on div "Setup Prize Entry Methods Reward Setup Refer a Friend Layout & Preview Layout &…" at bounding box center [774, 338] width 1475 height 692
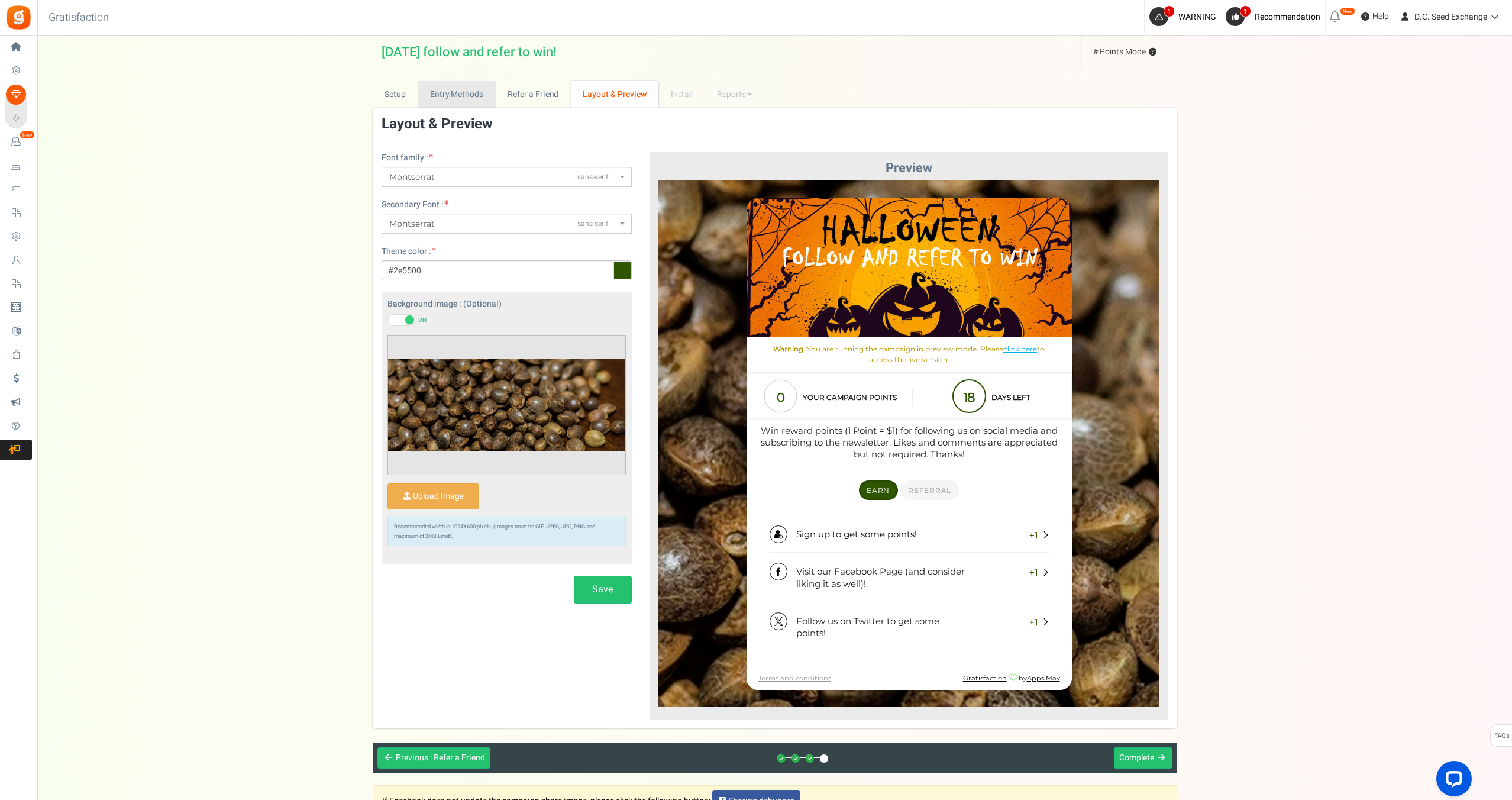
click at [448, 98] on link "Entry Methods" at bounding box center [457, 95] width 77 height 27
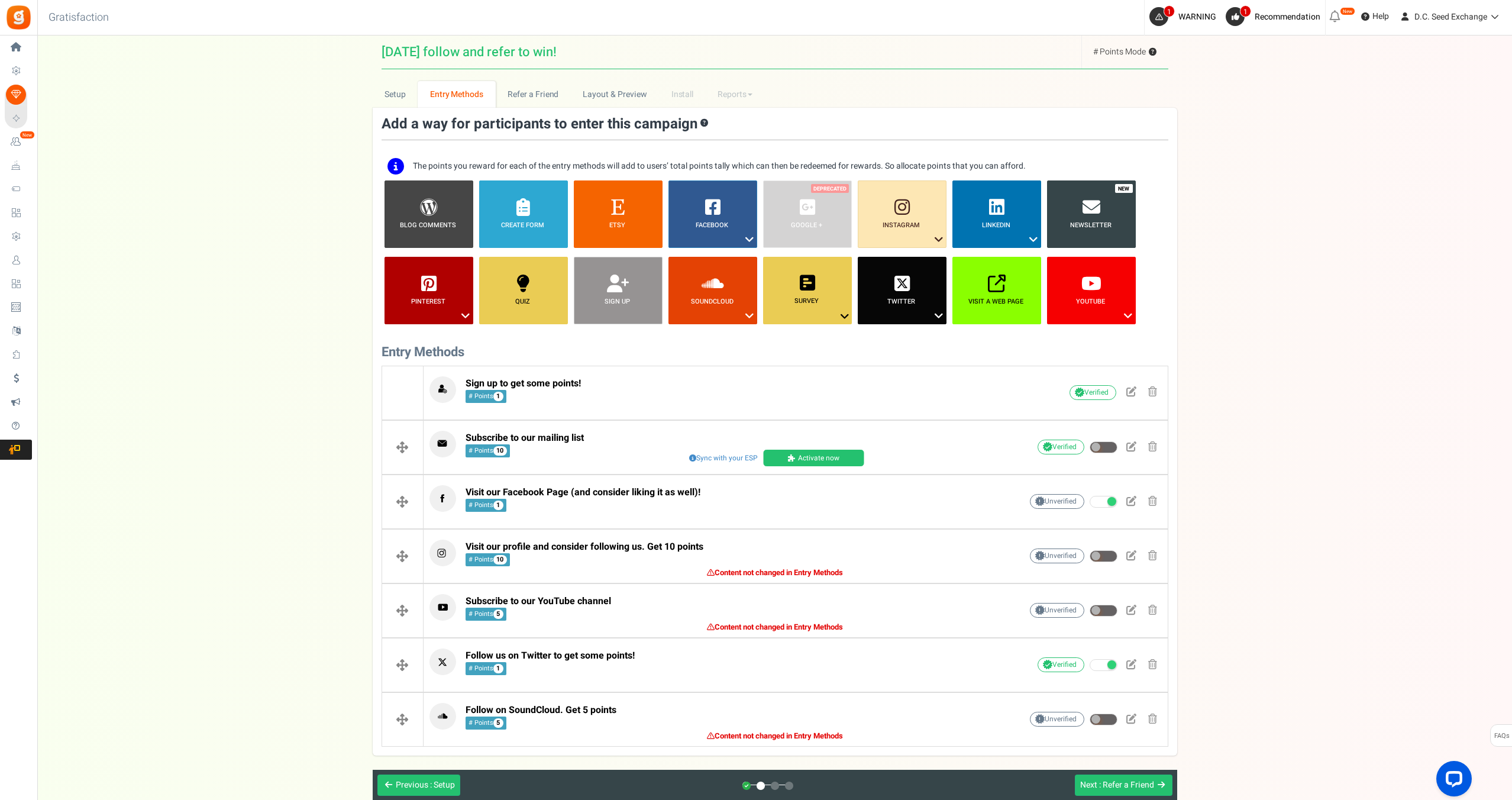
scroll to position [128, 0]
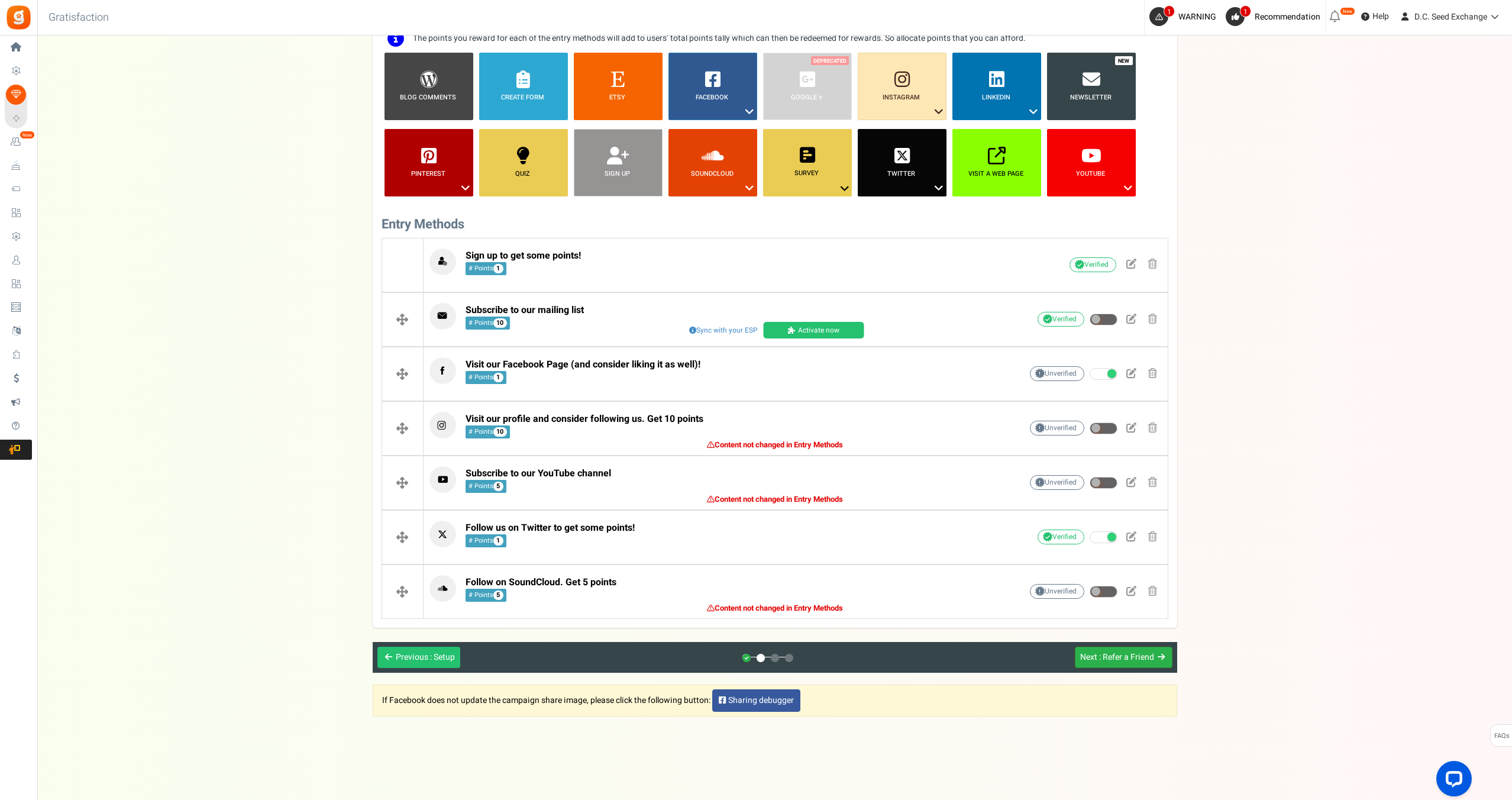
click at [1118, 658] on span ": Refer a Friend" at bounding box center [1126, 657] width 55 height 13
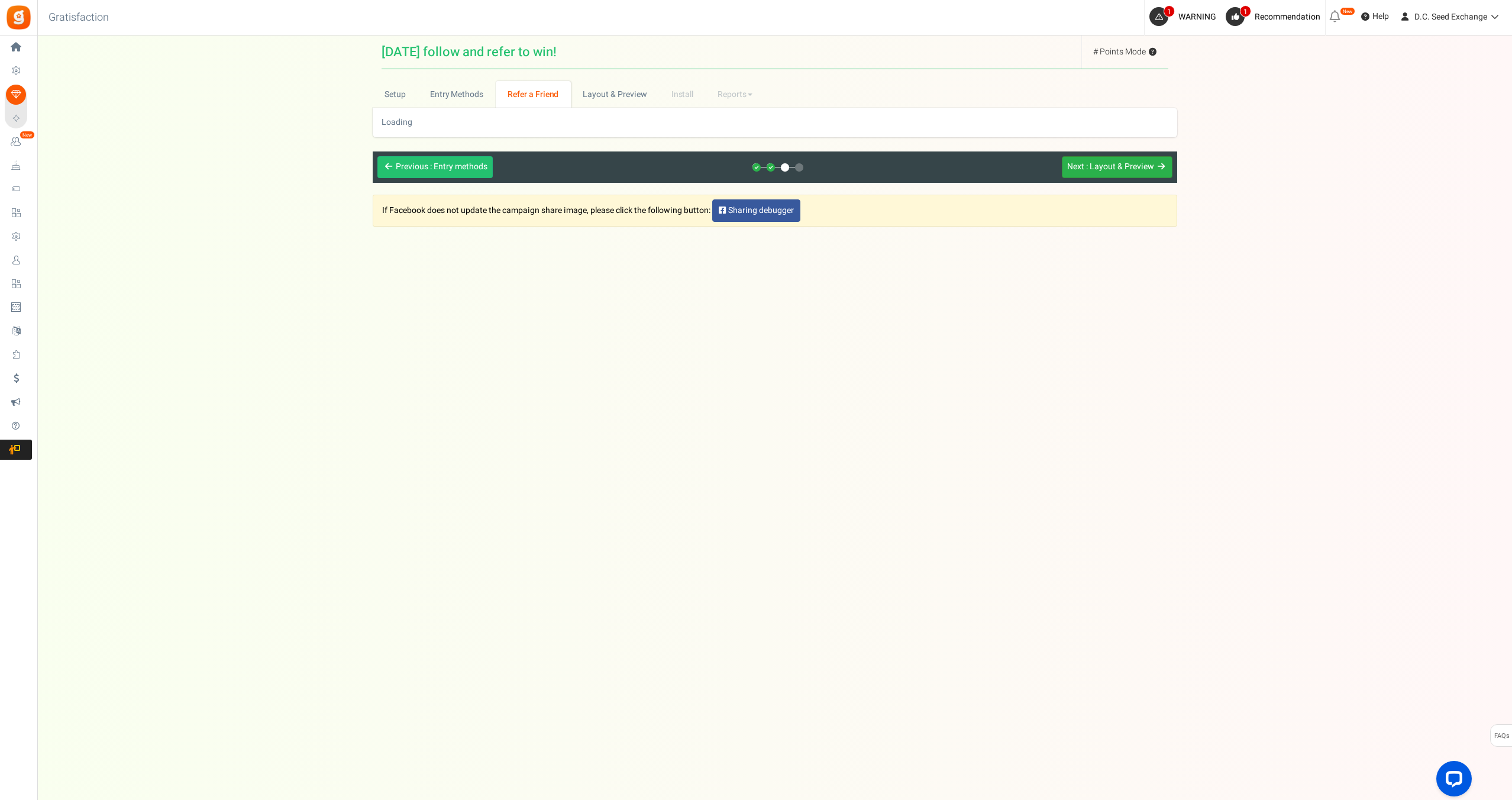
scroll to position [0, 0]
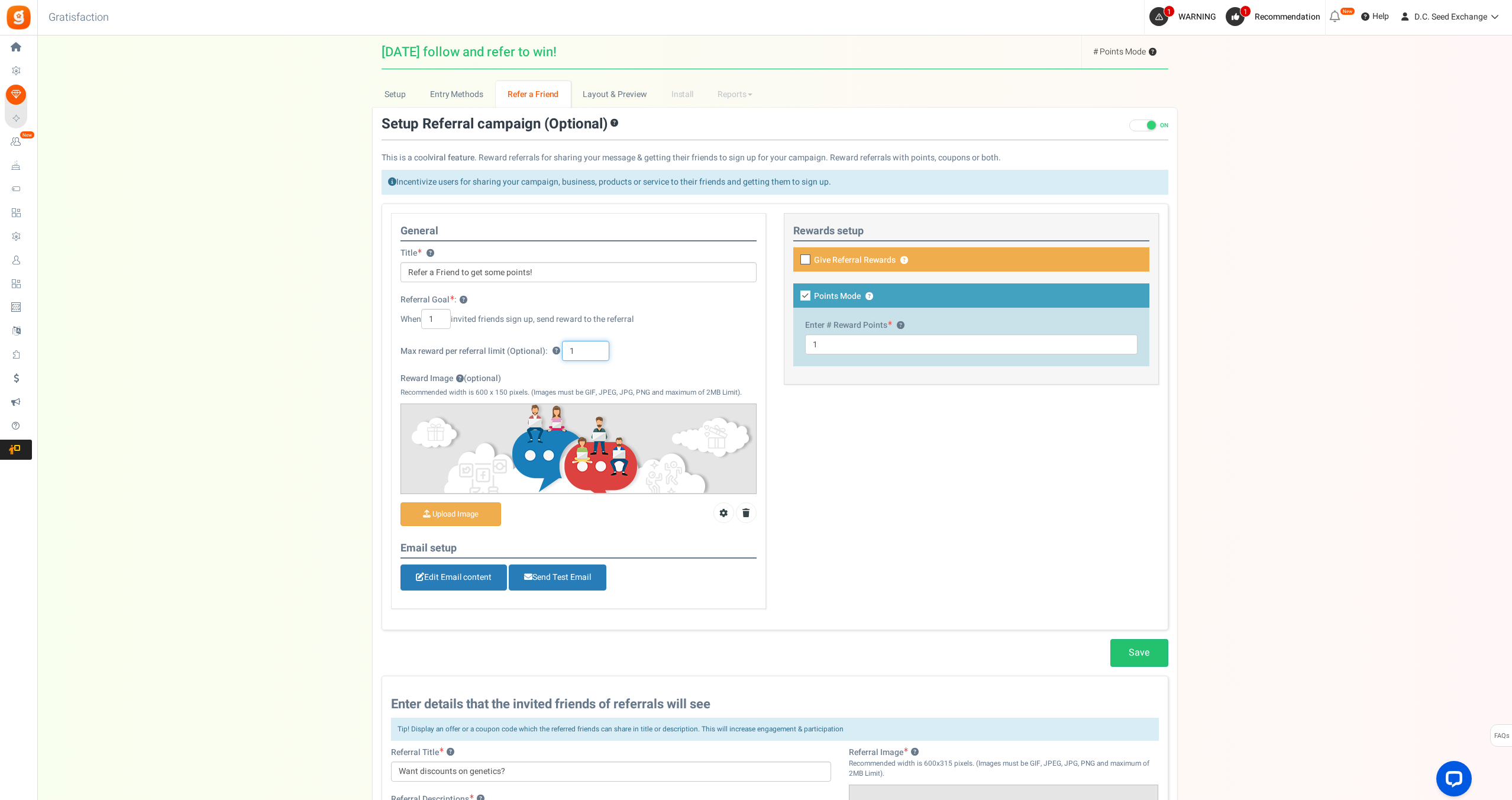
click at [566, 348] on input "1" at bounding box center [585, 350] width 47 height 20
type input "5"
click at [1139, 660] on link "Save" at bounding box center [1139, 652] width 58 height 28
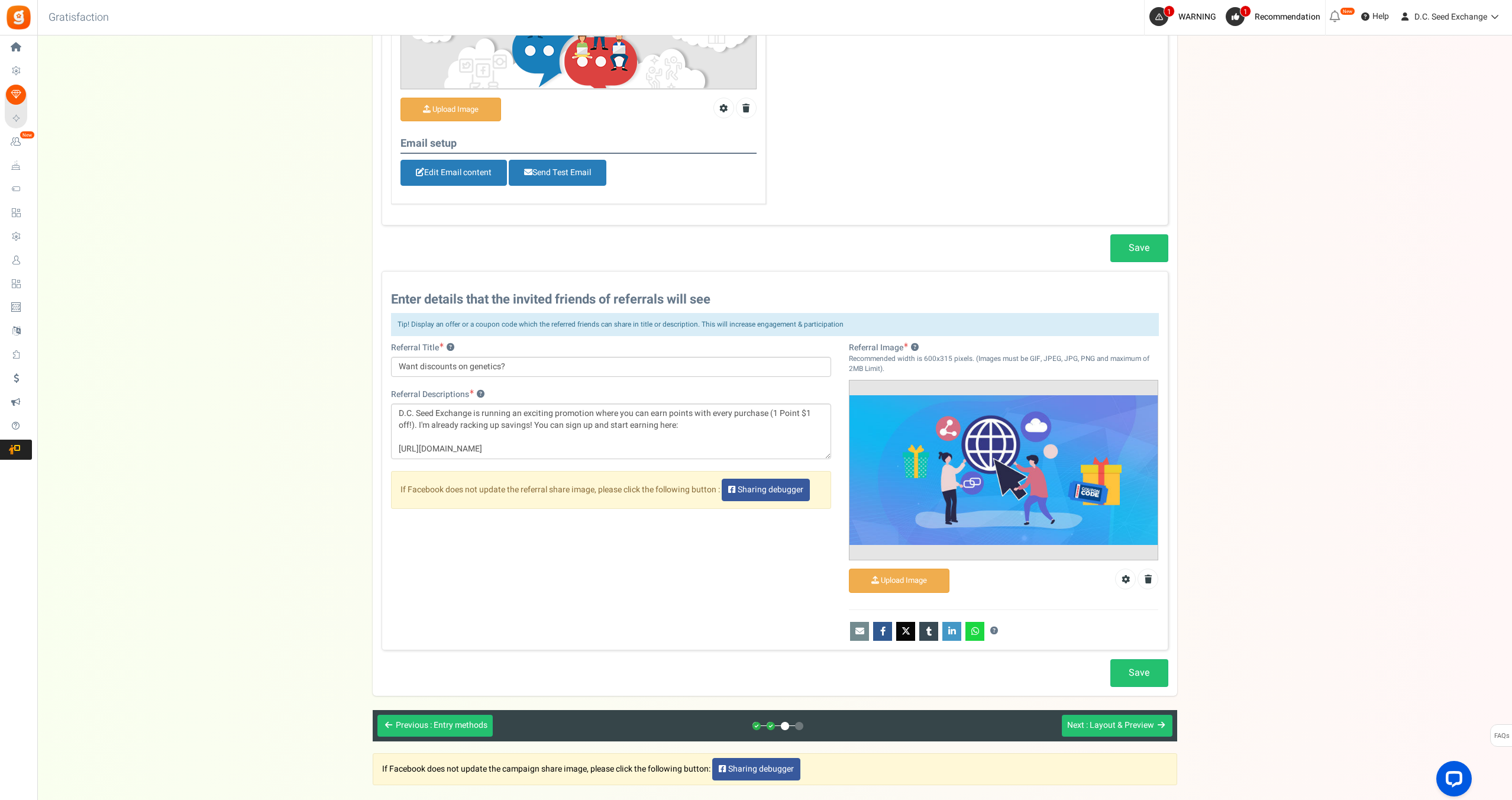
scroll to position [406, 0]
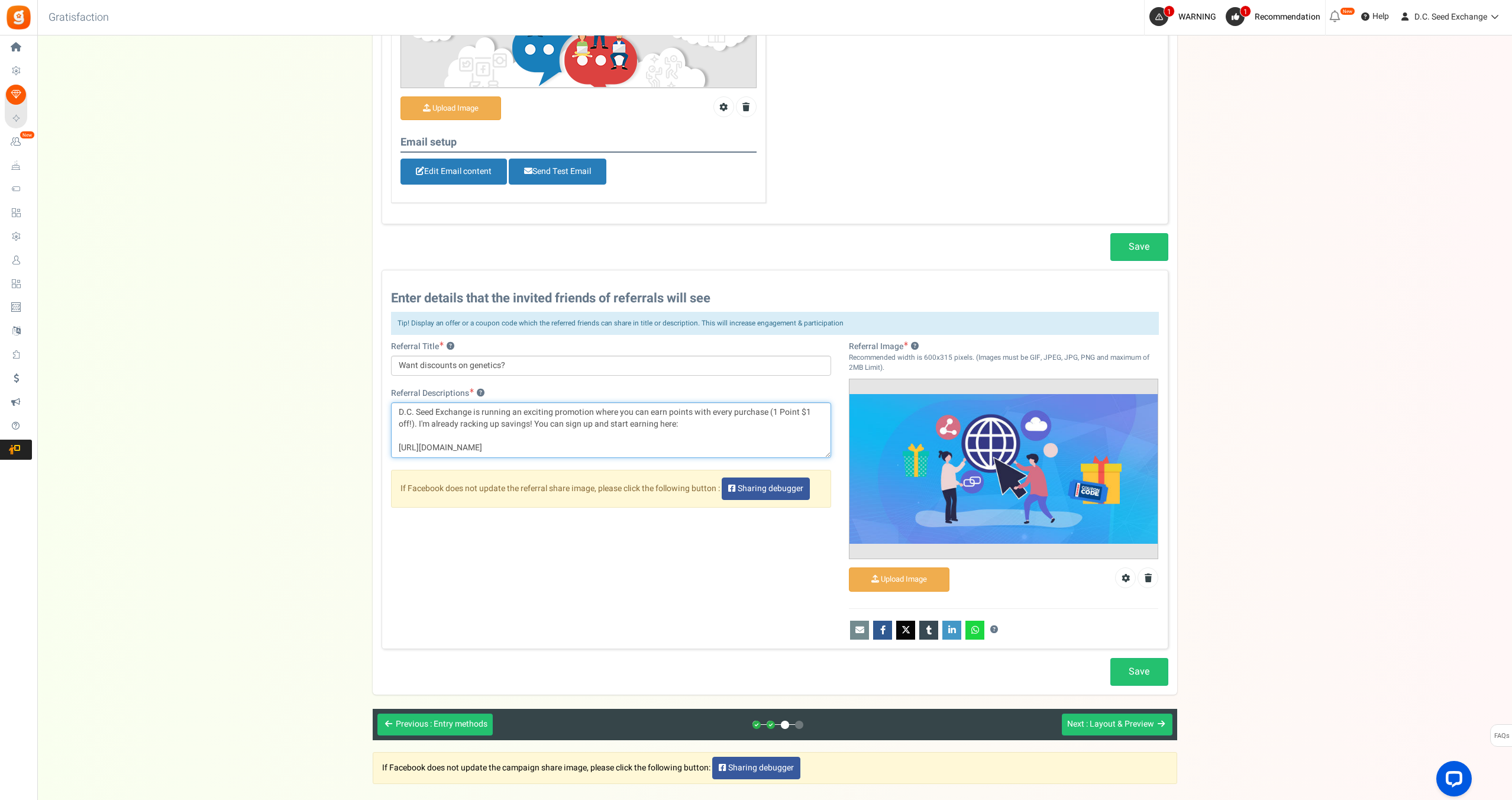
click at [799, 414] on textarea "D.C. Seed Exchange is running an exciting promotion where you can earn points w…" at bounding box center [611, 430] width 441 height 55
type textarea "D.C. Seed Exchange is running an exciting promotion where you can earn points w…"
click at [1137, 670] on link "Save" at bounding box center [1139, 671] width 58 height 28
click at [1148, 720] on span ": Layout & Preview" at bounding box center [1120, 723] width 68 height 13
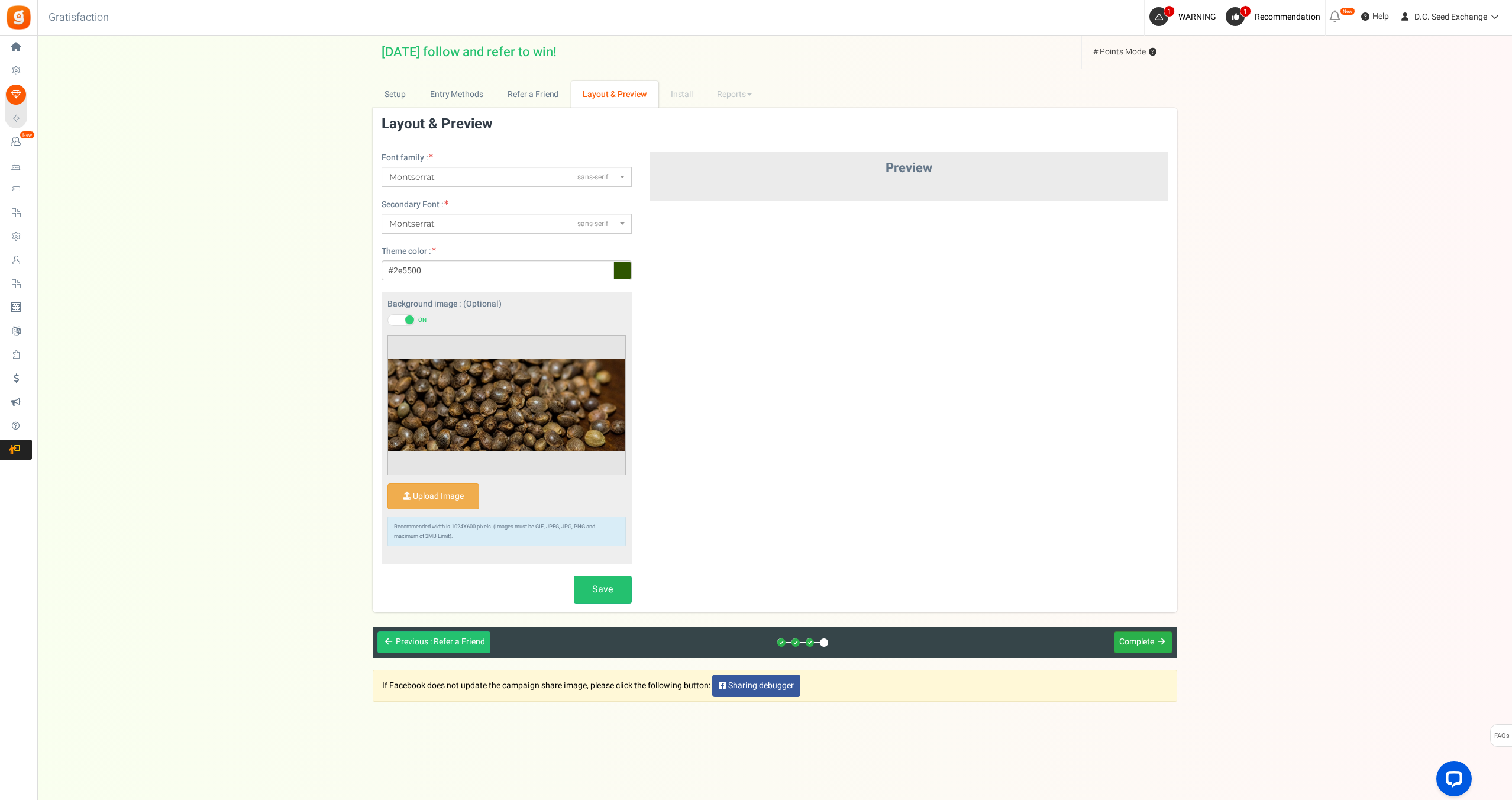
scroll to position [0, 0]
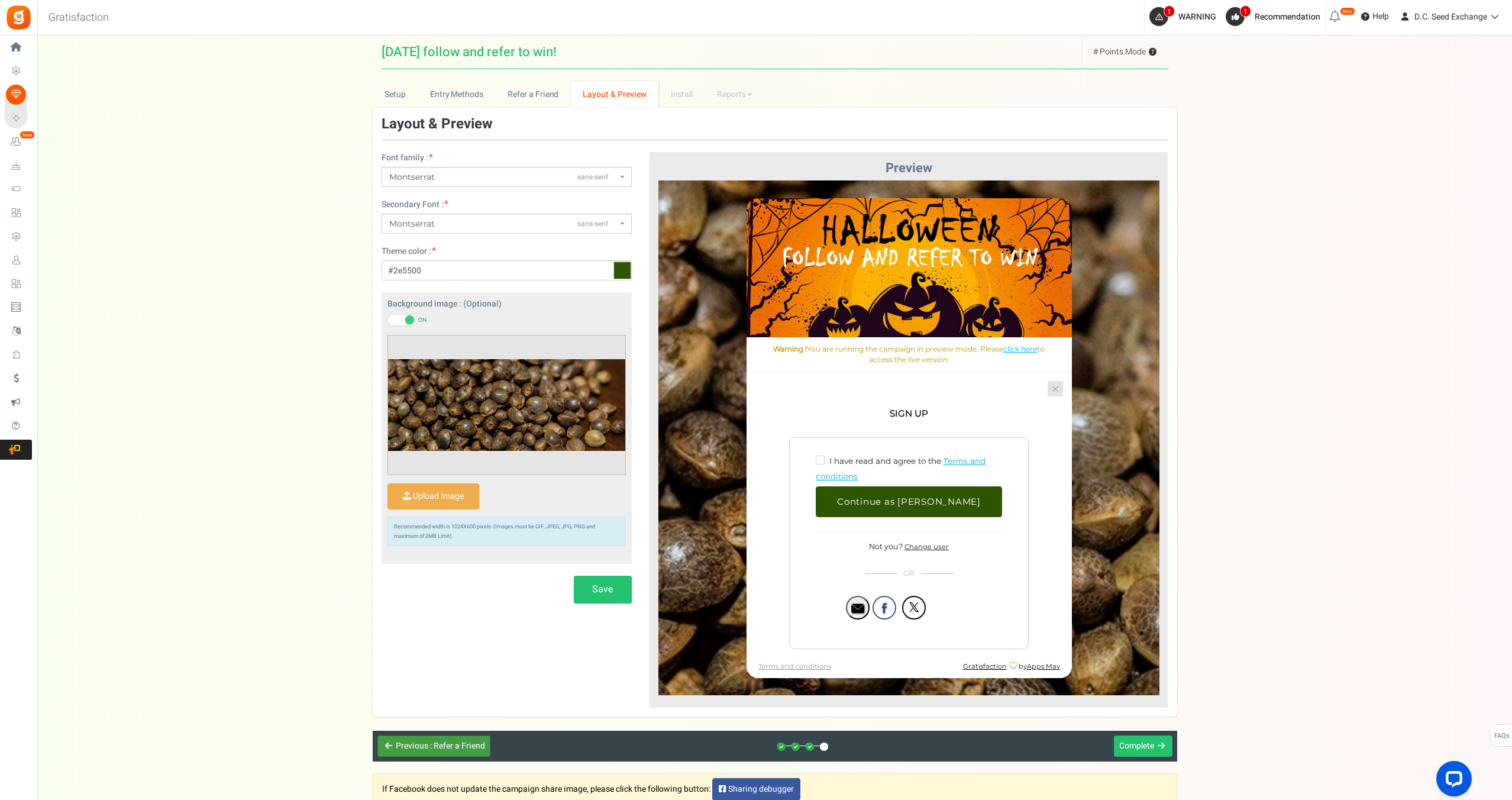
click at [441, 744] on span ": Refer a Friend" at bounding box center [457, 746] width 55 height 13
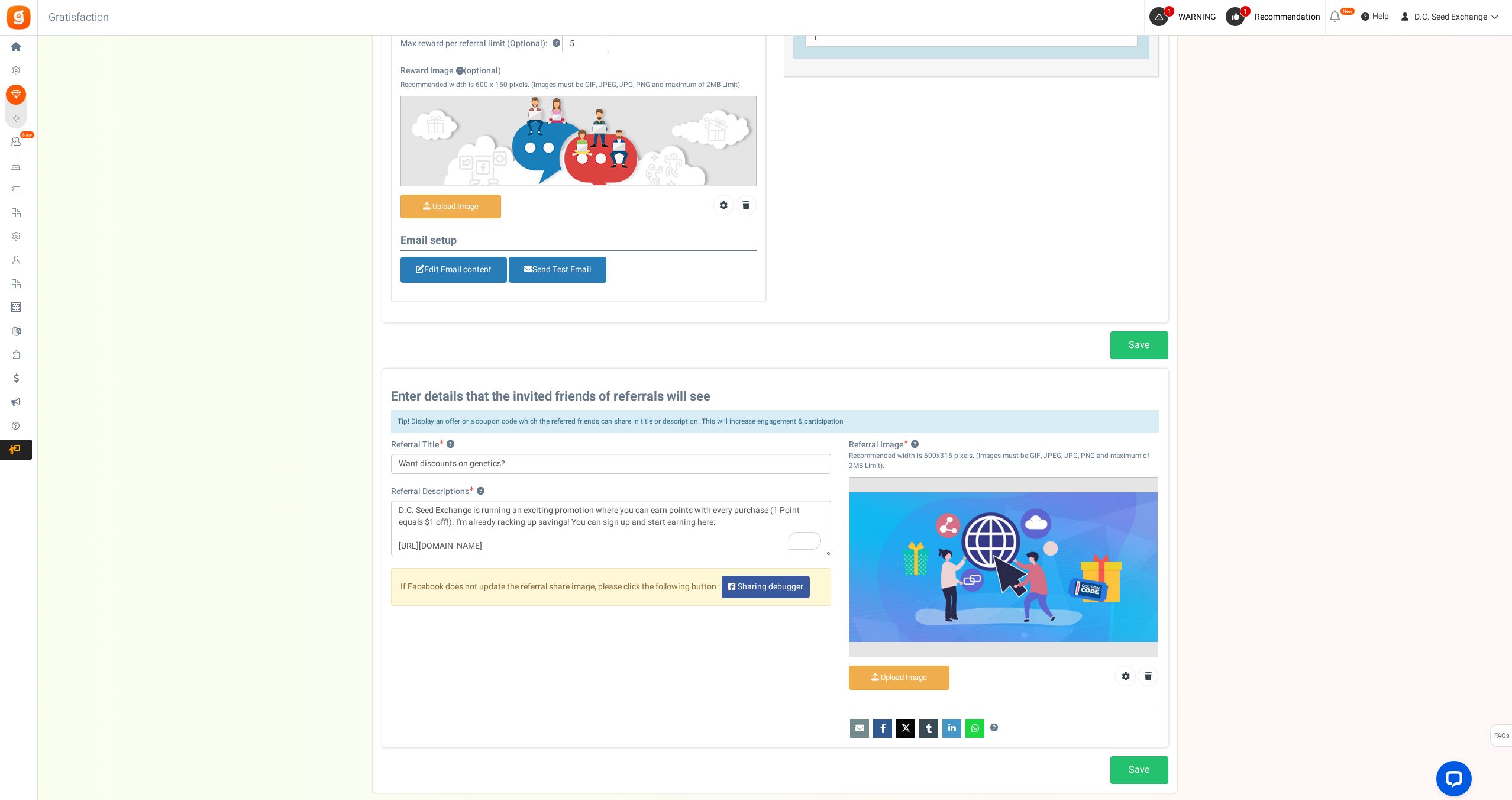
scroll to position [347, 0]
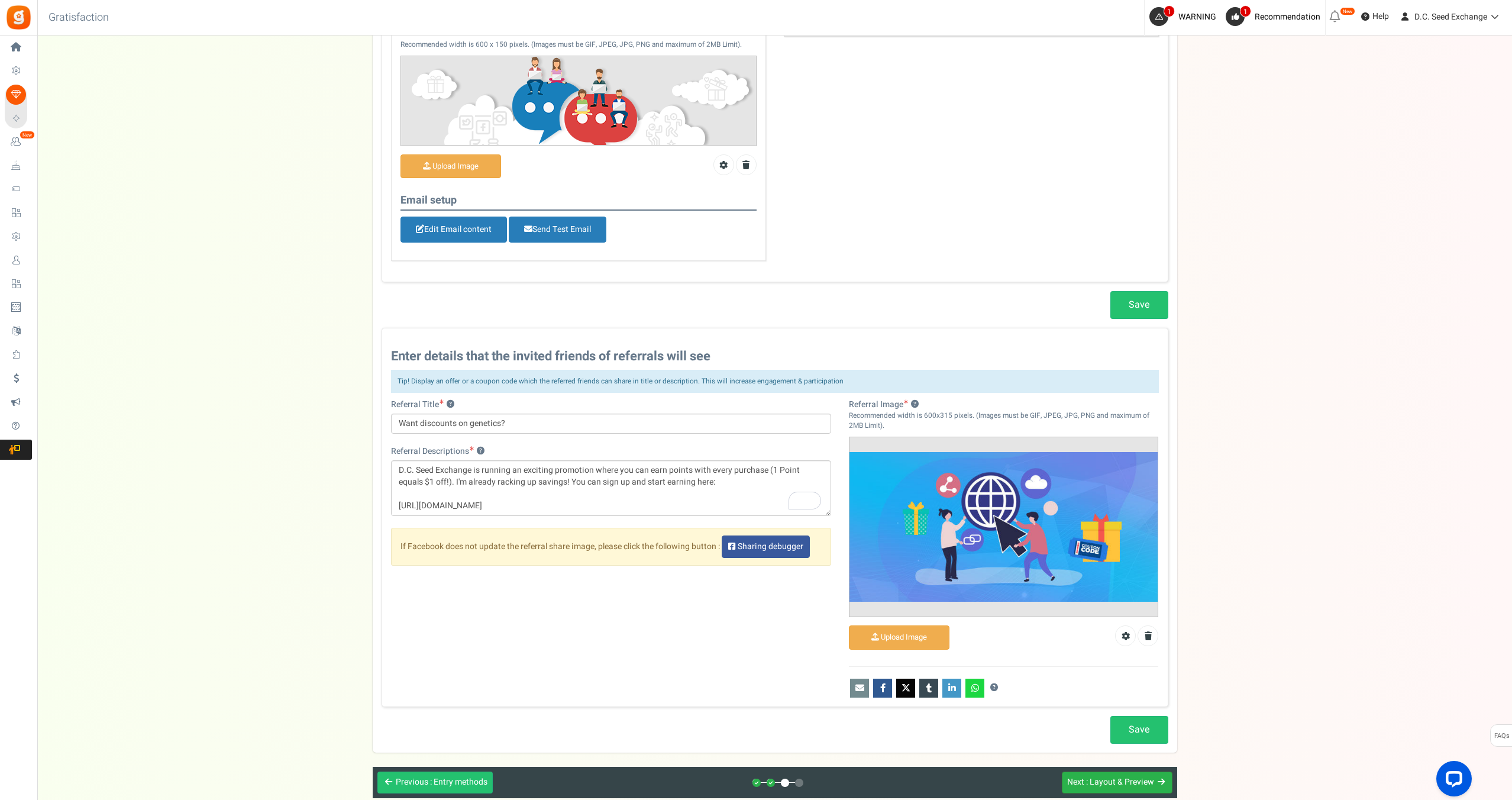
click at [1121, 781] on span ": Layout & Preview" at bounding box center [1120, 782] width 68 height 13
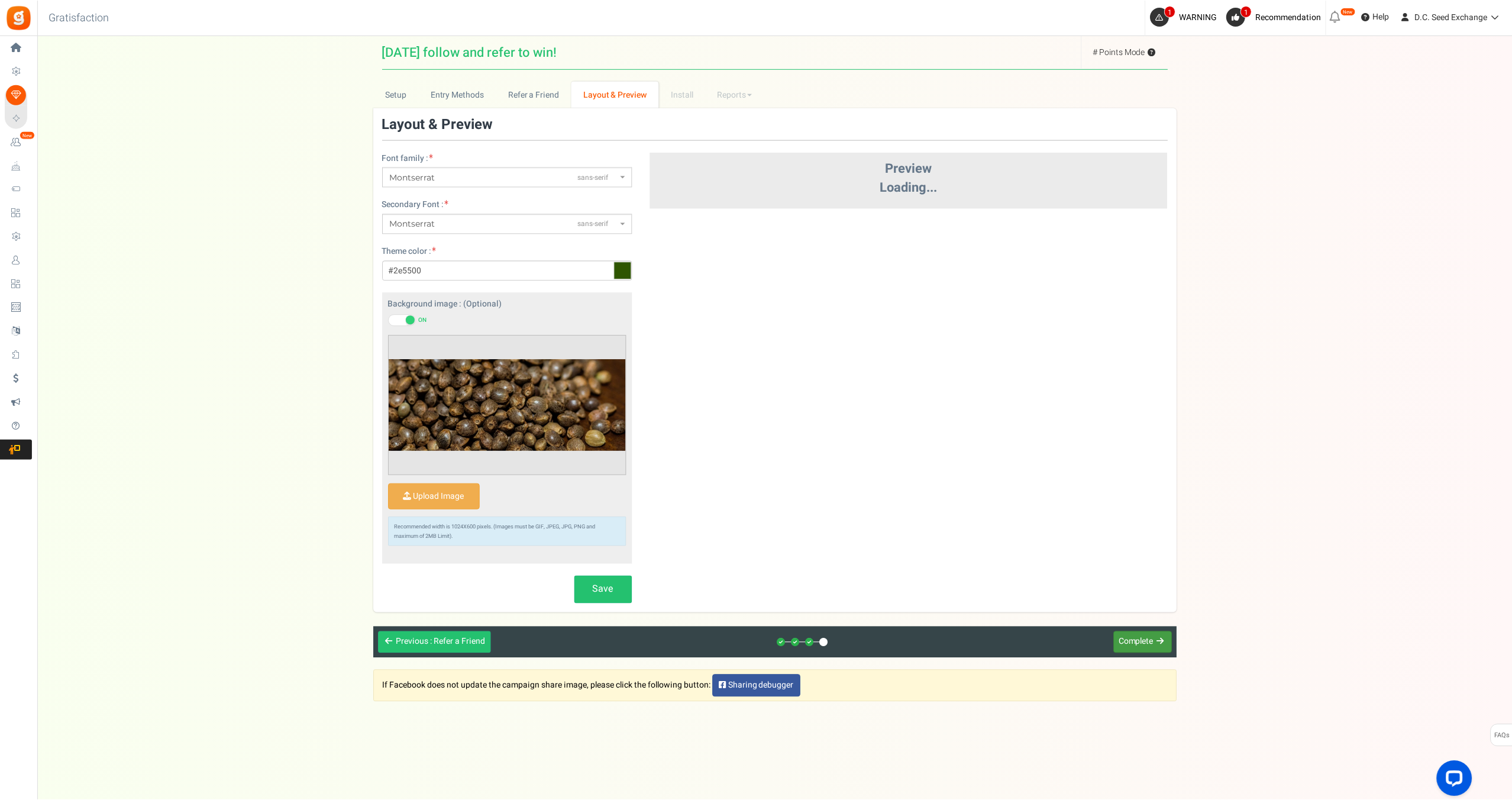
scroll to position [0, 0]
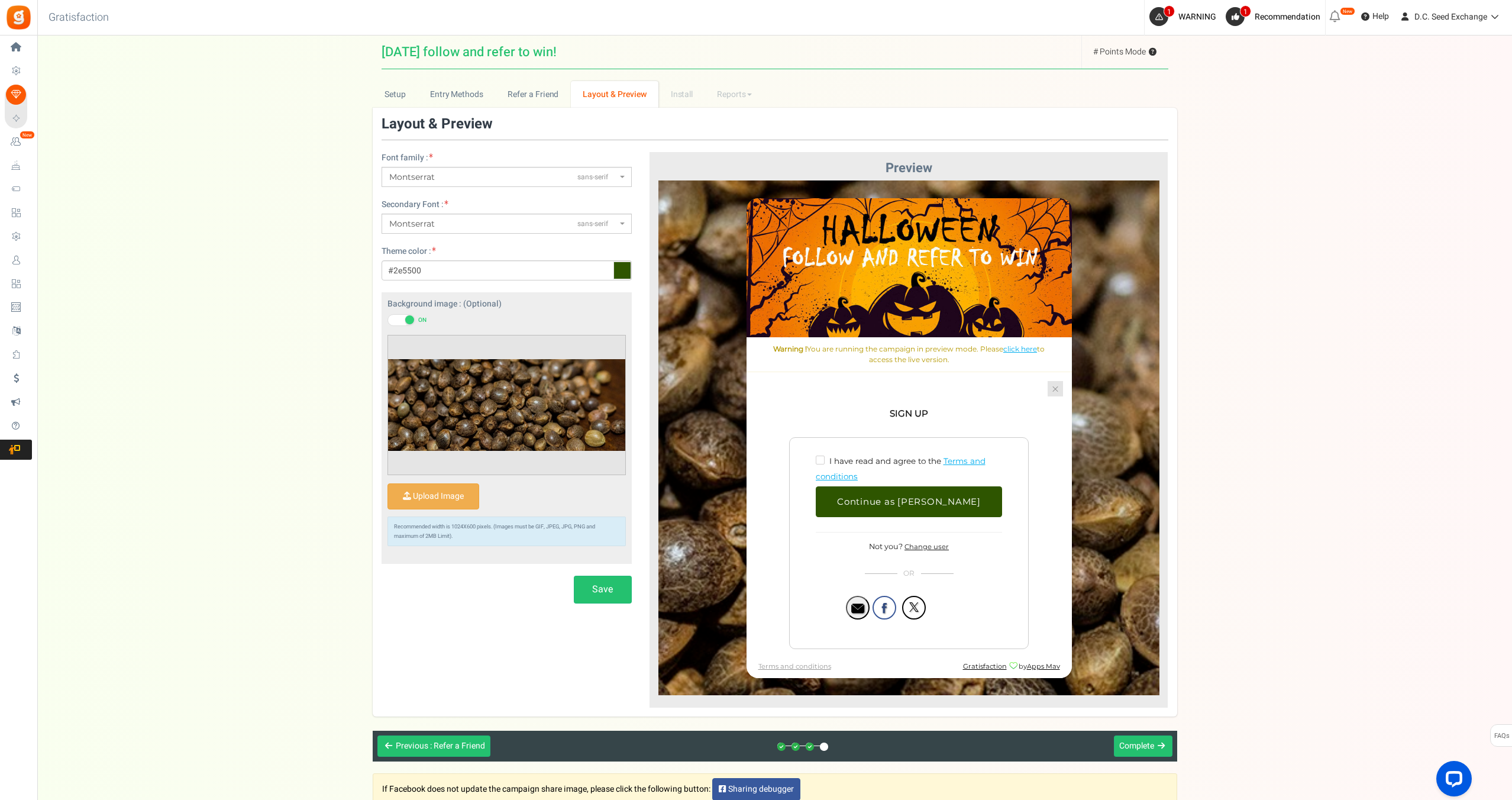
click at [1051, 382] on link at bounding box center [1055, 388] width 15 height 15
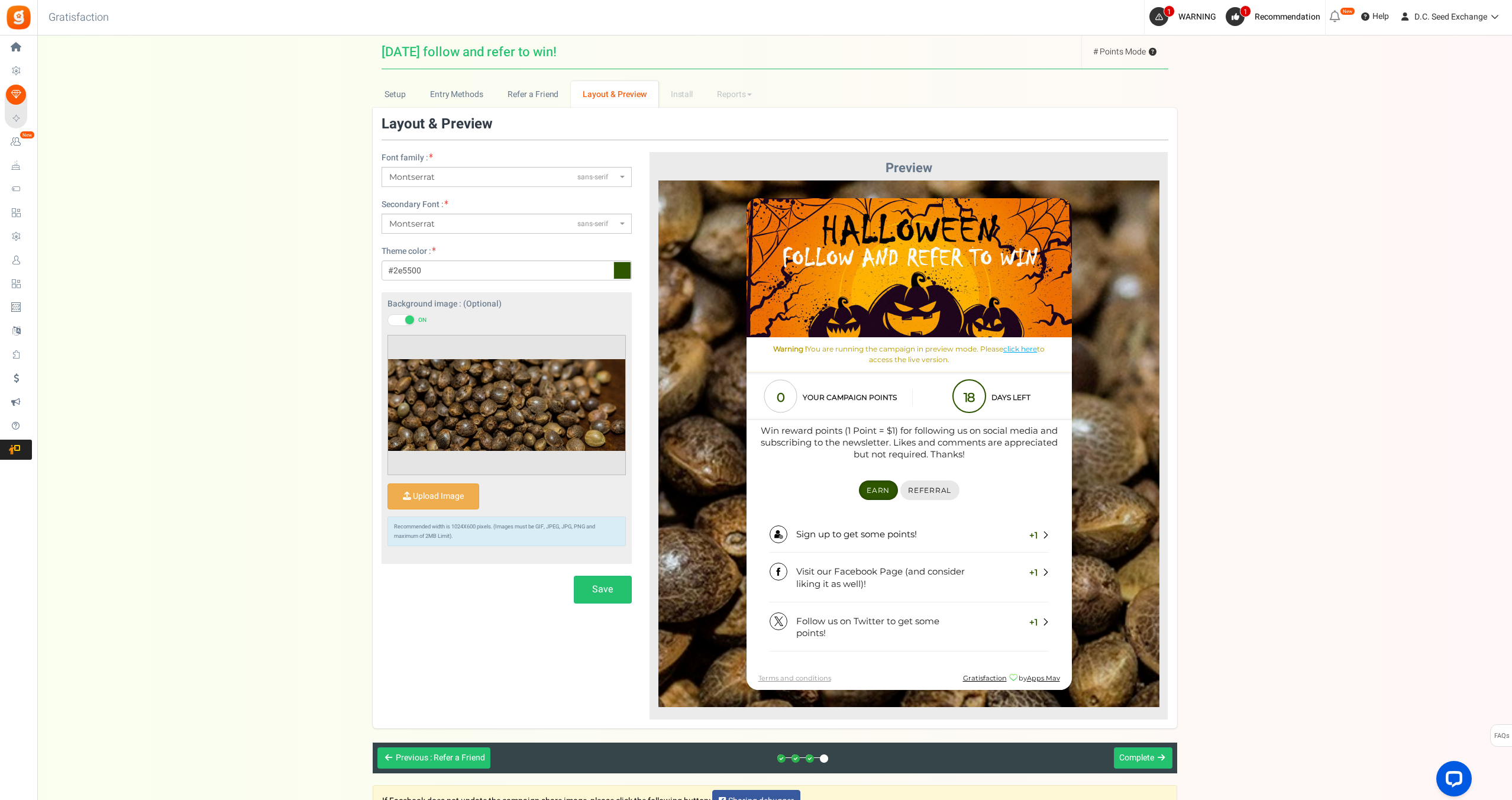
click at [935, 495] on link "Referral" at bounding box center [929, 489] width 59 height 20
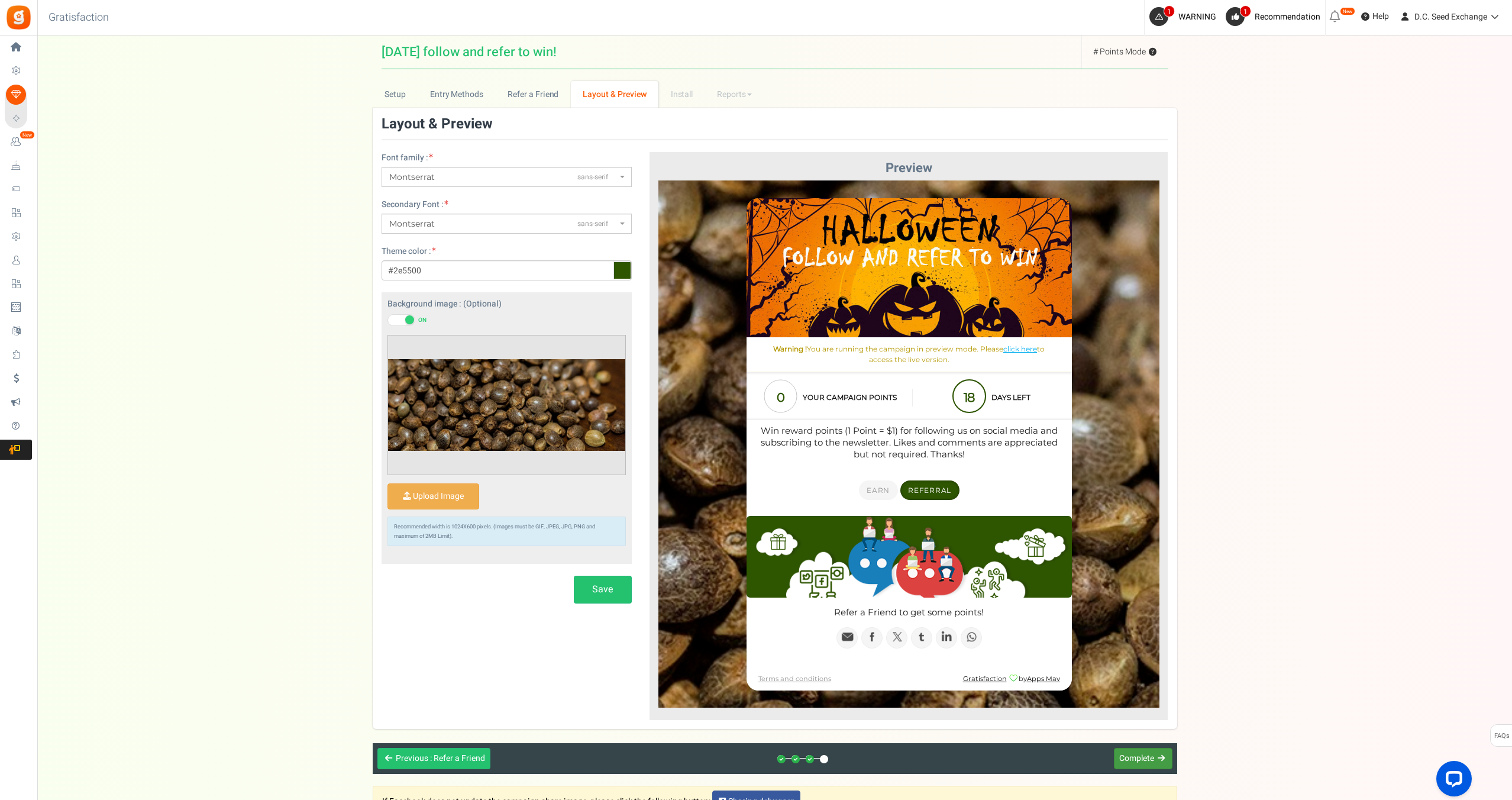
click at [1143, 764] on span "Complete" at bounding box center [1137, 758] width 35 height 13
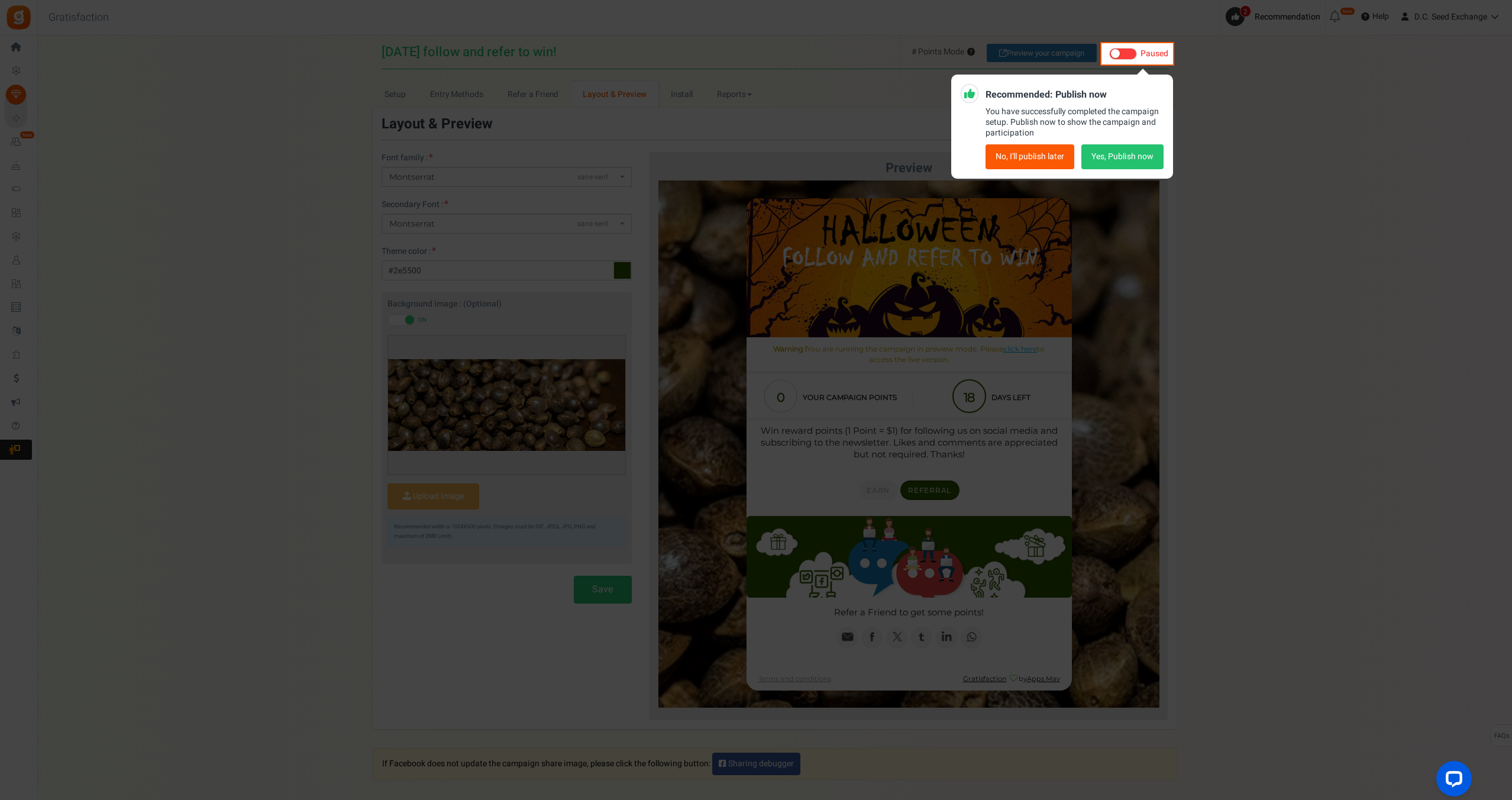
click at [1129, 163] on button "Yes, Publish now" at bounding box center [1123, 156] width 82 height 24
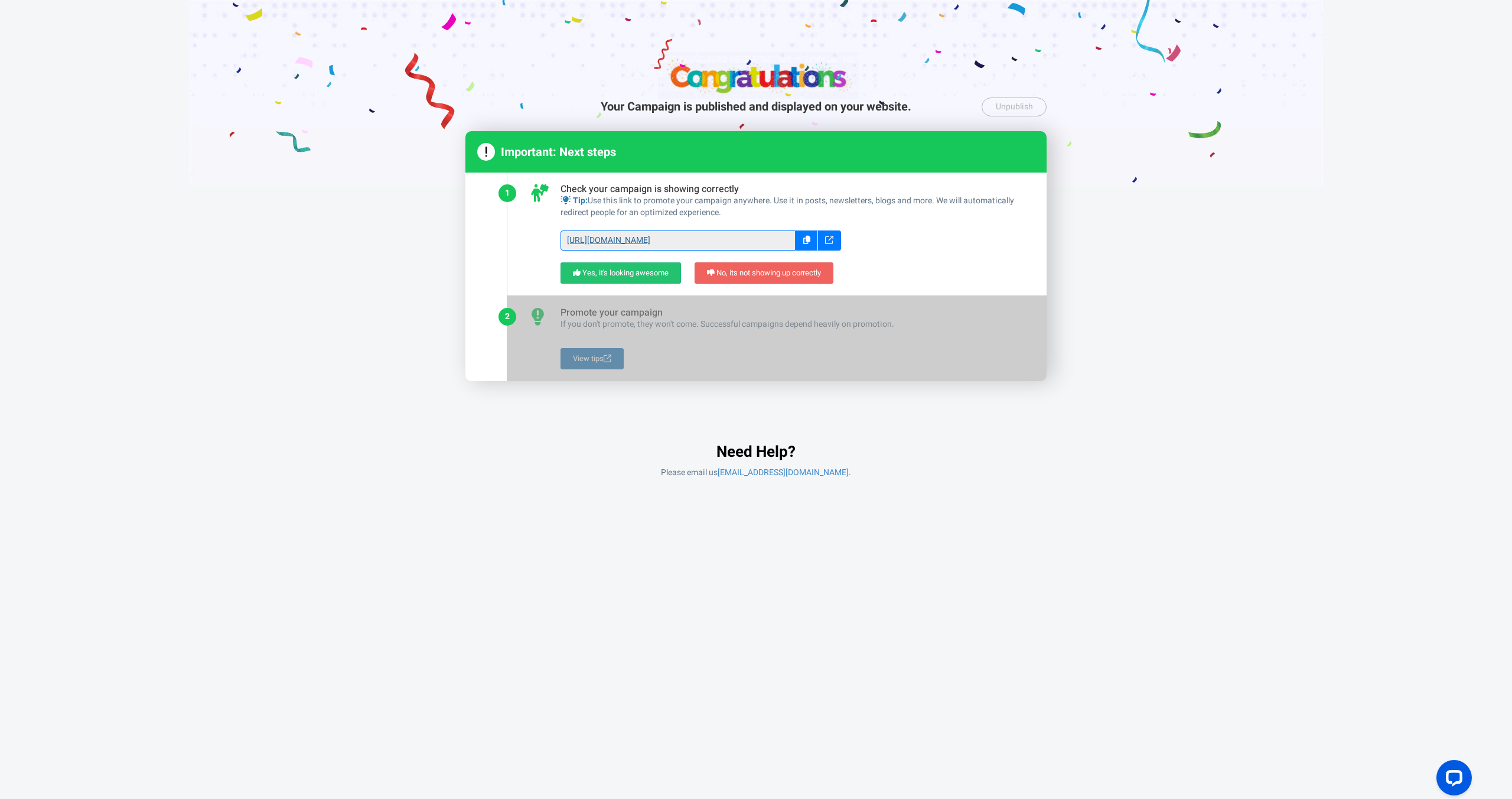
click at [603, 239] on link "https://giftz.cc/XOY2A" at bounding box center [678, 240] width 235 height 20
click at [751, 276] on link "No, its not showing up correctly" at bounding box center [764, 274] width 139 height 22
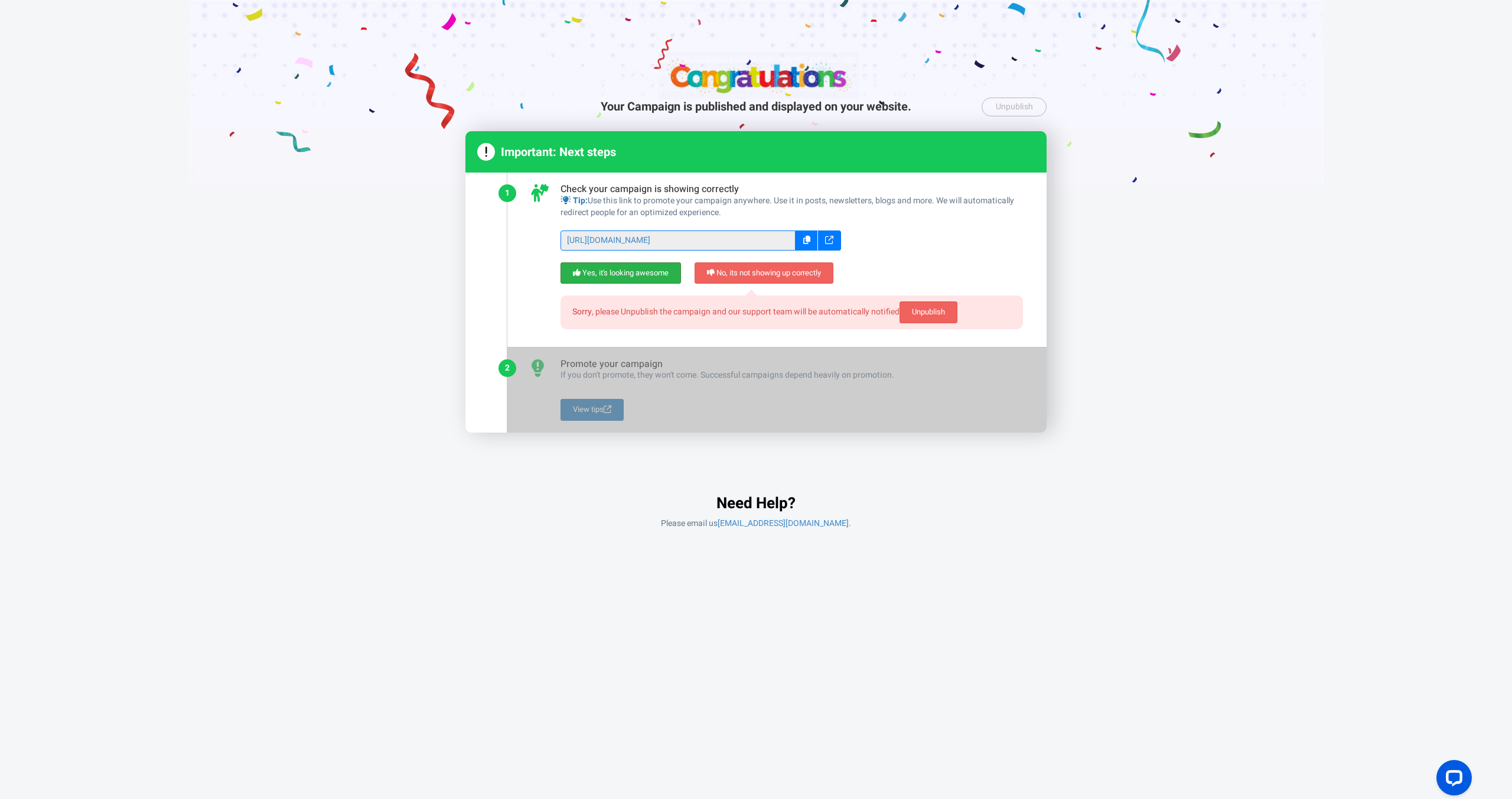
click at [606, 273] on link "Yes, it's looking awesome" at bounding box center [621, 274] width 121 height 22
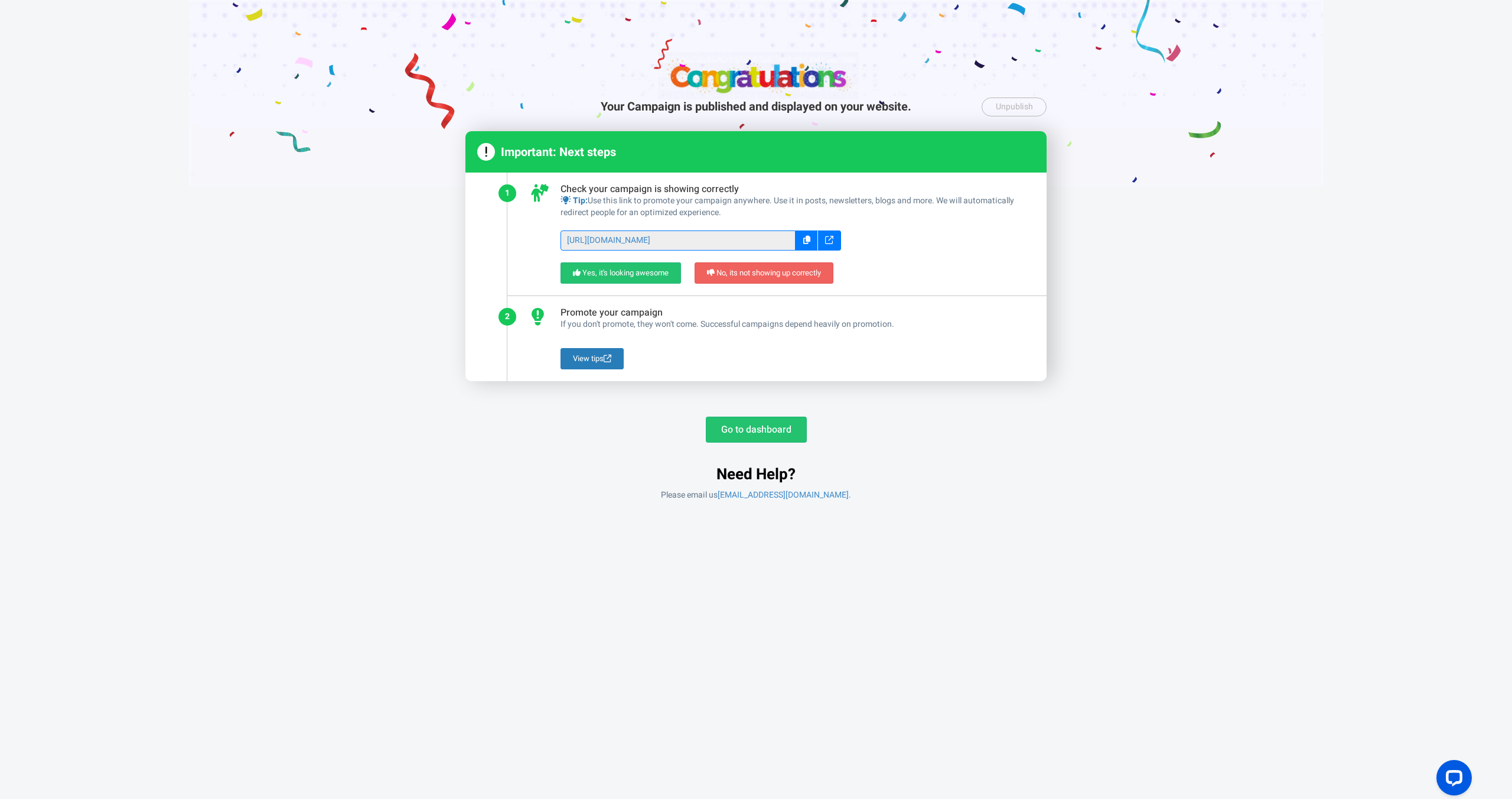
drag, startPoint x: 743, startPoint y: 427, endPoint x: 940, endPoint y: 327, distance: 220.9
click at [867, 436] on div "Go to dashboard Need Help? Please email us support@appsmav.com ." at bounding box center [756, 453] width 581 height 96
click at [801, 237] on div at bounding box center [807, 240] width 22 height 20
click at [741, 424] on link "Go to dashboard" at bounding box center [756, 429] width 101 height 26
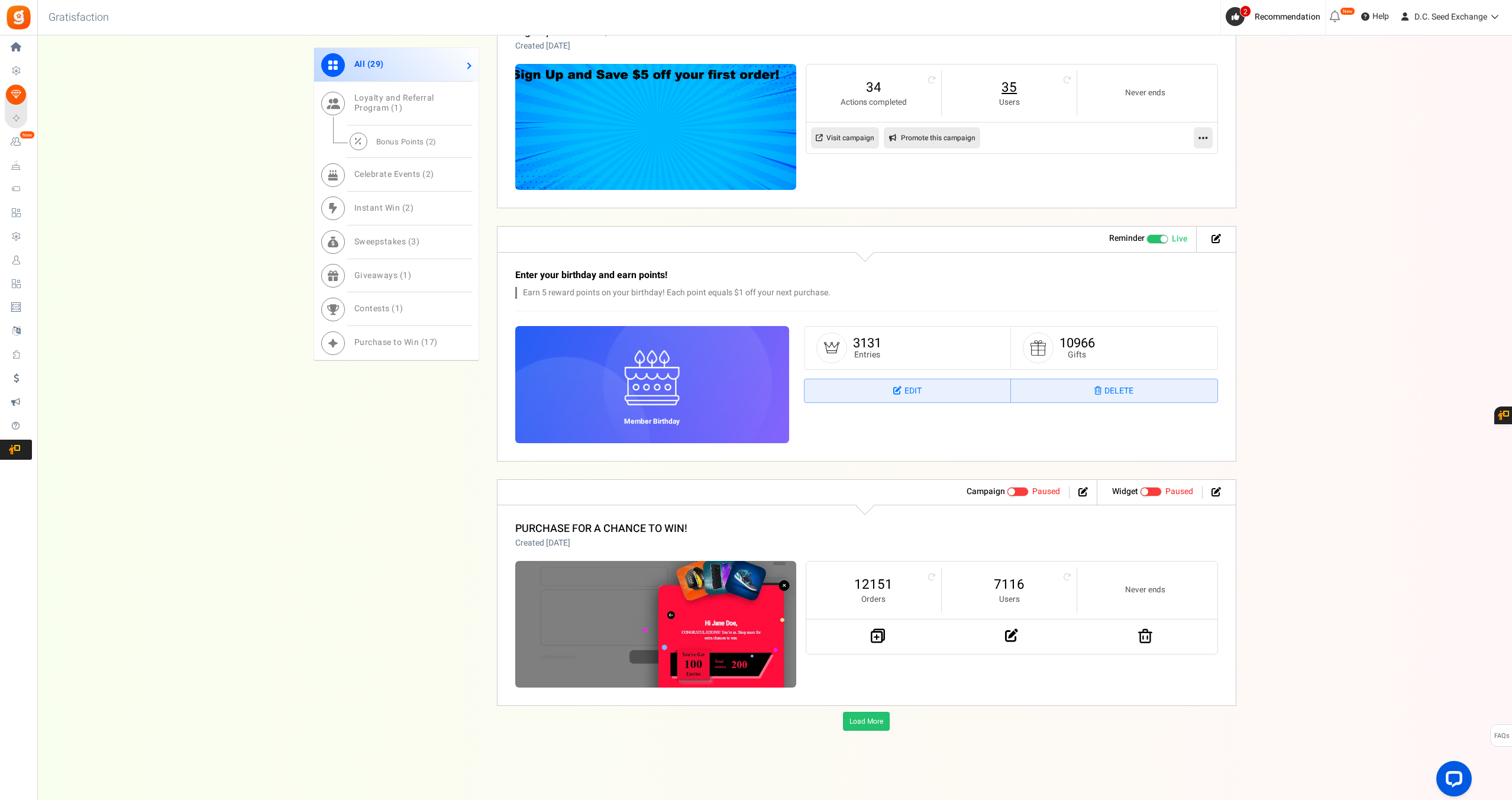
scroll to position [1196, 0]
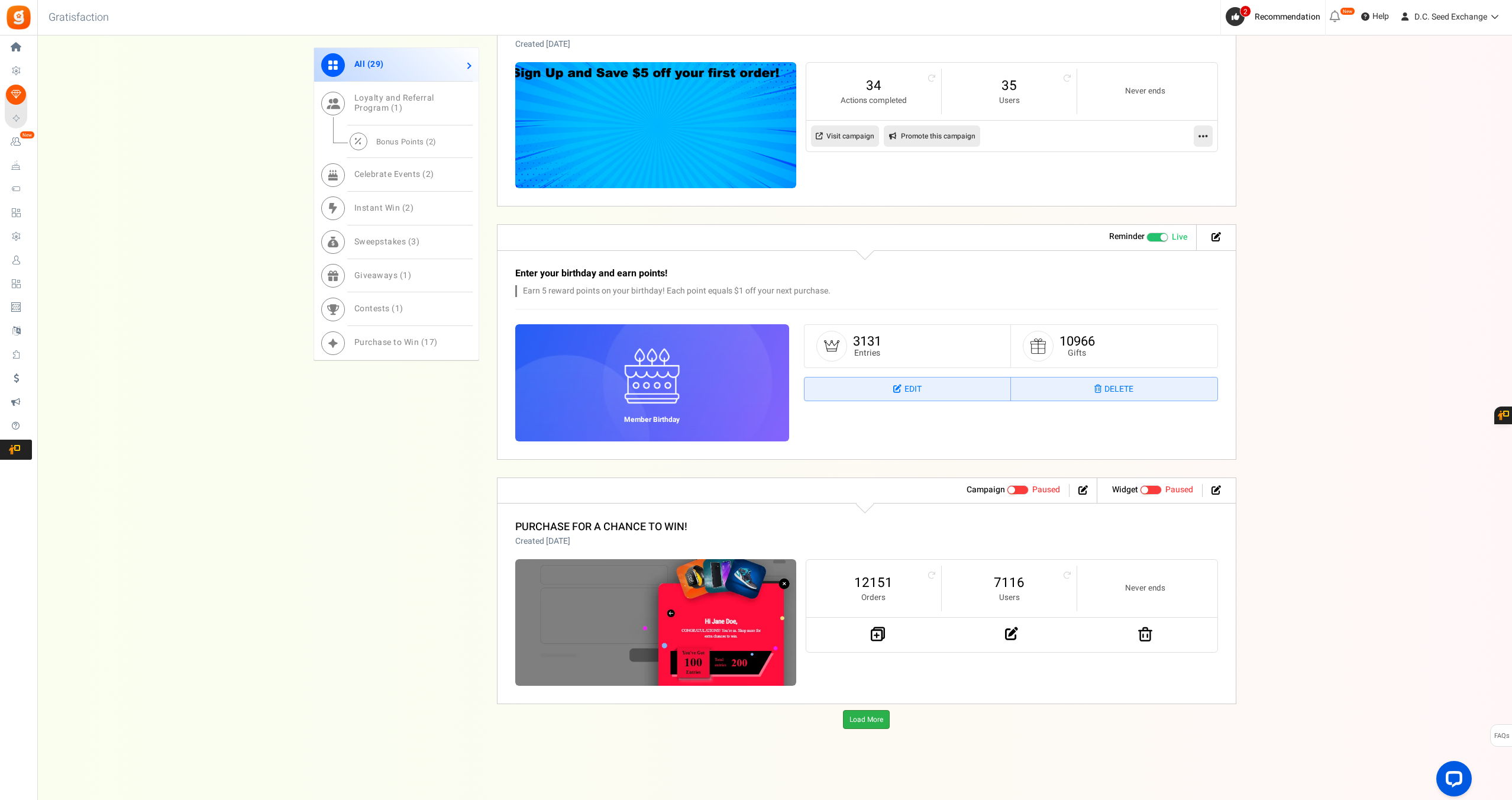
click at [856, 716] on link "Load More" at bounding box center [866, 719] width 47 height 19
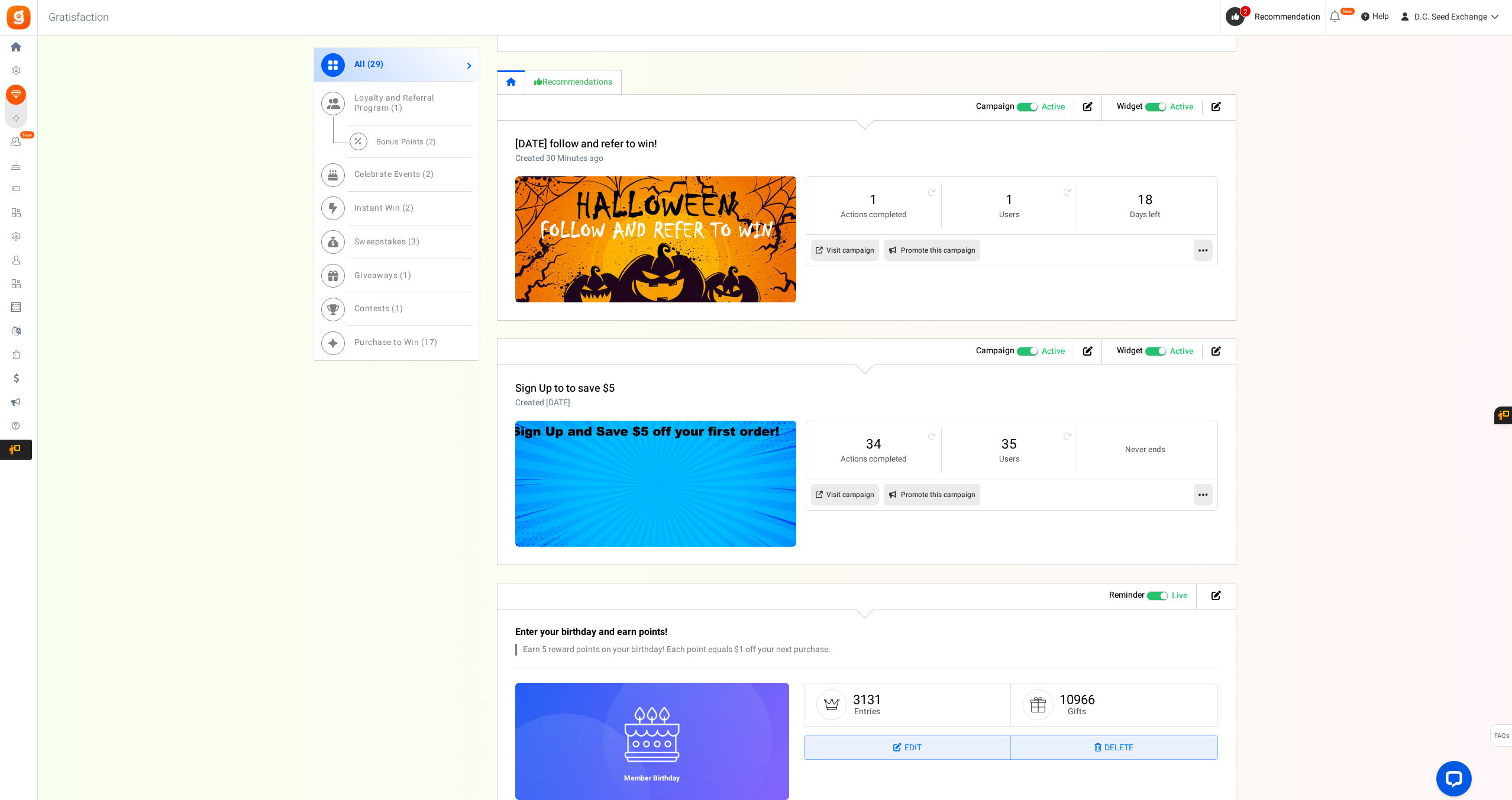
scroll to position [0, 0]
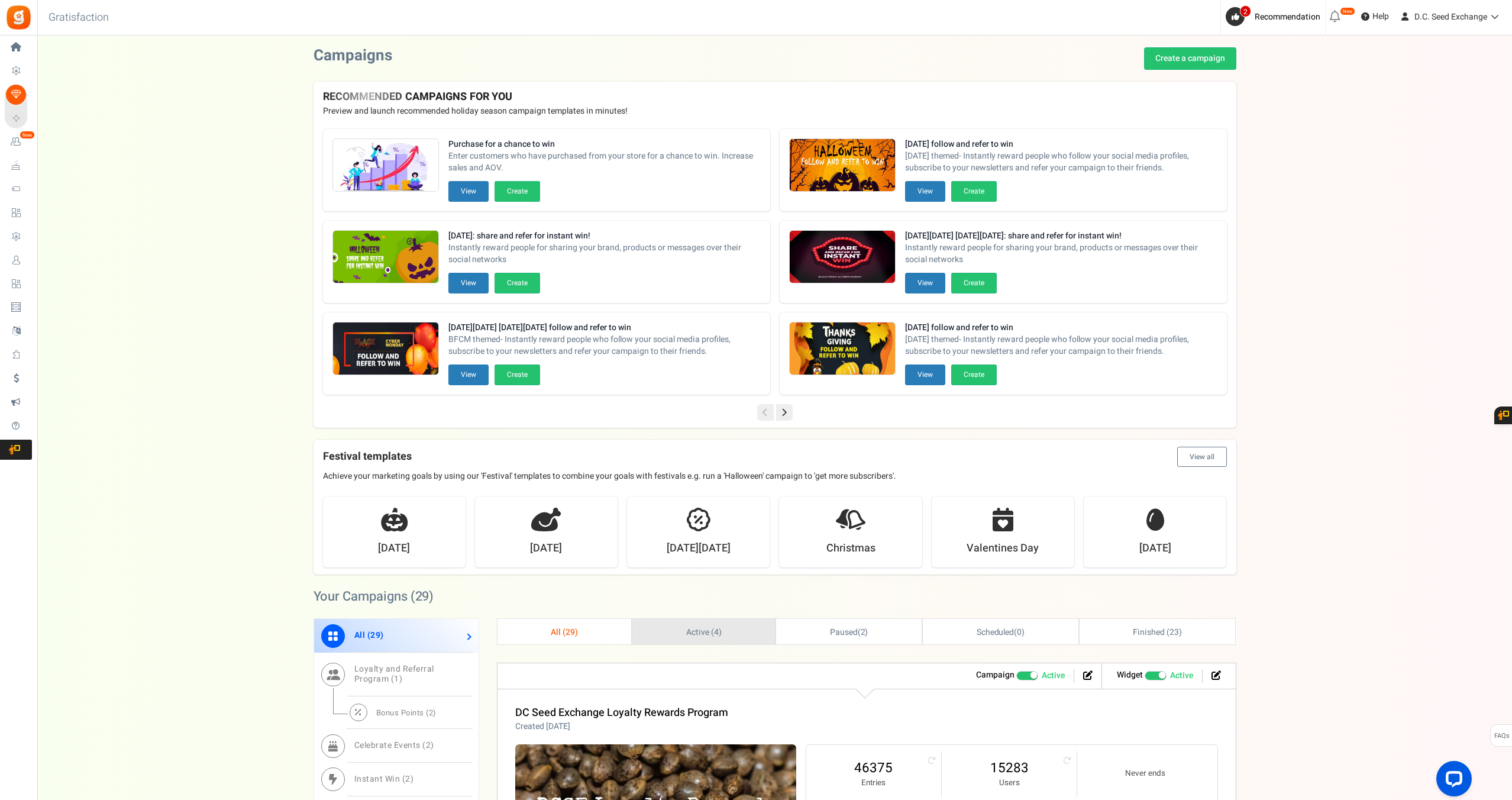
click at [689, 626] on span "Active ( 4 )" at bounding box center [704, 632] width 36 height 13
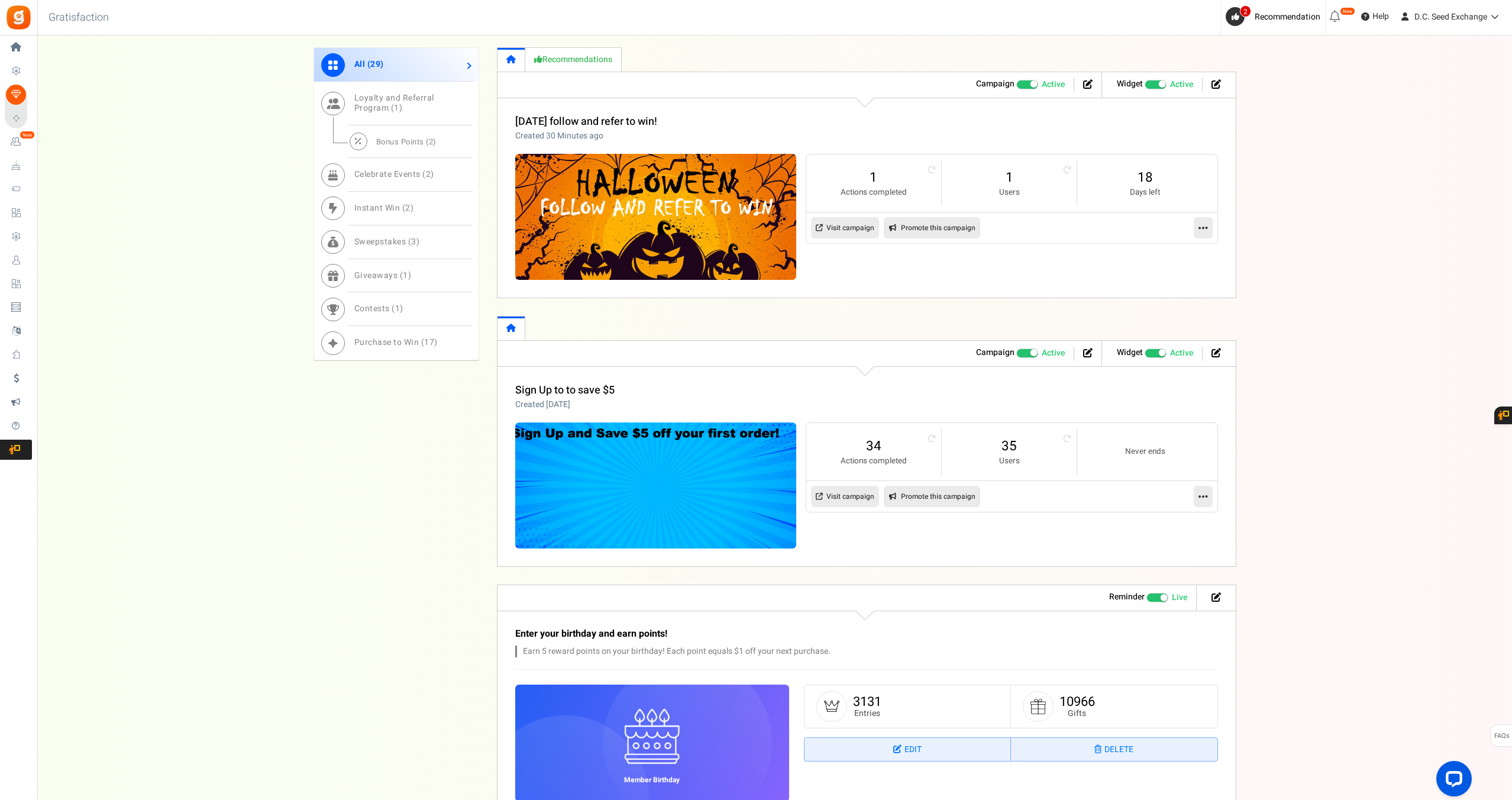
scroll to position [934, 0]
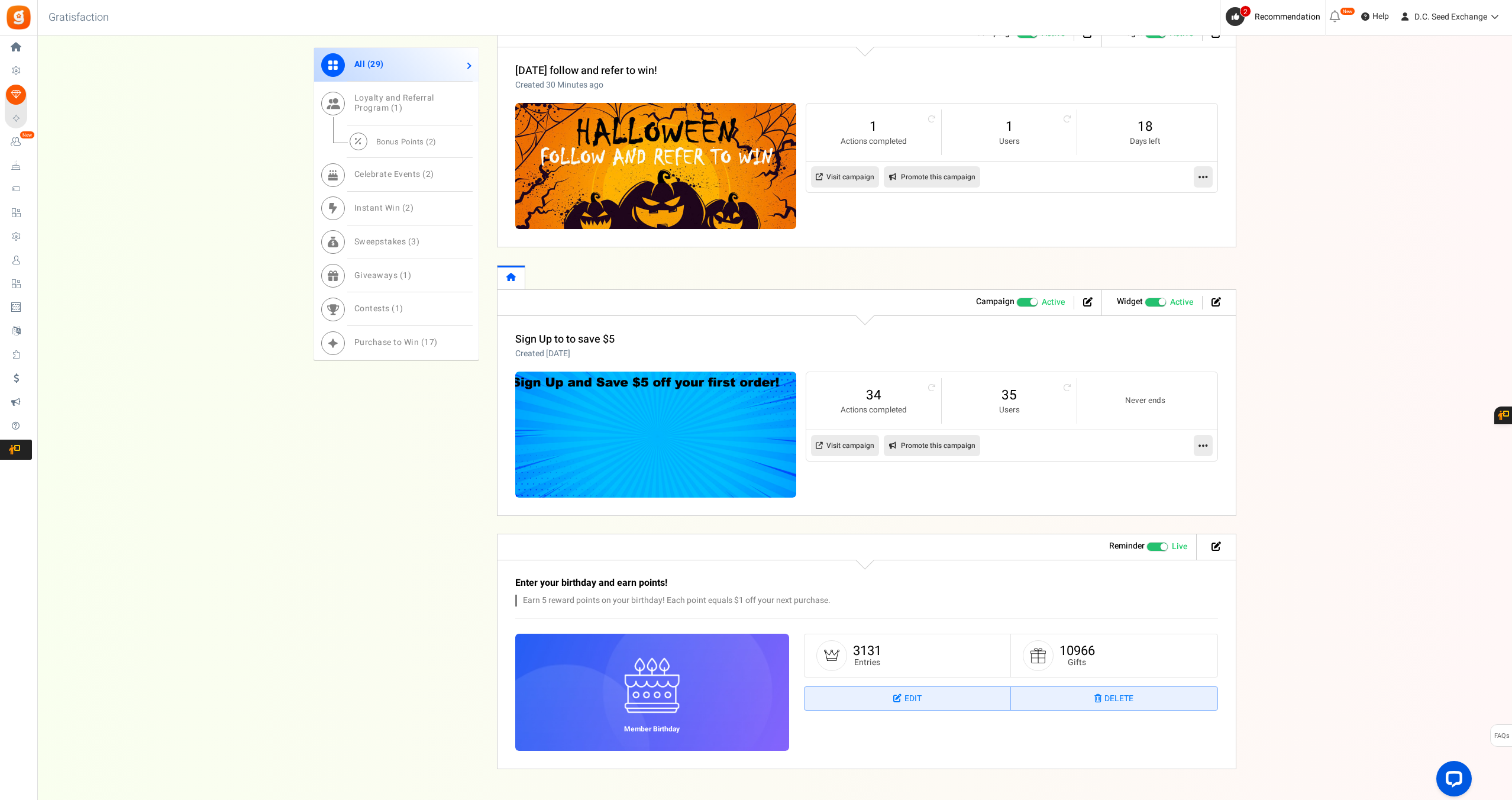
click at [1019, 300] on span at bounding box center [1028, 302] width 22 height 9
click at [1017, 300] on input "Active Paused" at bounding box center [1017, 302] width 0 height 8
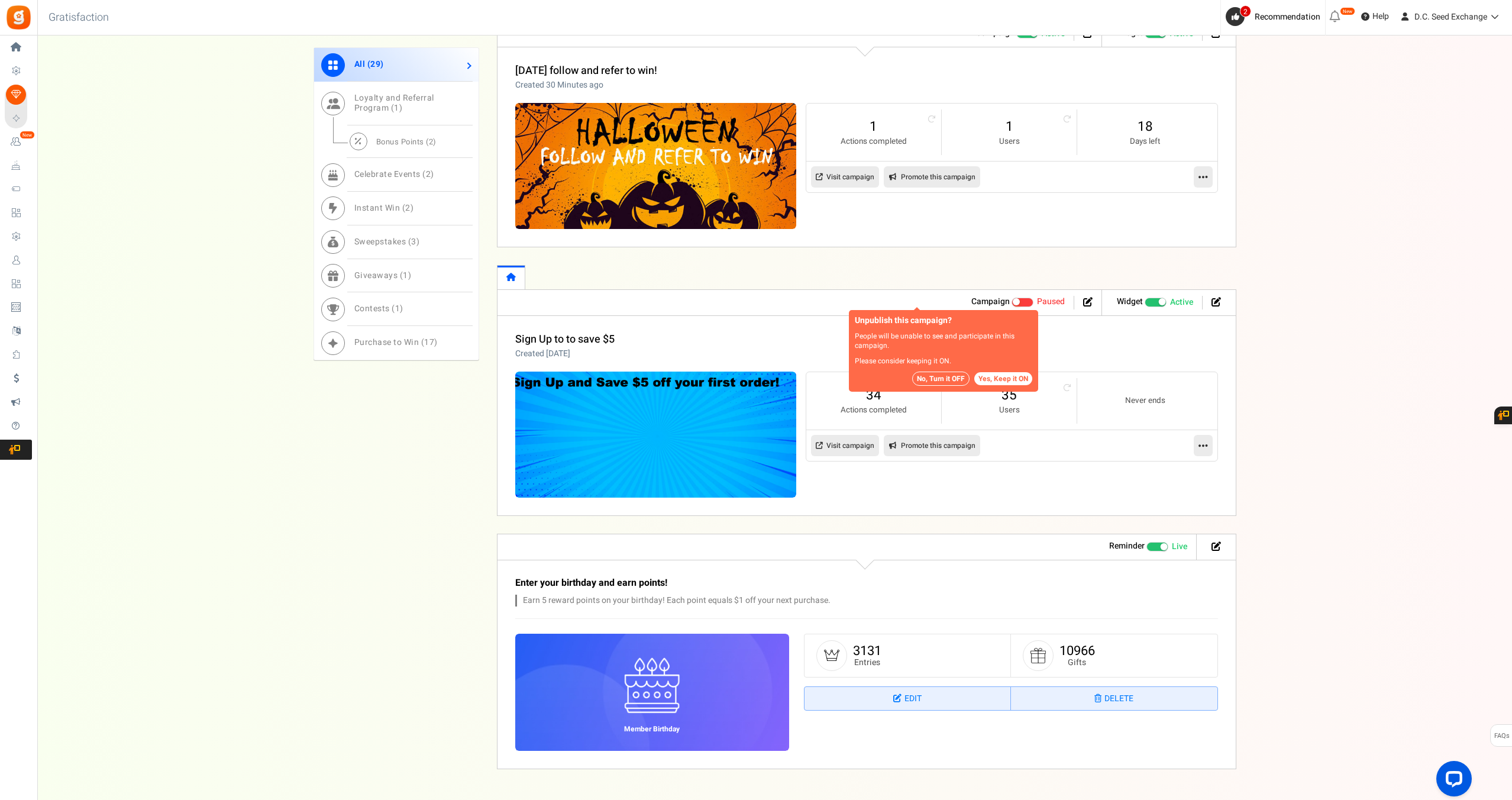
click at [1000, 378] on button "Yes, Keep it ON" at bounding box center [1002, 378] width 58 height 13
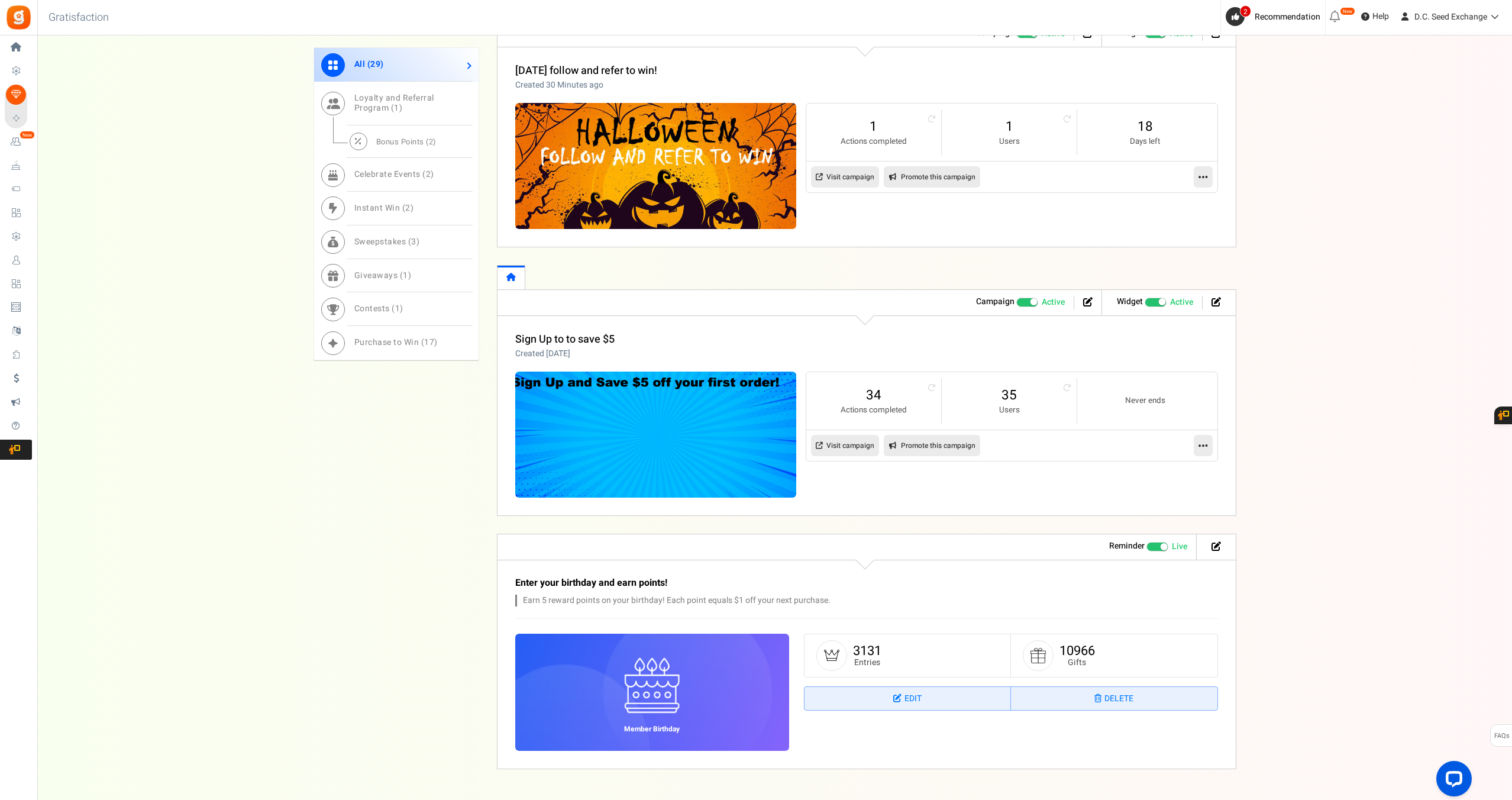
click at [1153, 300] on span "Recommended: TURN ON" at bounding box center [1156, 302] width 22 height 9
click at [1145, 300] on input "Recommended: TURN ON Active Paused" at bounding box center [1145, 302] width 0 height 8
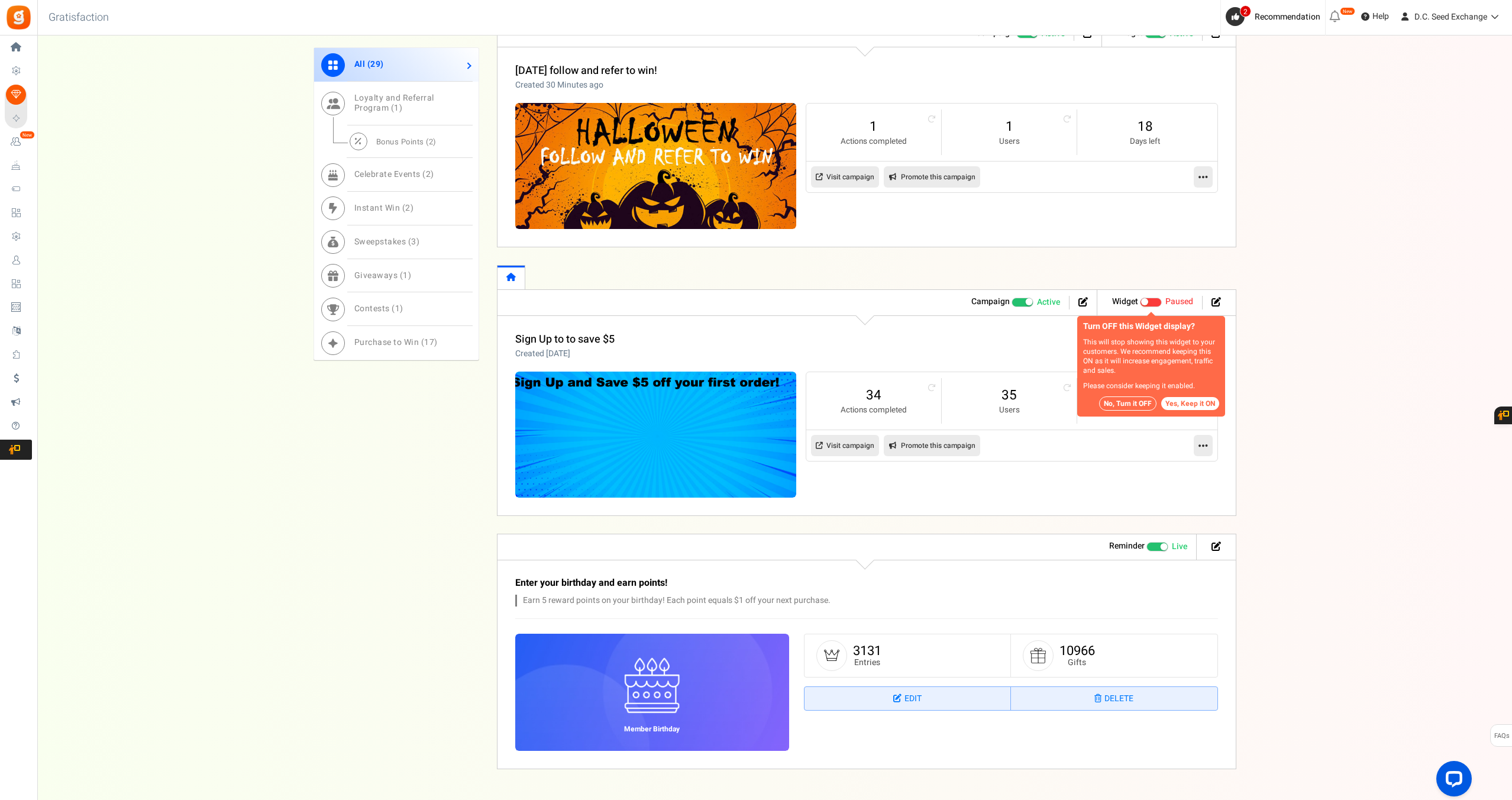
click at [1187, 402] on button "Yes, Keep it ON" at bounding box center [1190, 404] width 58 height 13
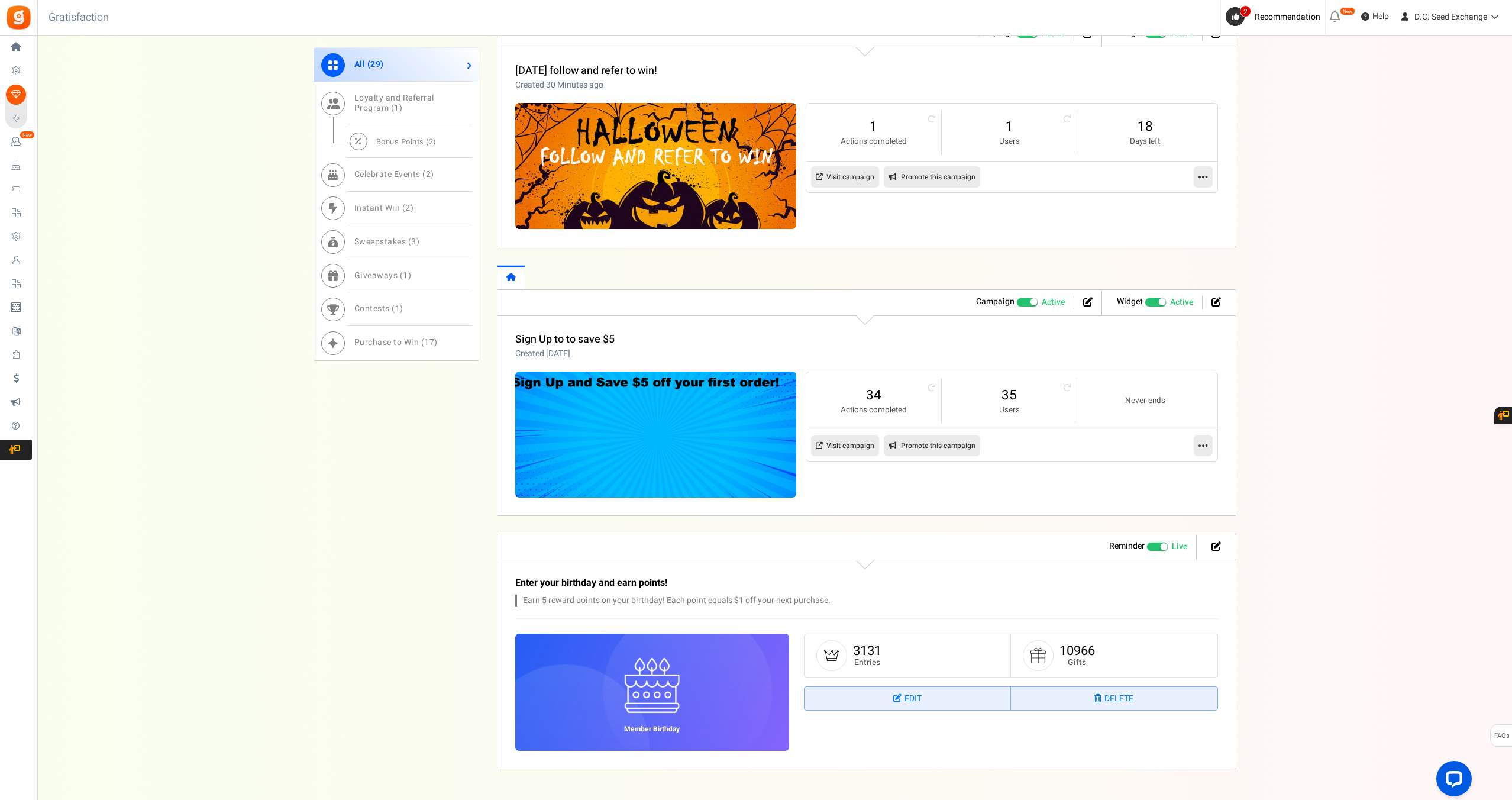
click at [1148, 298] on span "Recommended: TURN ON" at bounding box center [1156, 302] width 22 height 9
click at [1145, 298] on input "Recommended: TURN ON Active Paused" at bounding box center [1145, 302] width 0 height 8
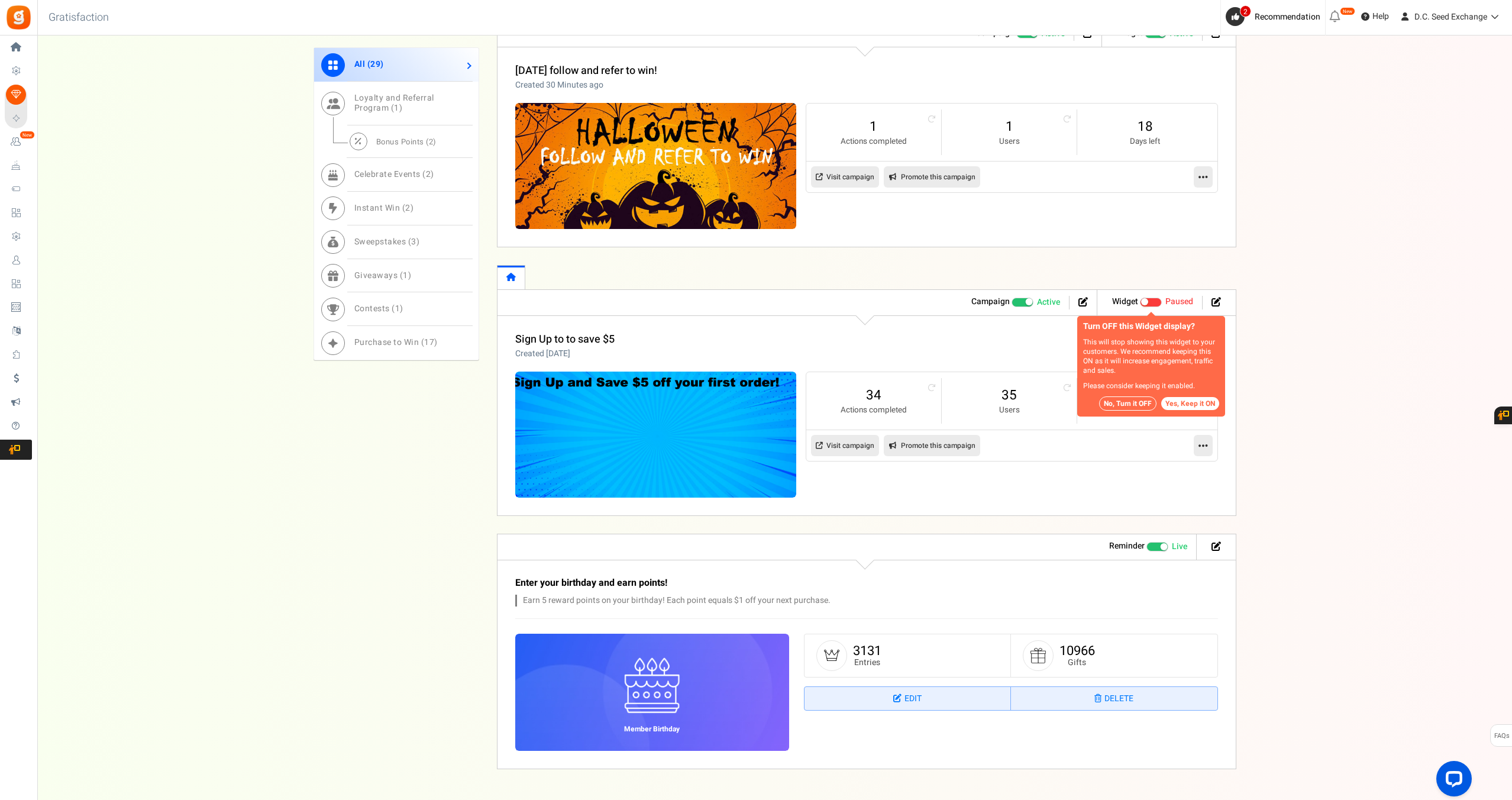
click at [1141, 404] on button "No, Turn it OFF" at bounding box center [1127, 404] width 58 height 14
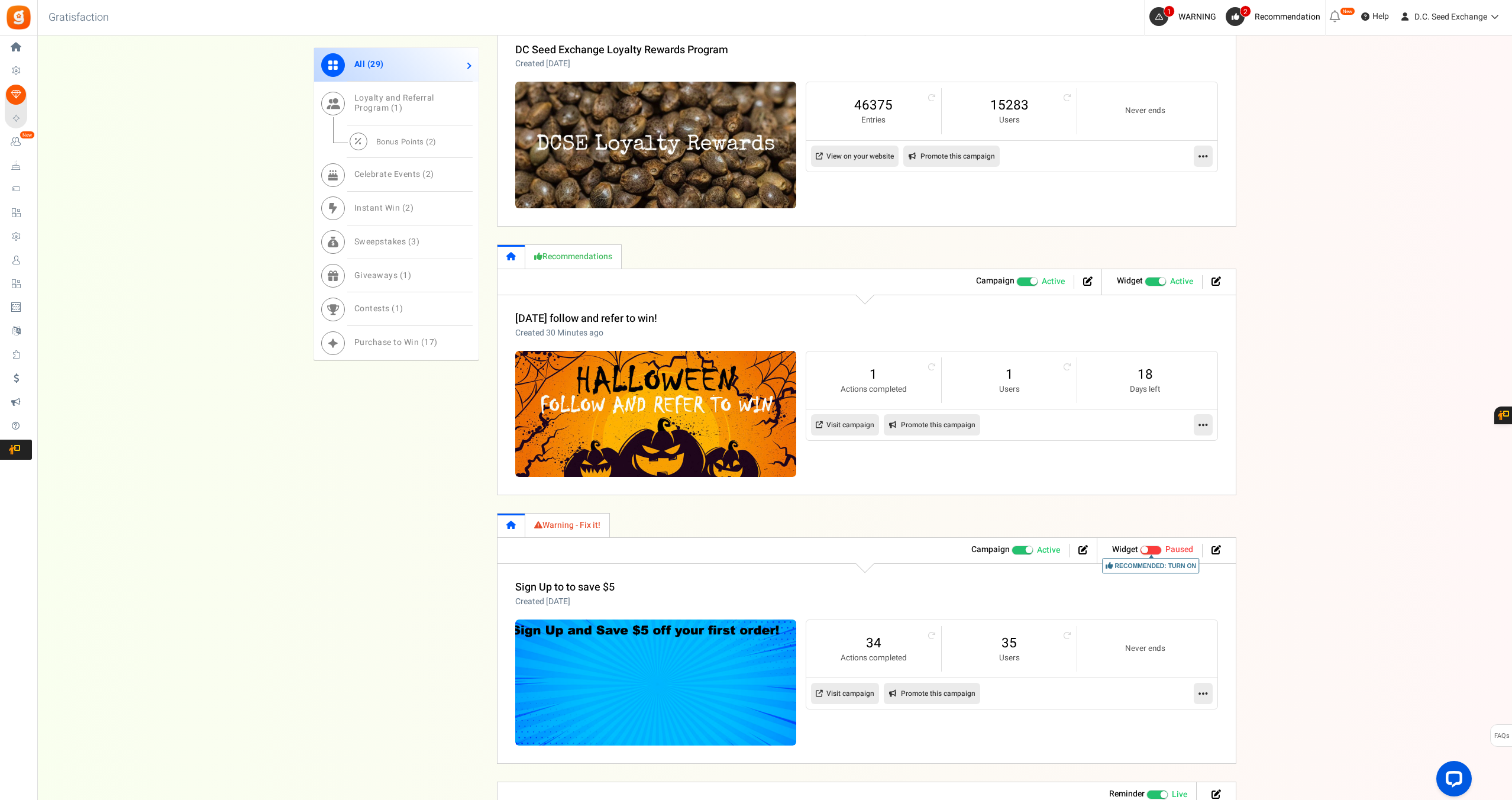
scroll to position [685, 0]
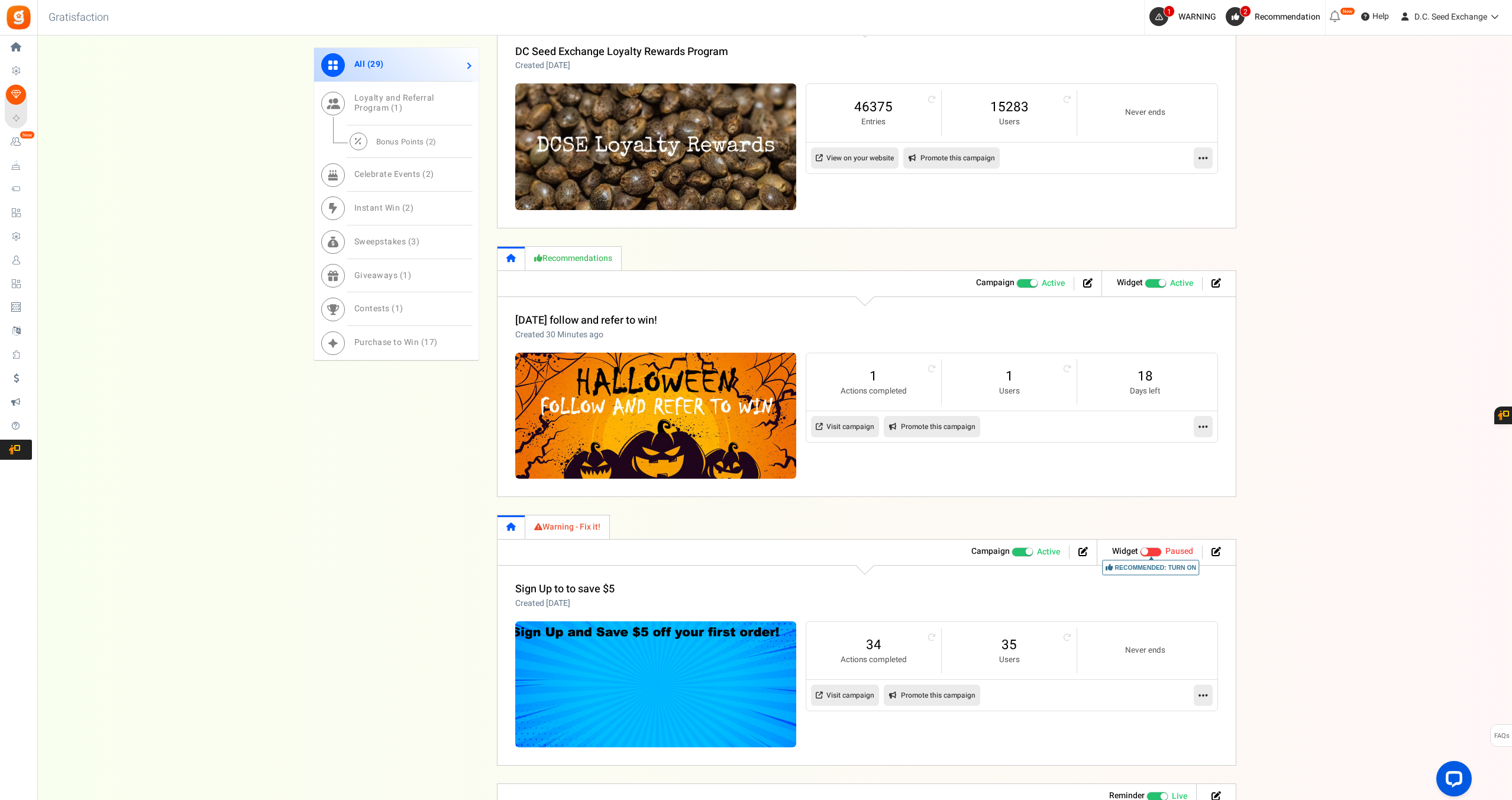
click at [585, 254] on link "Recommendations" at bounding box center [574, 258] width 96 height 24
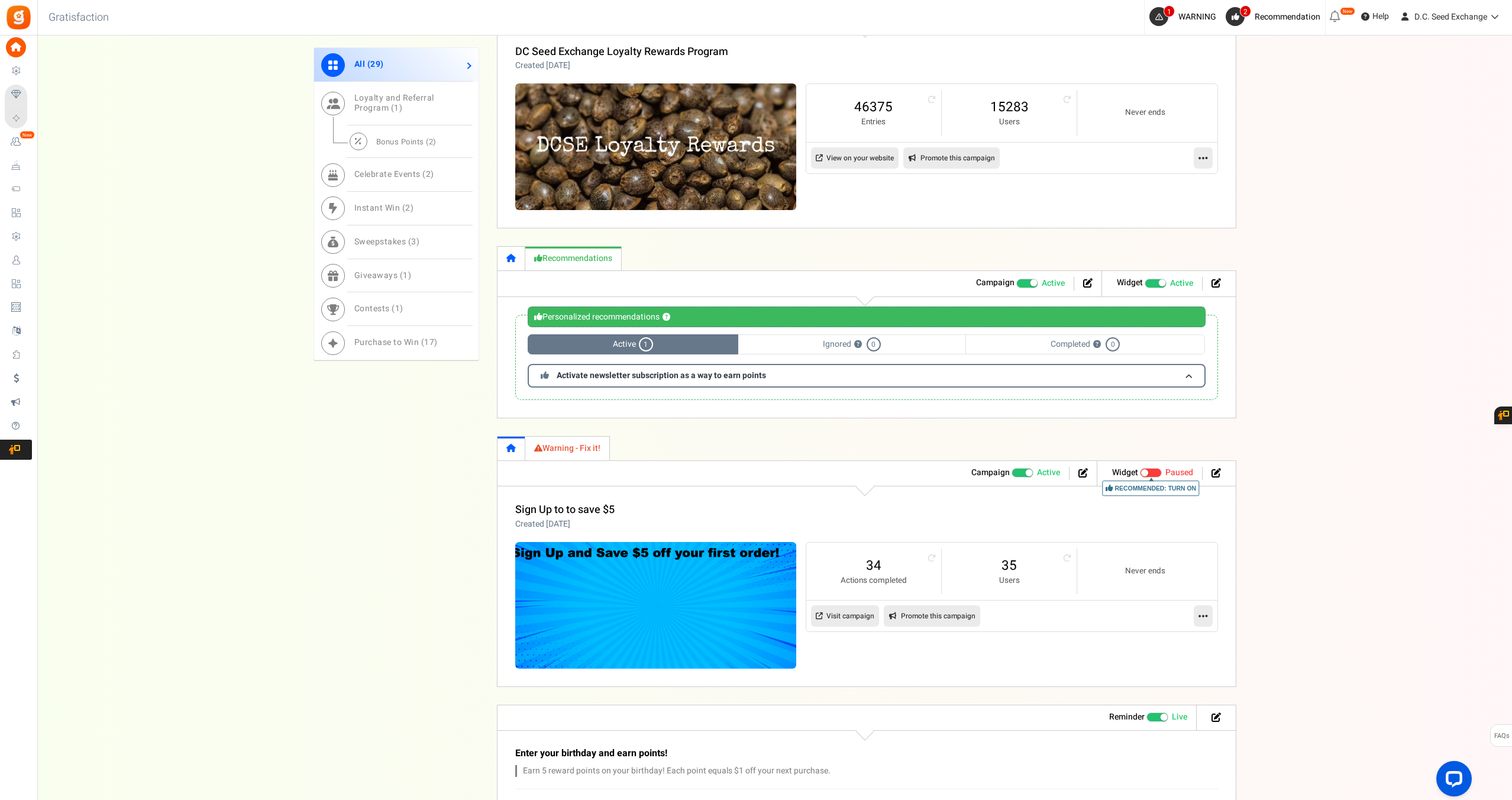
click at [511, 259] on icon at bounding box center [511, 257] width 9 height 8
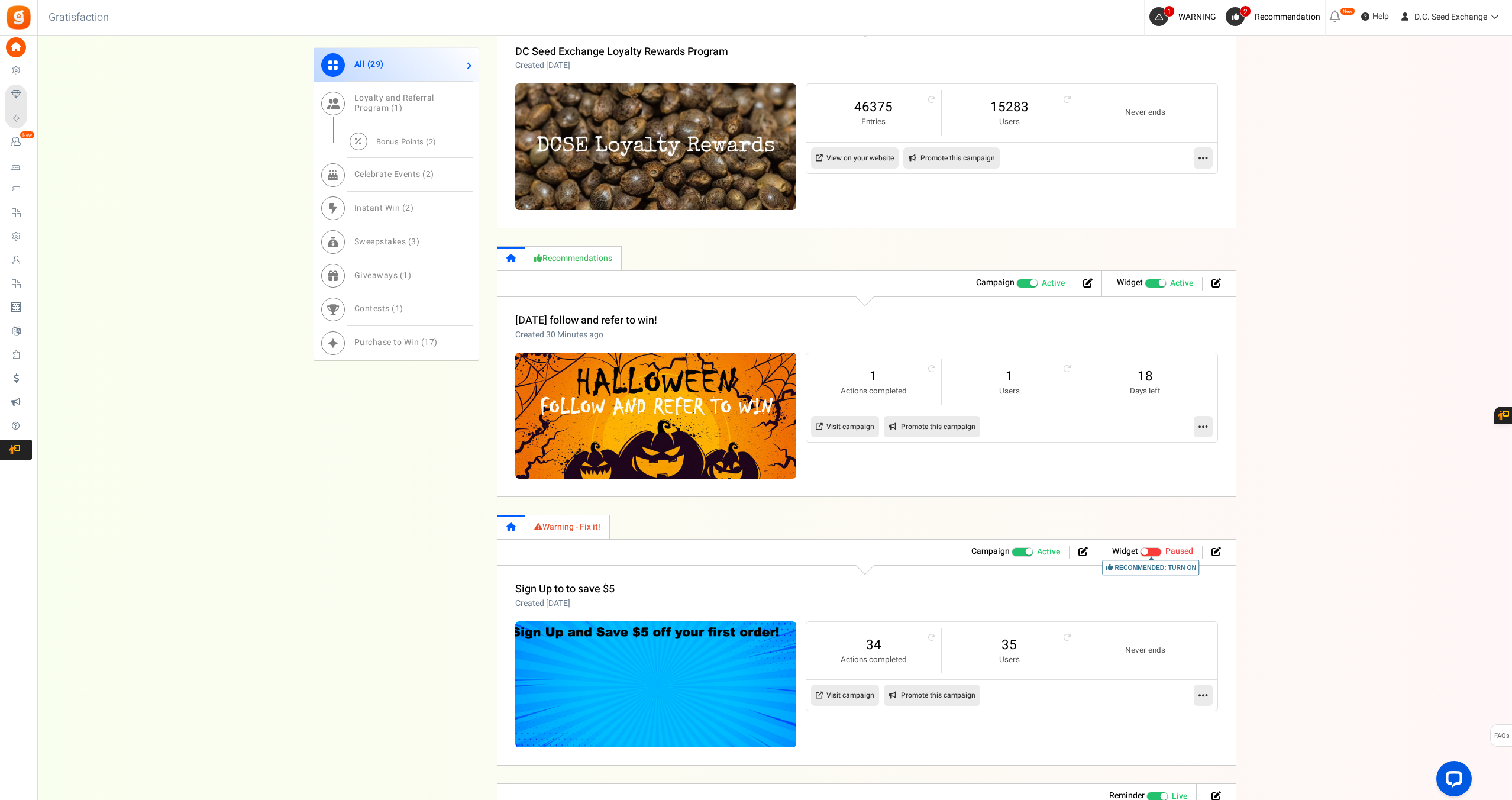
click at [845, 691] on link "Visit campaign" at bounding box center [845, 694] width 68 height 21
click at [1015, 549] on span at bounding box center [1023, 552] width 22 height 9
click at [1012, 549] on input "Active Paused" at bounding box center [1012, 551] width 0 height 8
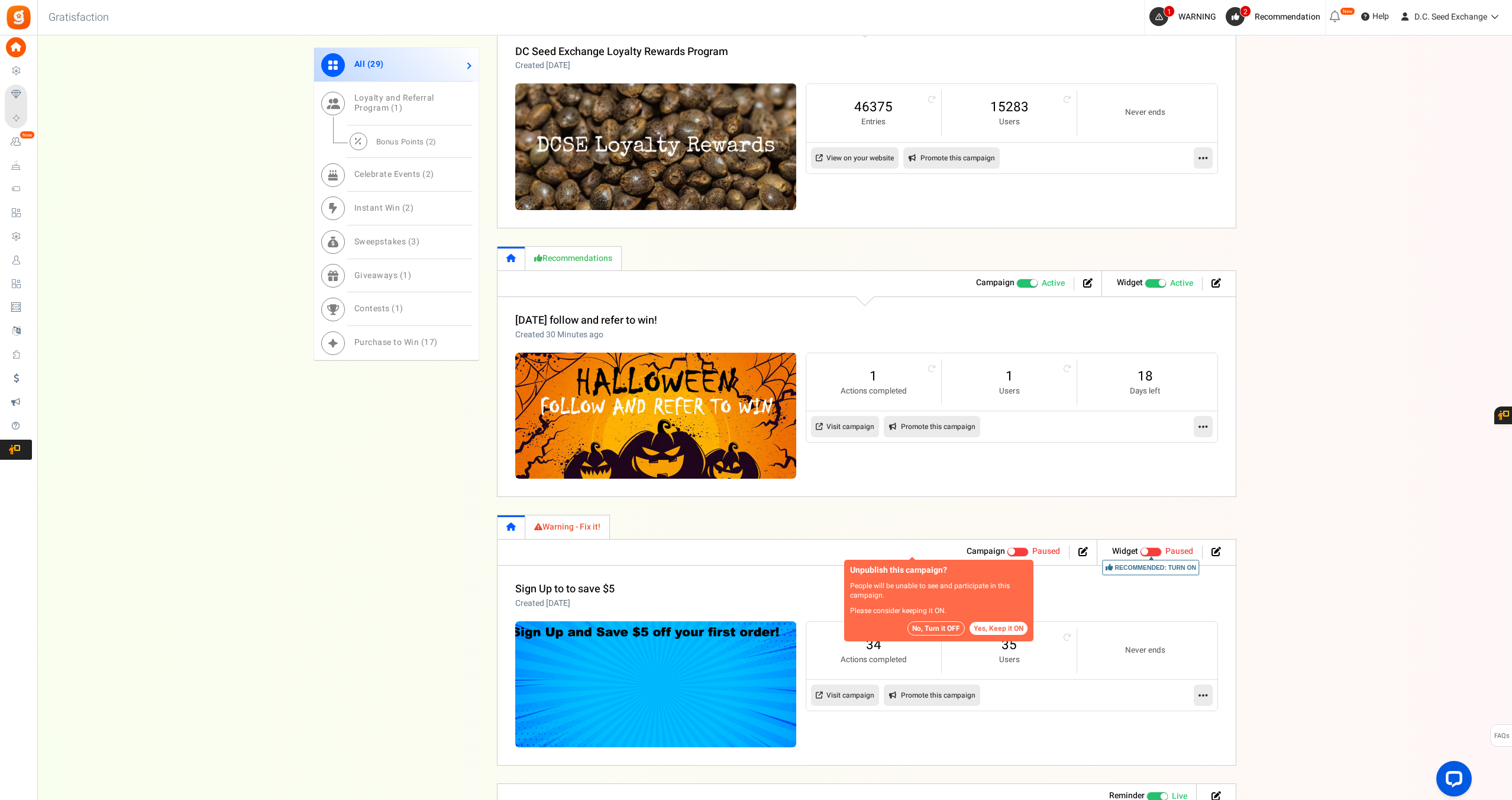
click at [921, 623] on button "No, Turn it OFF" at bounding box center [936, 628] width 58 height 14
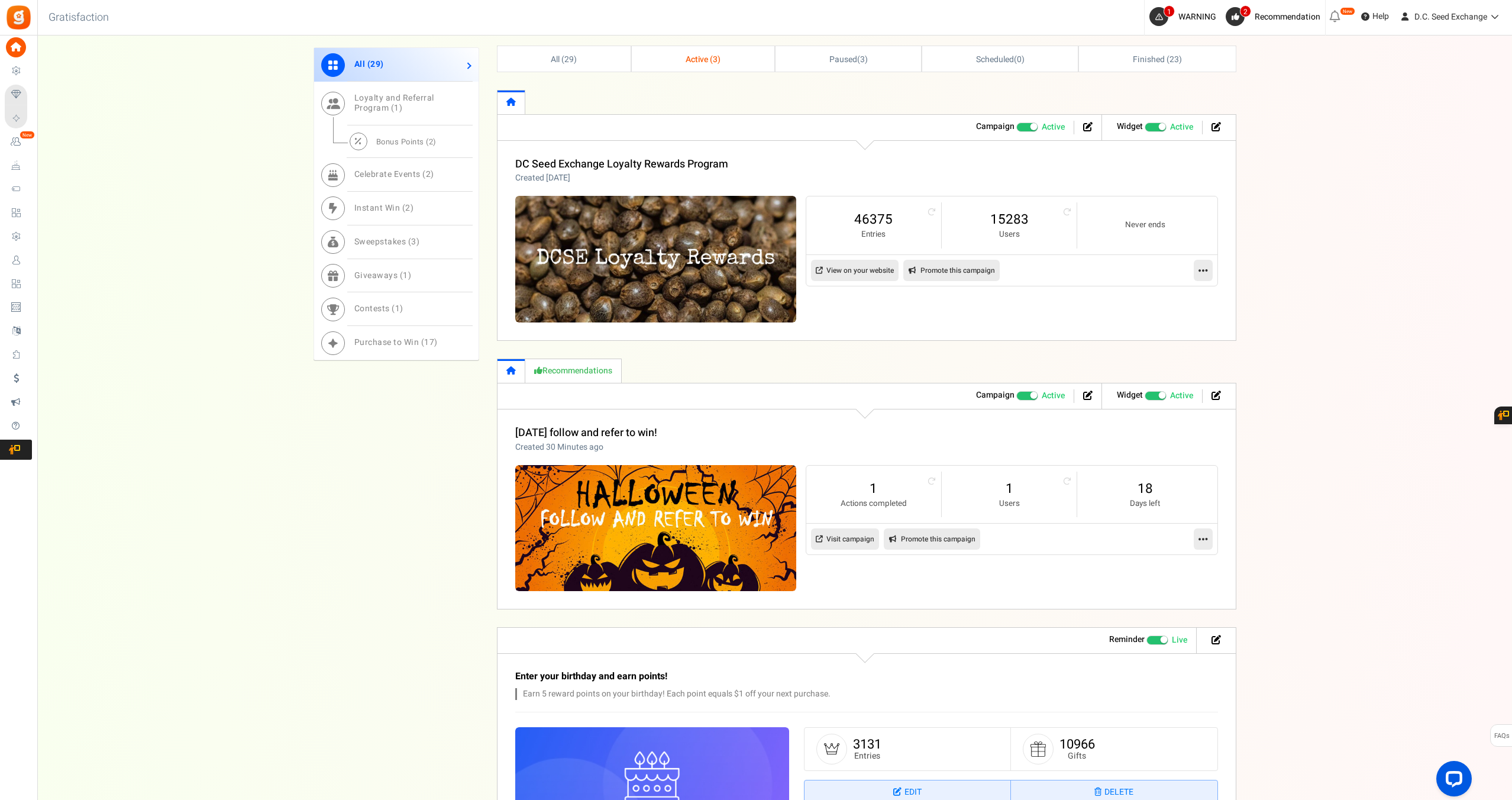
scroll to position [573, 0]
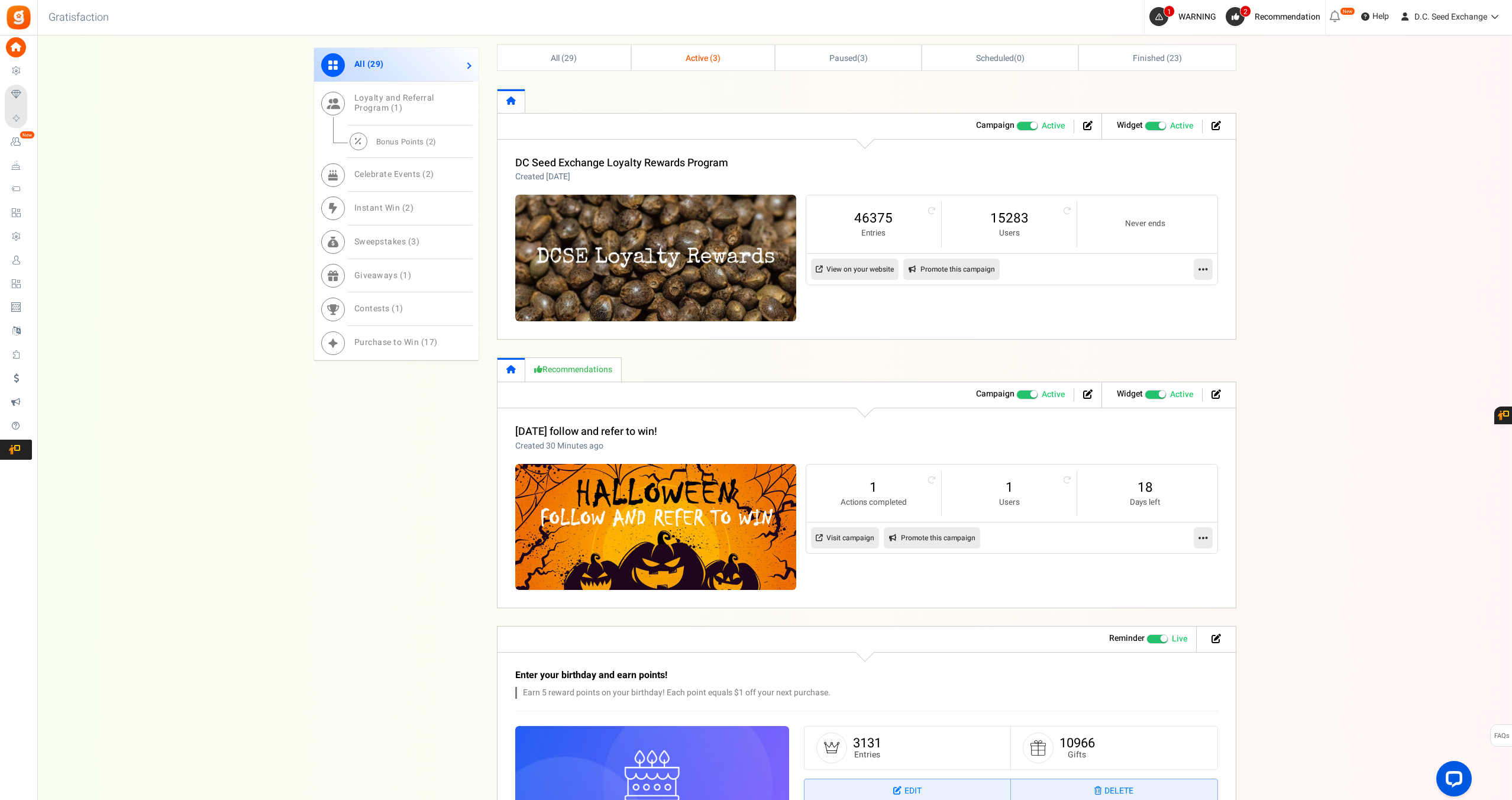
click at [1203, 539] on icon at bounding box center [1203, 537] width 9 height 10
click at [1146, 565] on link "Edit" at bounding box center [1165, 566] width 88 height 22
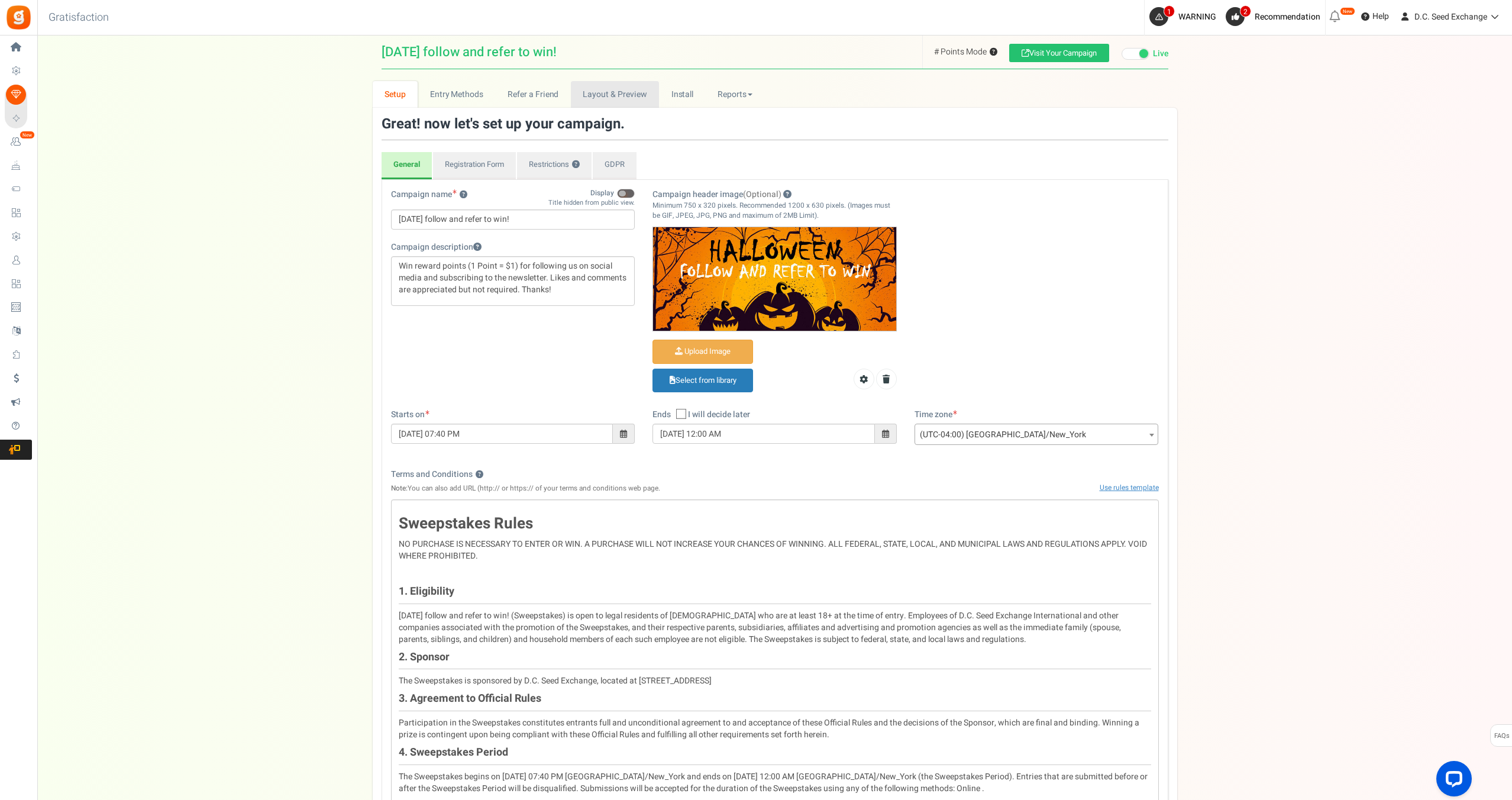
click at [620, 95] on link "Layout & Preview" at bounding box center [615, 95] width 88 height 27
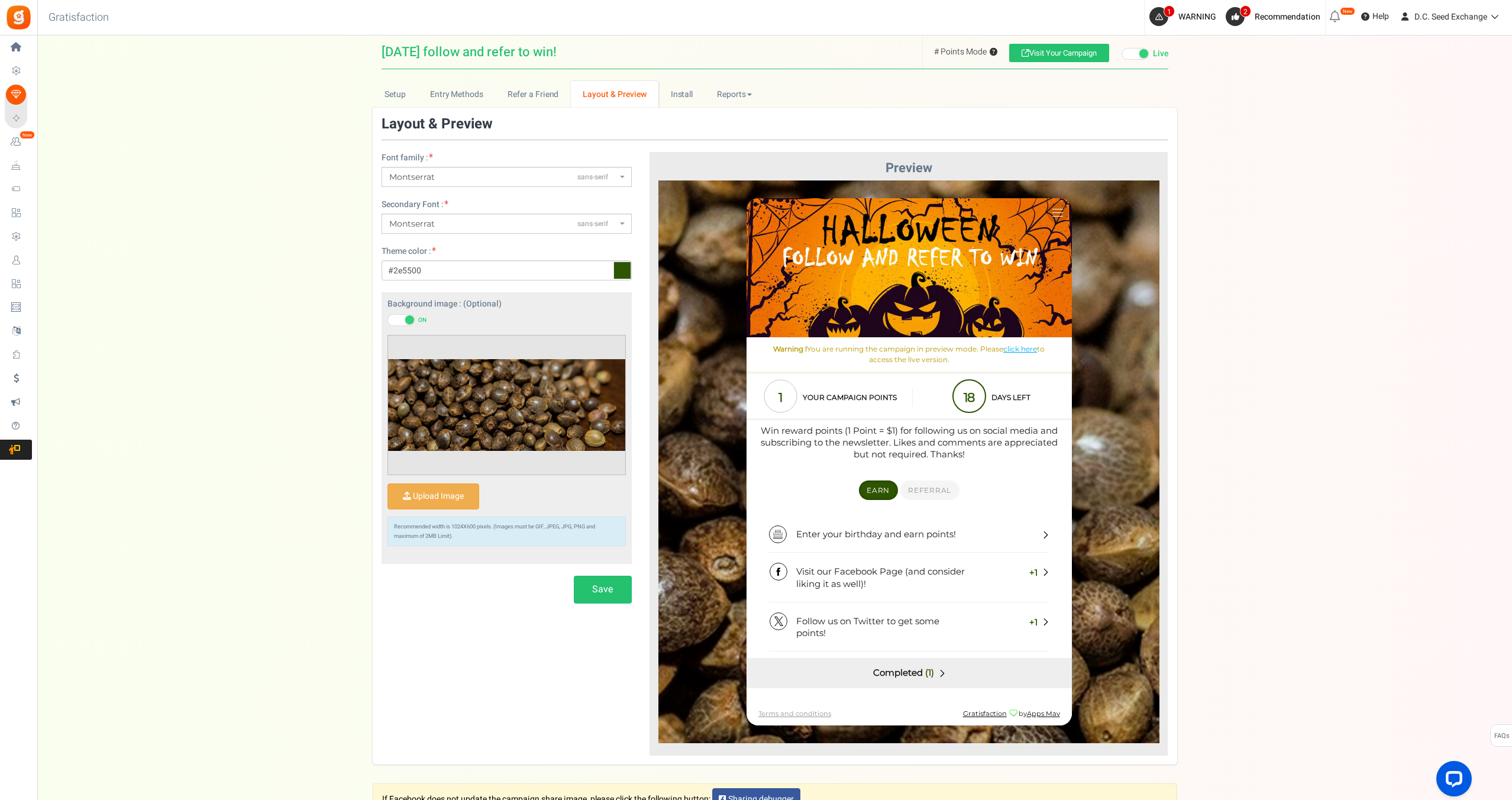
click at [656, 92] on link "Layout & Preview" at bounding box center [615, 95] width 88 height 27
click at [676, 92] on link "Install" at bounding box center [682, 95] width 47 height 27
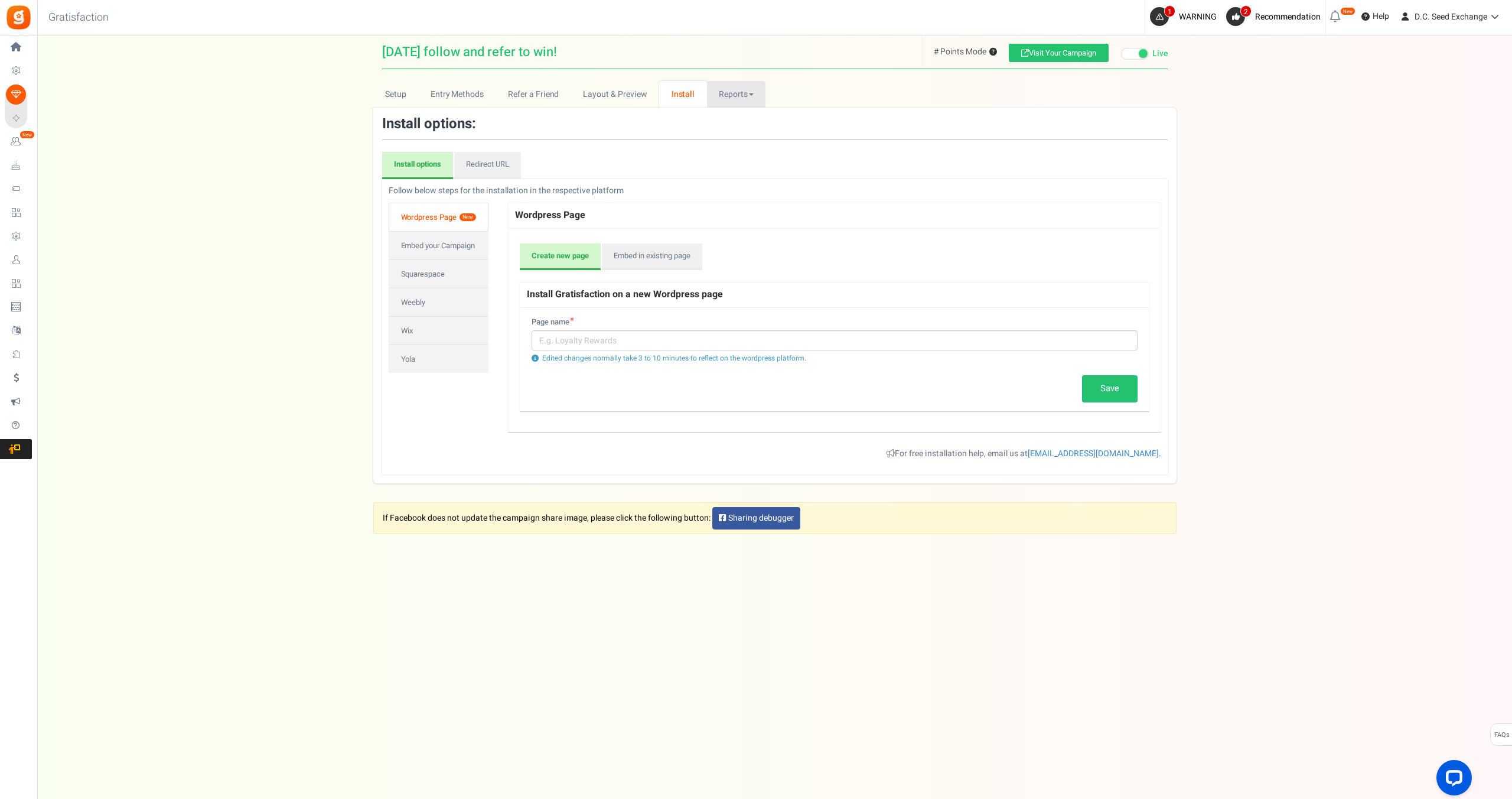
click at [740, 97] on link "Reports" at bounding box center [736, 95] width 59 height 27
click at [620, 95] on link "Layout & Preview" at bounding box center [615, 95] width 88 height 27
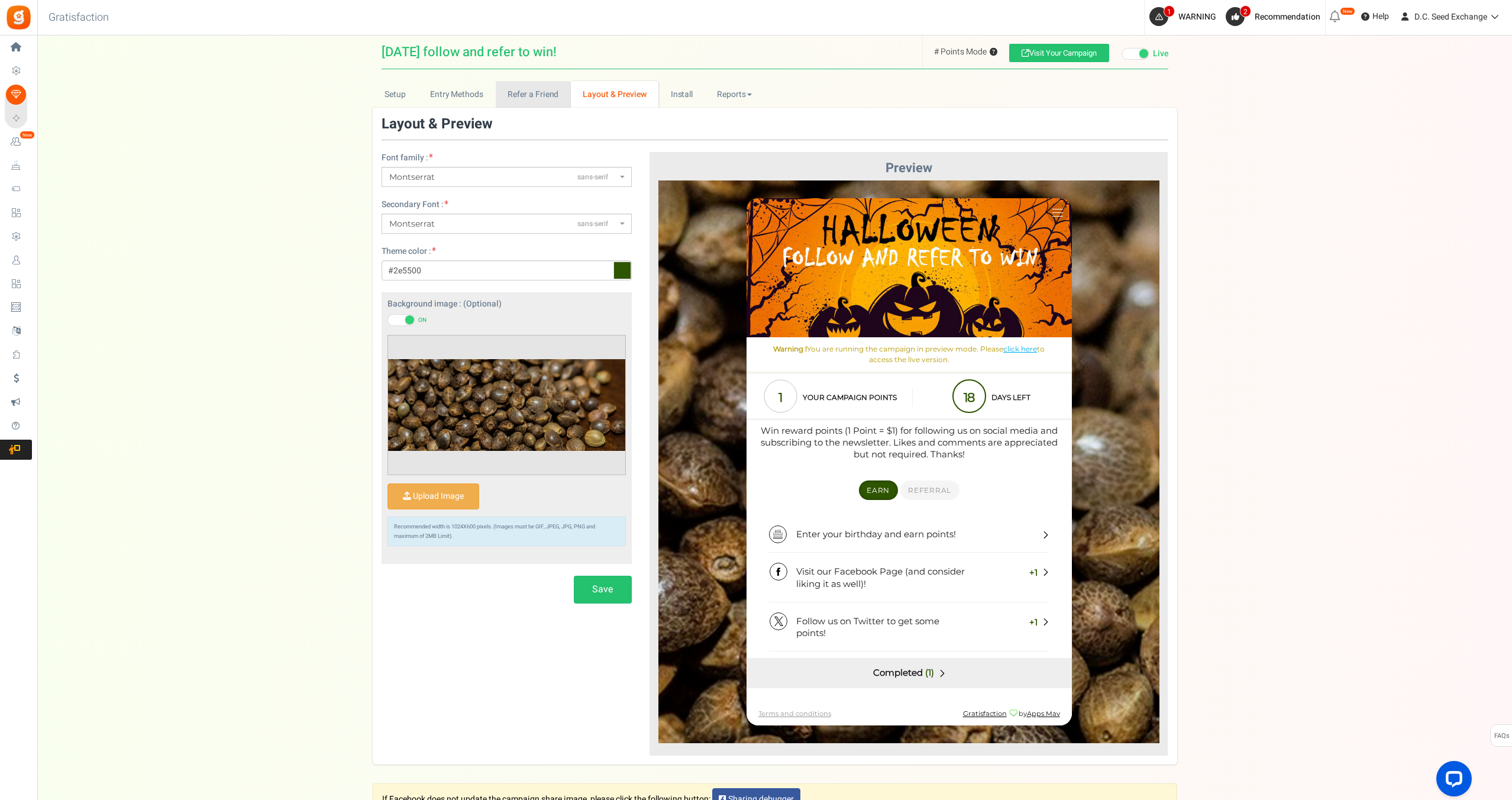
click at [530, 91] on link "Refer a Friend" at bounding box center [533, 95] width 75 height 27
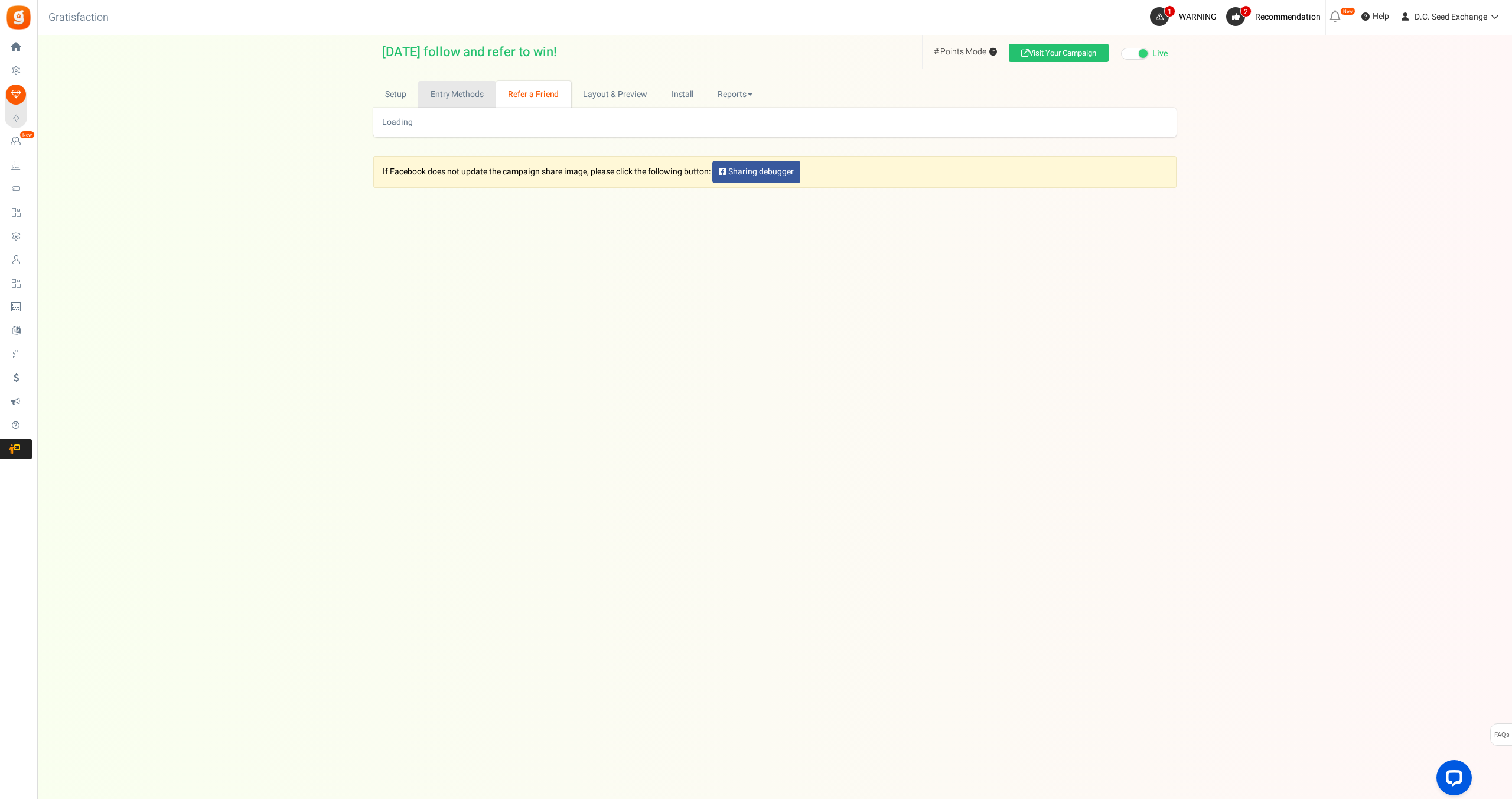
click at [457, 95] on link "Entry Methods" at bounding box center [457, 95] width 77 height 27
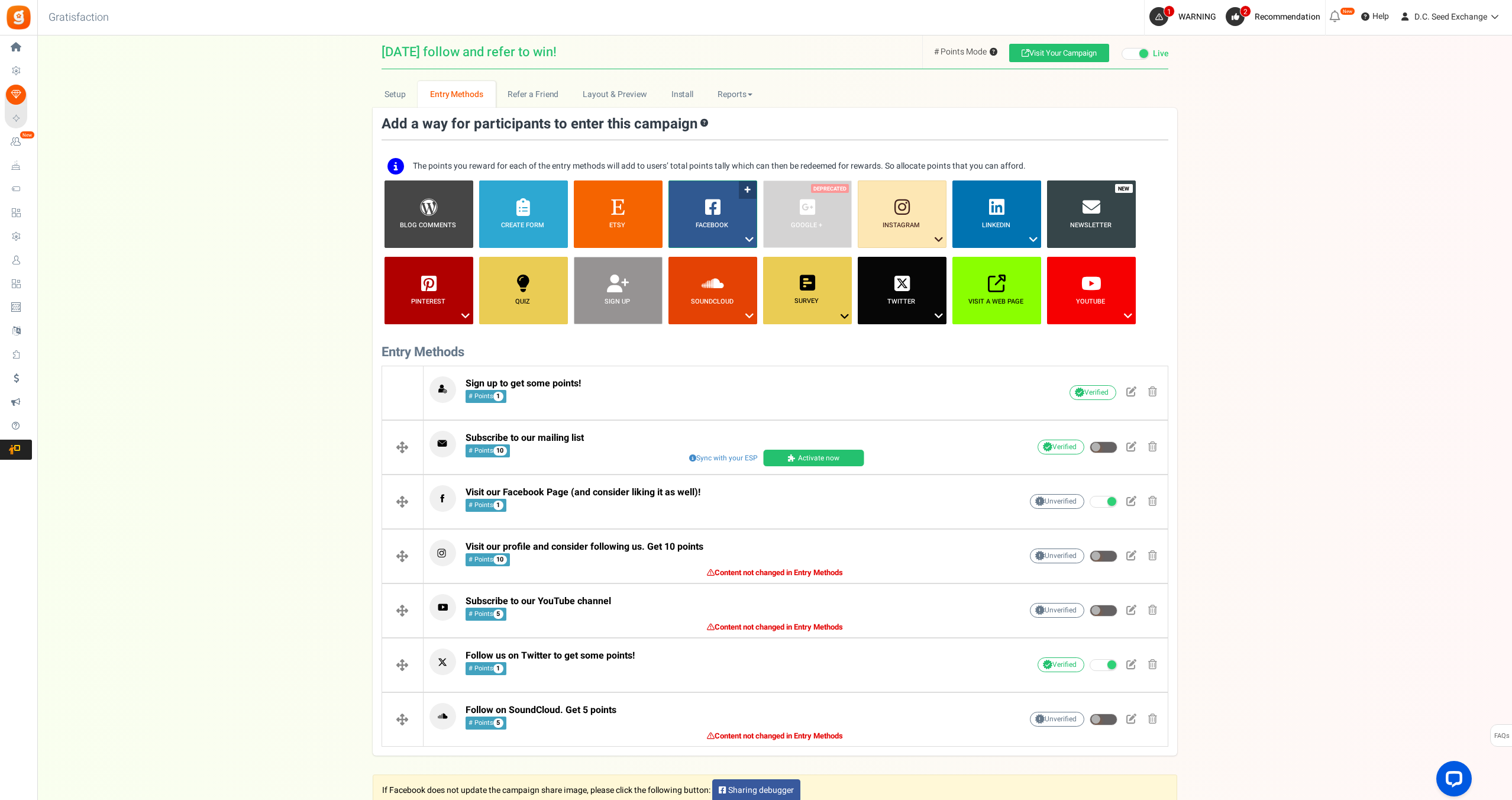
click at [750, 239] on icon at bounding box center [750, 239] width 14 height 15
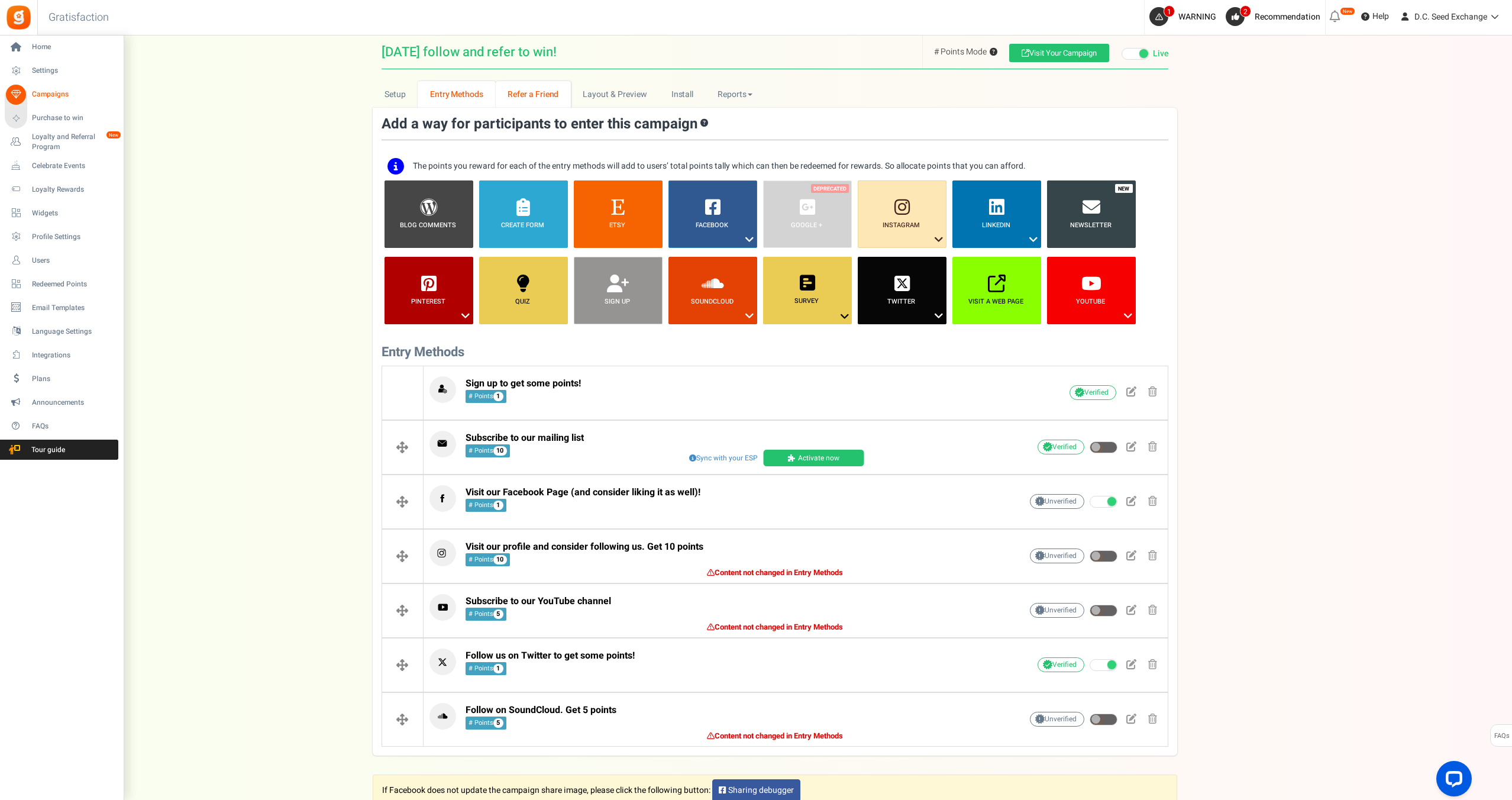
click at [55, 88] on link "Campaigns" at bounding box center [62, 94] width 114 height 20
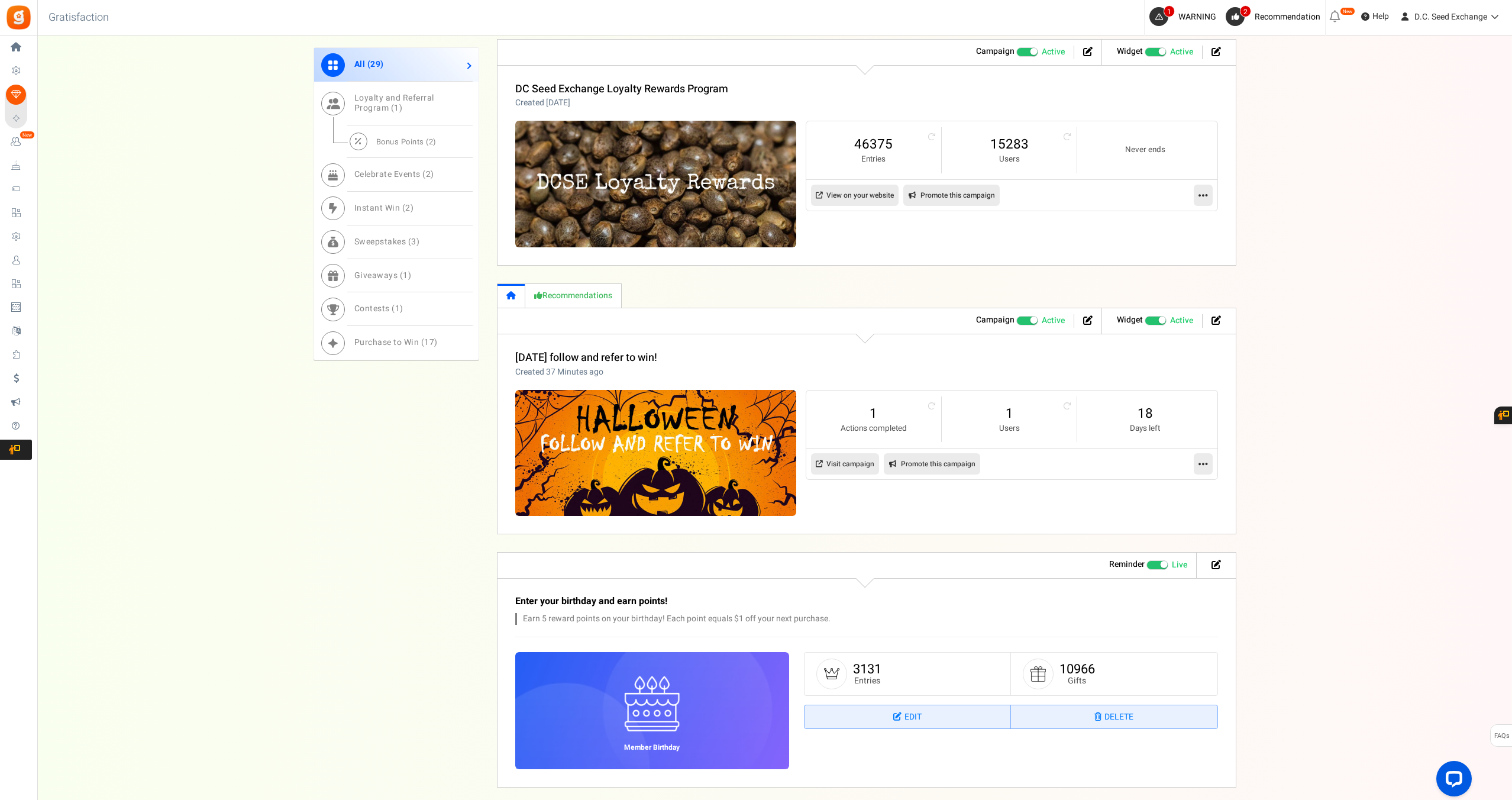
scroll to position [625, 0]
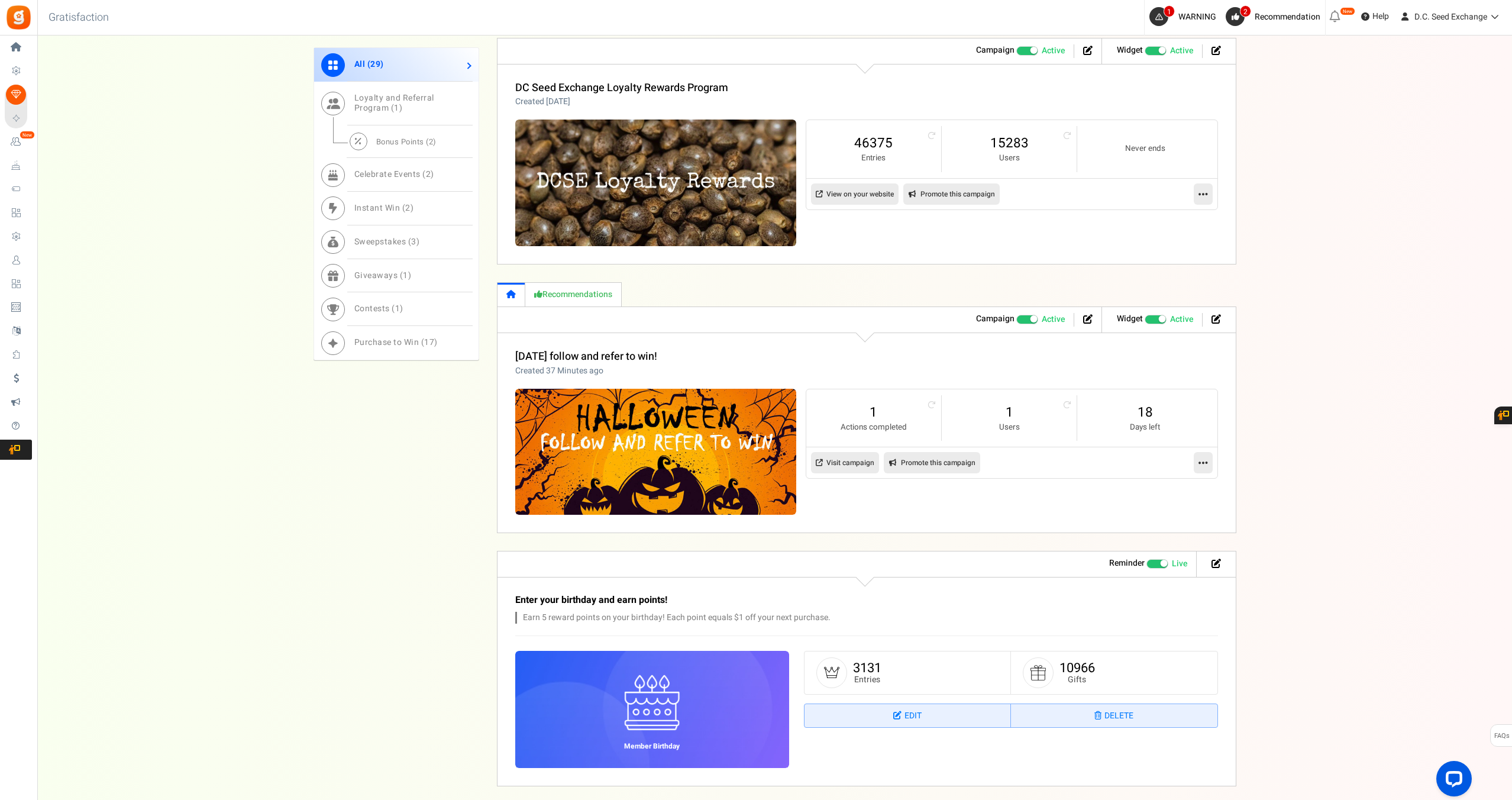
click at [944, 460] on link "Promote this campaign" at bounding box center [932, 462] width 96 height 21
type input "https://giftz.cc/XOY2A"
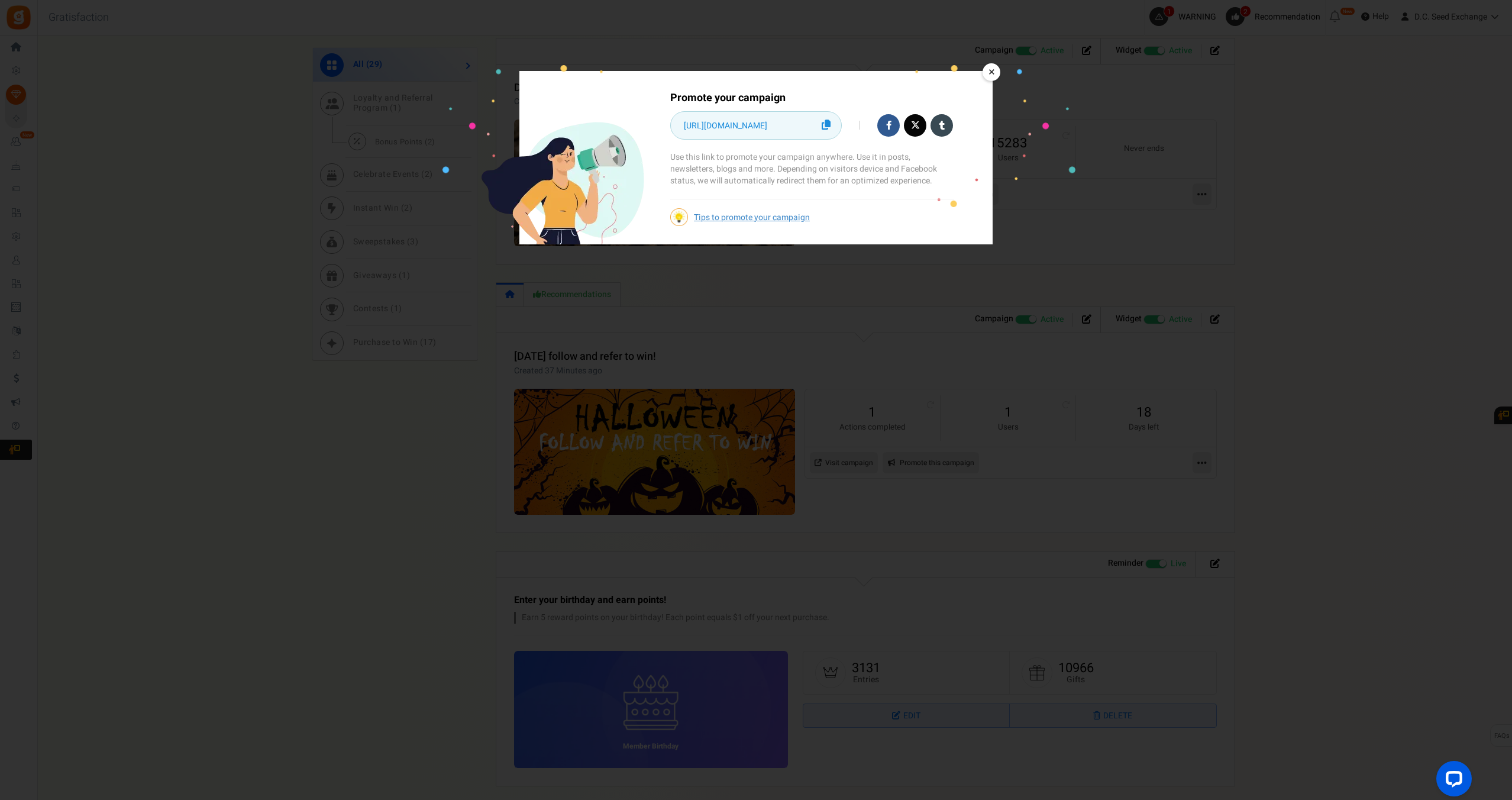
click at [827, 126] on icon at bounding box center [826, 124] width 9 height 10
click at [920, 125] on link at bounding box center [915, 126] width 22 height 22
click at [735, 213] on link "Tips to promote your campaign" at bounding box center [751, 217] width 116 height 13
click at [994, 69] on link "×" at bounding box center [991, 72] width 17 height 17
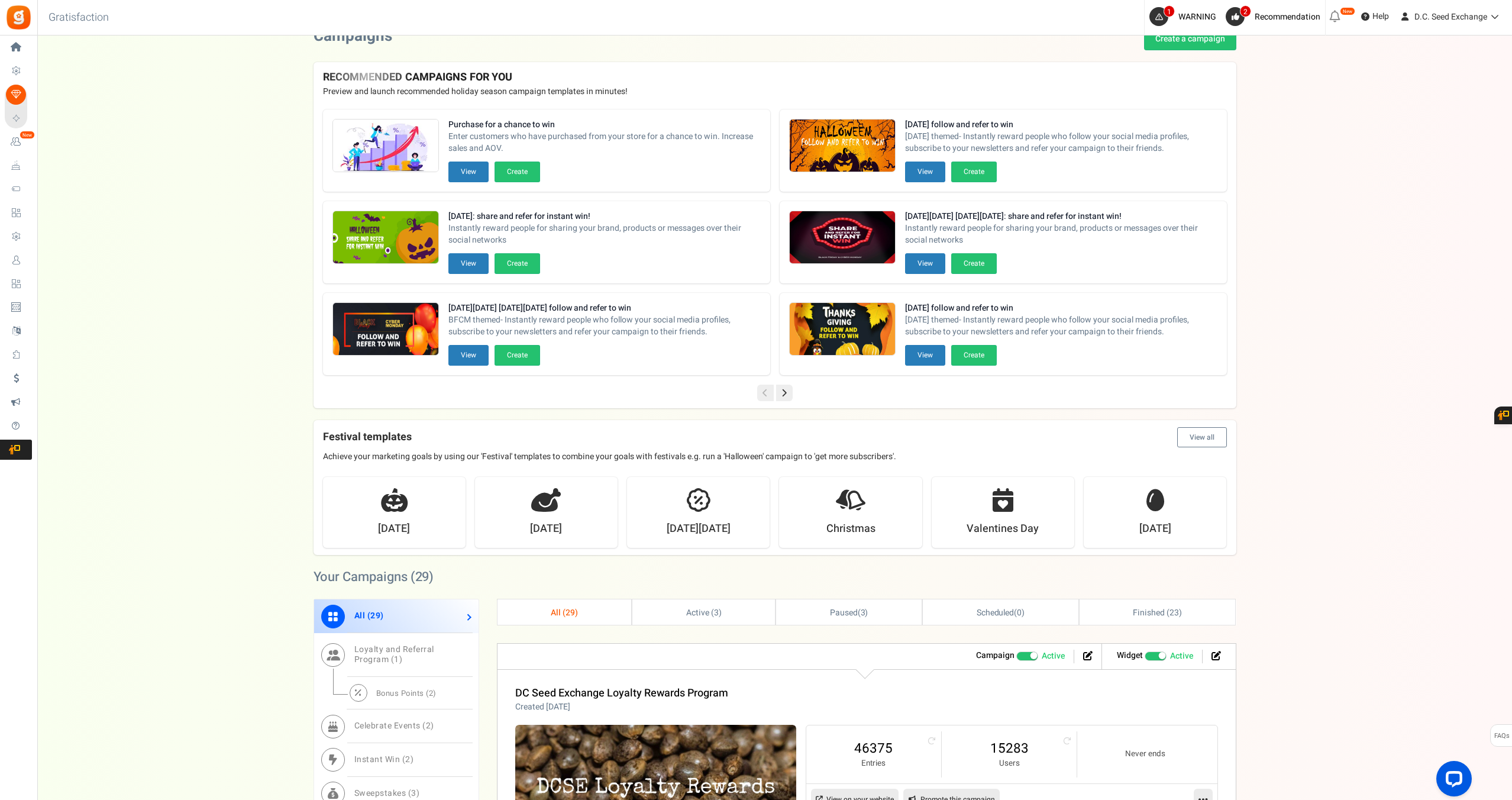
scroll to position [0, 0]
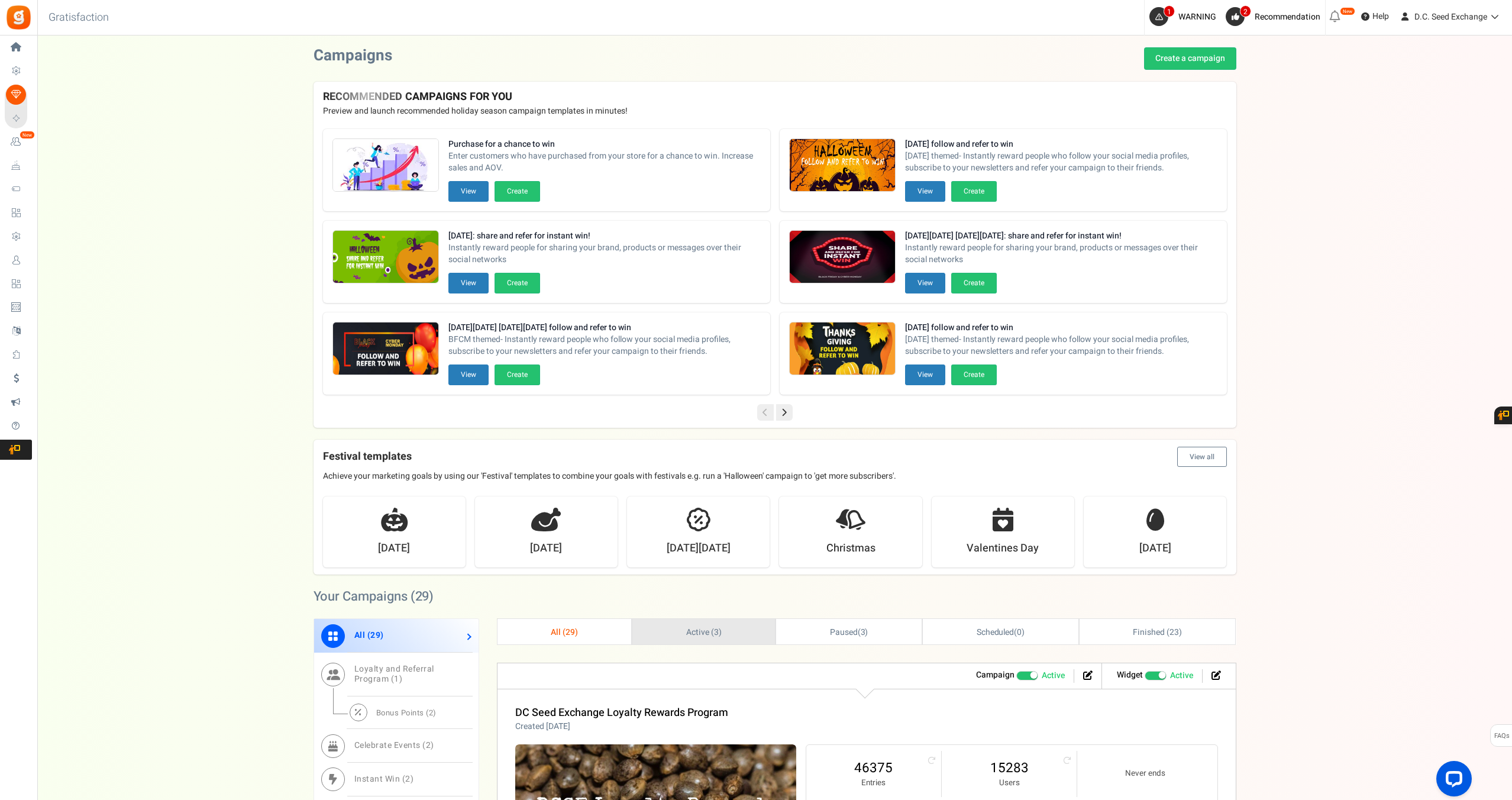
click at [694, 635] on span "Active ( 3 )" at bounding box center [704, 632] width 36 height 13
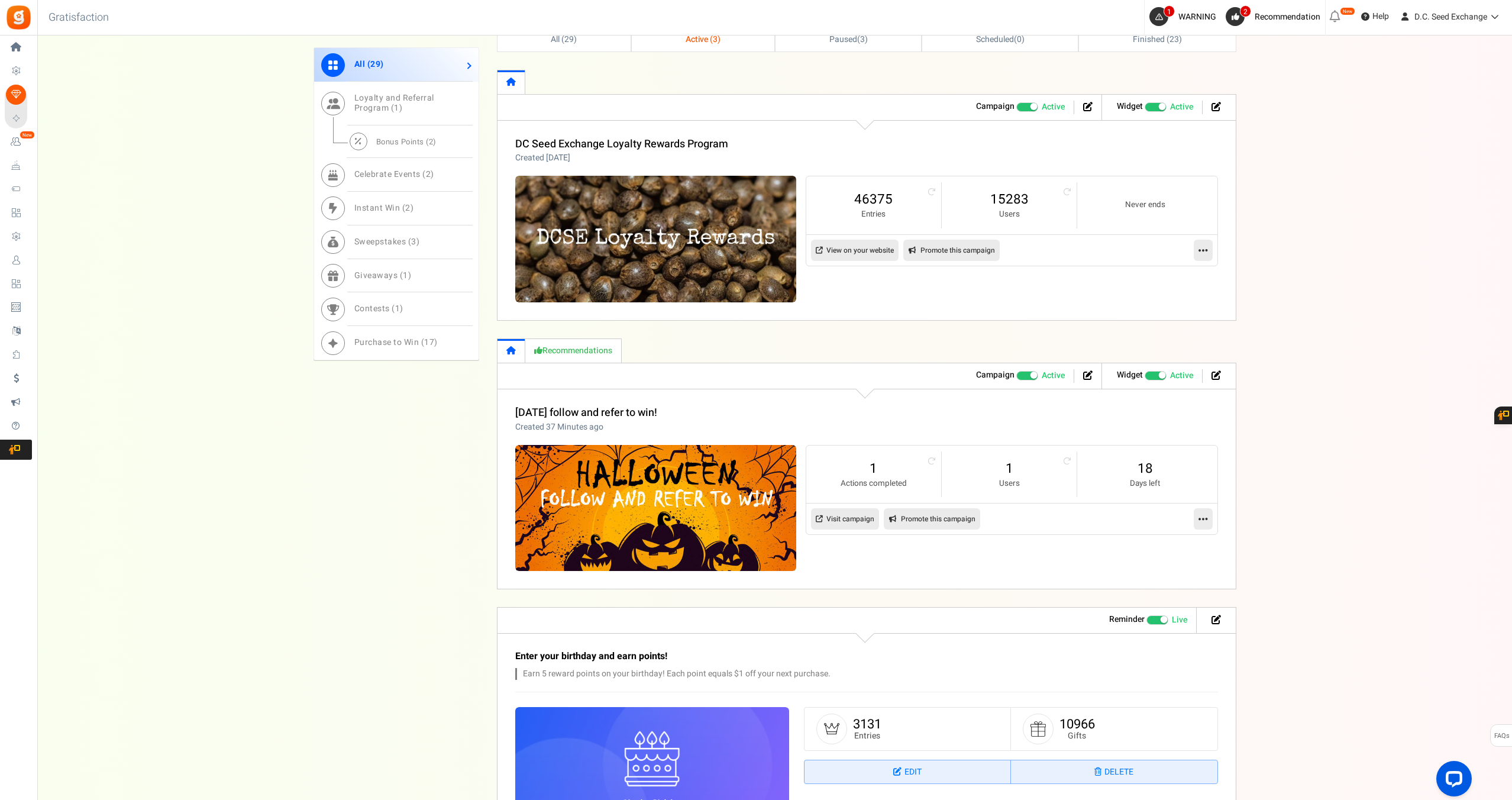
scroll to position [590, 0]
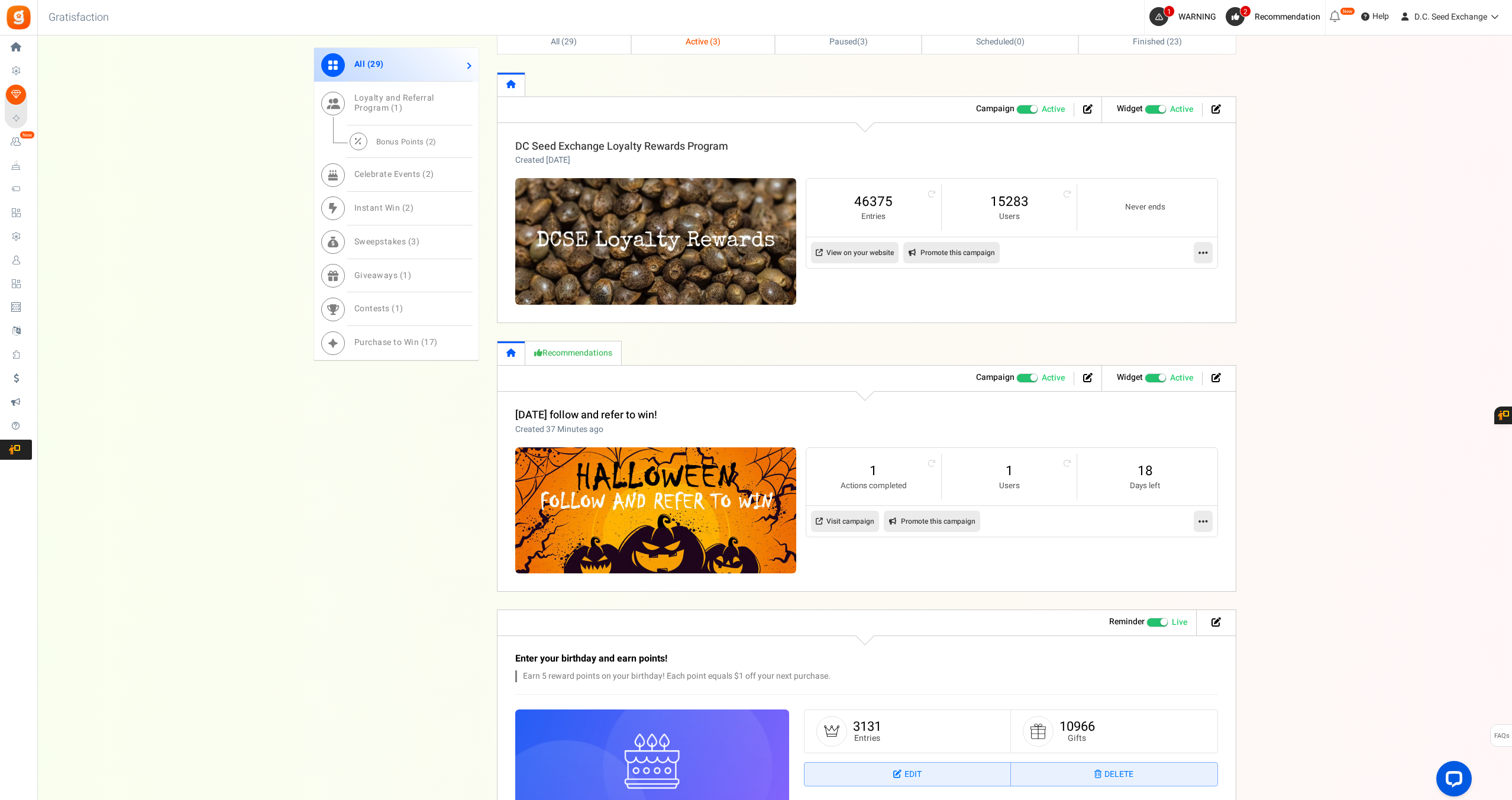
click at [683, 145] on link "DC Seed Exchange Loyalty Rewards Program" at bounding box center [622, 146] width 213 height 16
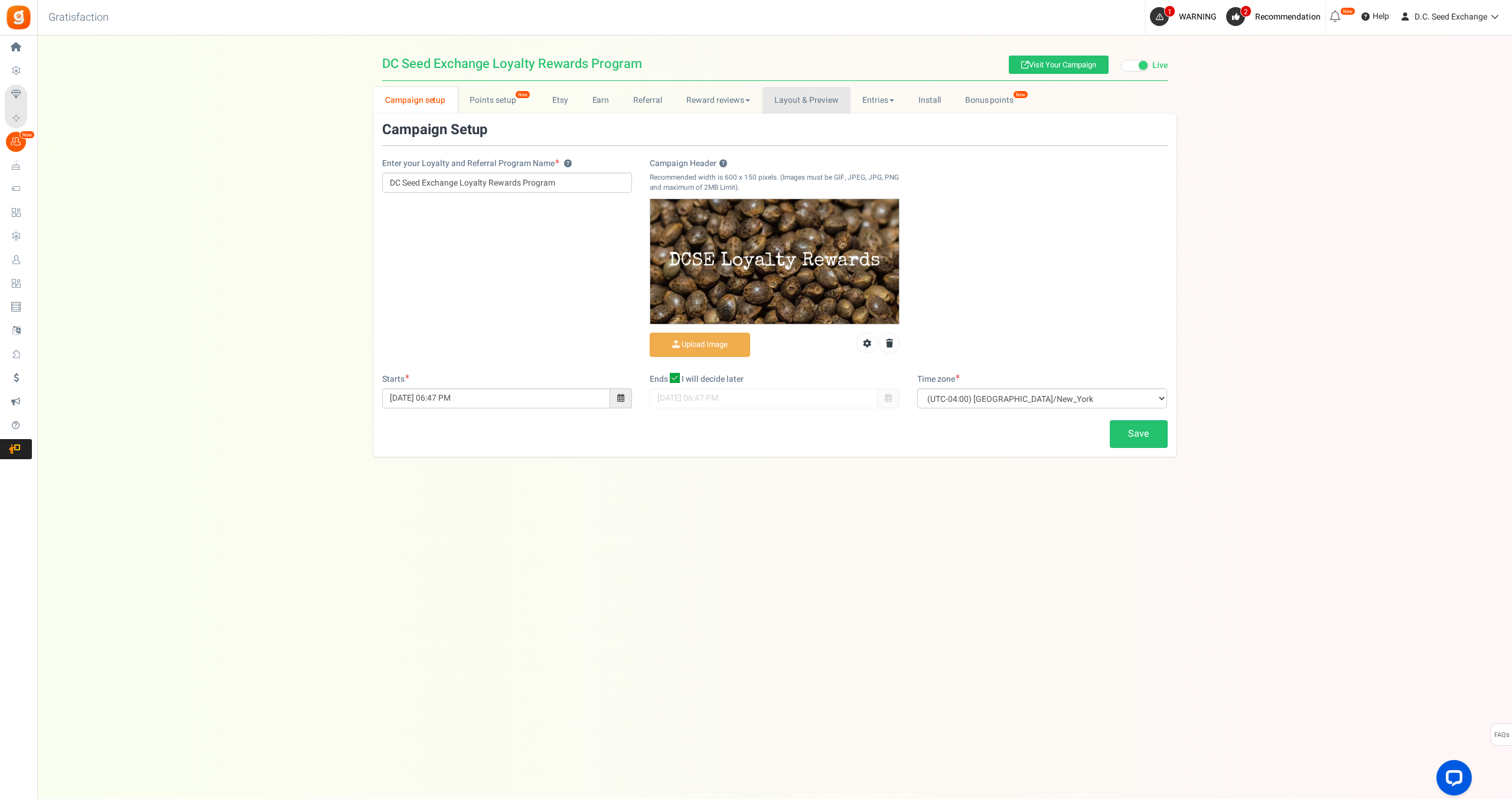
click at [797, 96] on link "Layout & Preview" at bounding box center [807, 100] width 88 height 27
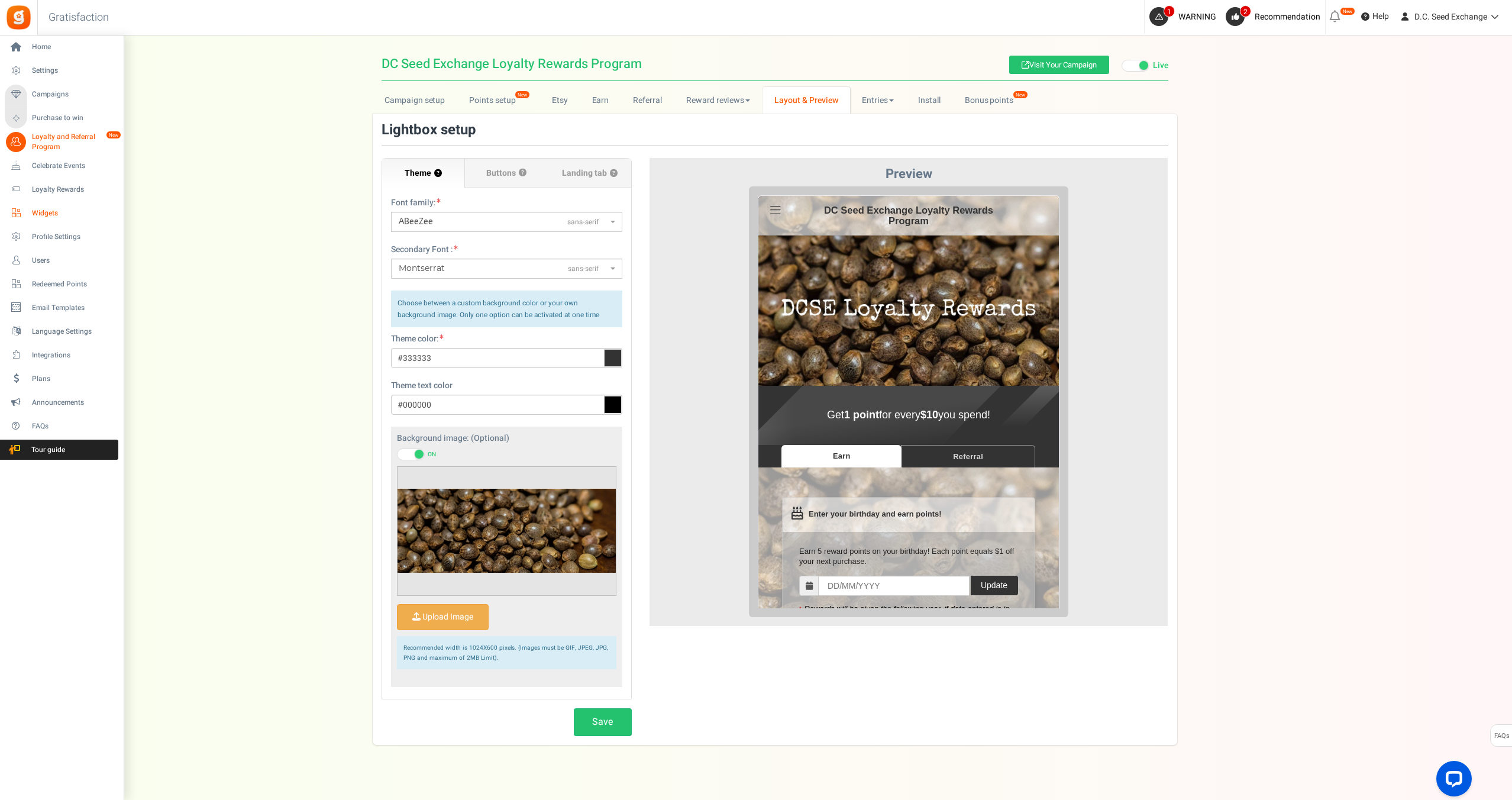
click at [38, 211] on span "Widgets" at bounding box center [73, 213] width 83 height 10
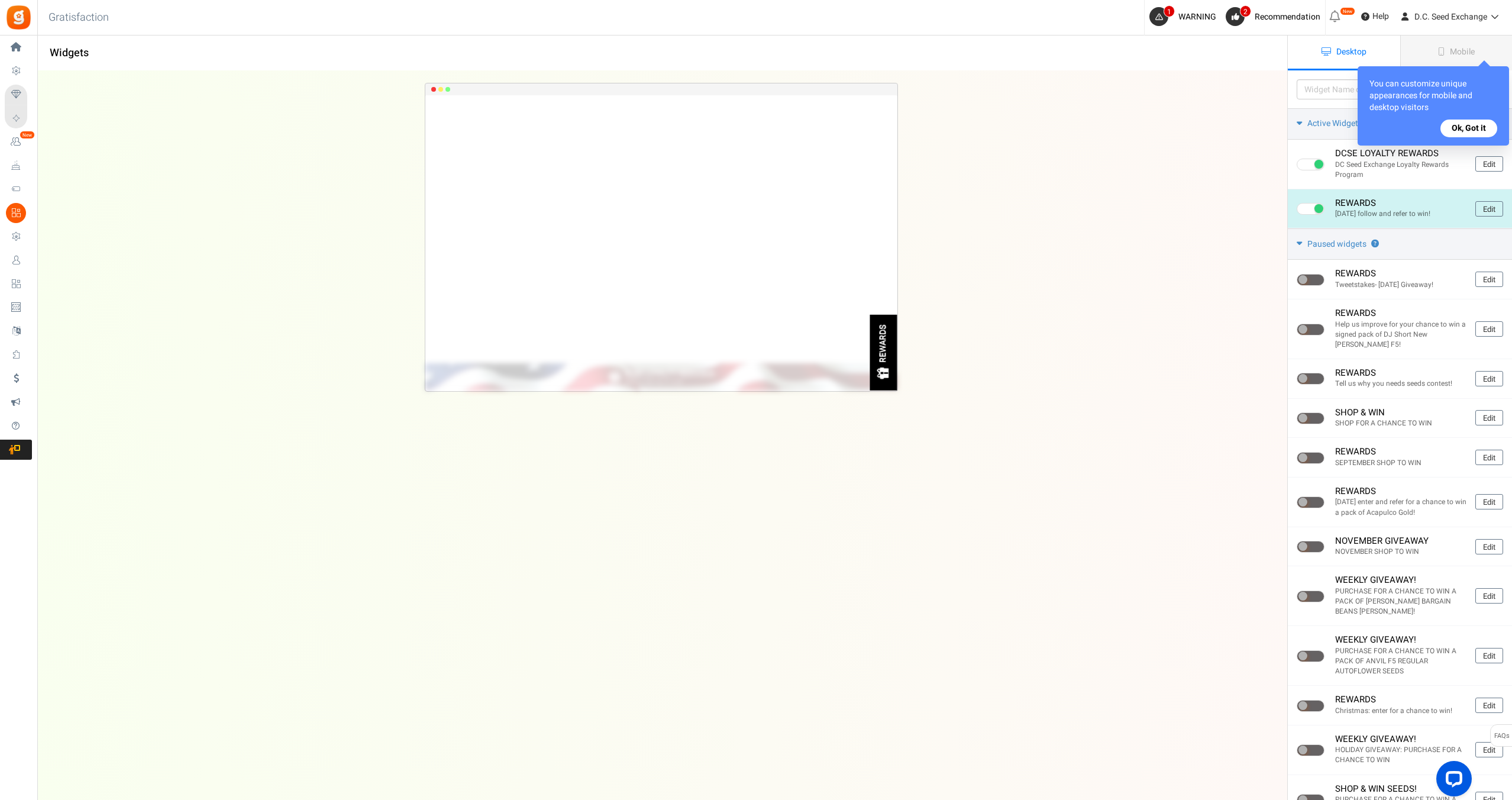
click at [1405, 208] on p "[DATE] follow and refer to win!" at bounding box center [1401, 213] width 131 height 10
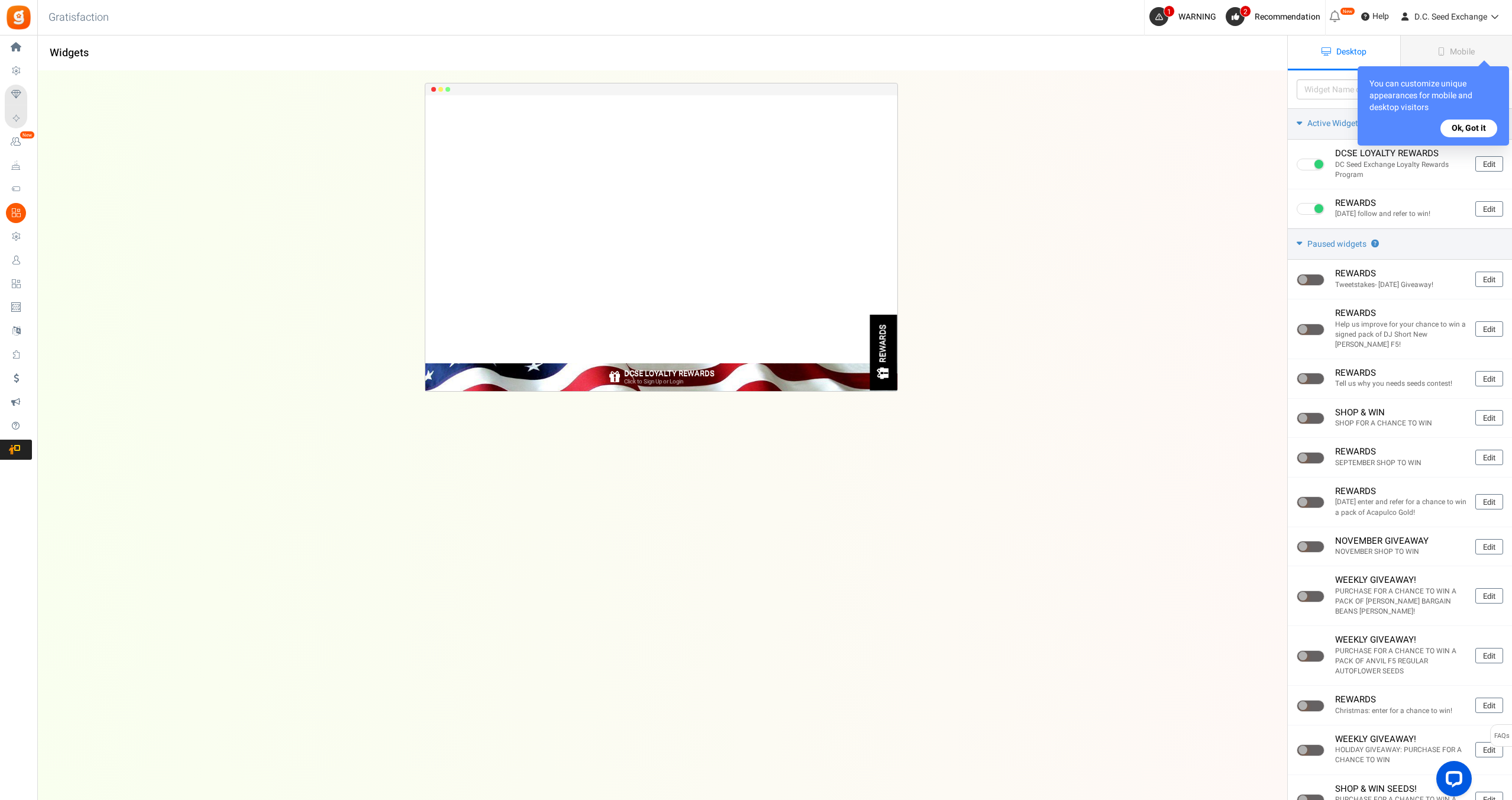
click at [1472, 127] on button "Ok, Got it" at bounding box center [1469, 128] width 57 height 17
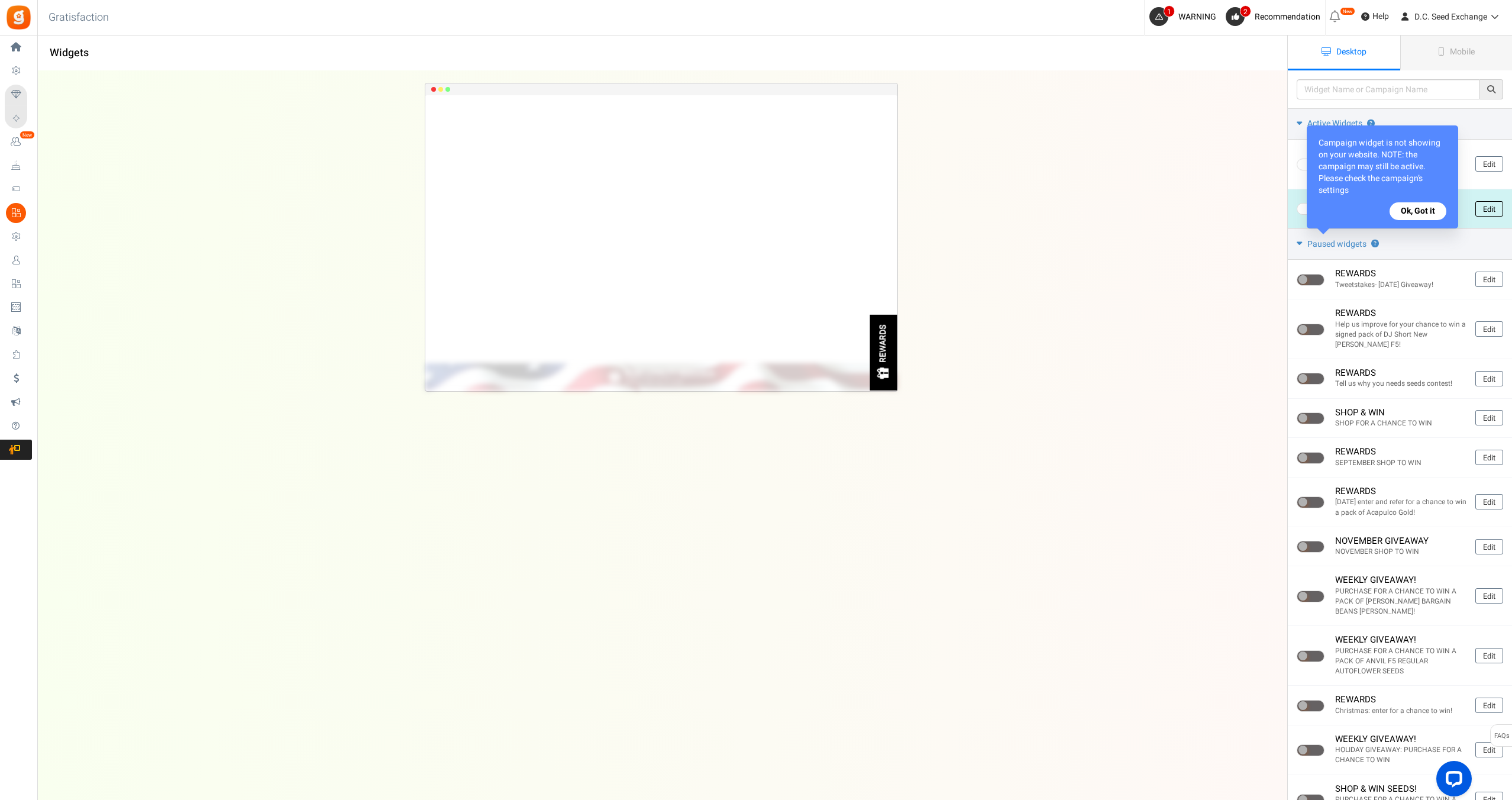
click at [1493, 205] on link "Edit" at bounding box center [1489, 208] width 28 height 15
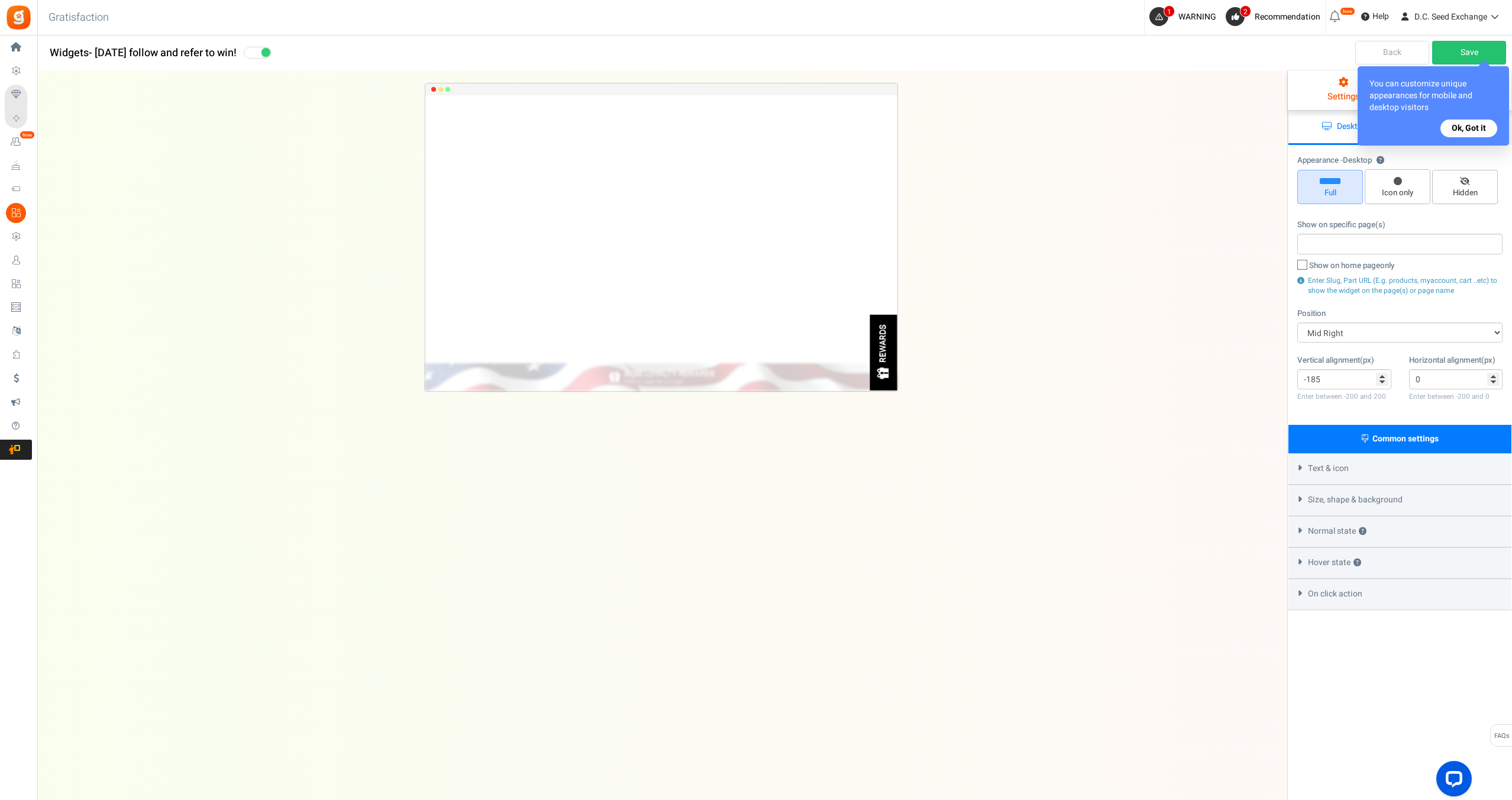
click at [1472, 126] on button "Ok, Got it" at bounding box center [1469, 128] width 57 height 17
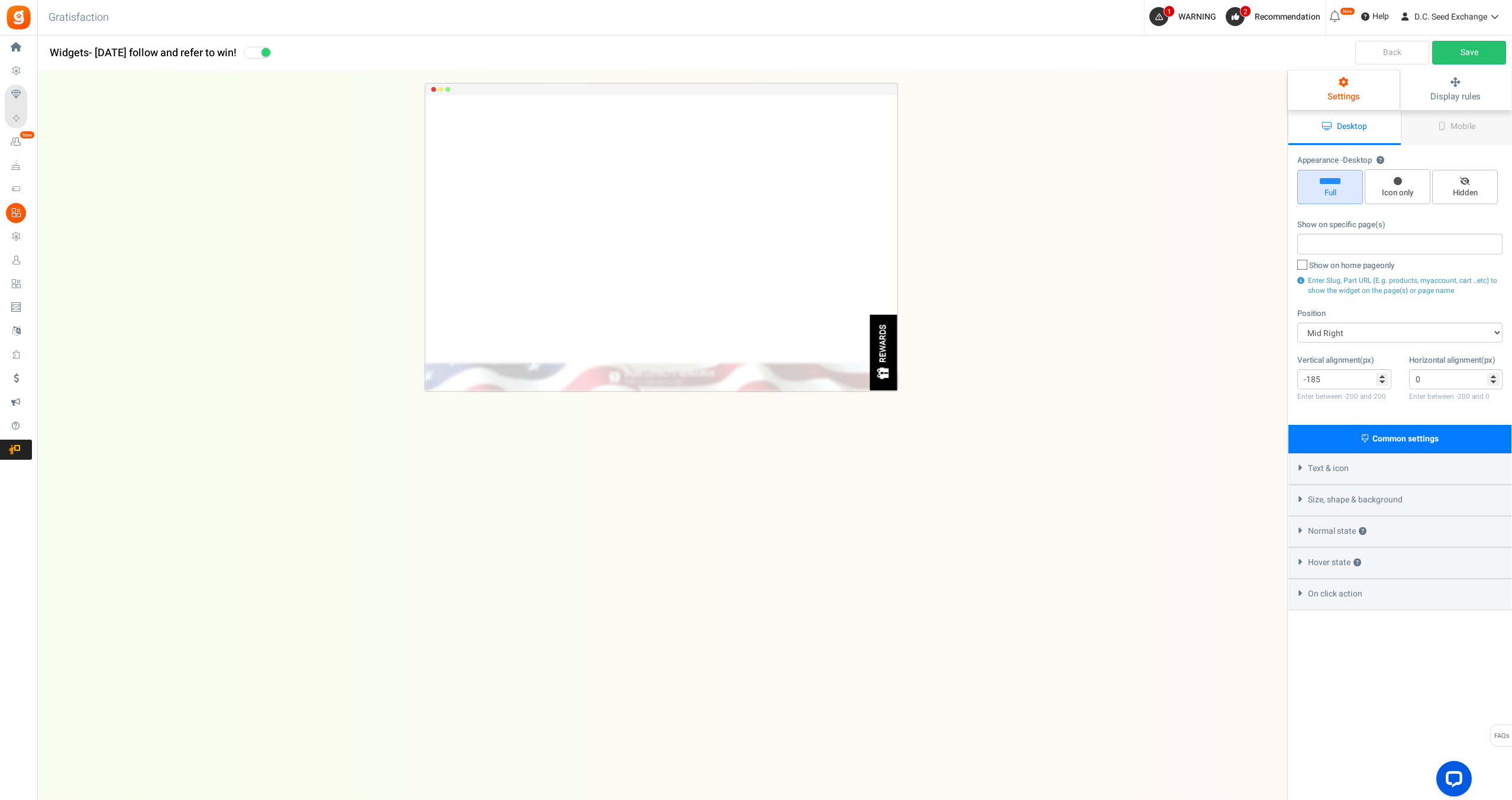
click at [1361, 469] on div "Text & icon" at bounding box center [1400, 469] width 223 height 32
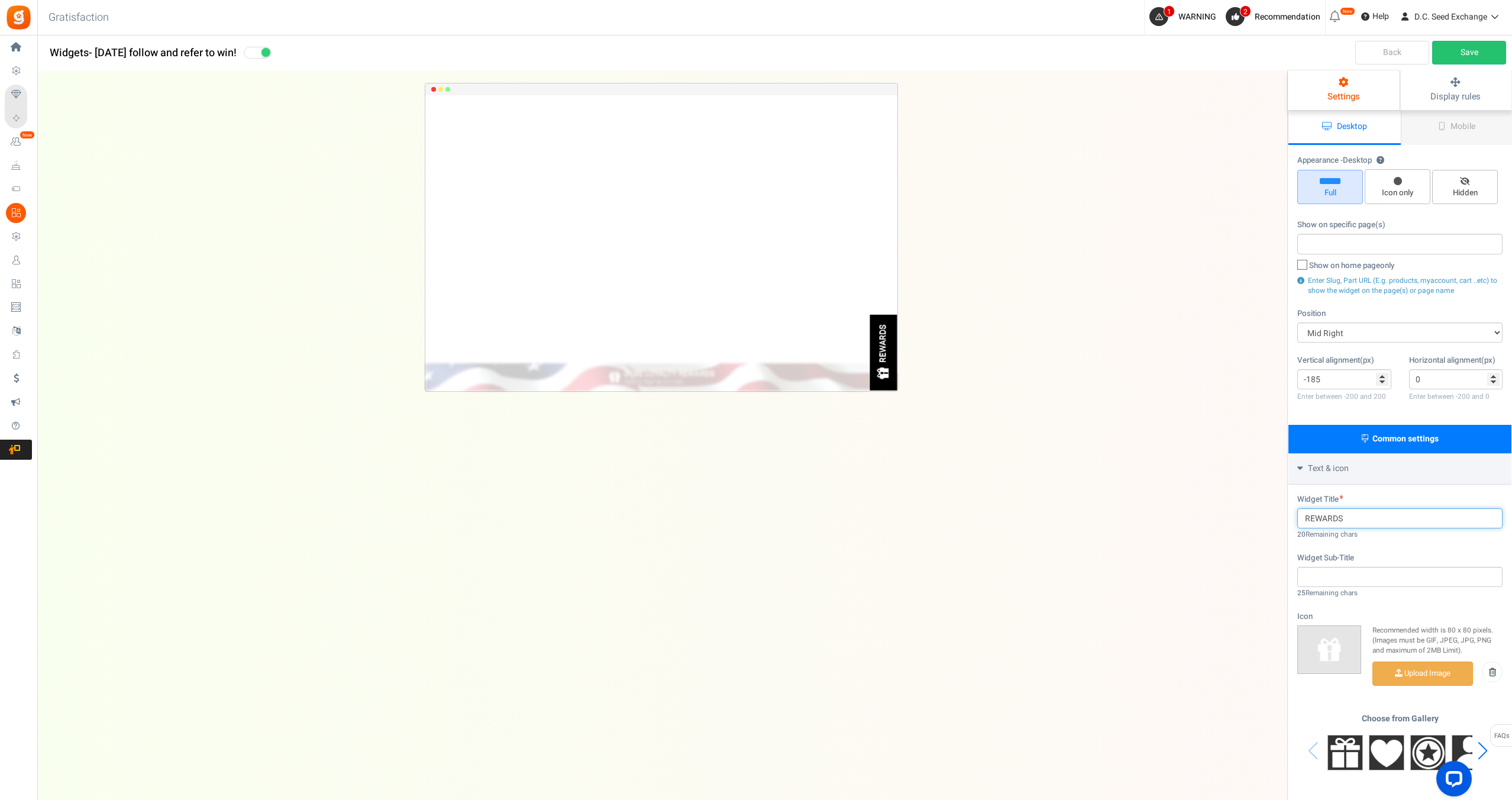
click at [1354, 523] on input "REWARDS" at bounding box center [1400, 517] width 205 height 20
type input "FOLLOW & EARN"
type input "Earn Points"
click at [1482, 746] on div "Next slide" at bounding box center [1483, 750] width 16 height 36
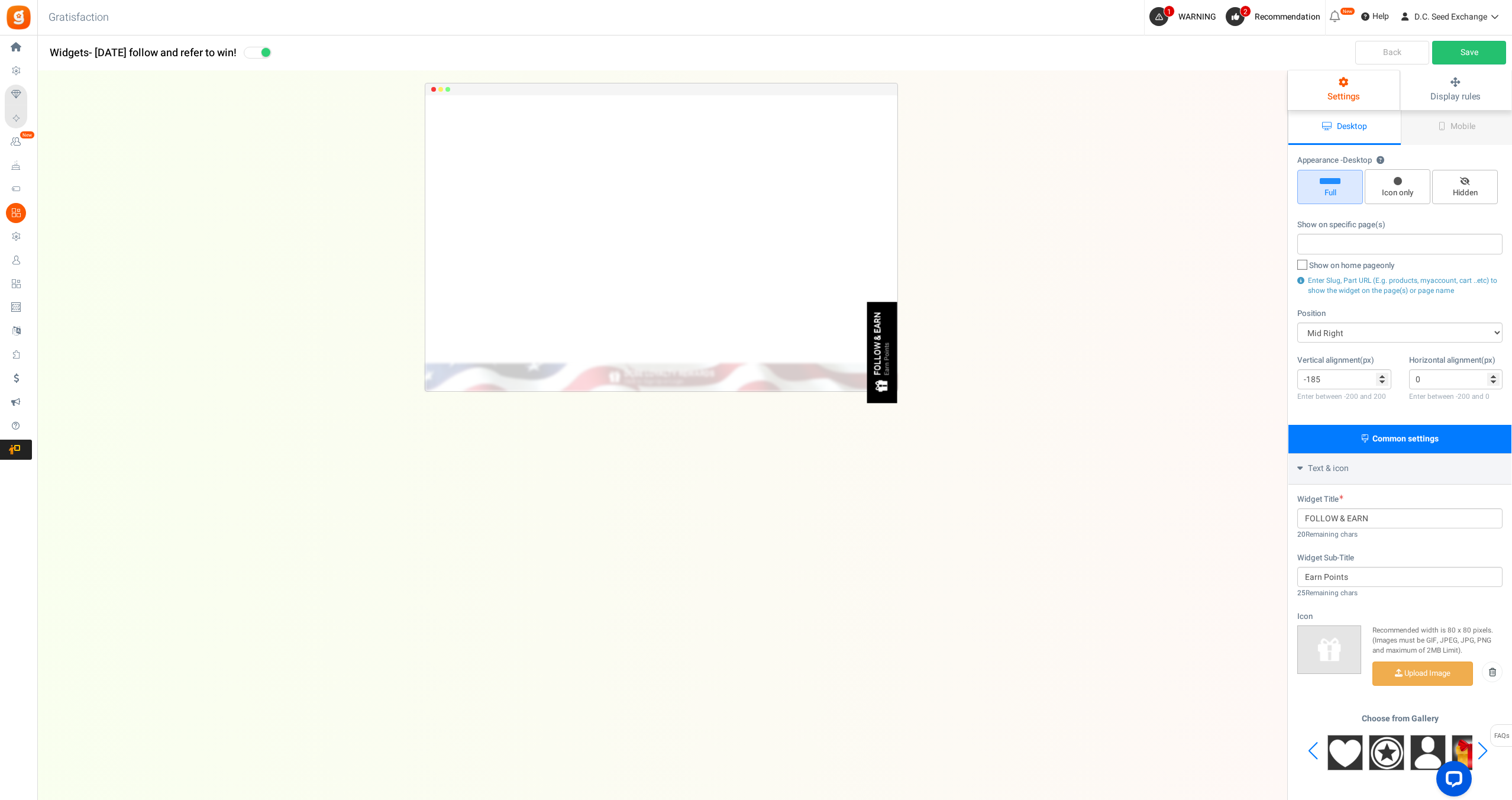
click at [1482, 746] on div "Next slide" at bounding box center [1483, 750] width 16 height 36
click at [1482, 746] on div "Choose from Gallery" at bounding box center [1400, 751] width 205 height 74
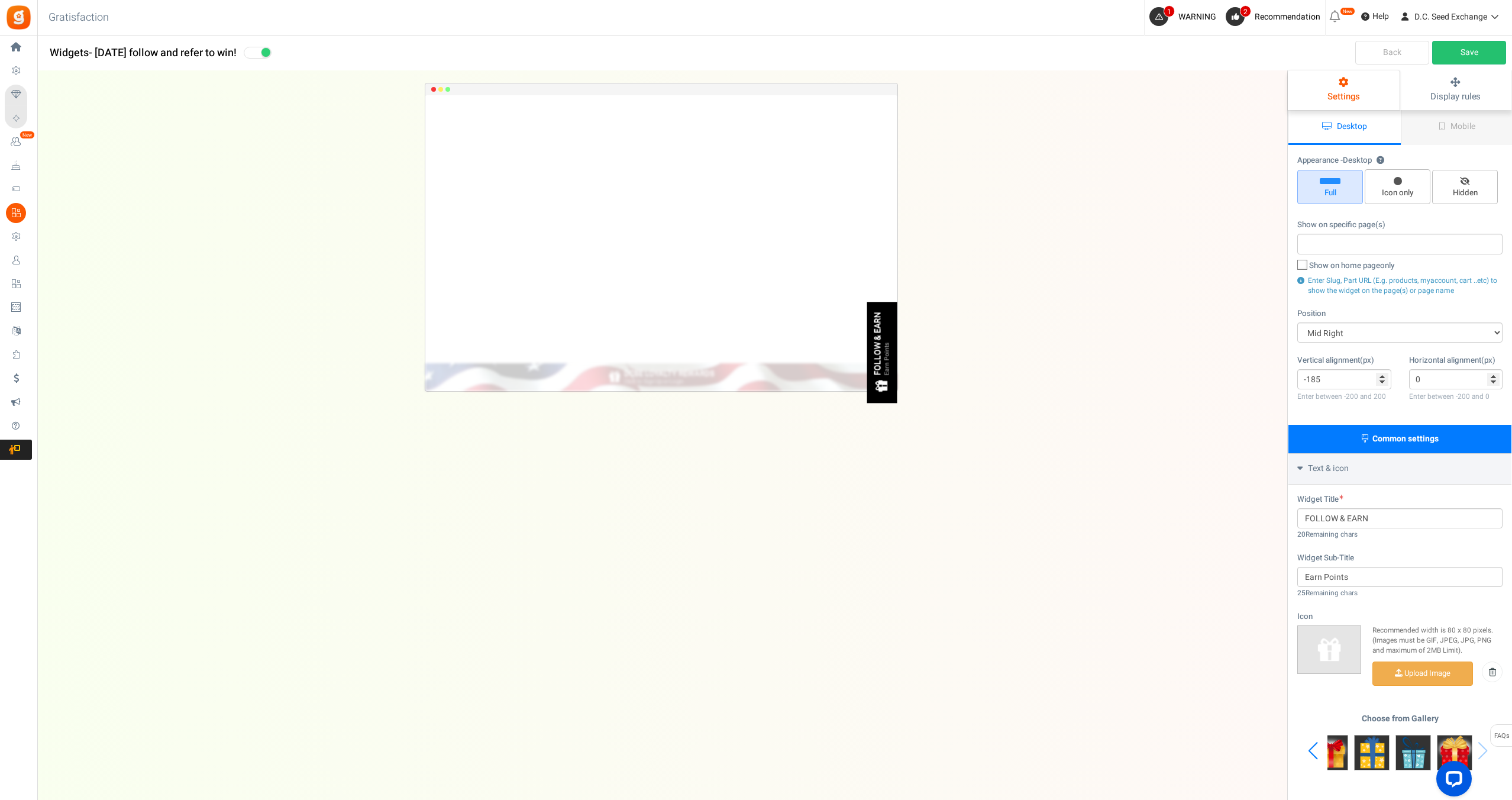
click at [1482, 746] on div "Choose from Gallery" at bounding box center [1400, 751] width 205 height 74
click at [1497, 51] on link "Save" at bounding box center [1469, 53] width 74 height 24
click at [1302, 265] on icon at bounding box center [1303, 265] width 8 height 8
click at [1293, 265] on input "Show on home page only" at bounding box center [1289, 267] width 8 height 8
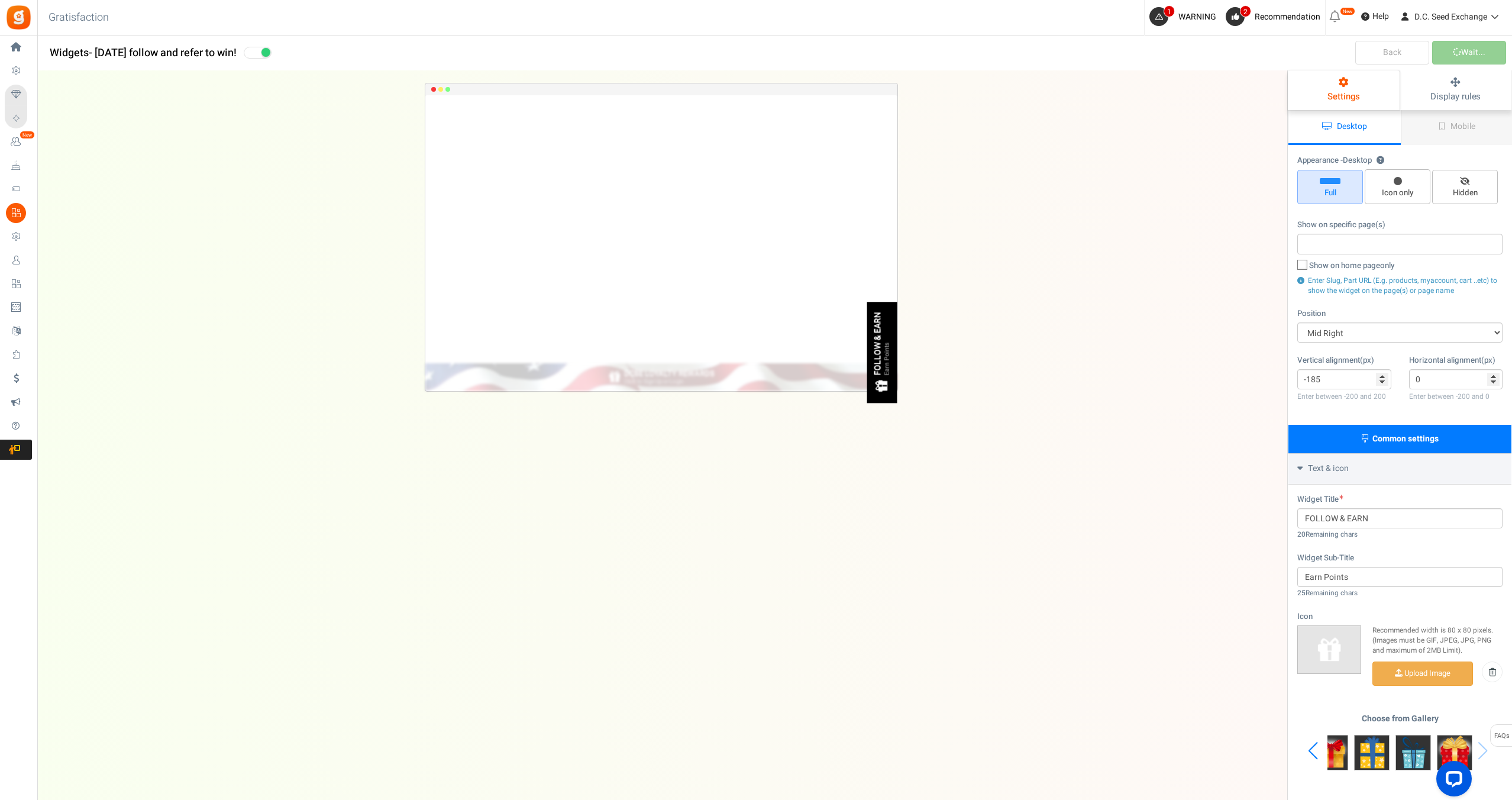
checkbox input "true"
click at [1472, 51] on link "Save" at bounding box center [1469, 53] width 74 height 24
click at [1366, 581] on input "Earn Points" at bounding box center [1400, 576] width 205 height 20
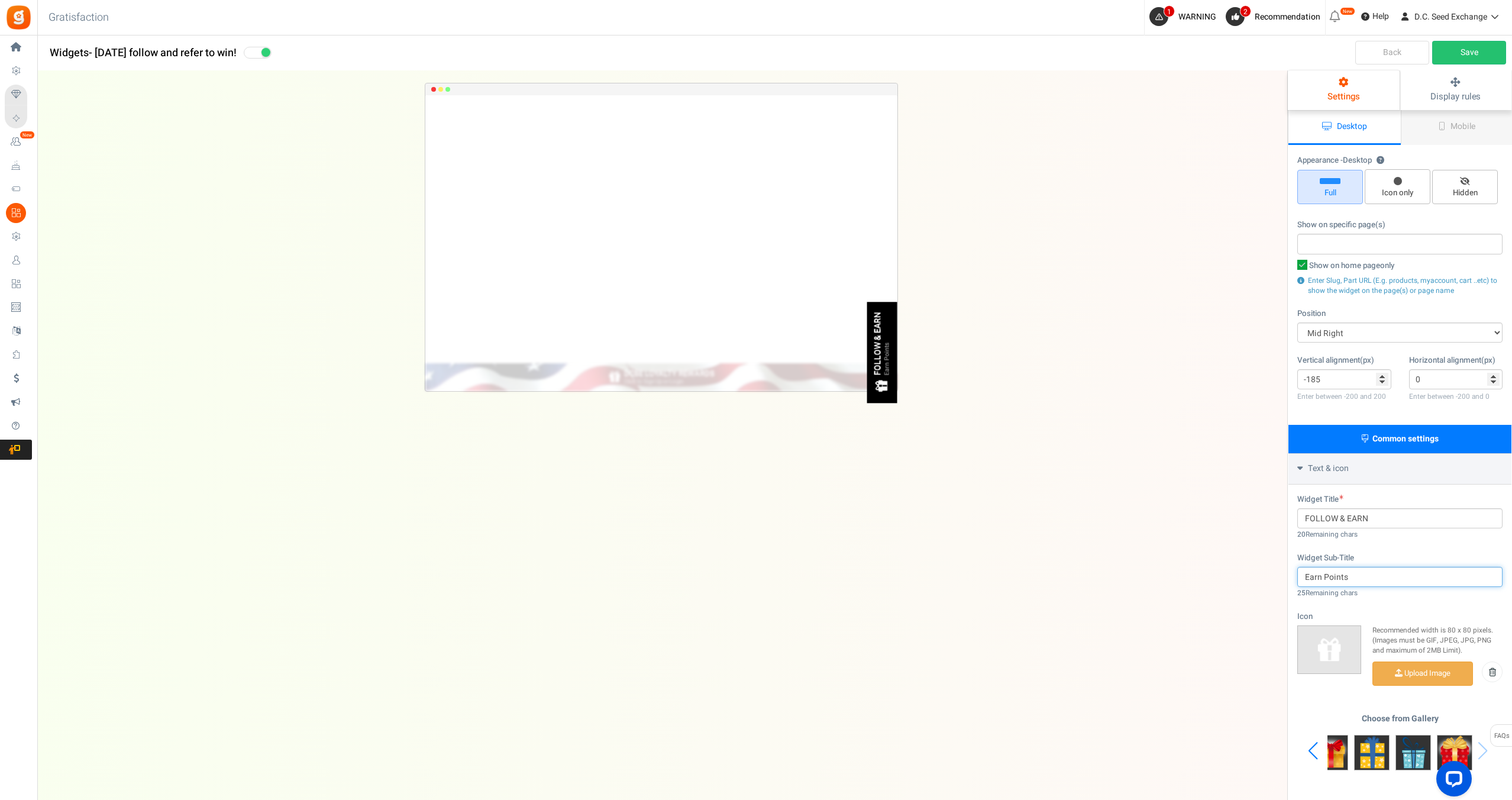
paste input "Start saving"
click at [1345, 581] on input "Start saving" at bounding box center [1400, 576] width 205 height 20
click at [1345, 580] on input "Start saving" at bounding box center [1400, 576] width 205 height 20
click at [1330, 577] on input "Start saving" at bounding box center [1400, 576] width 205 height 20
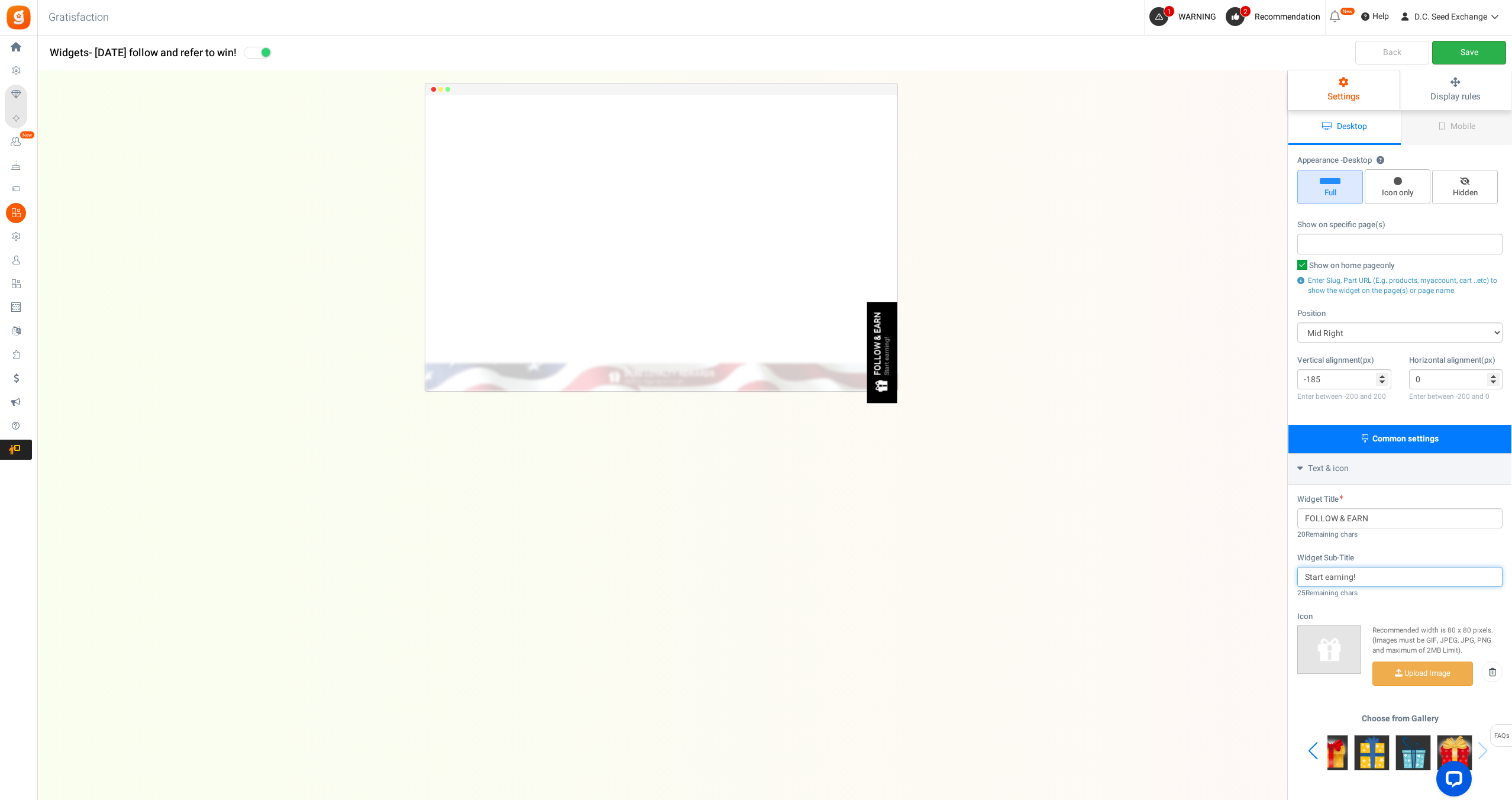
type input "Start earning!"
click at [1472, 54] on link "Save" at bounding box center [1469, 53] width 74 height 24
click at [1446, 93] on span "Display rules" at bounding box center [1456, 96] width 51 height 13
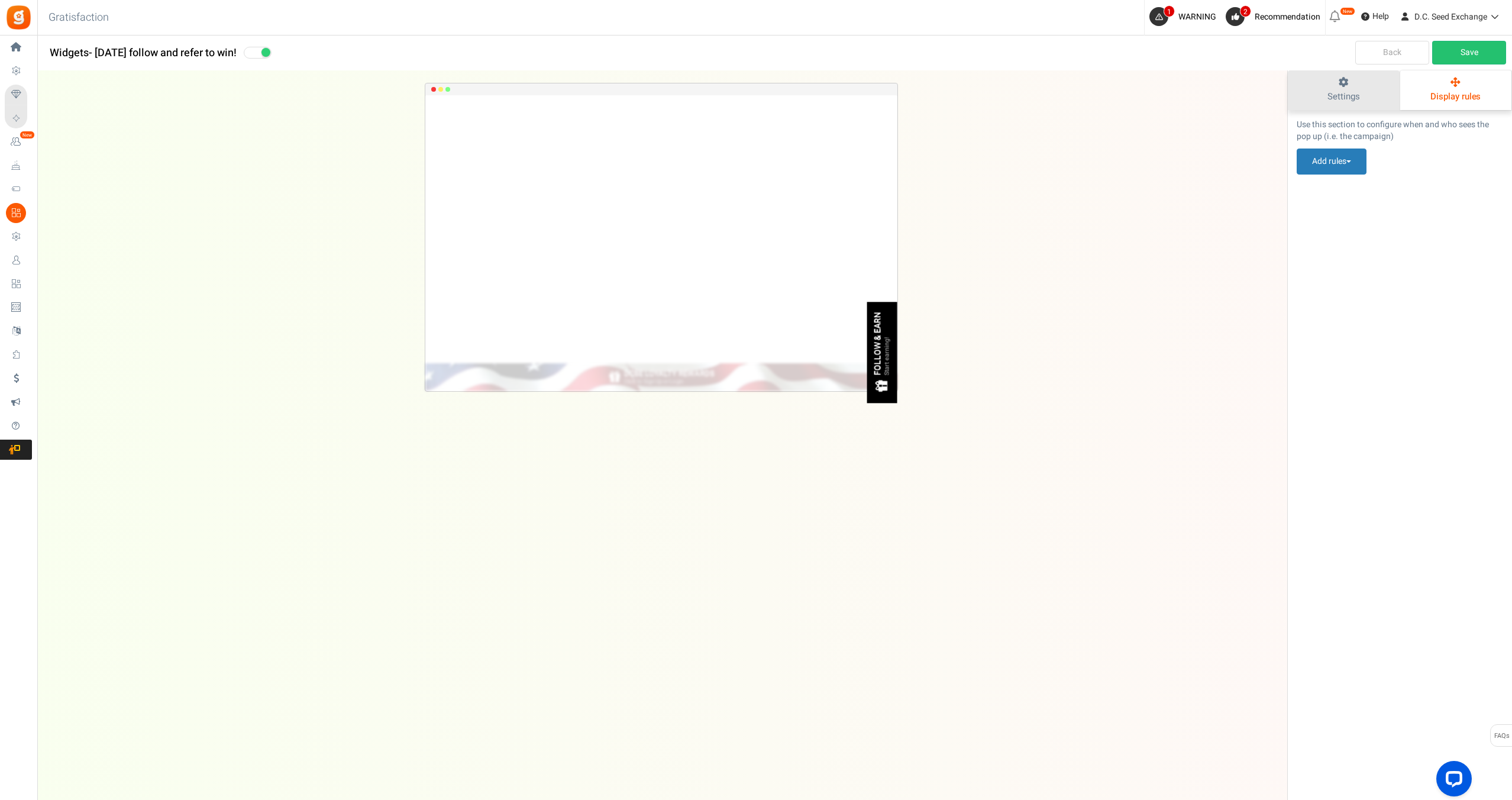
click at [1343, 88] on link "Settings" at bounding box center [1344, 90] width 112 height 39
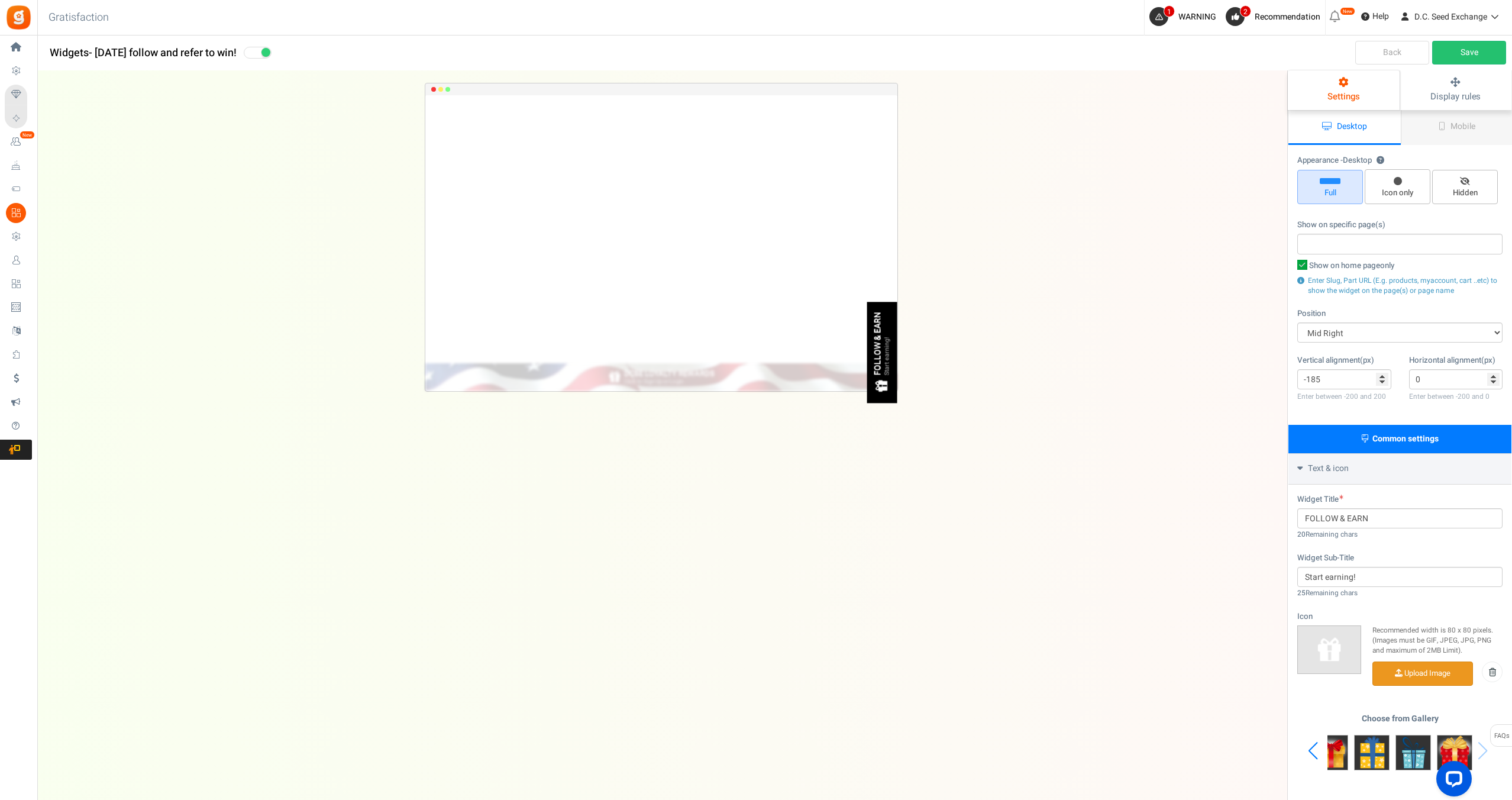
click at [1416, 666] on input "file" at bounding box center [1423, 673] width 100 height 23
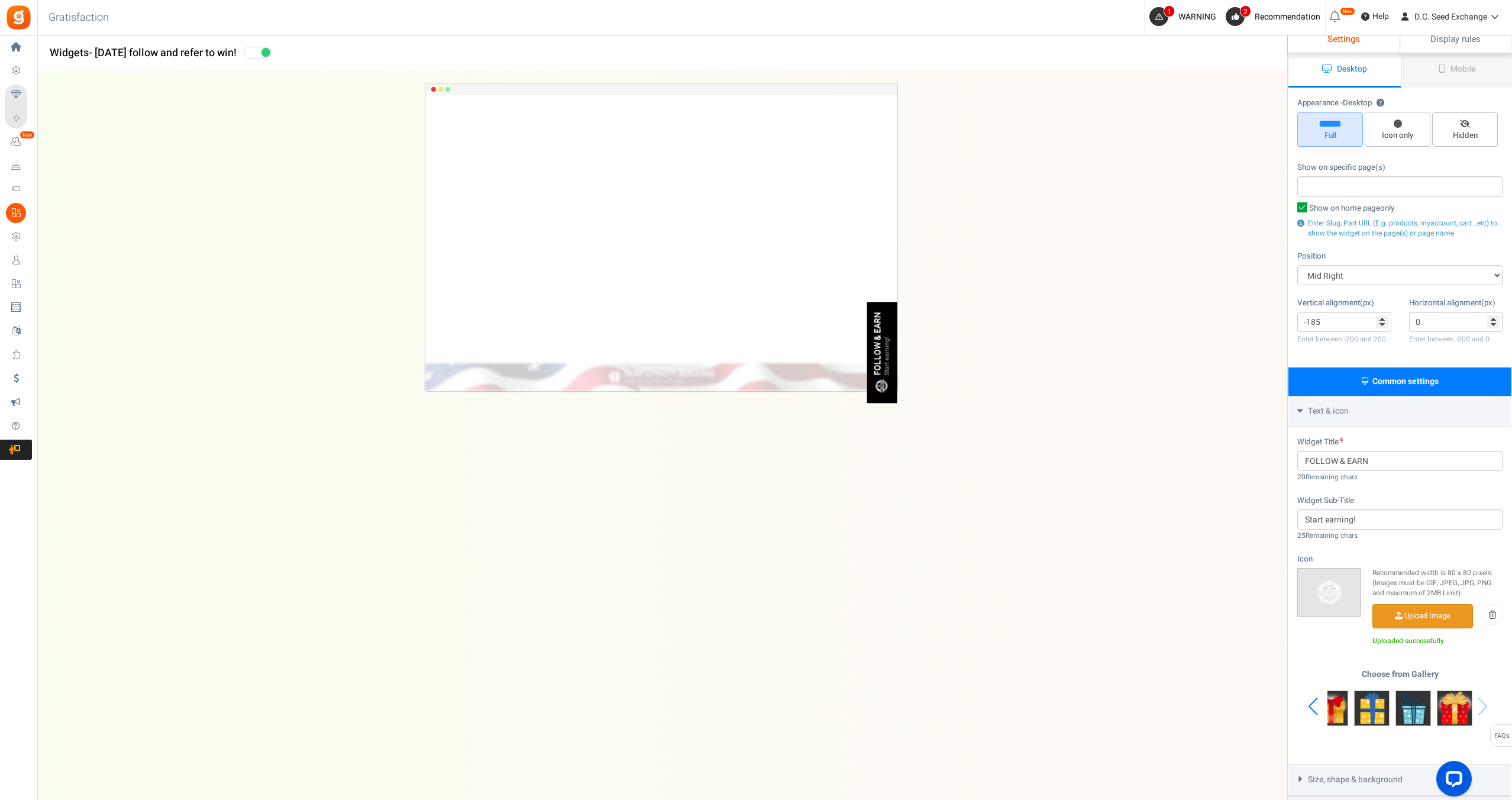
scroll to position [58, 0]
click at [1356, 276] on select "Mid Right Mid Left Top Bar Top Left Top Right Top Center Bottom Bar Bottom Left…" at bounding box center [1400, 274] width 205 height 20
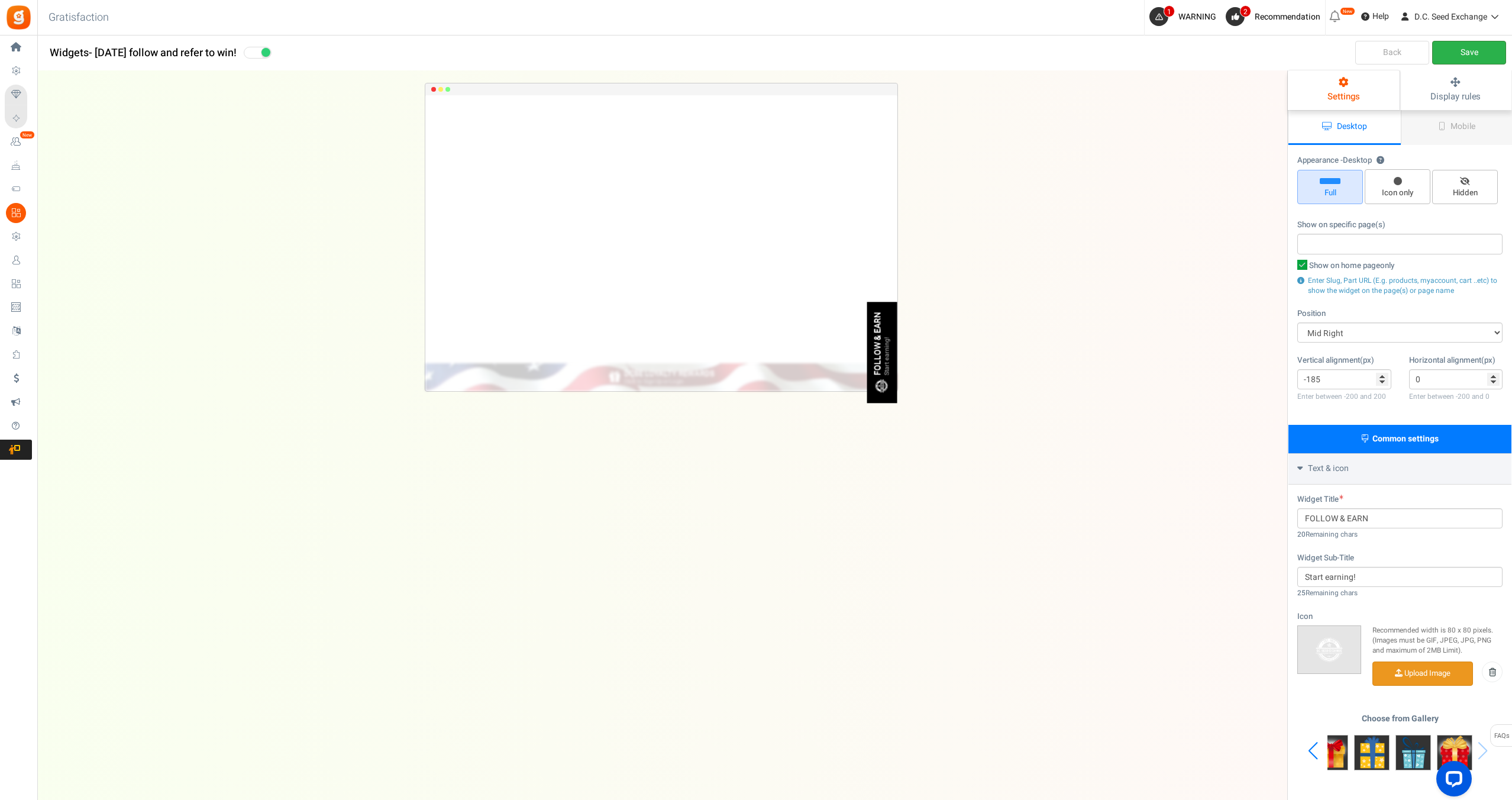
click at [1467, 51] on link "Save" at bounding box center [1469, 53] width 74 height 24
click at [1454, 50] on link "Save" at bounding box center [1469, 53] width 74 height 24
click at [1410, 48] on link "Back" at bounding box center [1393, 53] width 74 height 24
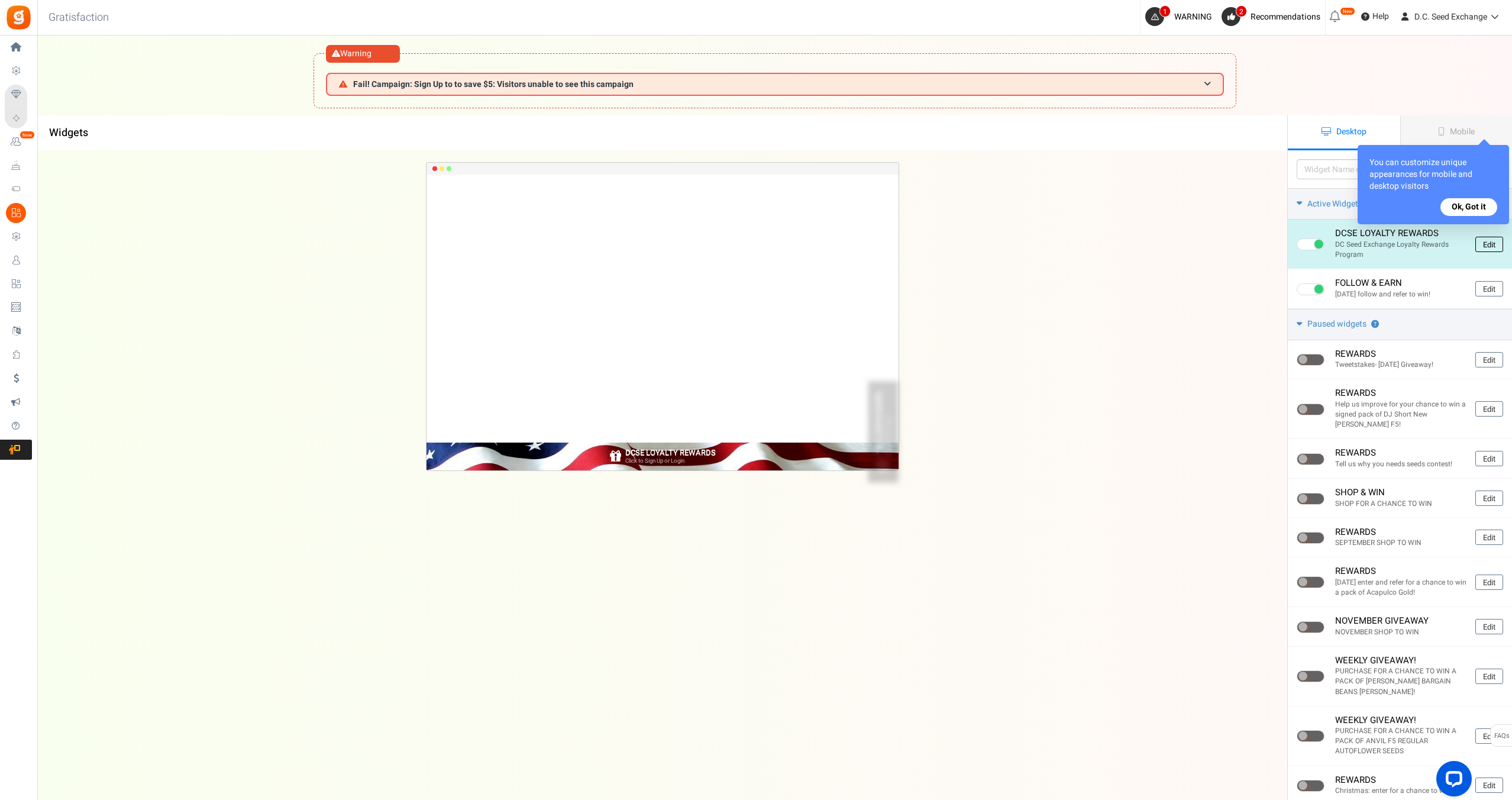
click at [1490, 246] on link "Edit" at bounding box center [1489, 244] width 28 height 15
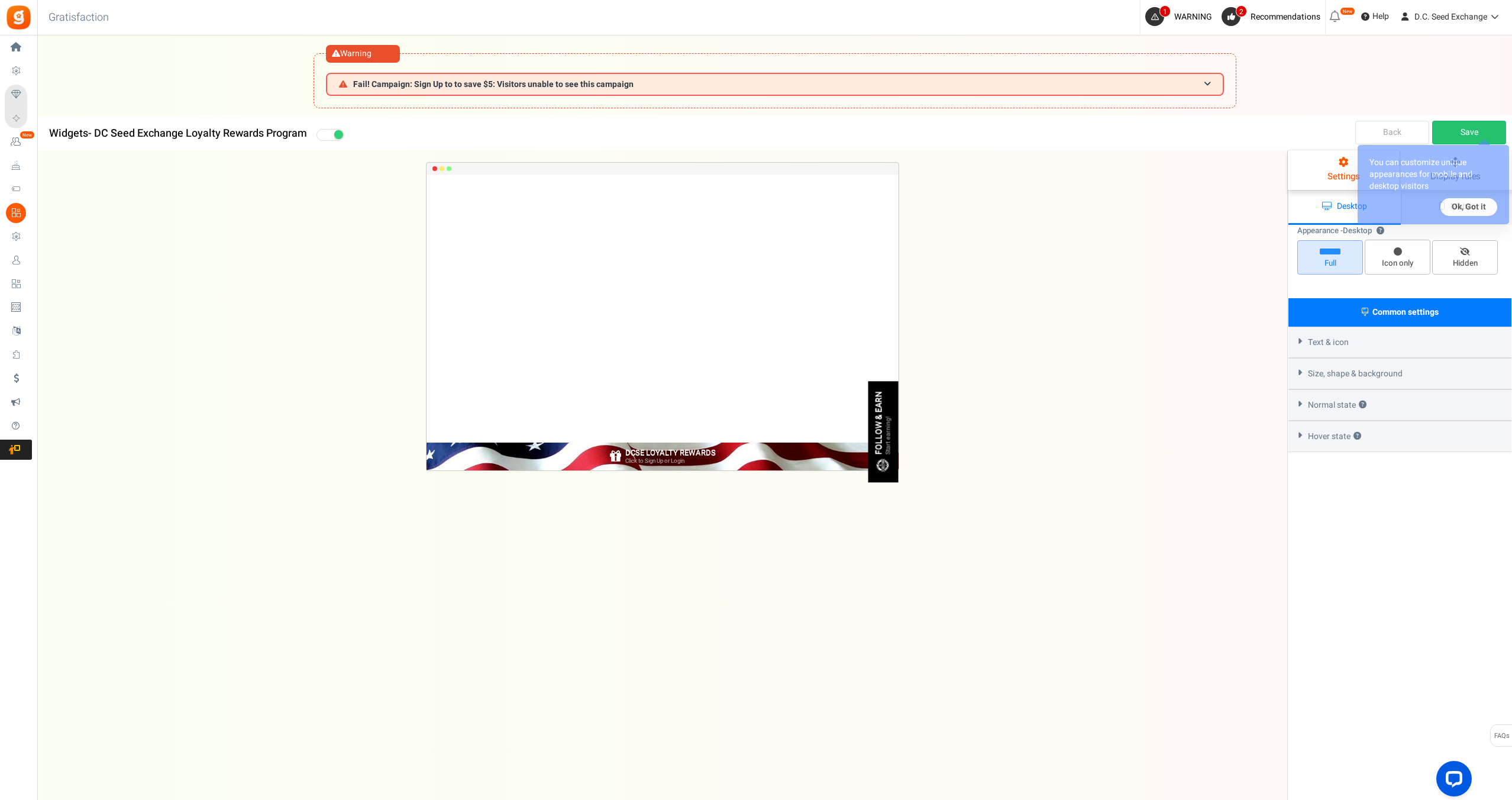
select select "bottom-bar"
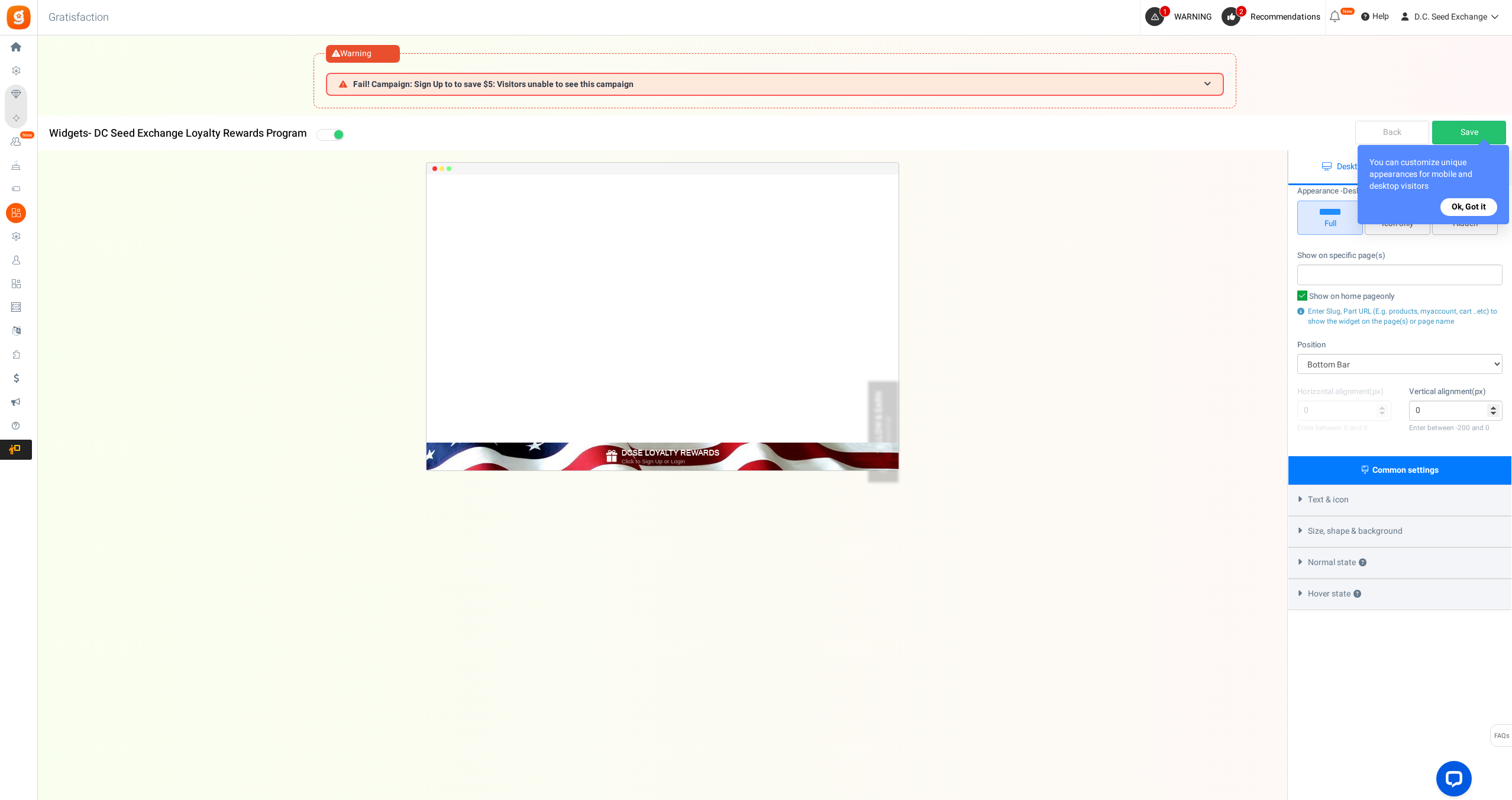
click at [1328, 498] on span "Text & icon" at bounding box center [1329, 499] width 41 height 12
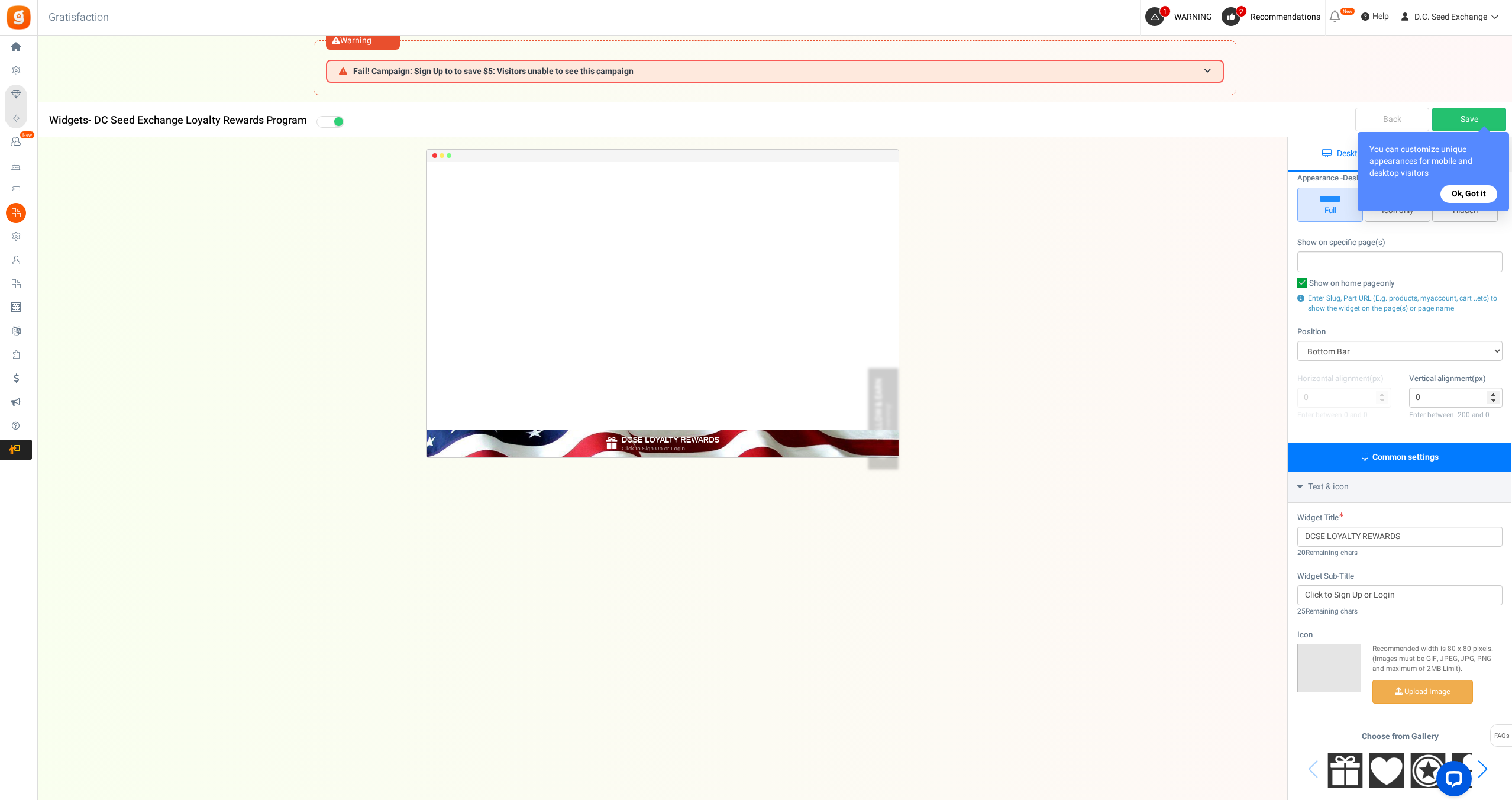
scroll to position [17, 0]
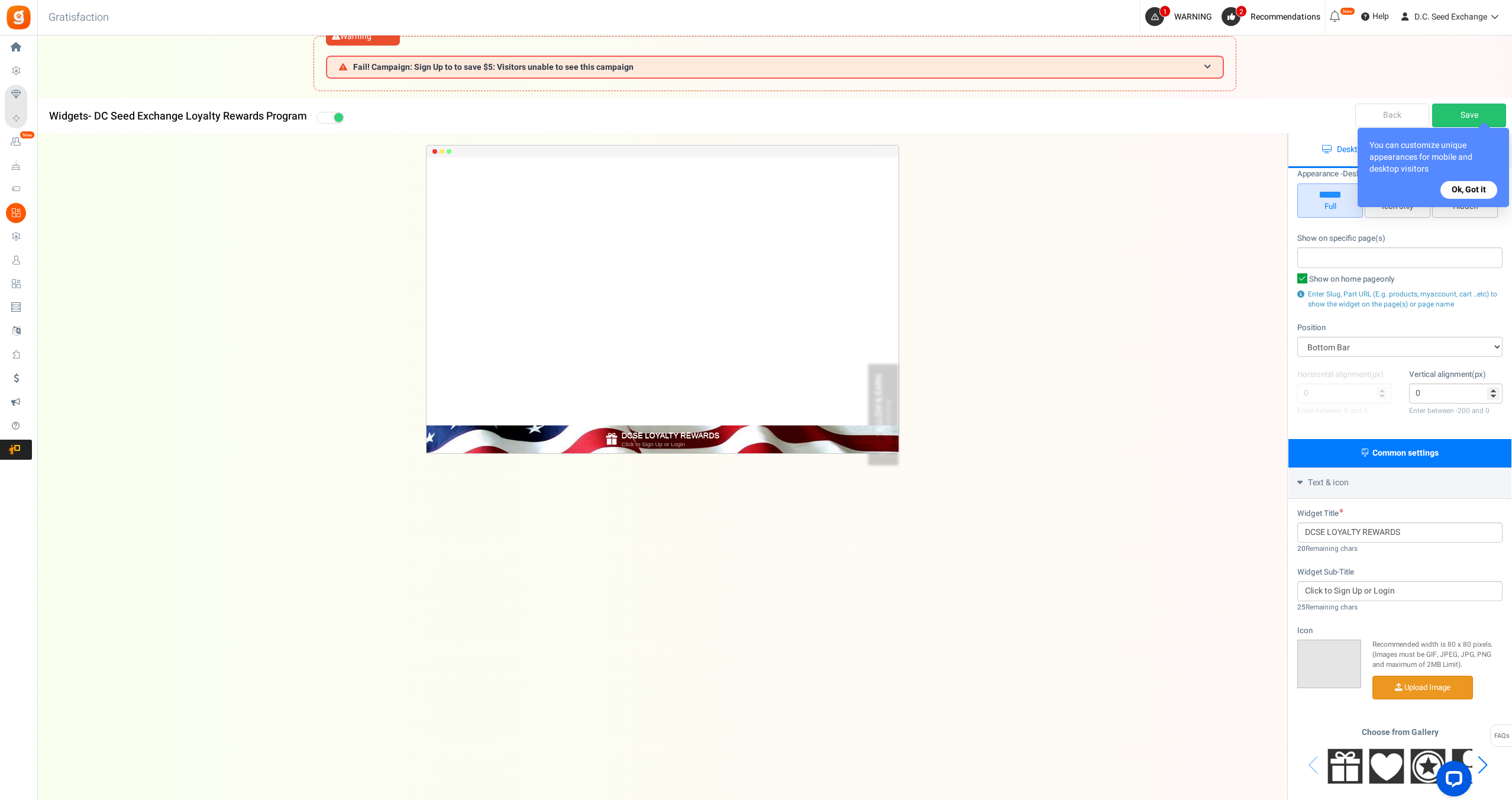
click at [1421, 689] on input "file" at bounding box center [1423, 687] width 100 height 23
click at [1328, 534] on input "DCSE LOYALTY REWARDS" at bounding box center [1400, 531] width 205 height 20
click at [1321, 655] on img at bounding box center [1330, 663] width 28 height 28
click at [1467, 194] on button "Ok, Got it" at bounding box center [1469, 190] width 57 height 17
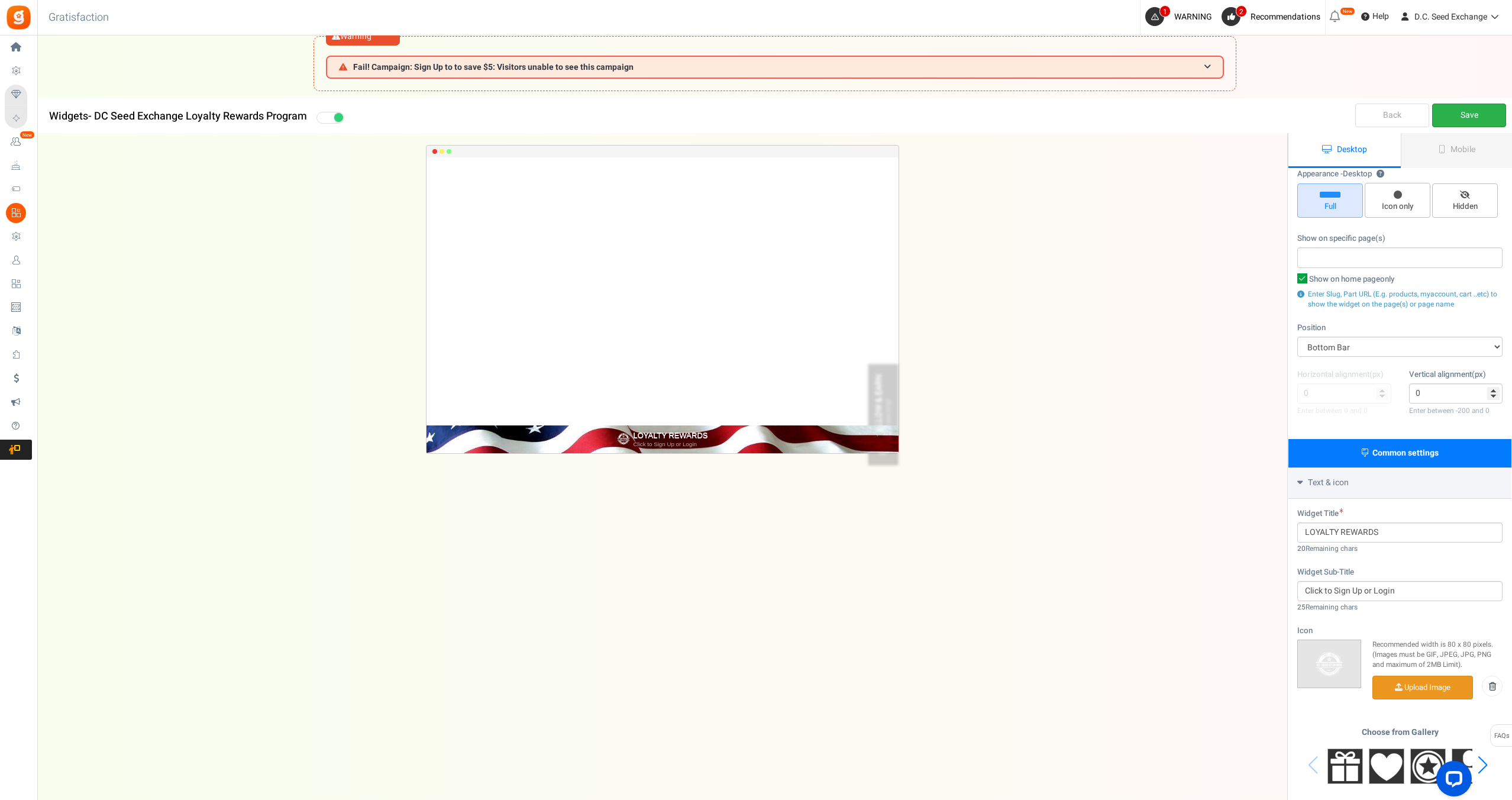
click at [1477, 114] on link "Save" at bounding box center [1469, 115] width 74 height 24
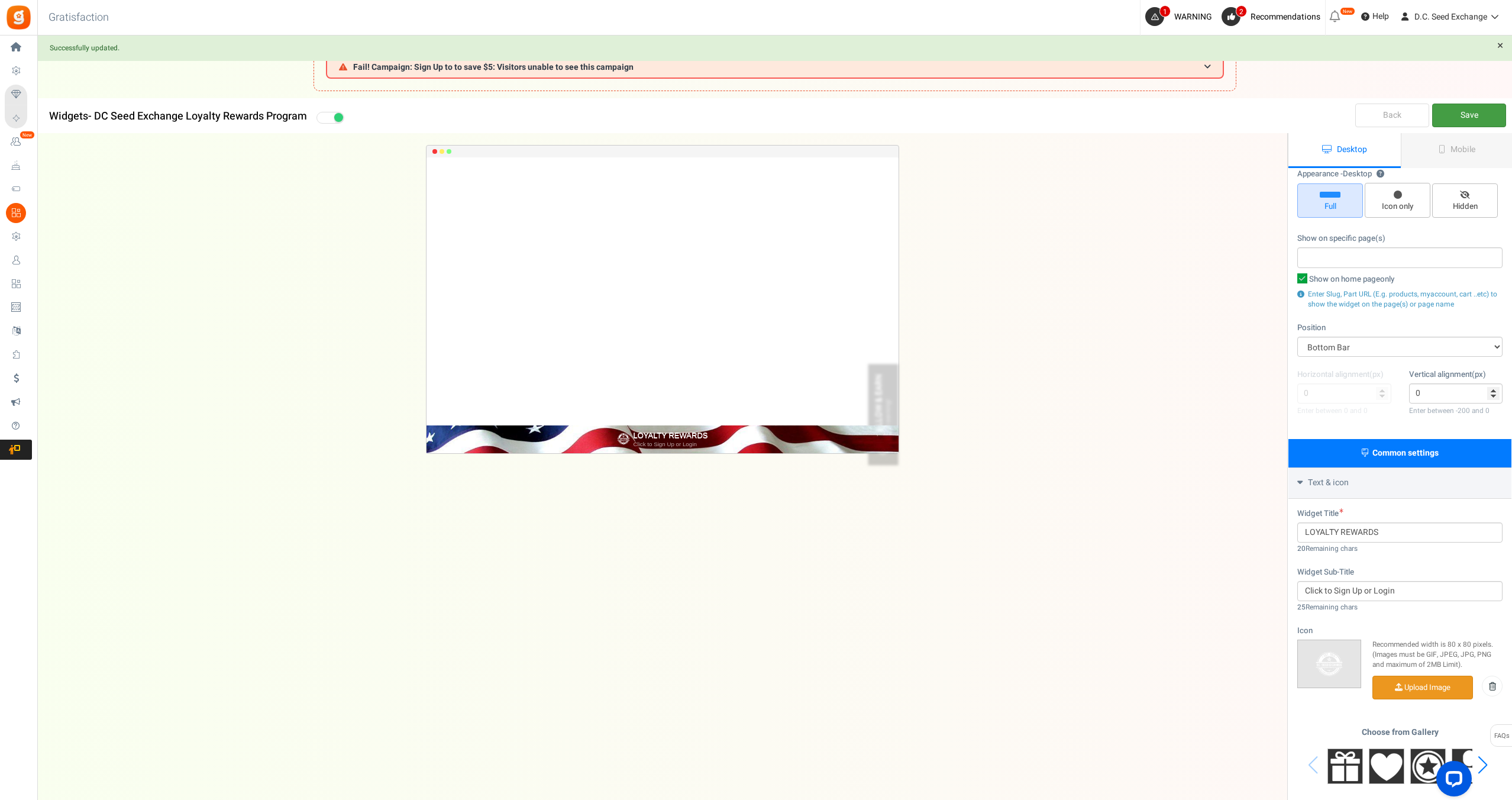
scroll to position [0, 0]
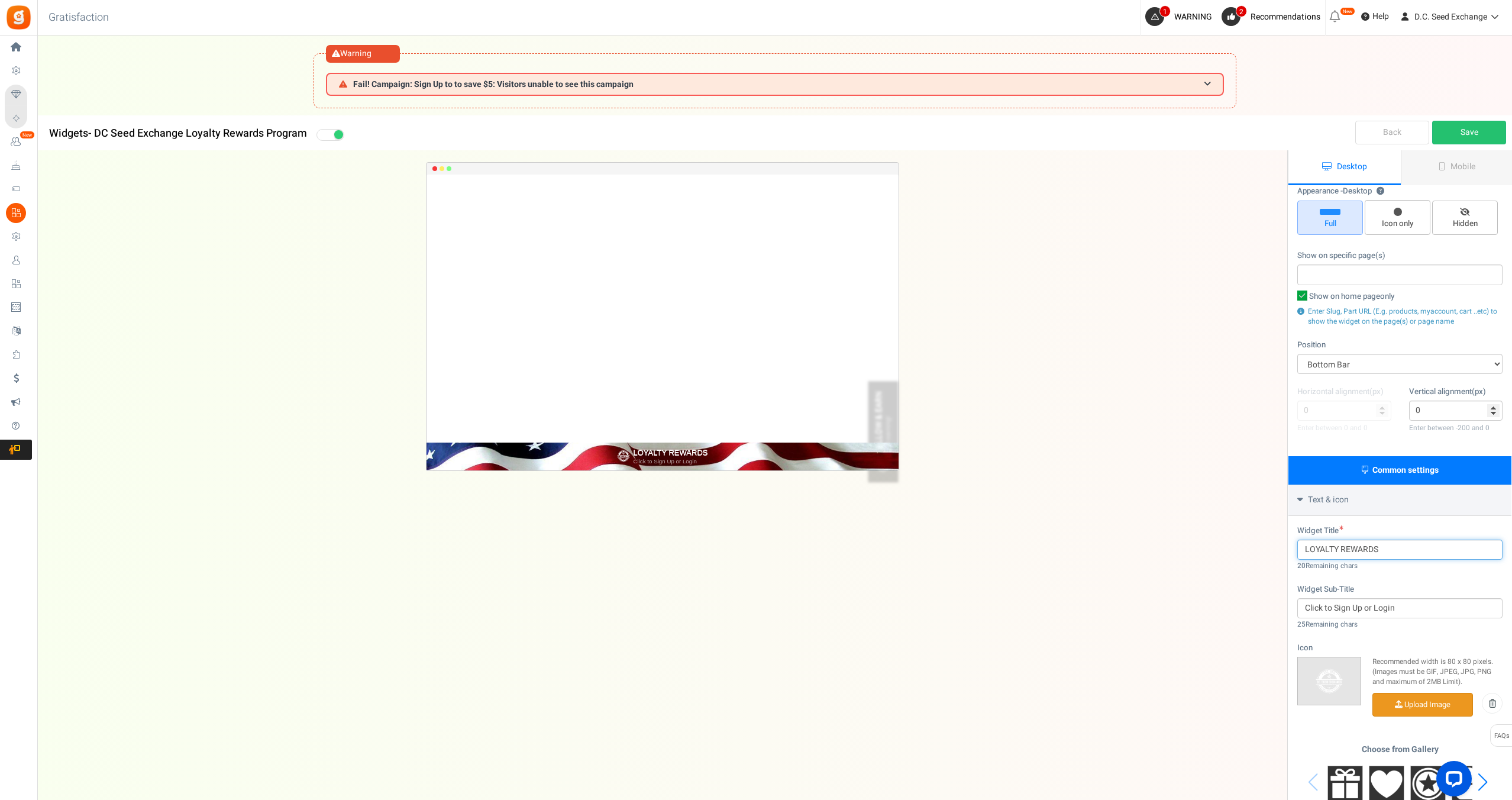
click at [1401, 546] on input "LOYALTY REWARDS" at bounding box center [1400, 549] width 205 height 20
type input "LOYALTY REWARDS"
click at [1476, 131] on link "Save" at bounding box center [1469, 133] width 74 height 24
click at [1448, 168] on link "Mobile" at bounding box center [1457, 167] width 112 height 35
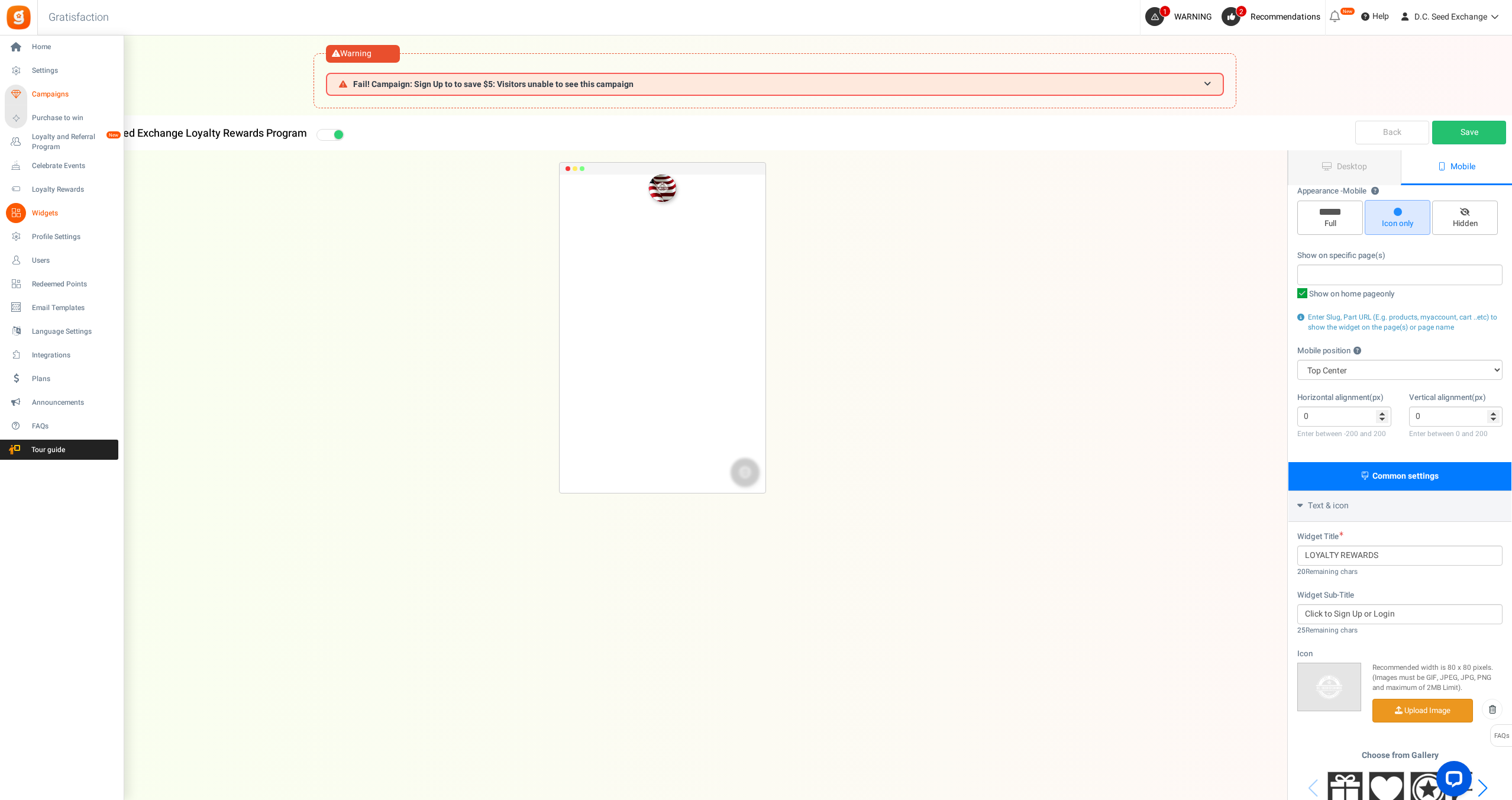
click at [47, 98] on span "Campaigns" at bounding box center [73, 94] width 83 height 10
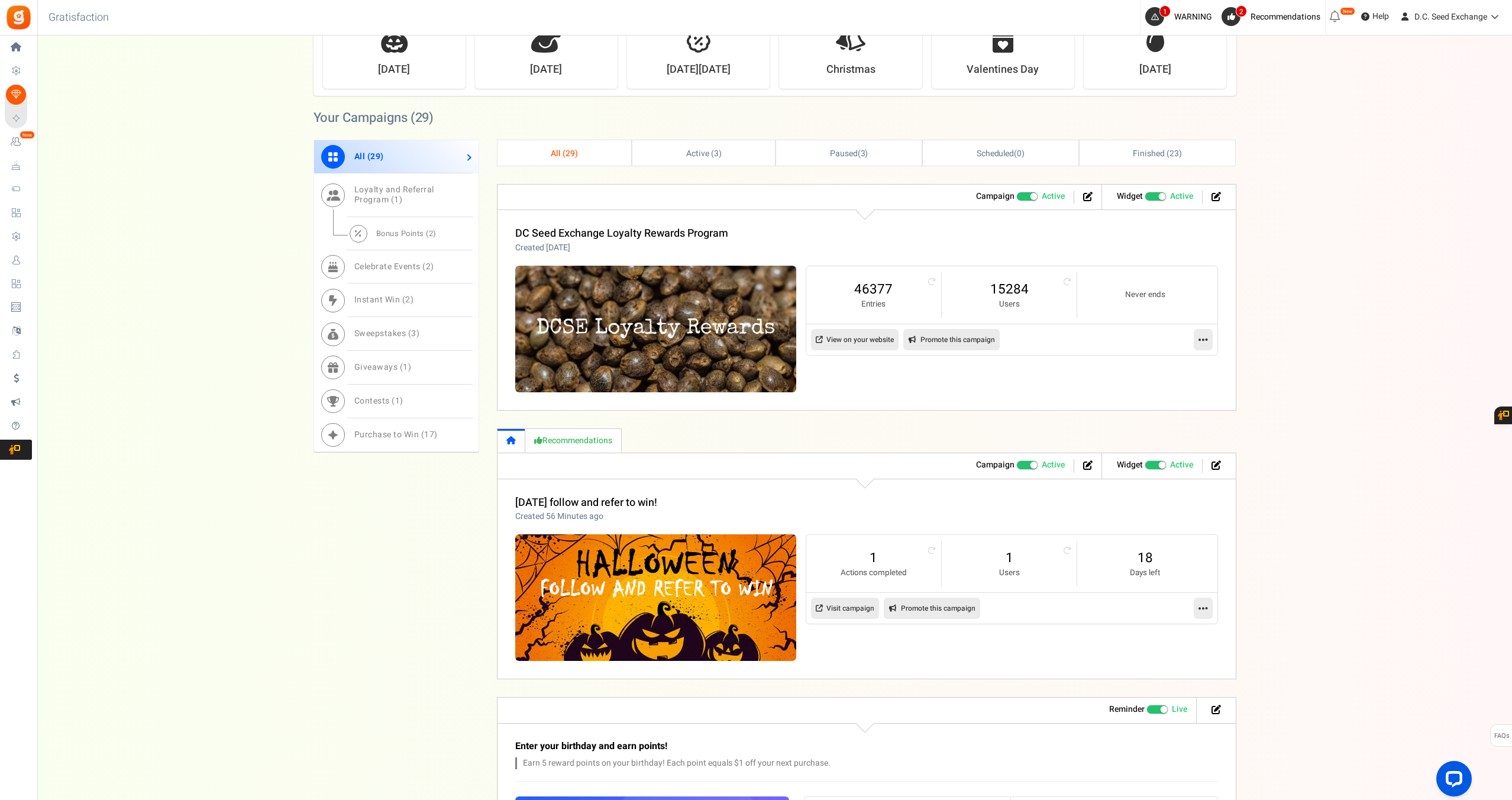
scroll to position [597, 0]
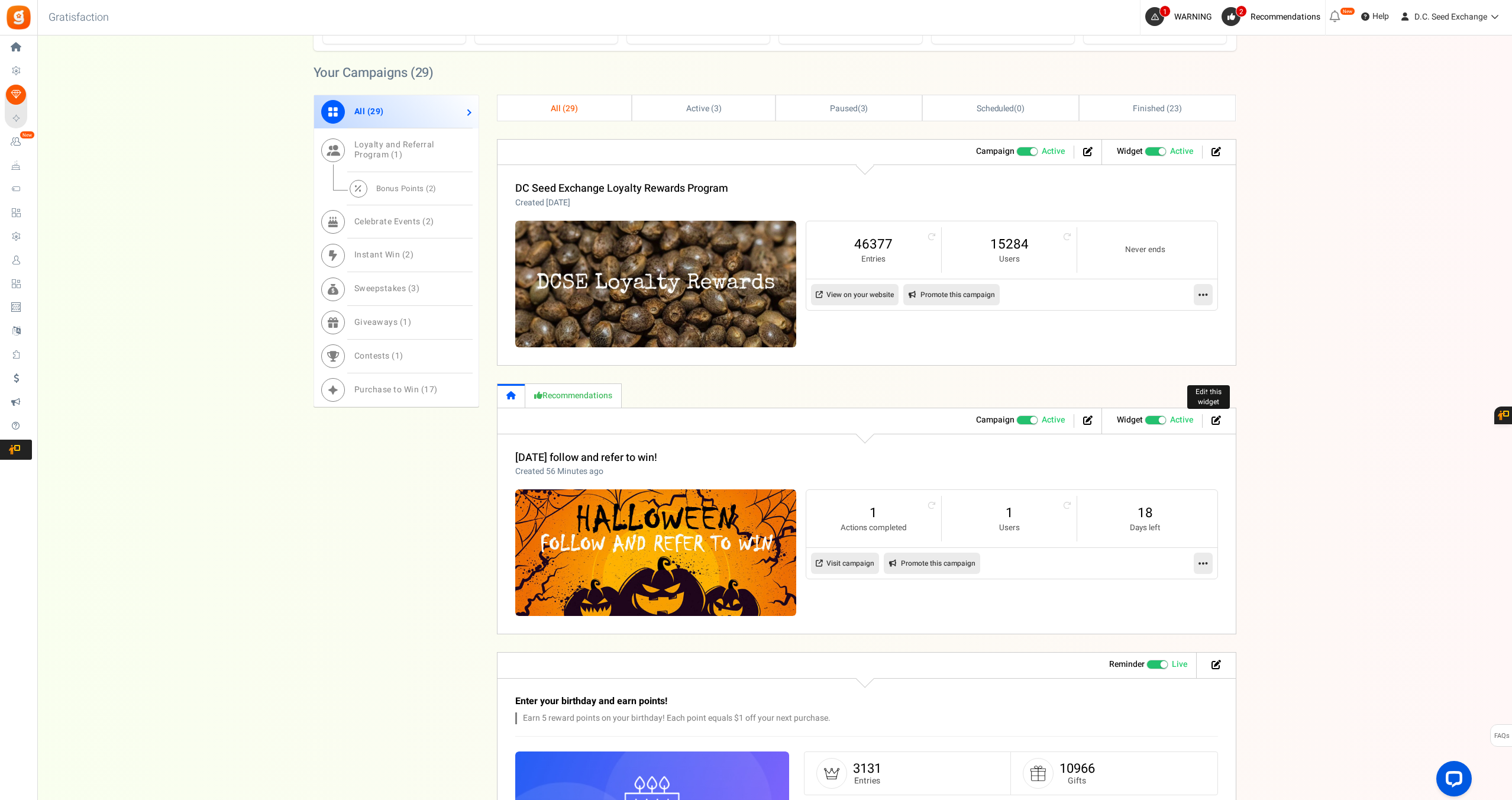
click at [1217, 419] on icon at bounding box center [1217, 420] width 9 height 9
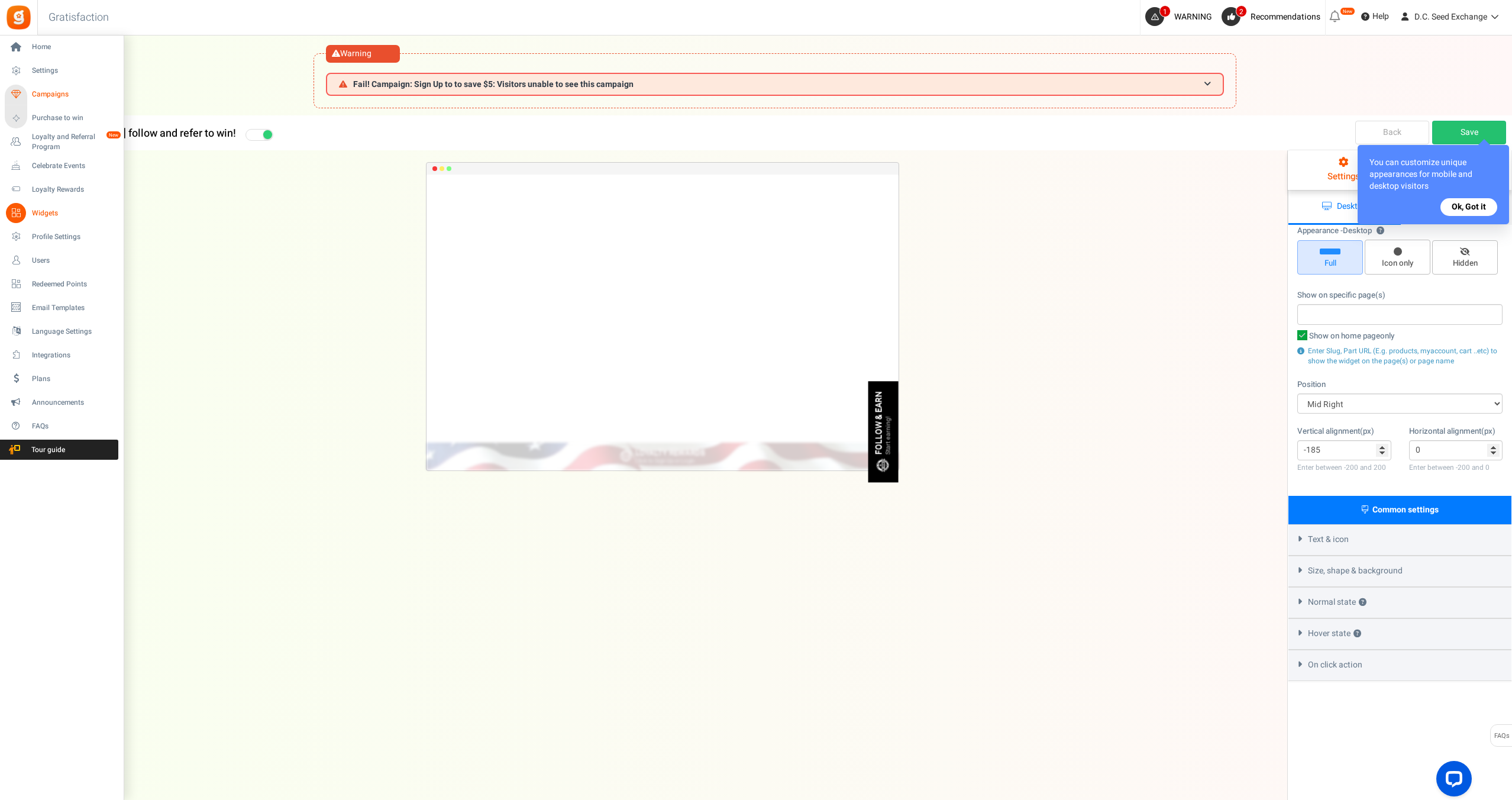
click at [46, 96] on span "Campaigns" at bounding box center [73, 94] width 83 height 10
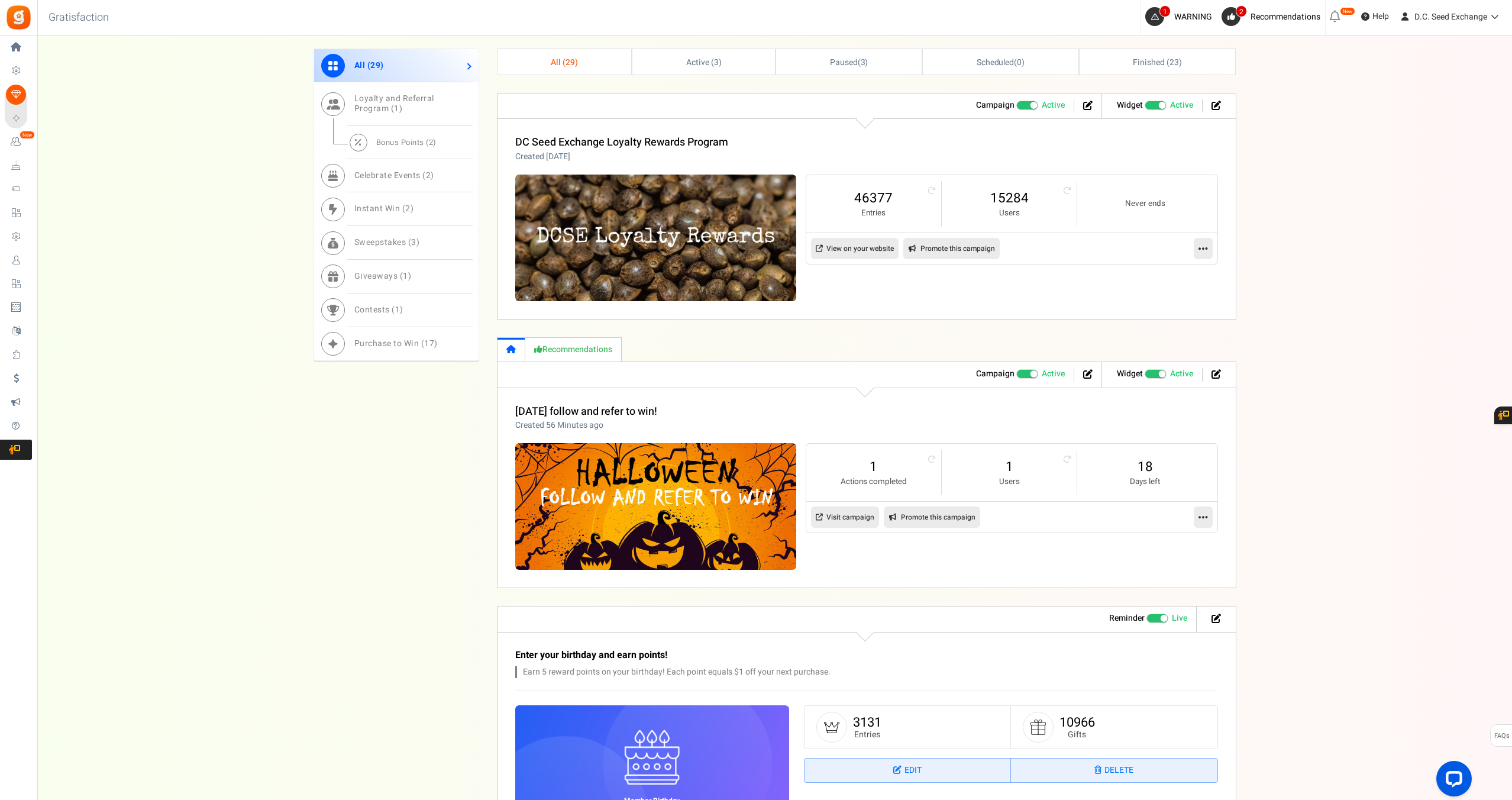
scroll to position [644, 0]
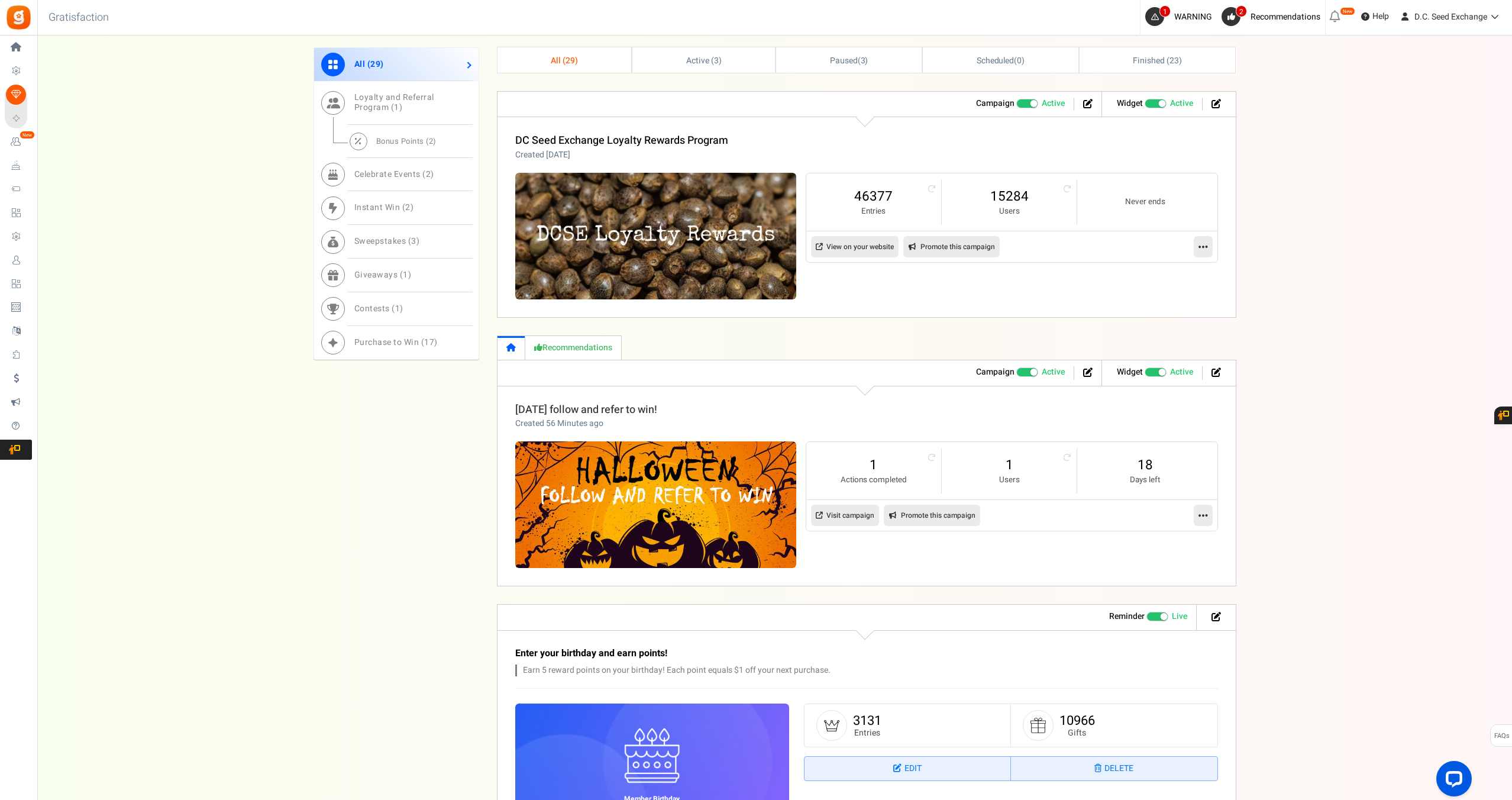
click at [604, 406] on link "[DATE] follow and refer to win!" at bounding box center [586, 410] width 142 height 16
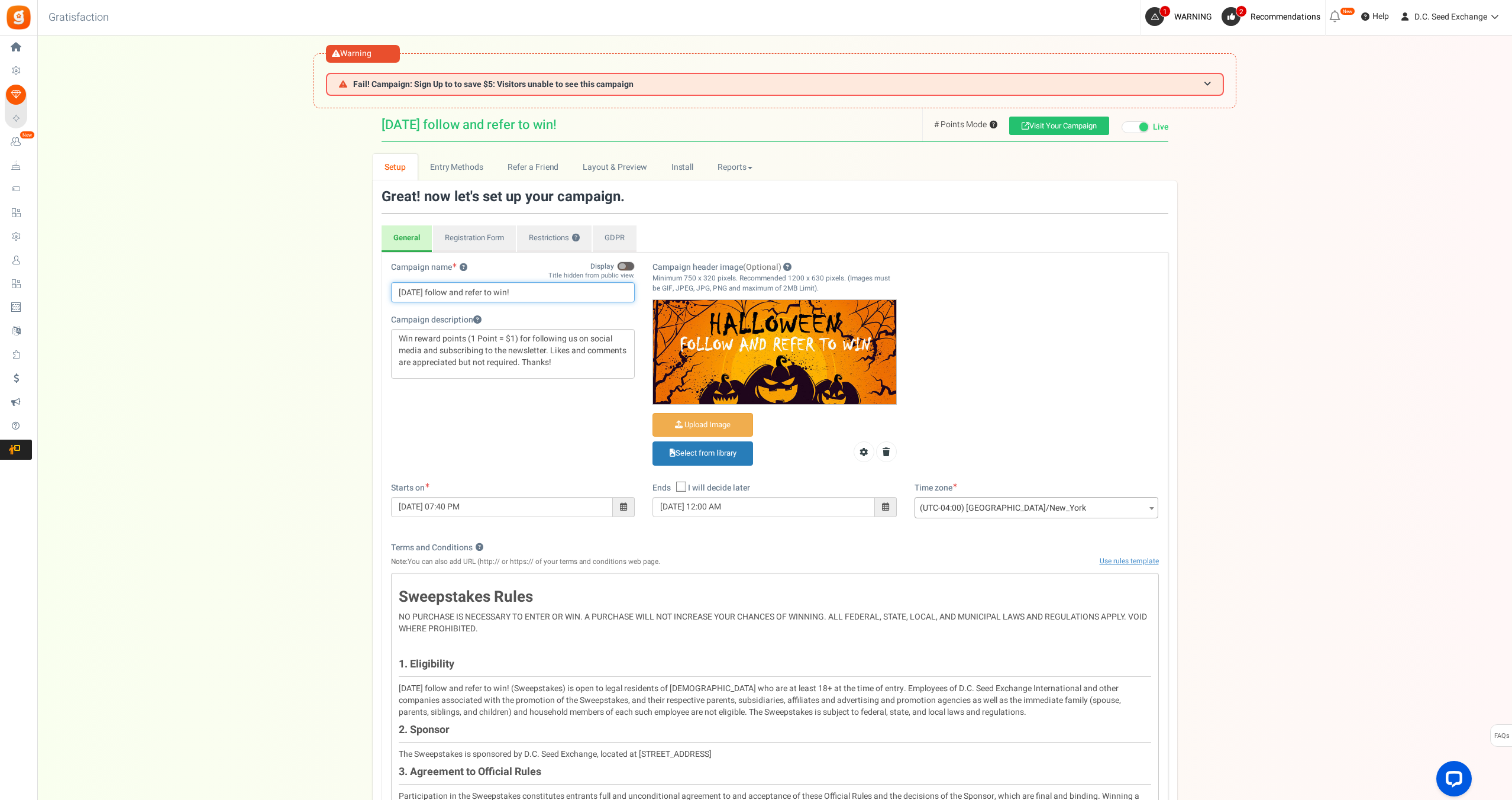
click at [514, 293] on input "[DATE] follow and refer to win!" at bounding box center [513, 291] width 244 height 20
type input "[DATE] follow and refer to earn points!"
click at [724, 428] on input "Campaign header image (Optional)" at bounding box center [703, 424] width 100 height 23
click at [676, 453] on link "Select from library" at bounding box center [702, 453] width 100 height 24
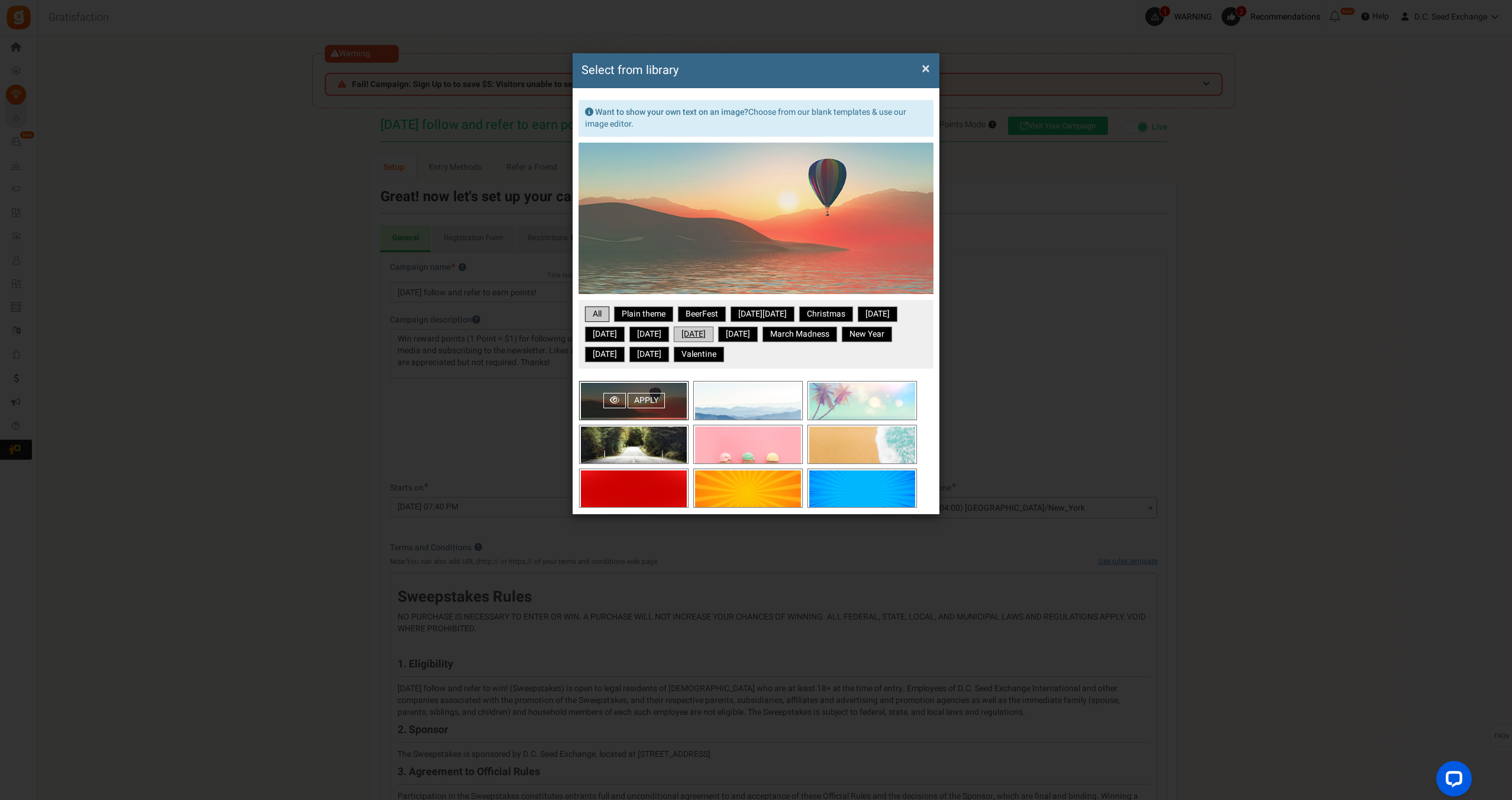
click at [712, 333] on link "[DATE]" at bounding box center [694, 334] width 36 height 12
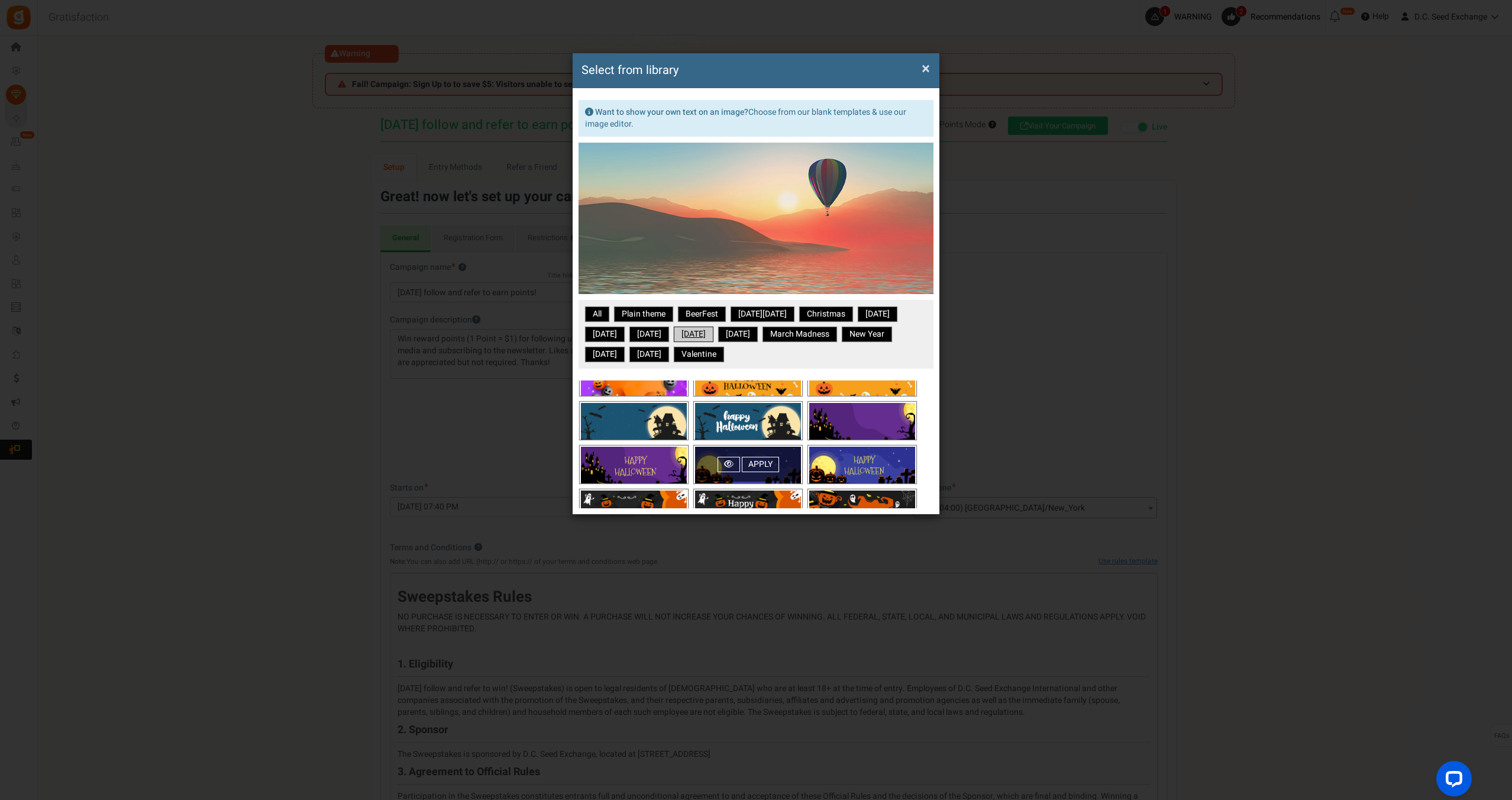
scroll to position [68, 0]
click at [763, 458] on link "Apply" at bounding box center [760, 463] width 37 height 15
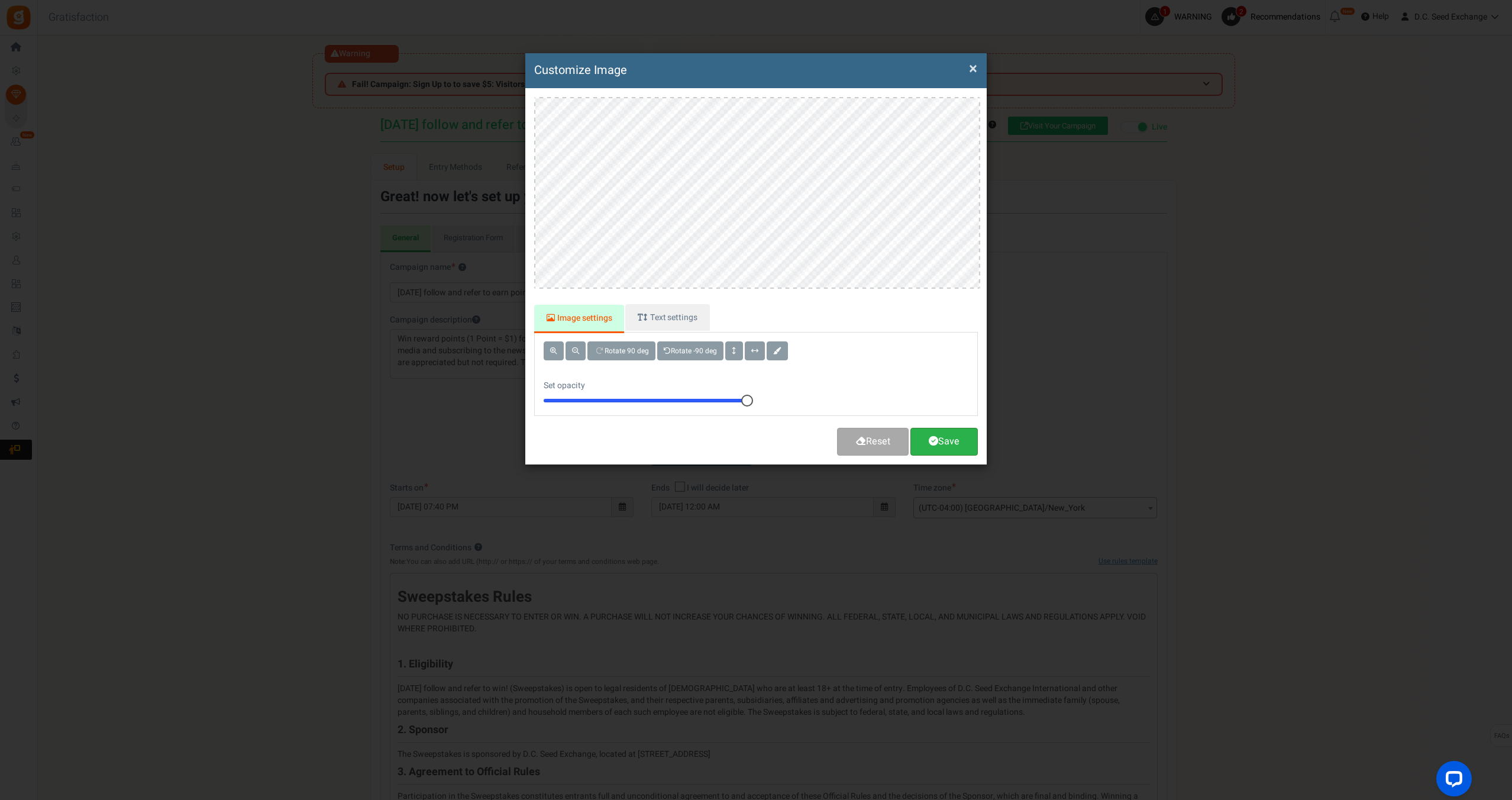
click at [965, 441] on link "Save" at bounding box center [944, 441] width 67 height 28
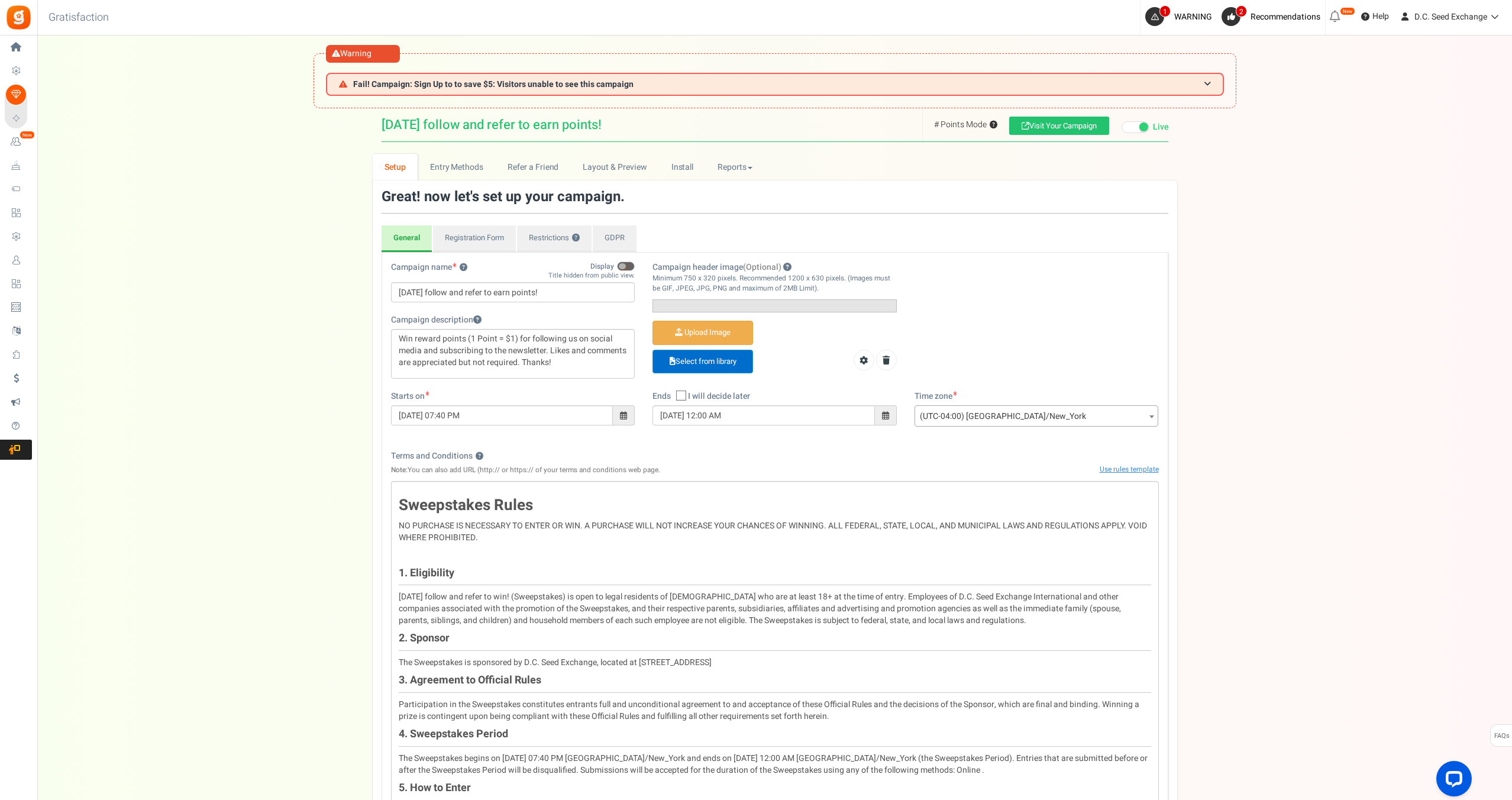
click at [710, 374] on link "Select from library" at bounding box center [702, 362] width 100 height 24
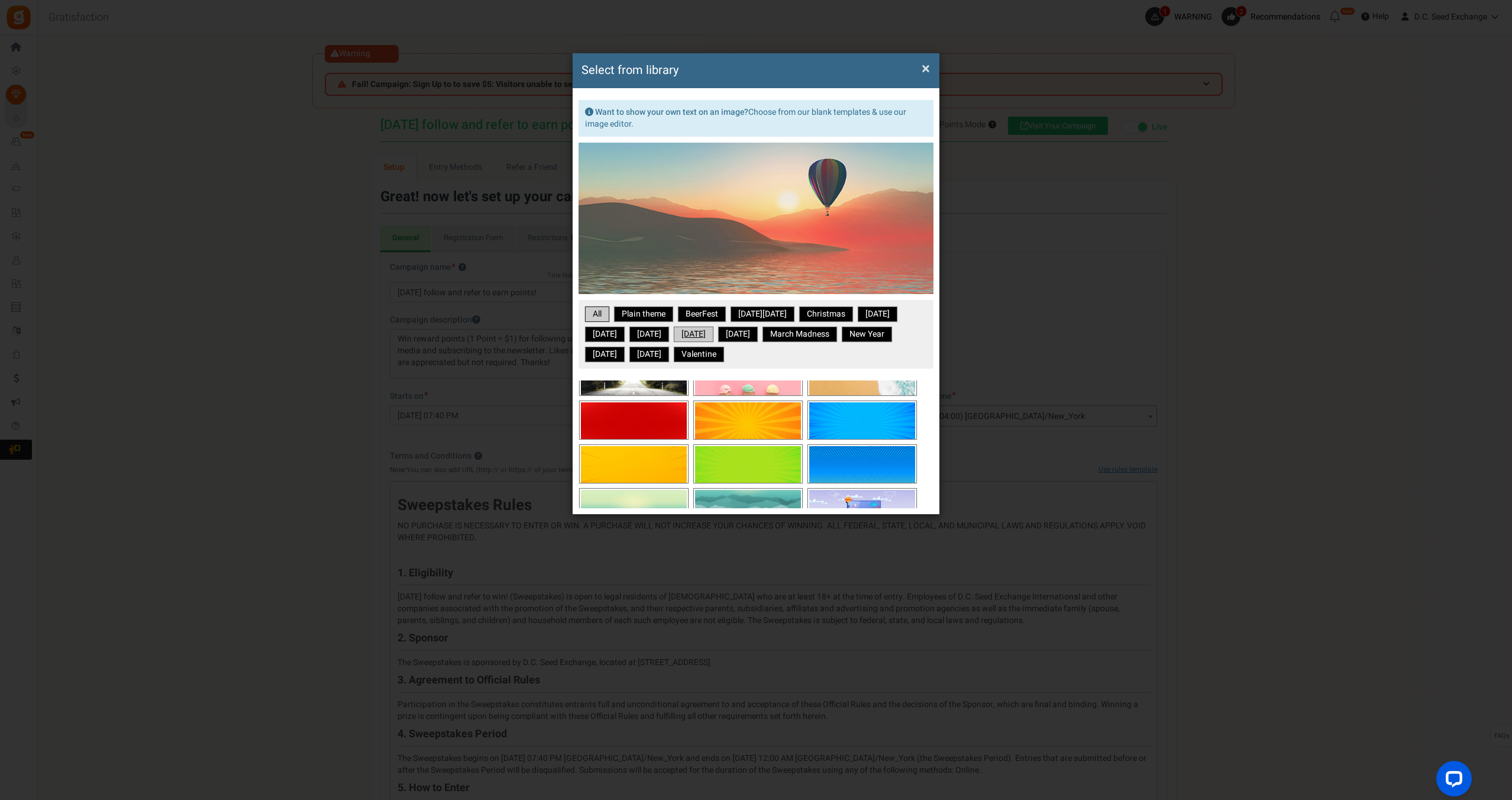
click at [712, 334] on link "[DATE]" at bounding box center [694, 334] width 36 height 12
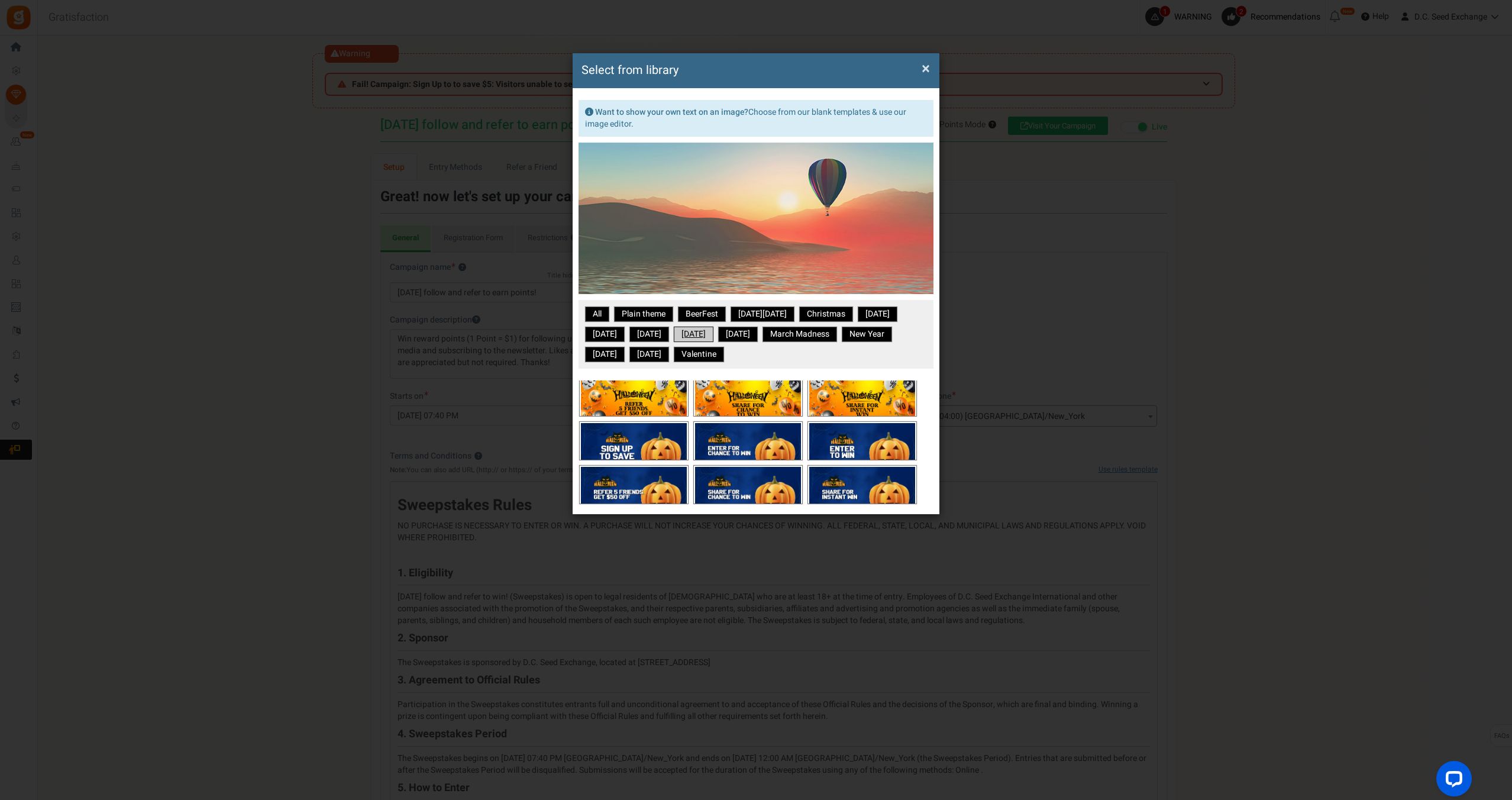
scroll to position [357, 0]
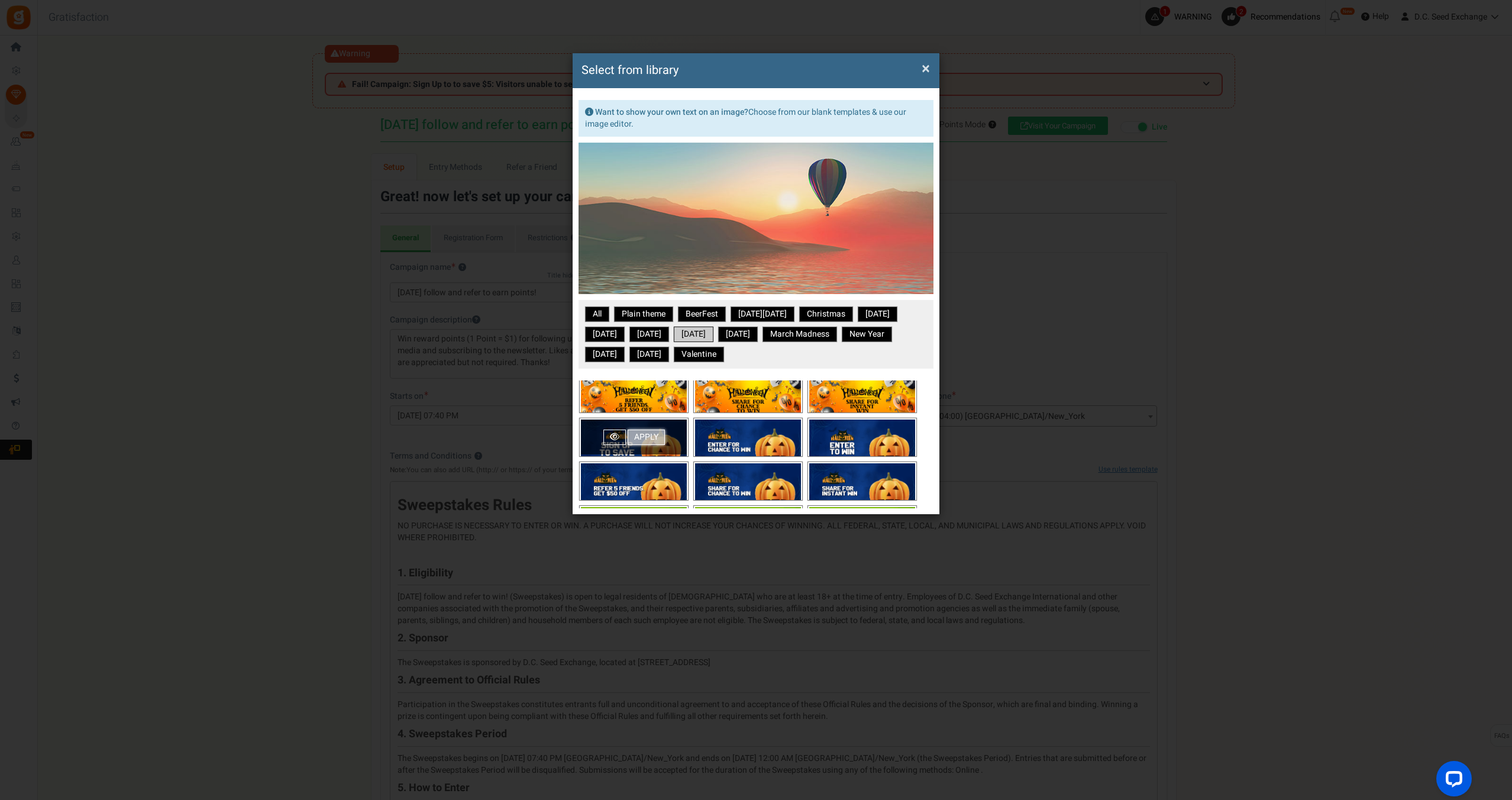
click at [642, 437] on link "Apply" at bounding box center [646, 437] width 37 height 15
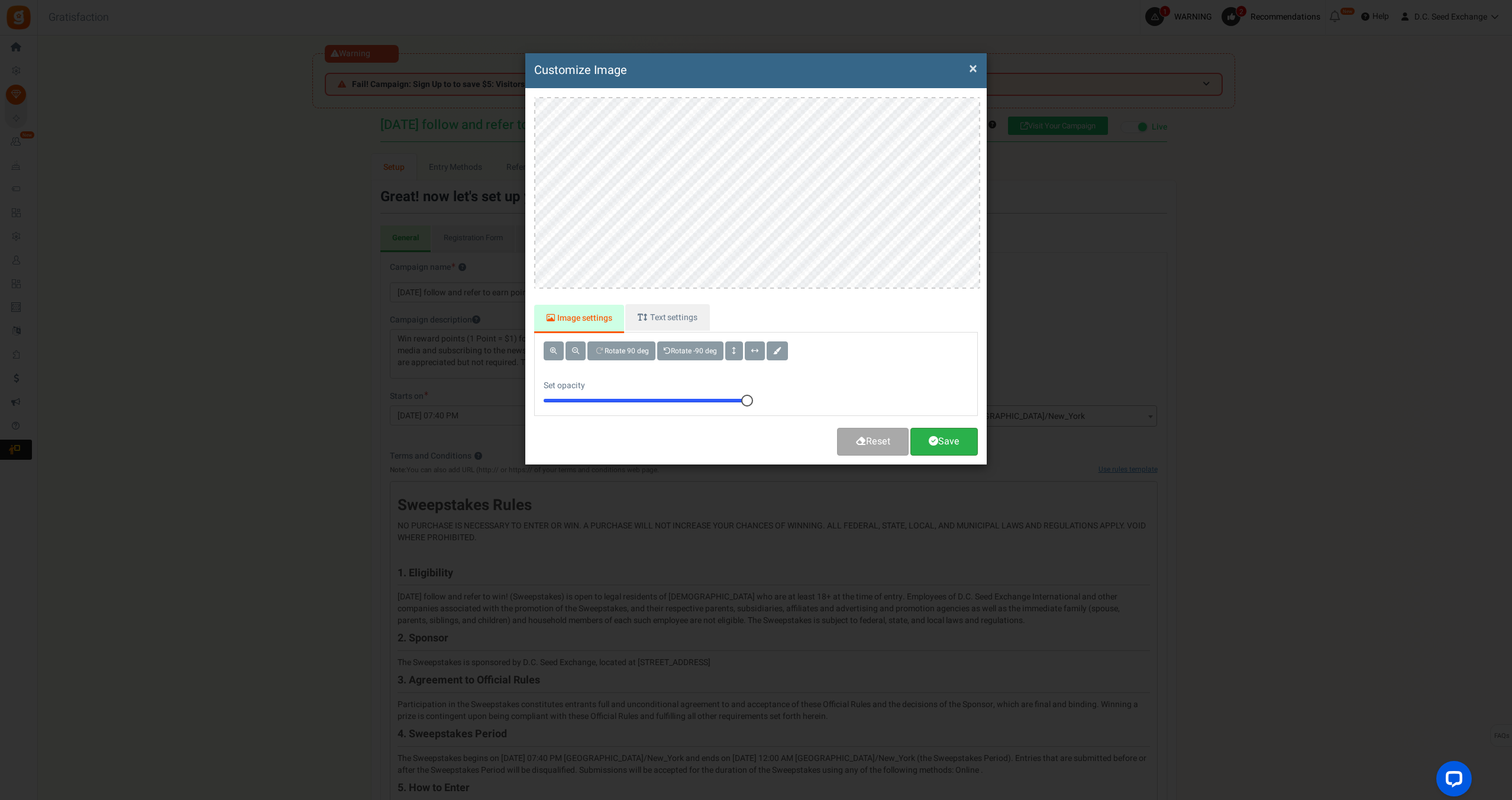
click at [956, 445] on link "Save" at bounding box center [944, 441] width 67 height 28
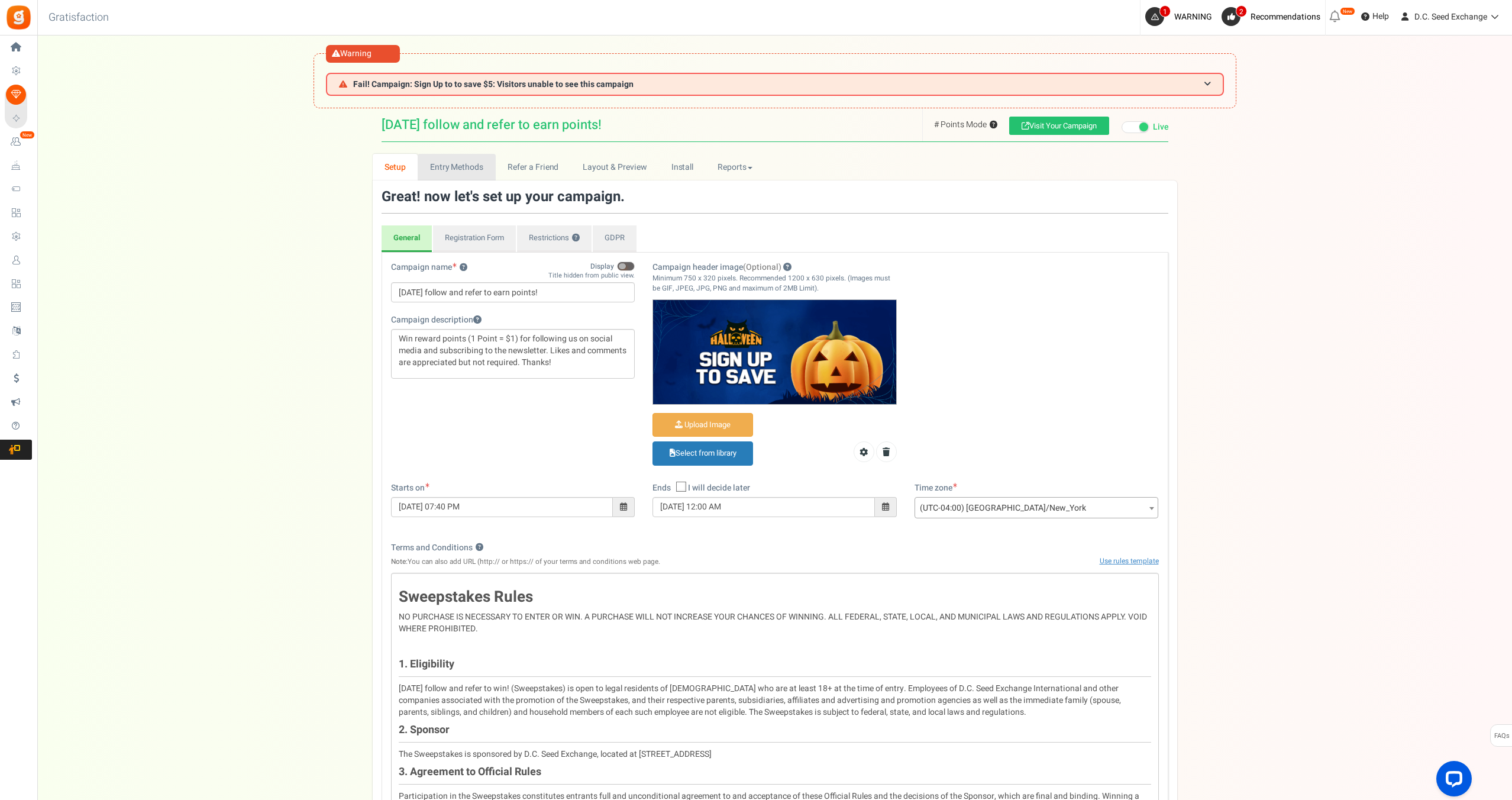
click at [458, 175] on link "Entry Methods" at bounding box center [457, 167] width 77 height 27
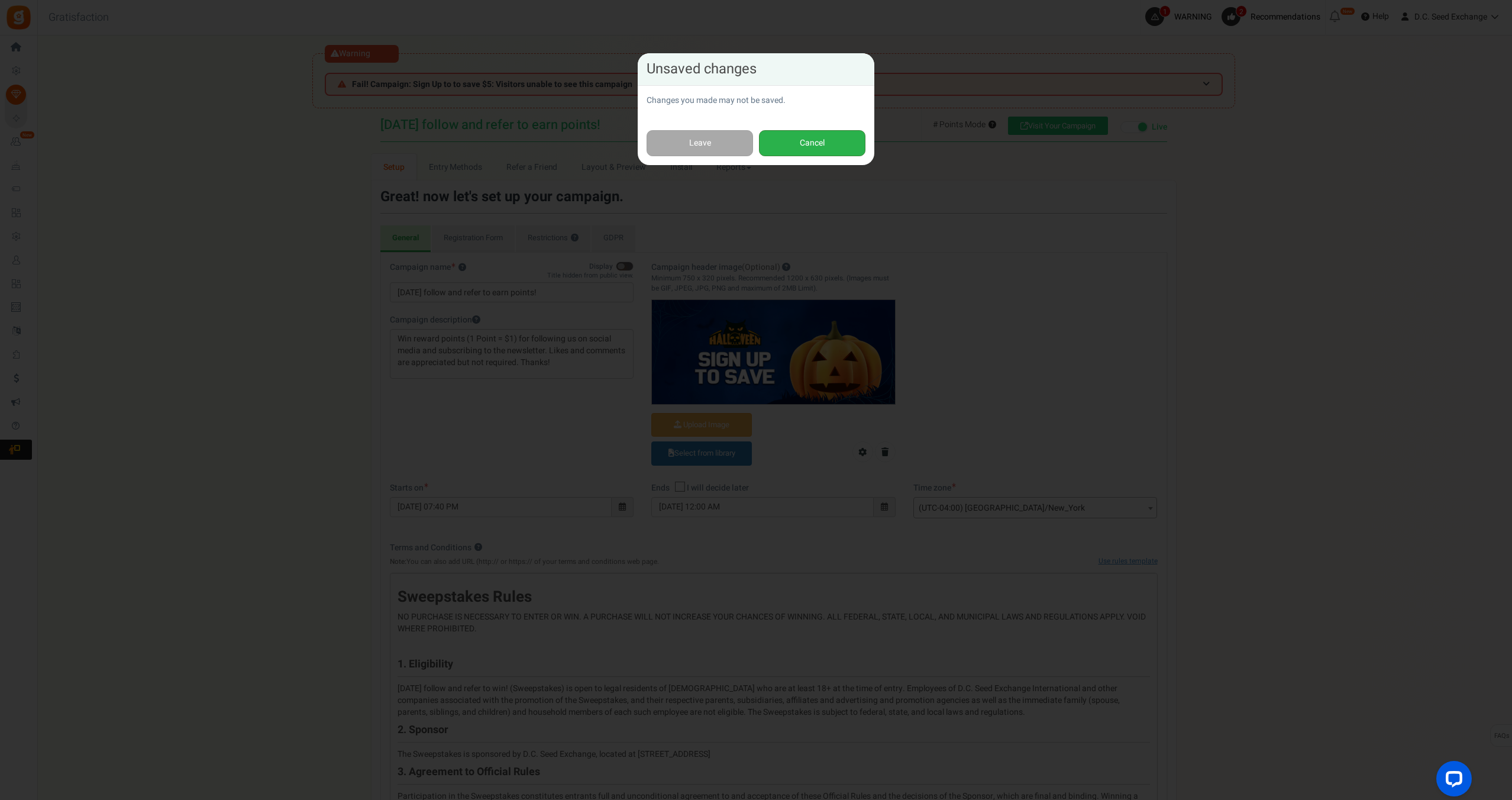
click at [818, 145] on button "Cancel" at bounding box center [812, 144] width 107 height 27
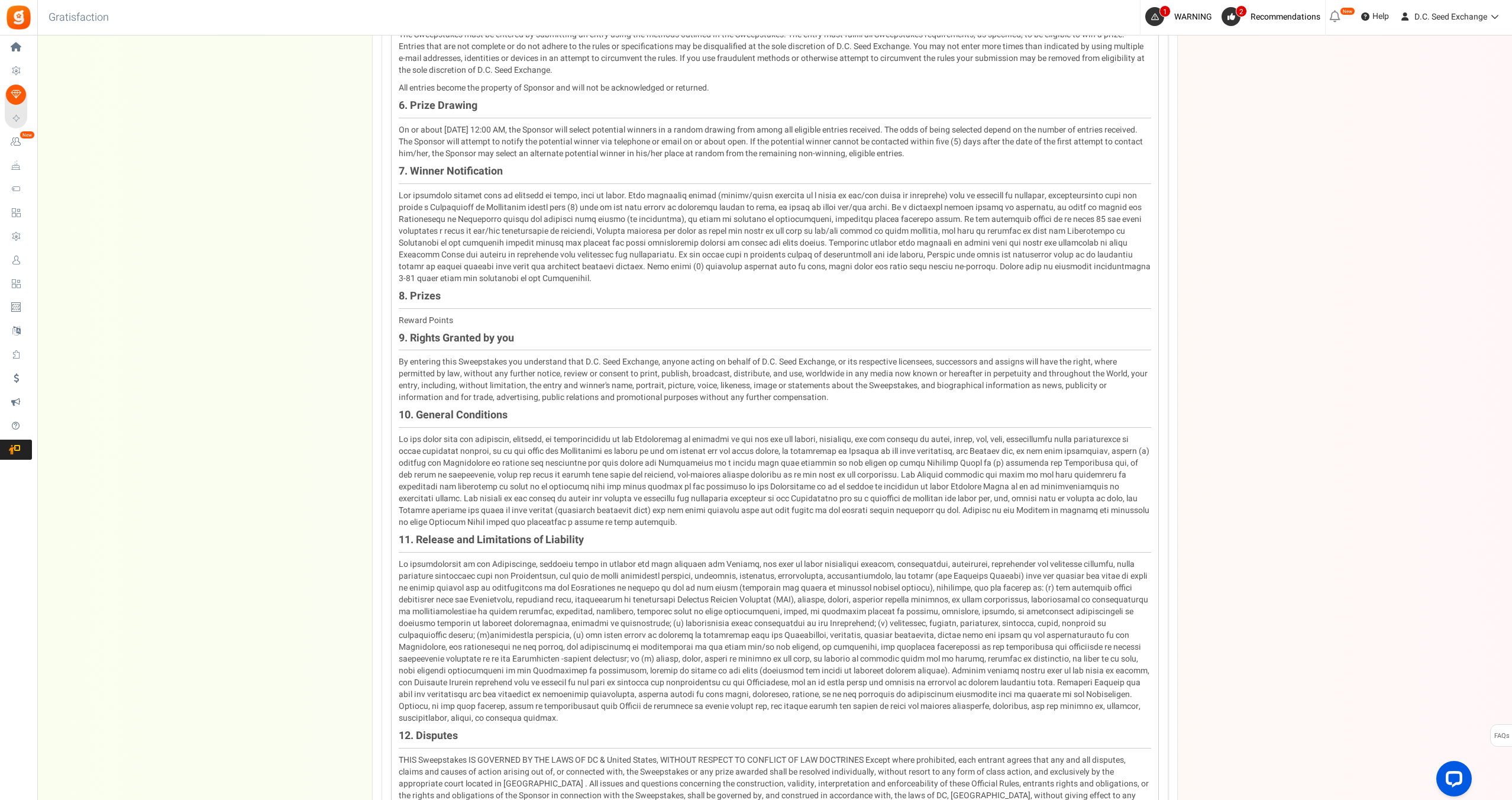
scroll to position [1222, 0]
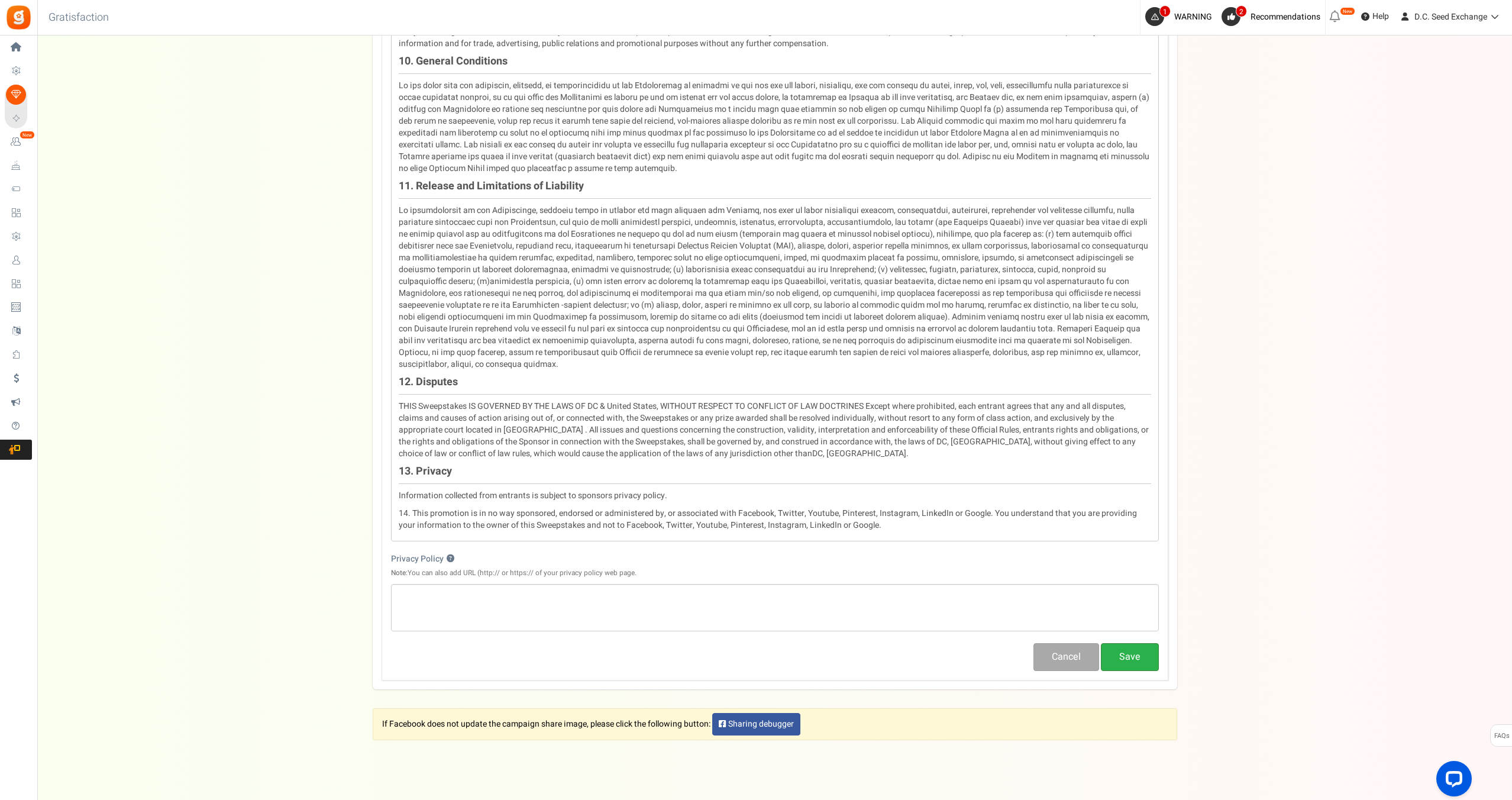
click at [1123, 643] on button "Save" at bounding box center [1130, 656] width 58 height 28
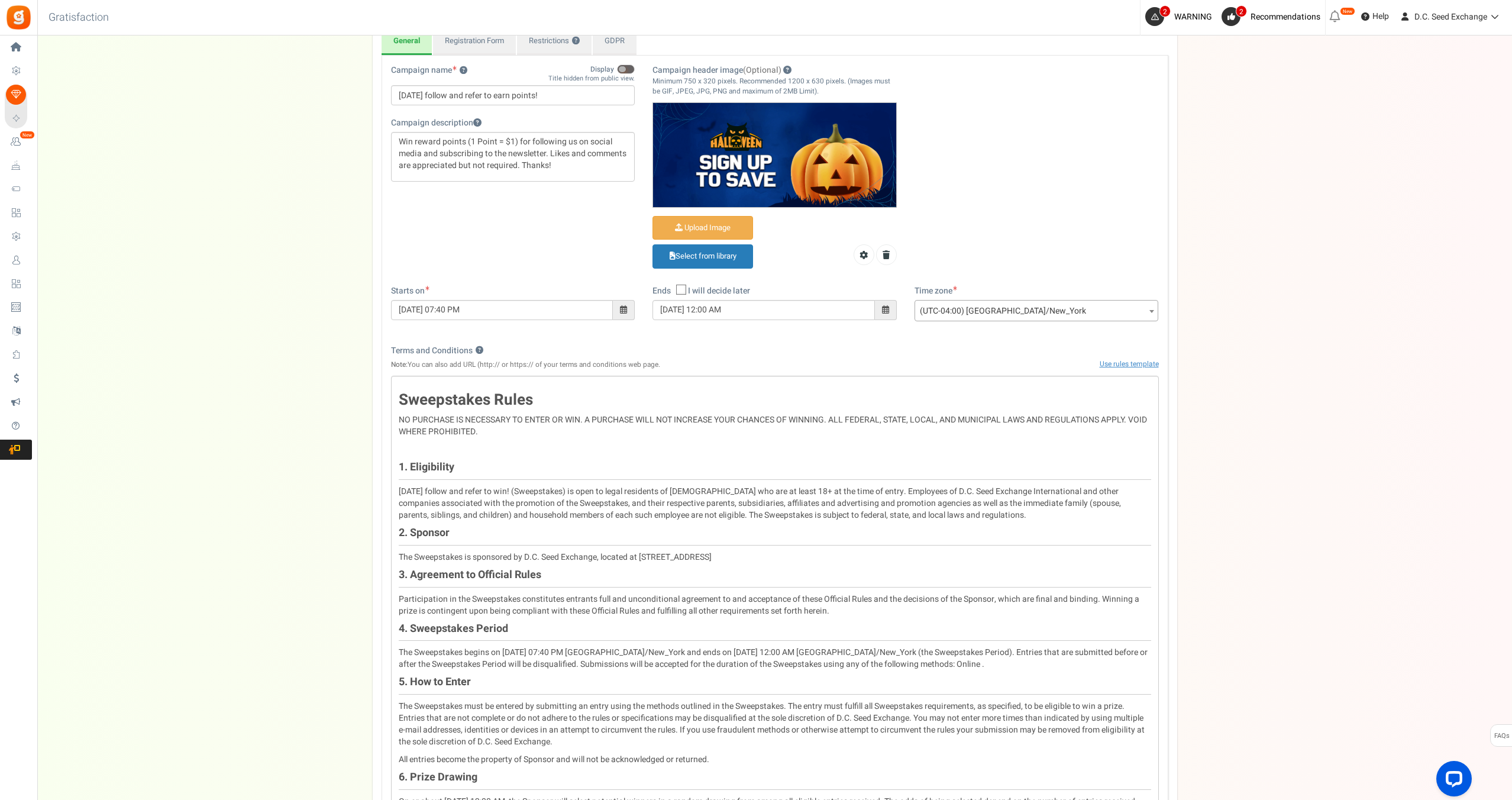
scroll to position [0, 0]
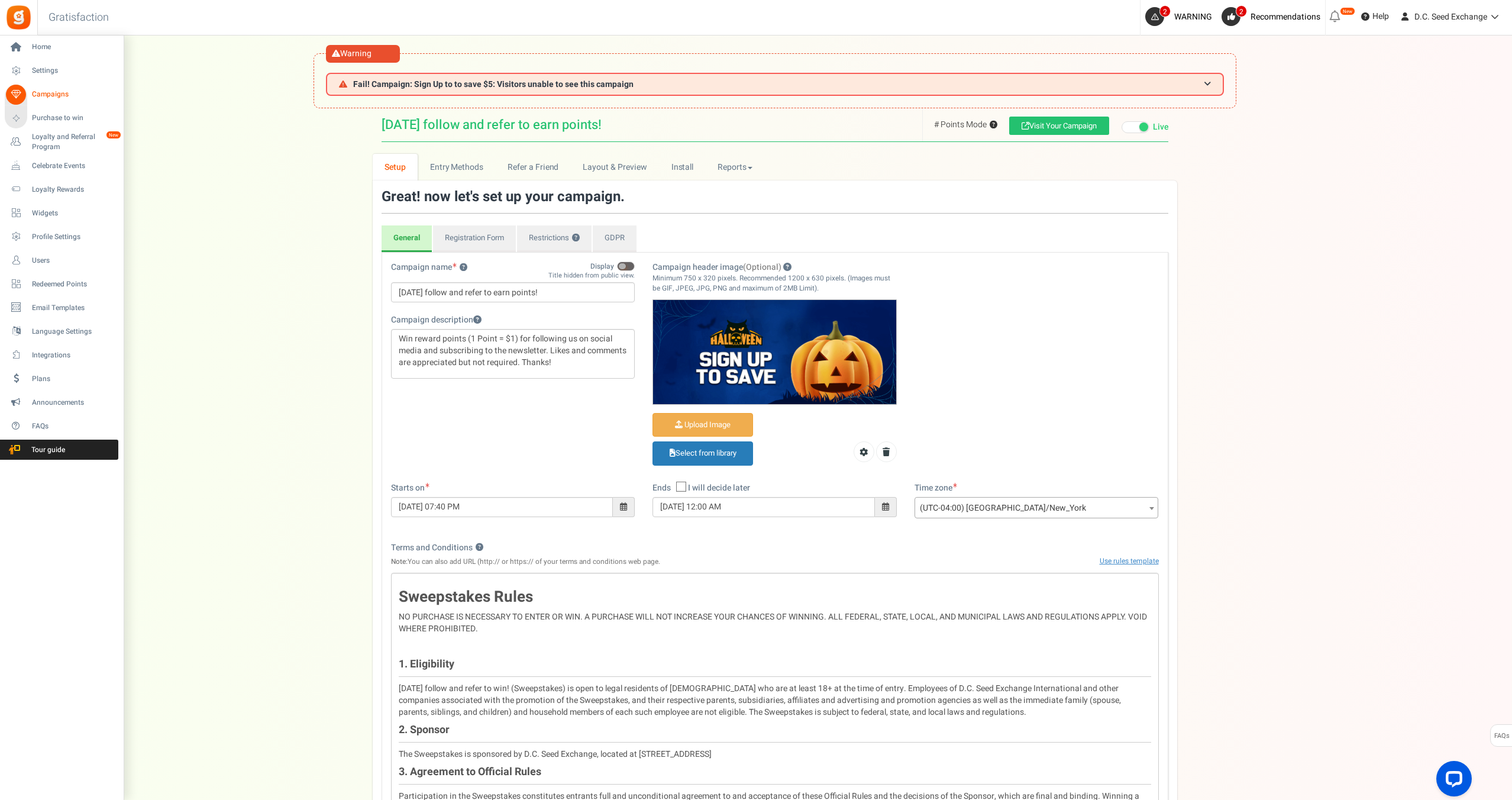
click at [56, 88] on link "Campaigns" at bounding box center [62, 94] width 114 height 20
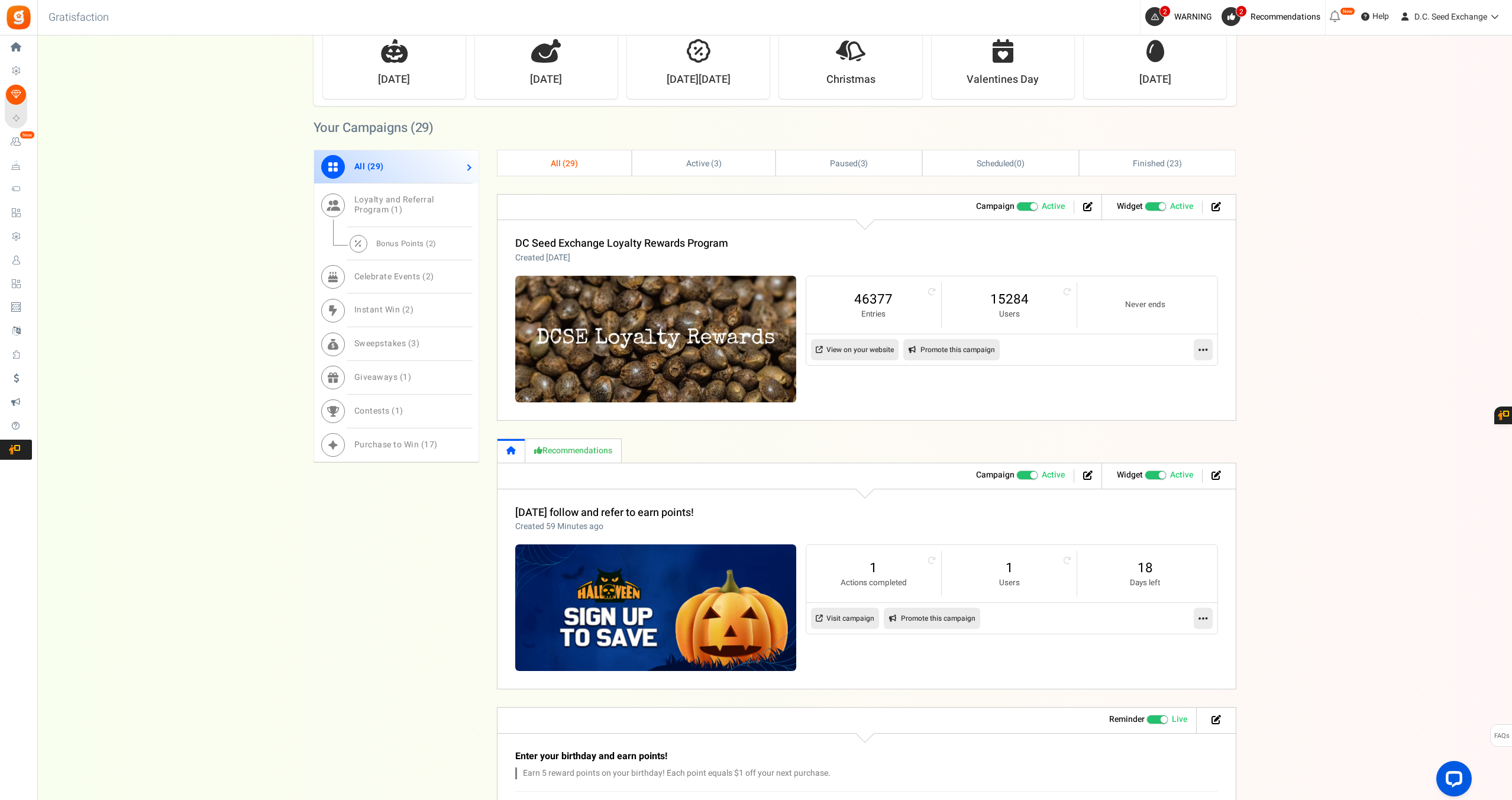
scroll to position [607, 0]
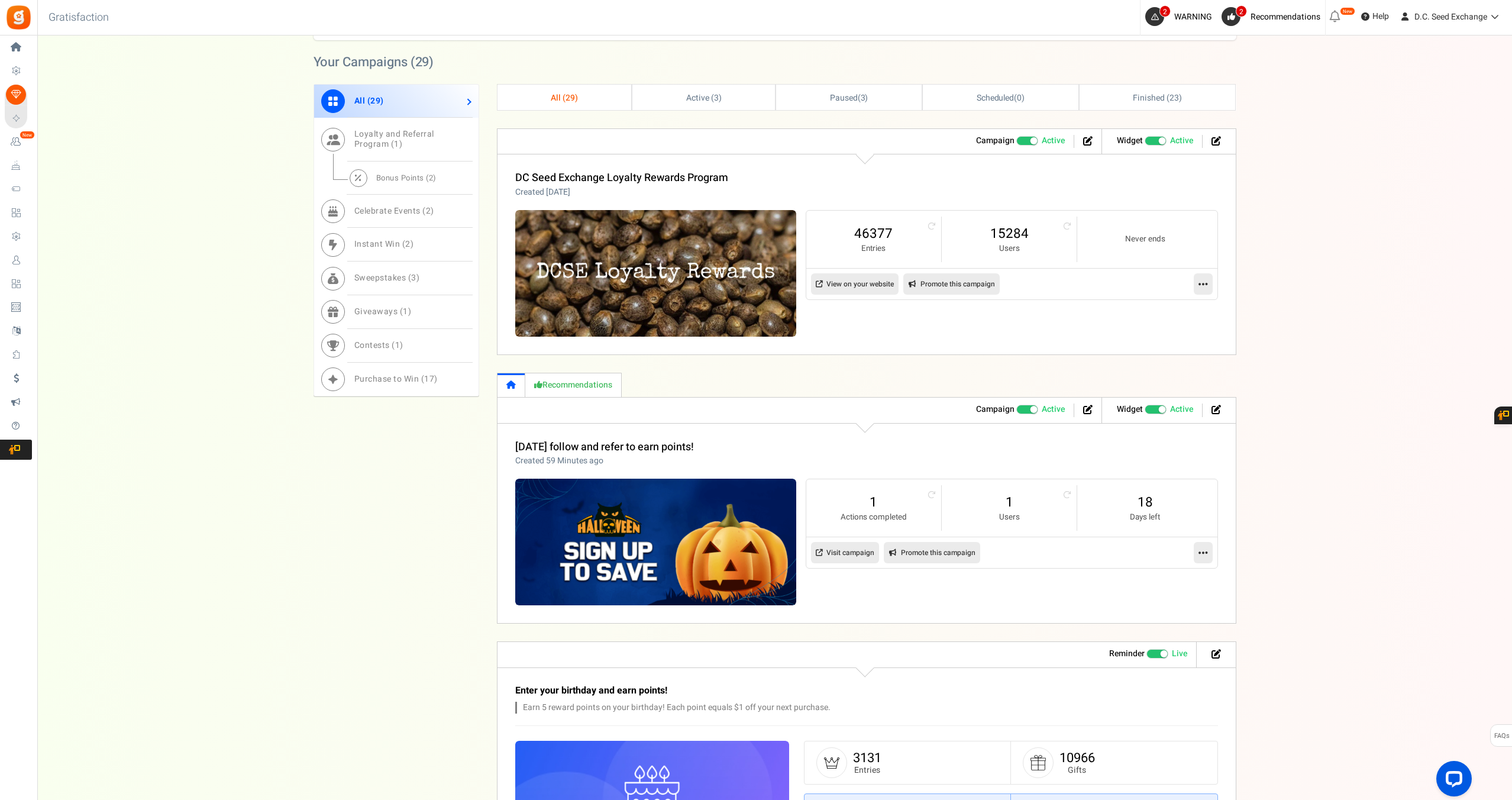
click at [878, 517] on small "Actions completed" at bounding box center [874, 517] width 111 height 11
click at [874, 503] on link "1" at bounding box center [874, 502] width 111 height 19
